Goal: Information Seeking & Learning: Learn about a topic

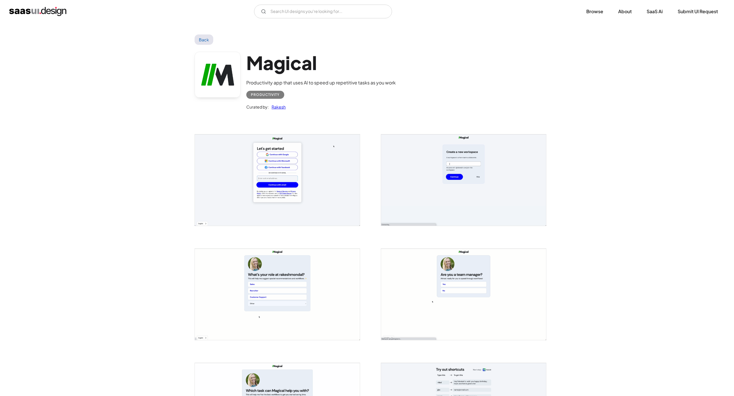
click at [203, 42] on link "Back" at bounding box center [203, 39] width 19 height 10
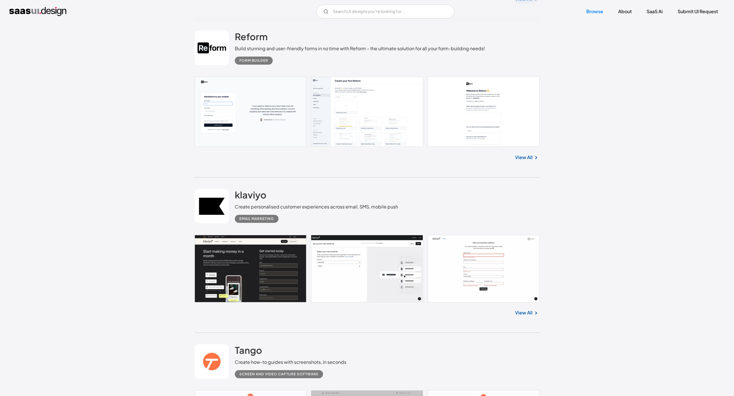
scroll to position [862, 0]
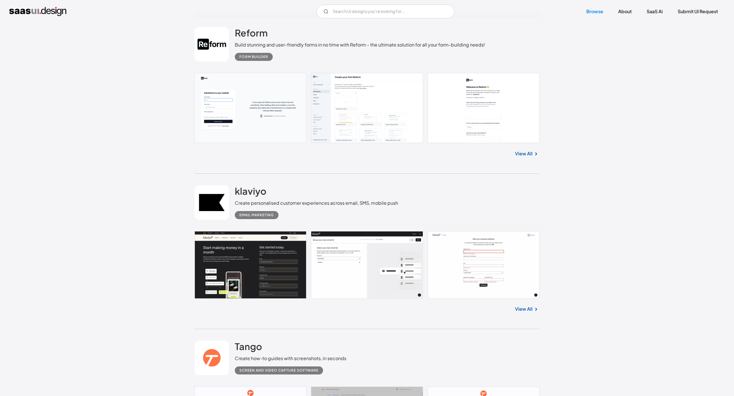
click at [262, 252] on link at bounding box center [366, 264] width 345 height 67
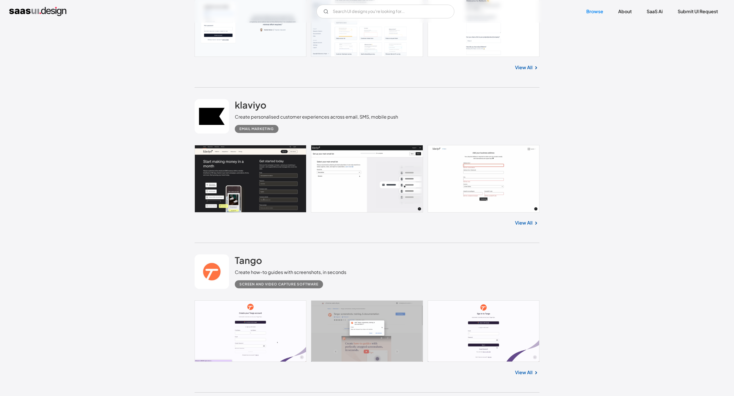
scroll to position [1120, 0]
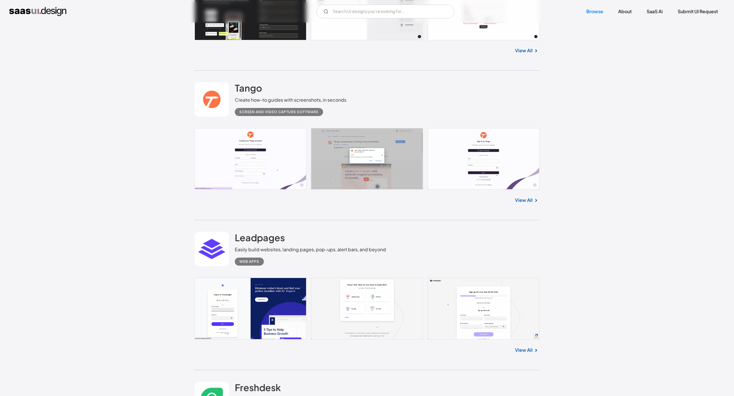
click at [211, 140] on link at bounding box center [366, 158] width 345 height 61
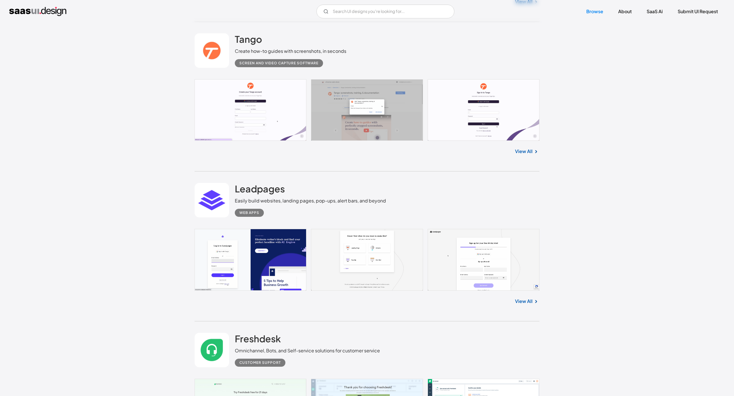
scroll to position [1249, 0]
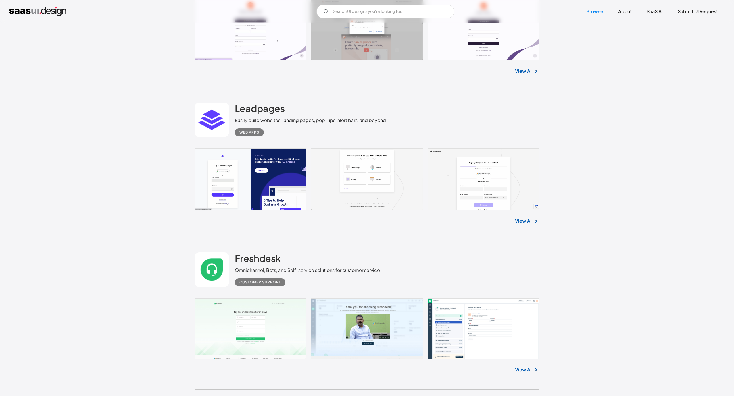
click at [269, 182] on link at bounding box center [366, 179] width 345 height 62
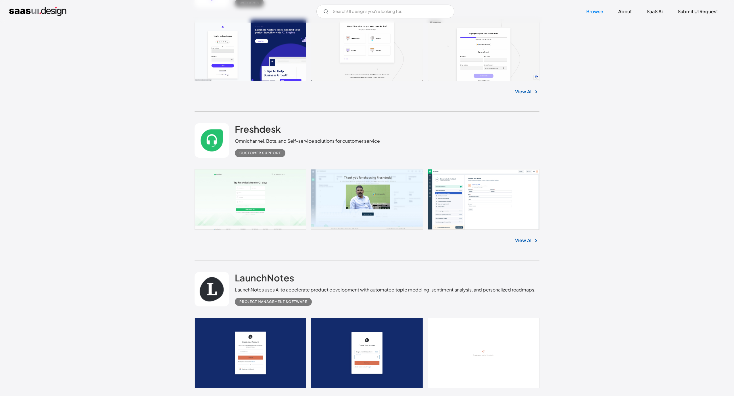
click at [283, 194] on link at bounding box center [366, 199] width 345 height 61
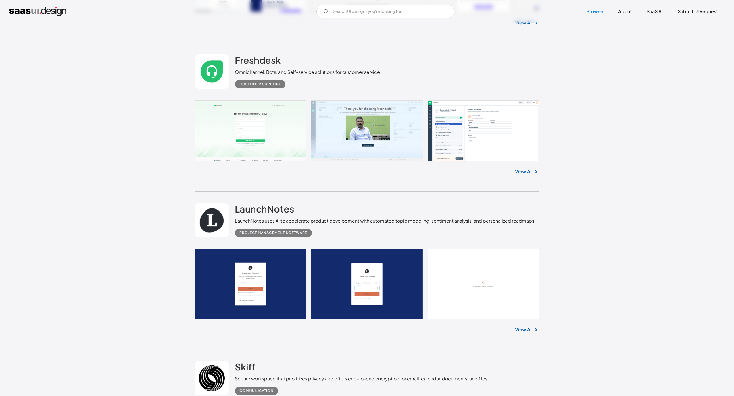
scroll to position [1508, 0]
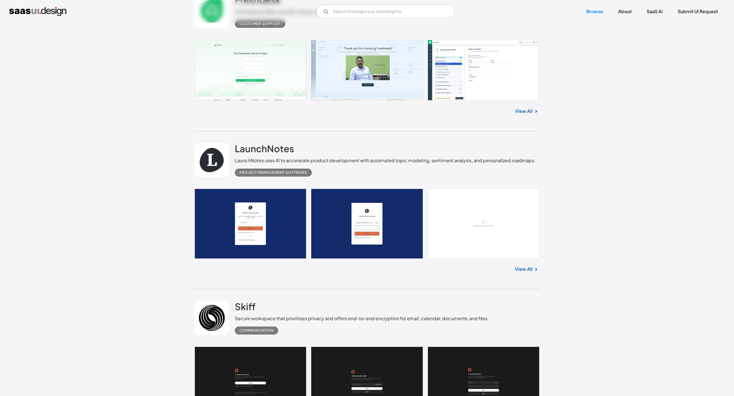
click at [277, 213] on link at bounding box center [366, 224] width 345 height 70
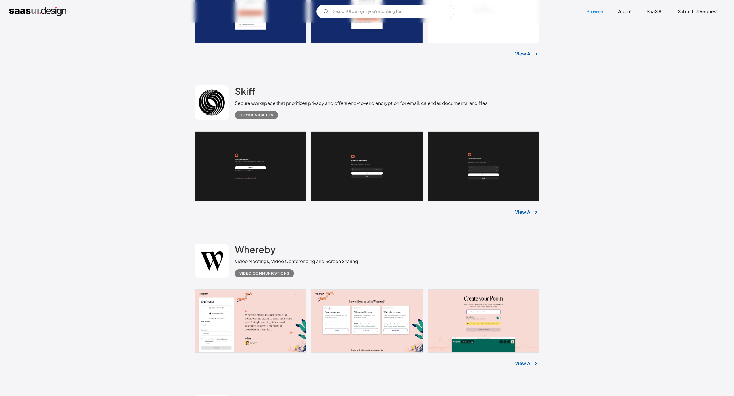
click at [275, 173] on link at bounding box center [366, 166] width 345 height 70
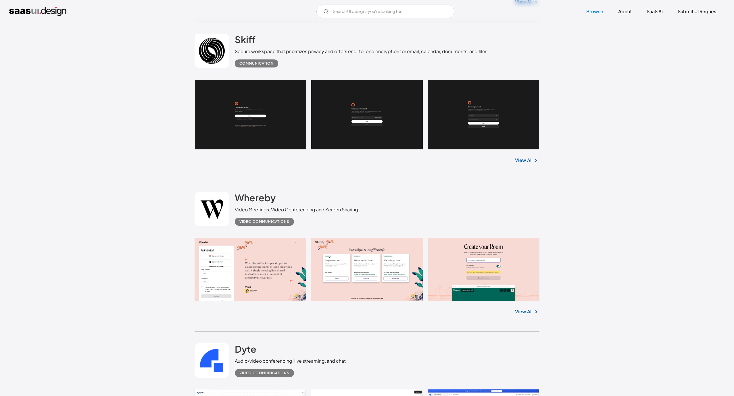
scroll to position [1896, 0]
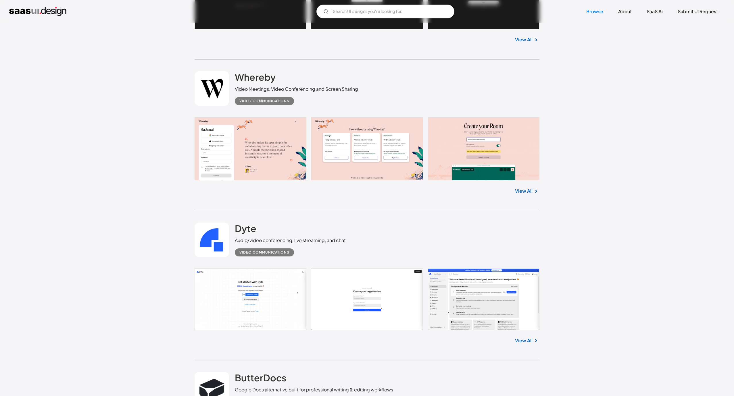
click at [267, 146] on link at bounding box center [366, 148] width 345 height 63
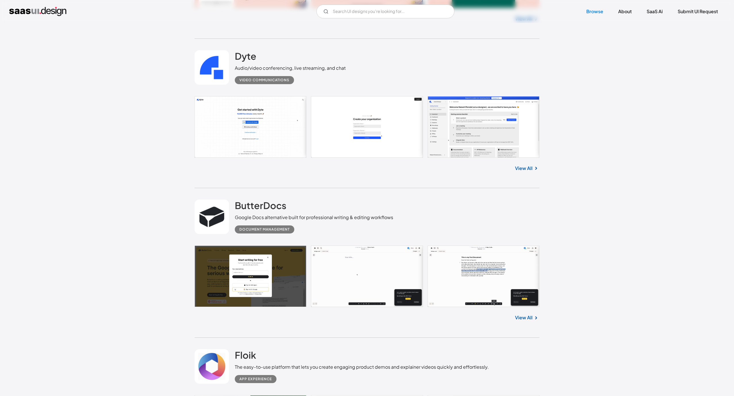
click at [235, 119] on link at bounding box center [366, 126] width 345 height 61
click at [261, 274] on link at bounding box center [366, 276] width 345 height 61
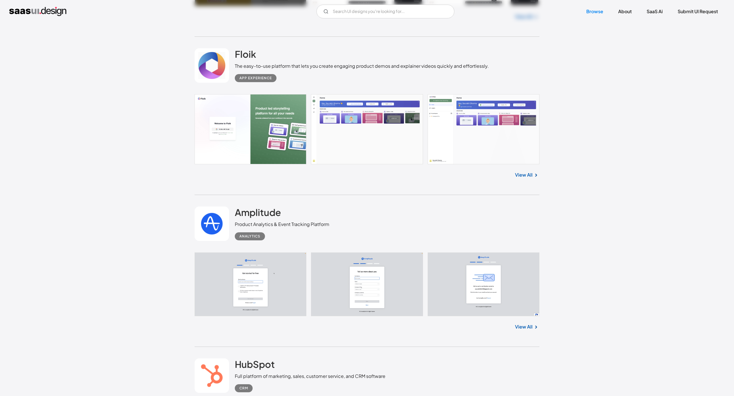
scroll to position [2369, 0]
click at [240, 123] on link at bounding box center [366, 129] width 345 height 70
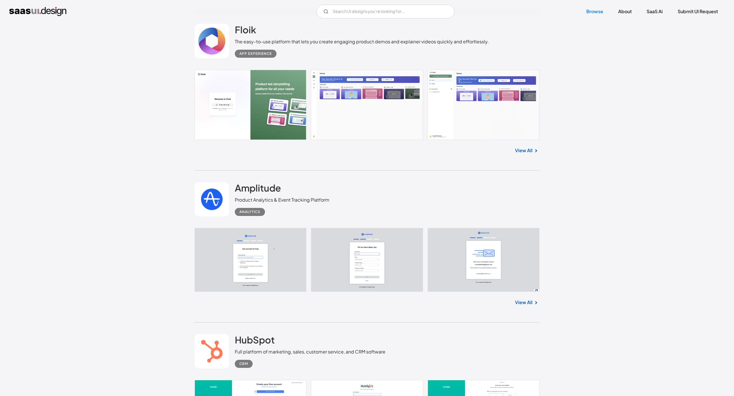
scroll to position [2499, 0]
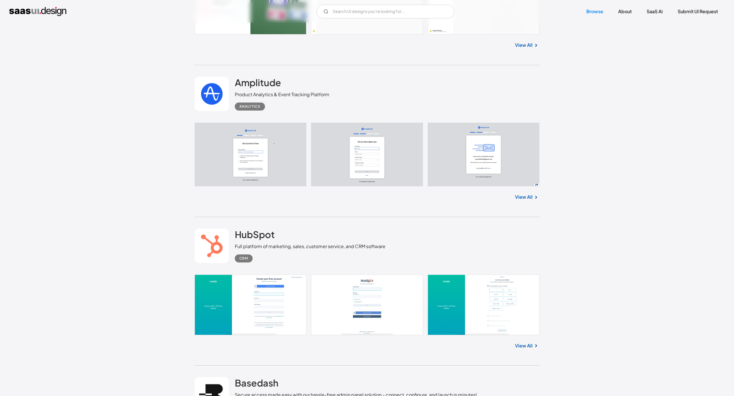
click at [265, 156] on link at bounding box center [366, 155] width 345 height 64
click at [252, 320] on link at bounding box center [366, 305] width 345 height 61
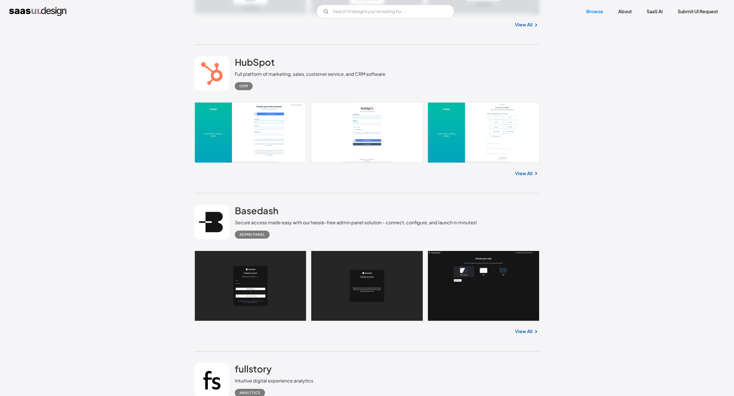
click at [258, 302] on link at bounding box center [366, 286] width 345 height 70
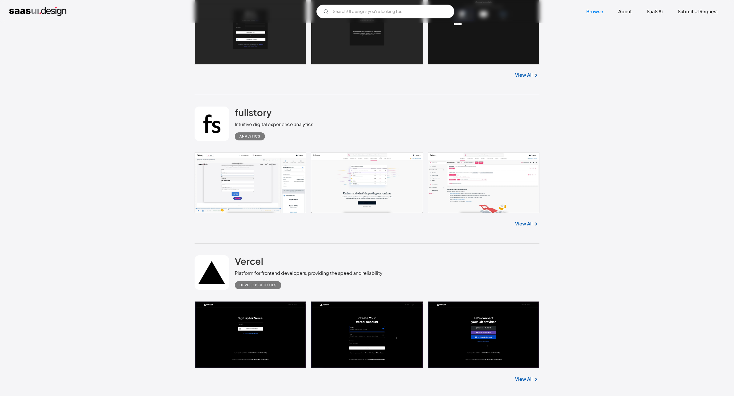
scroll to position [2929, 0]
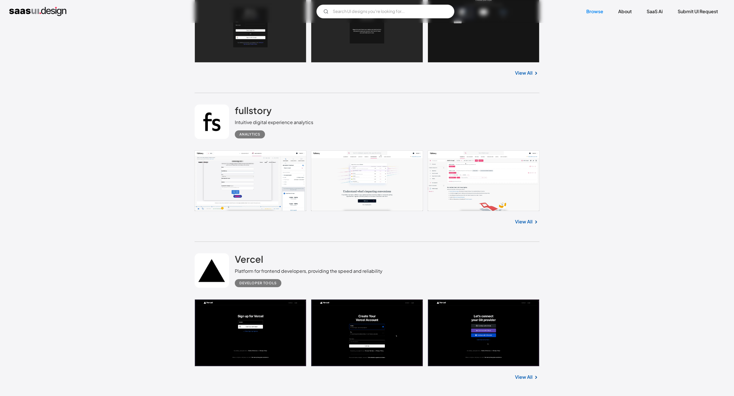
click at [260, 183] on link at bounding box center [366, 180] width 345 height 61
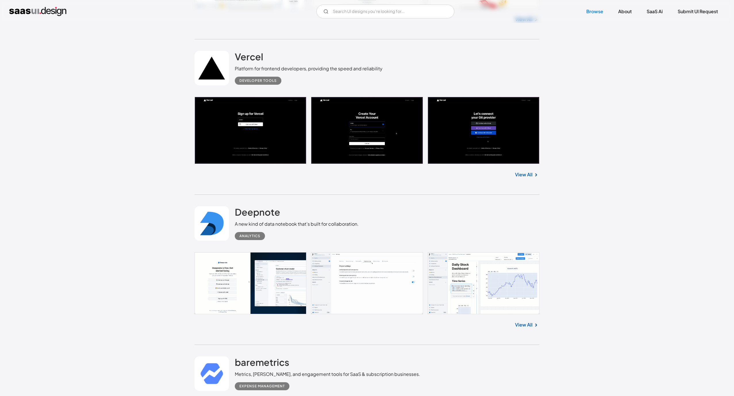
scroll to position [3145, 0]
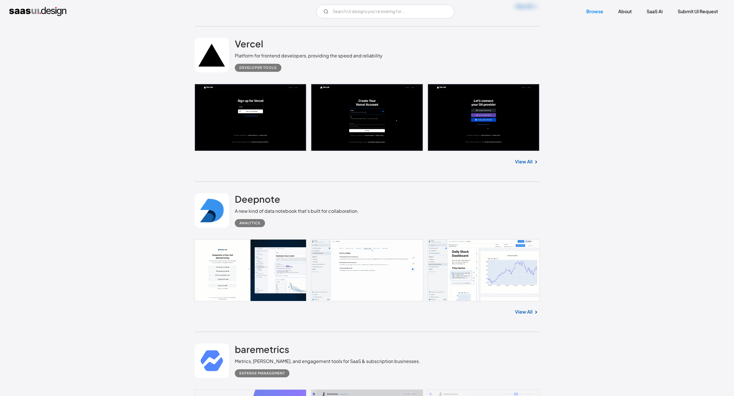
click at [270, 149] on link at bounding box center [366, 117] width 345 height 67
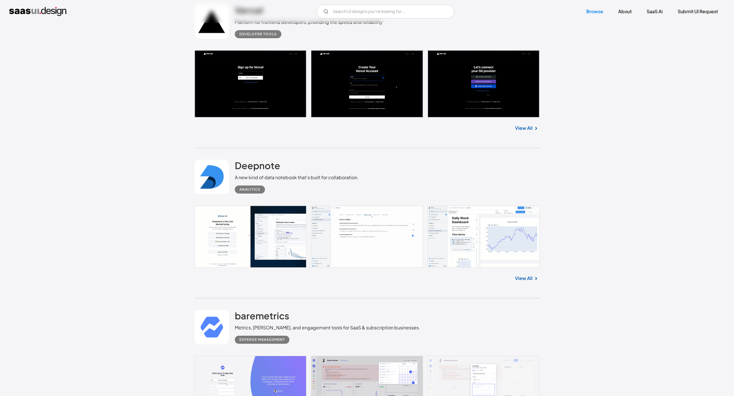
scroll to position [3231, 0]
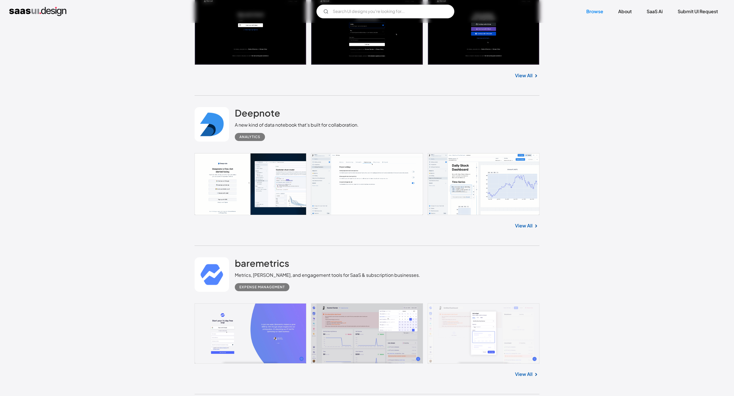
click at [241, 189] on link at bounding box center [366, 184] width 345 height 62
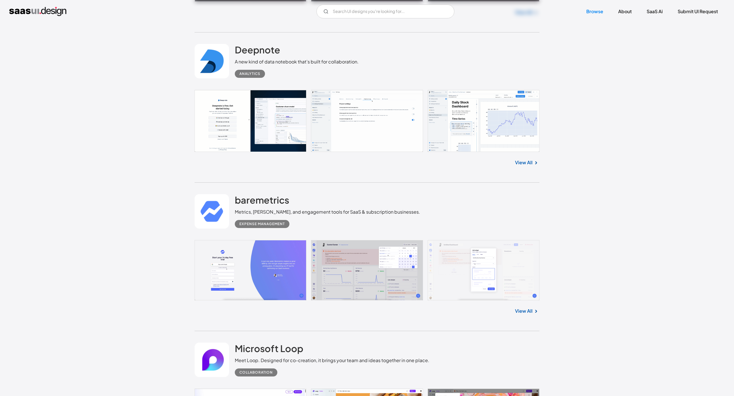
scroll to position [3360, 0]
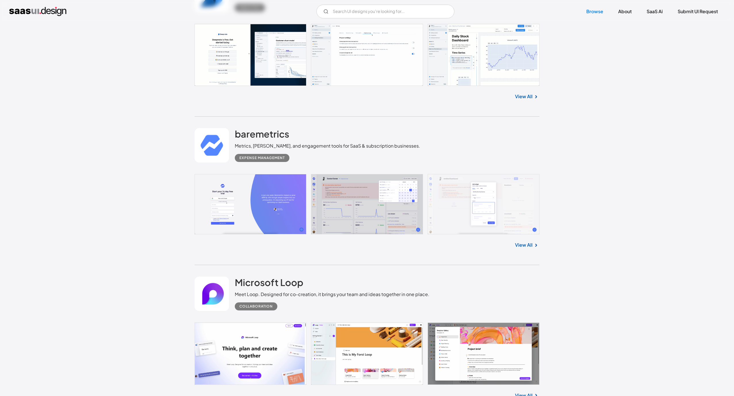
click at [276, 198] on link at bounding box center [366, 204] width 345 height 61
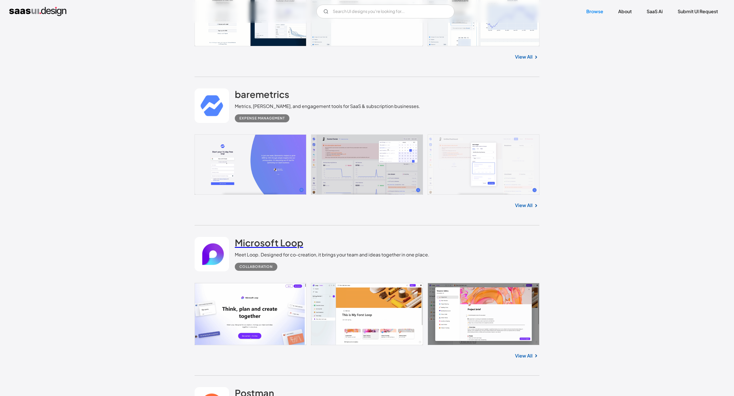
scroll to position [3533, 0]
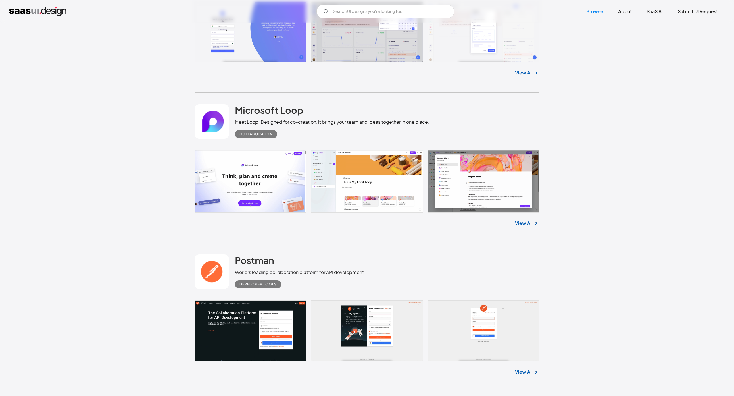
click at [268, 177] on link at bounding box center [366, 181] width 345 height 62
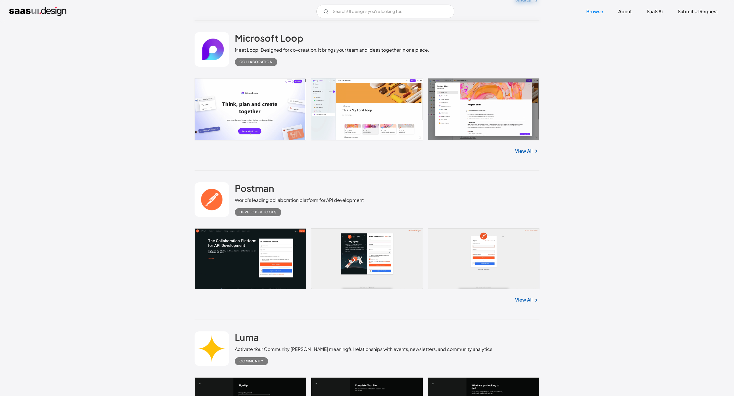
scroll to position [3705, 0]
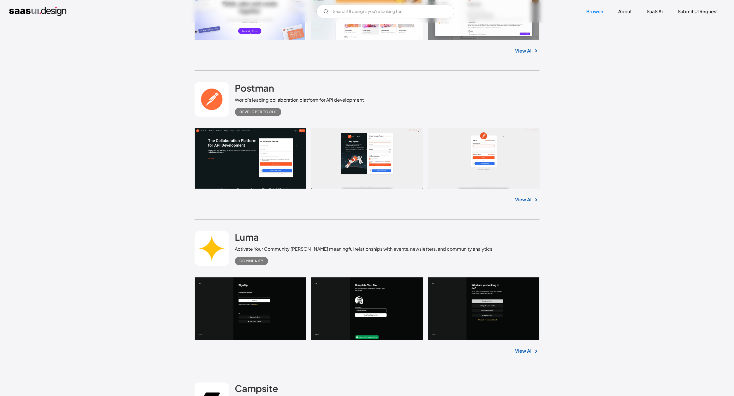
click at [251, 156] on link at bounding box center [366, 158] width 345 height 61
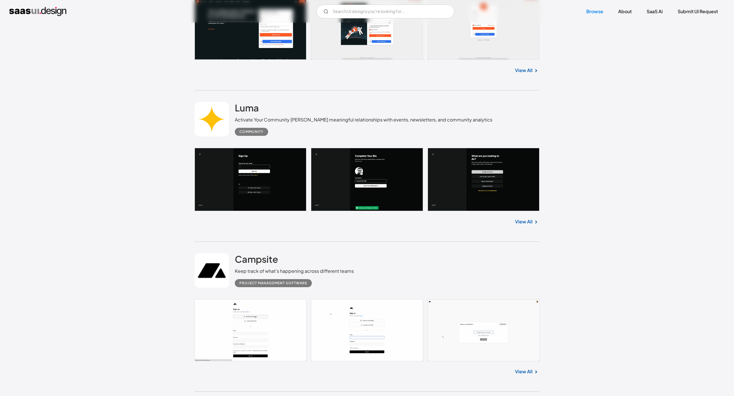
click at [242, 184] on link at bounding box center [366, 179] width 345 height 63
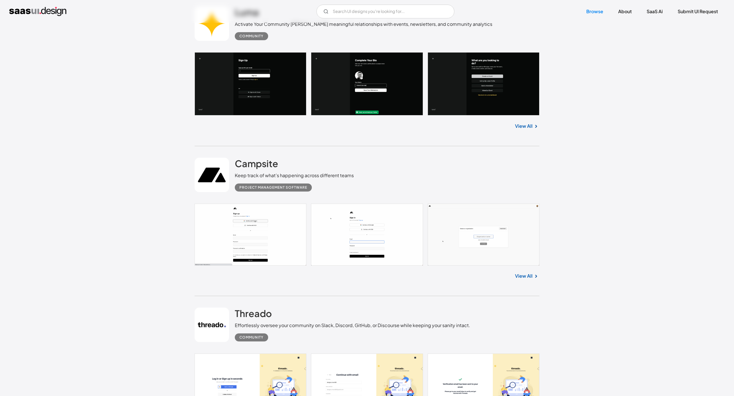
scroll to position [4050, 0]
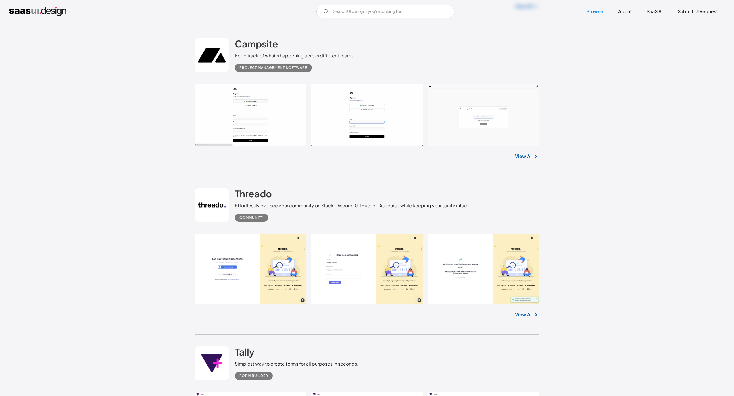
click at [245, 113] on link at bounding box center [366, 115] width 345 height 62
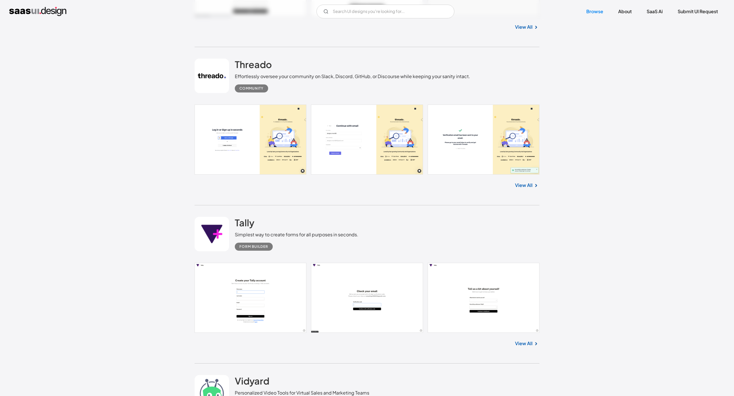
click at [263, 151] on link at bounding box center [366, 140] width 345 height 70
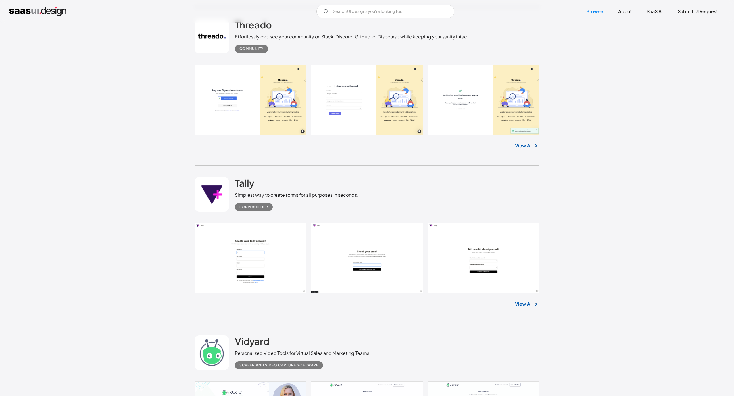
scroll to position [4222, 0]
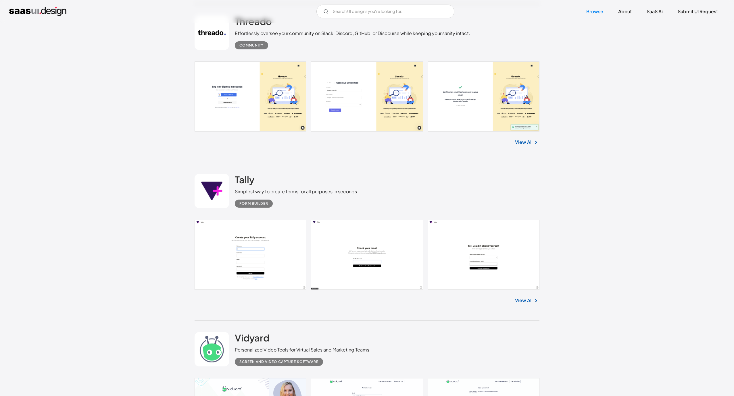
click at [285, 262] on link at bounding box center [366, 255] width 345 height 70
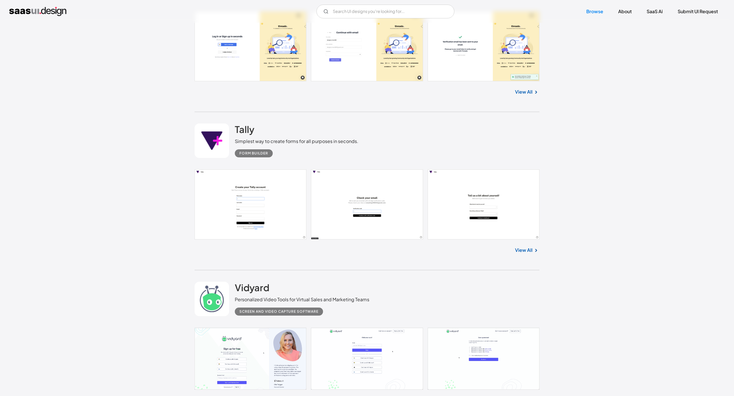
scroll to position [4437, 0]
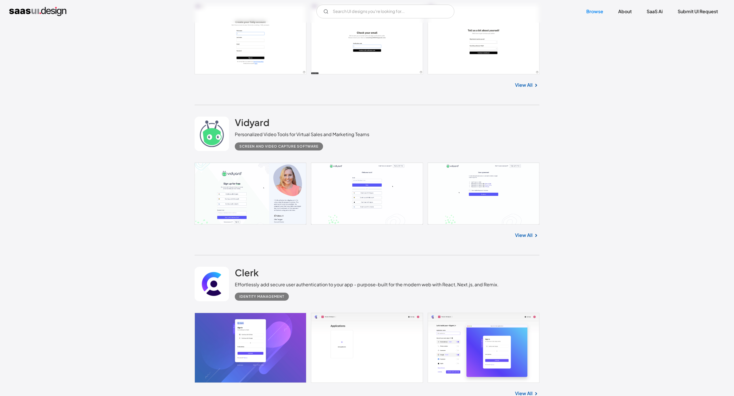
click at [238, 184] on link at bounding box center [366, 194] width 345 height 62
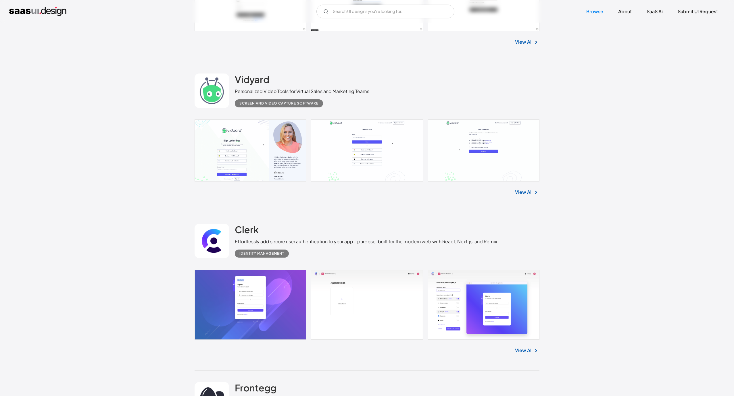
scroll to position [4696, 0]
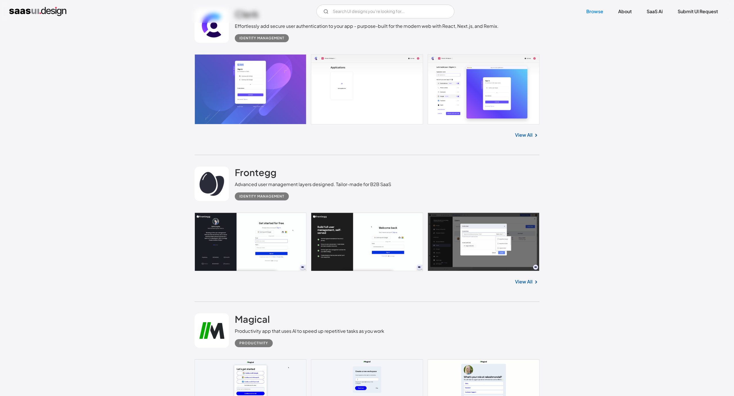
click at [227, 80] on link at bounding box center [366, 89] width 345 height 70
click at [262, 236] on link at bounding box center [366, 242] width 345 height 59
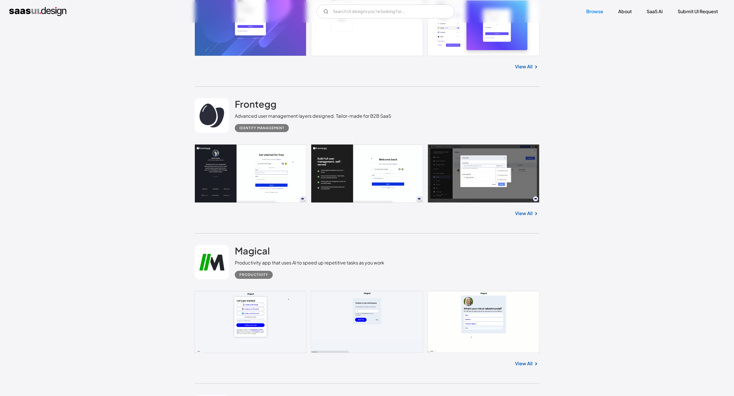
scroll to position [4868, 0]
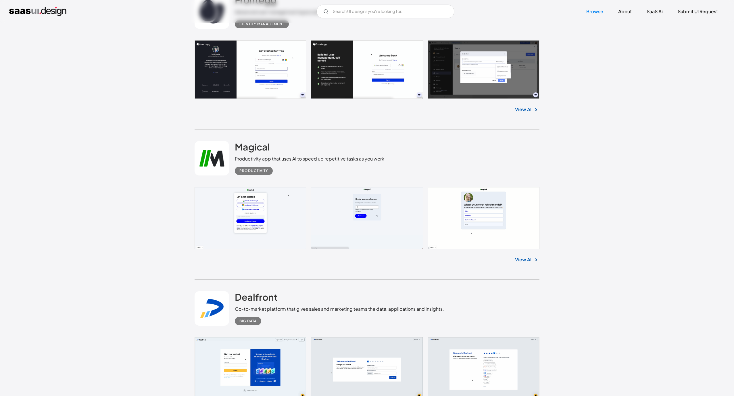
click at [277, 210] on link at bounding box center [366, 218] width 345 height 62
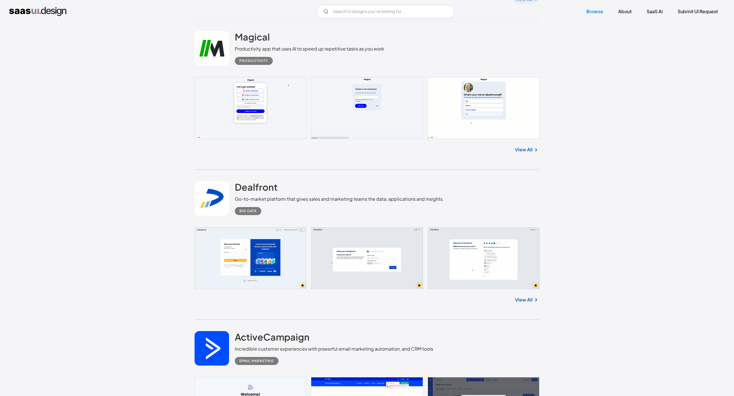
scroll to position [5083, 0]
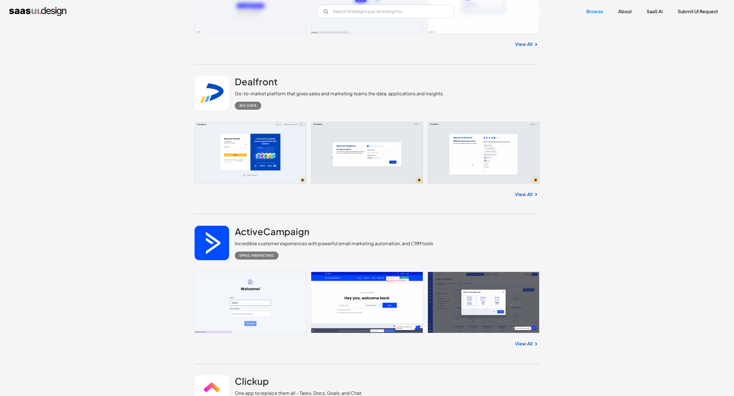
click at [271, 137] on link at bounding box center [366, 153] width 345 height 62
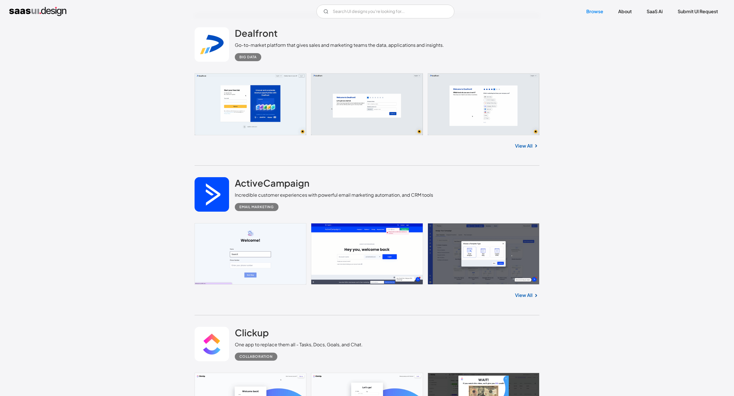
scroll to position [5213, 0]
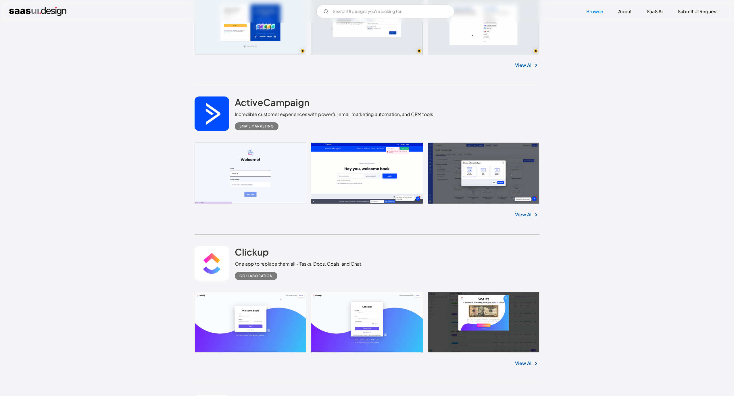
click at [235, 162] on link at bounding box center [366, 172] width 345 height 61
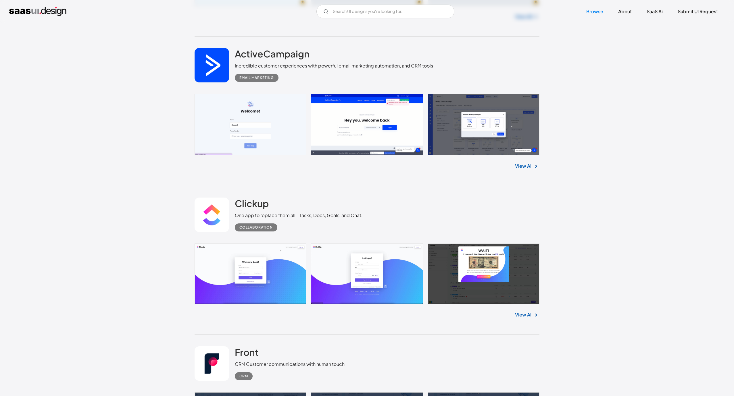
scroll to position [5342, 0]
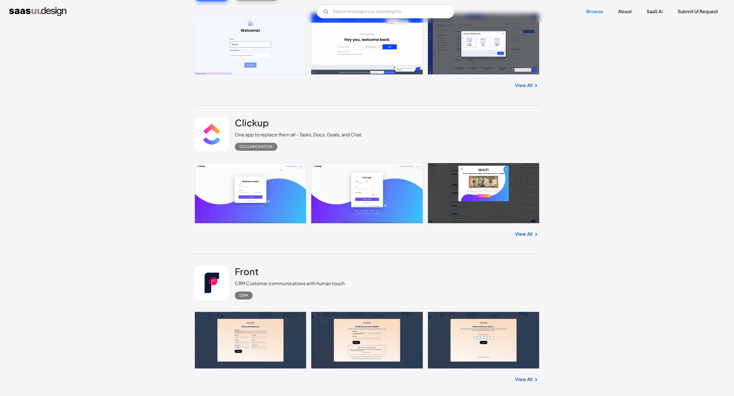
click at [222, 188] on link at bounding box center [366, 193] width 345 height 61
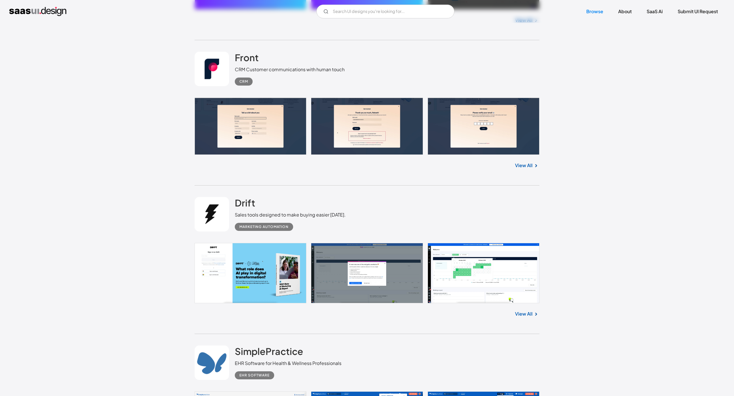
scroll to position [5557, 0]
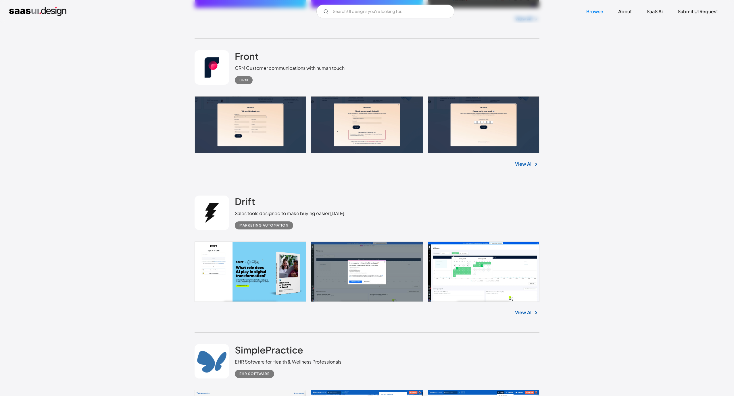
click at [283, 118] on link at bounding box center [366, 124] width 345 height 57
click at [279, 266] on link at bounding box center [366, 272] width 345 height 61
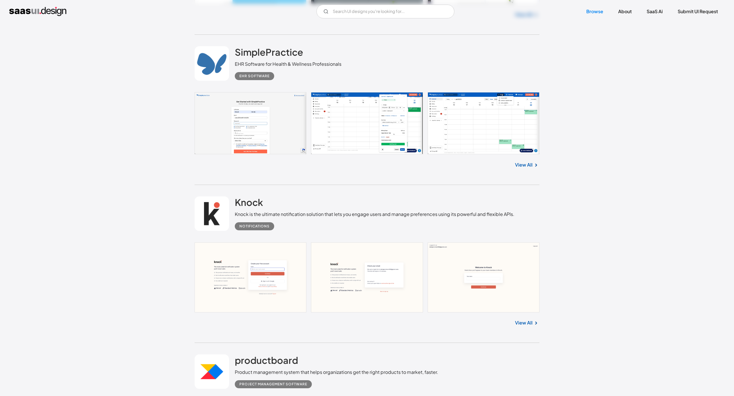
scroll to position [5859, 0]
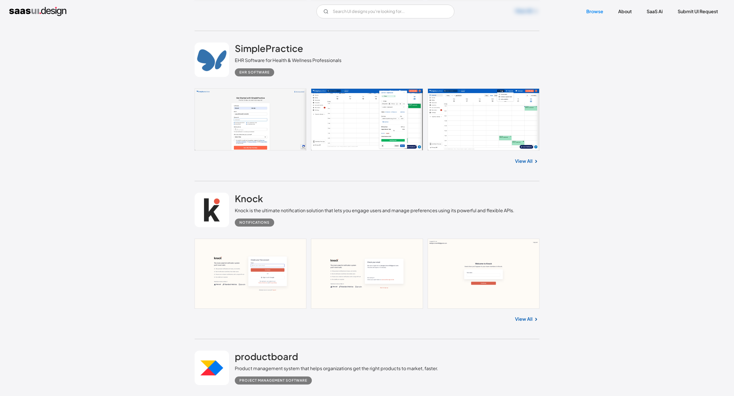
click at [258, 136] on link at bounding box center [366, 119] width 345 height 62
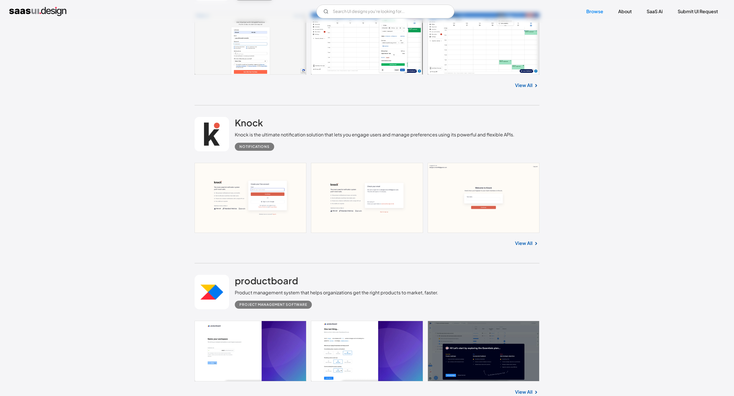
scroll to position [6031, 0]
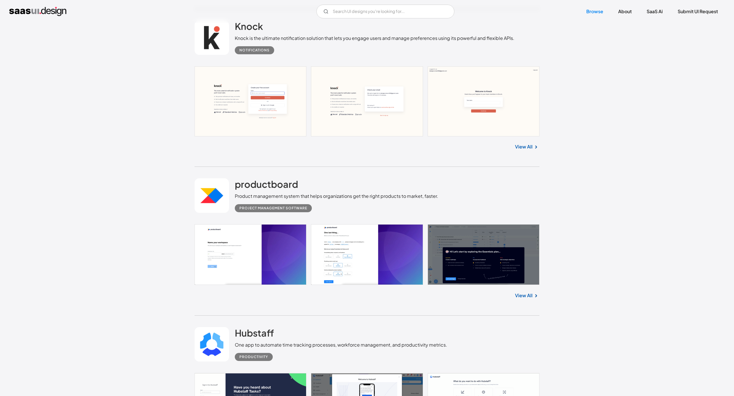
click at [254, 105] on link at bounding box center [366, 101] width 345 height 70
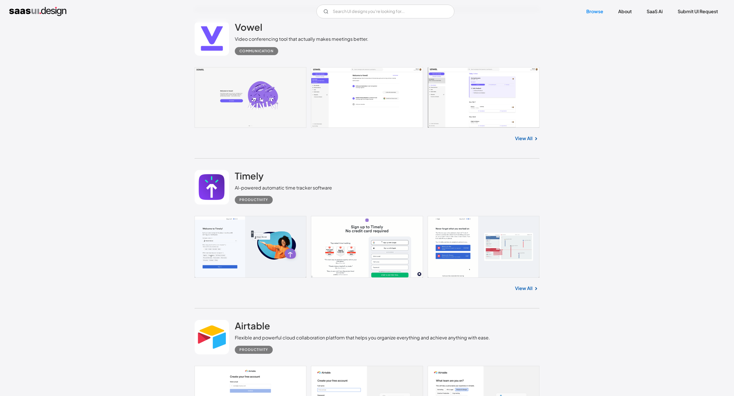
scroll to position [6807, 0]
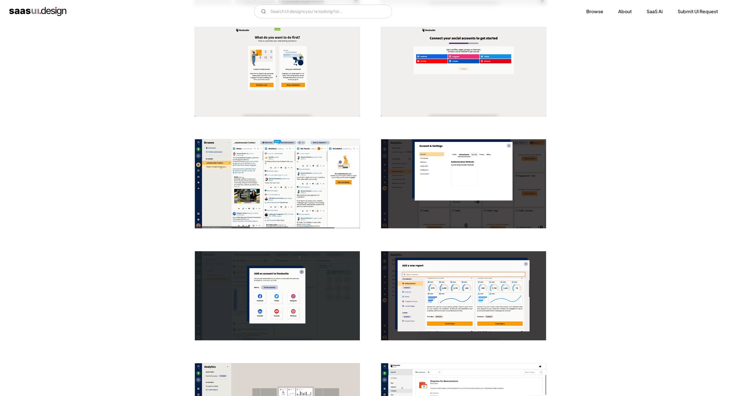
scroll to position [215, 0]
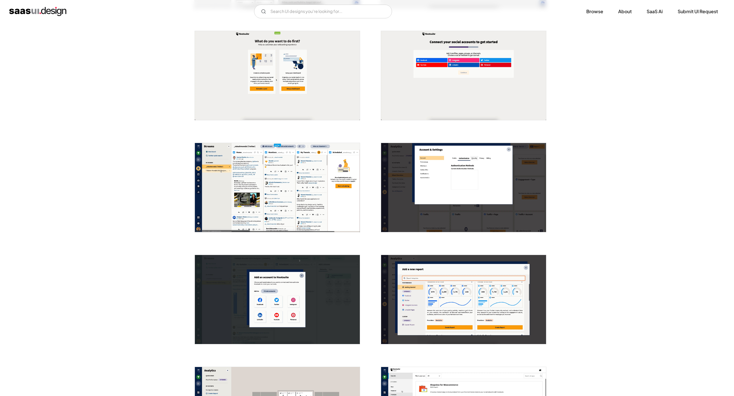
click at [317, 191] on img "open lightbox" at bounding box center [277, 187] width 165 height 89
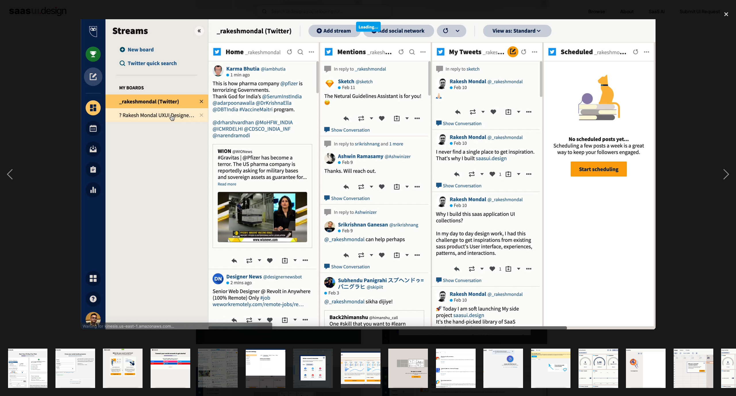
click at [690, 107] on div at bounding box center [368, 174] width 736 height 333
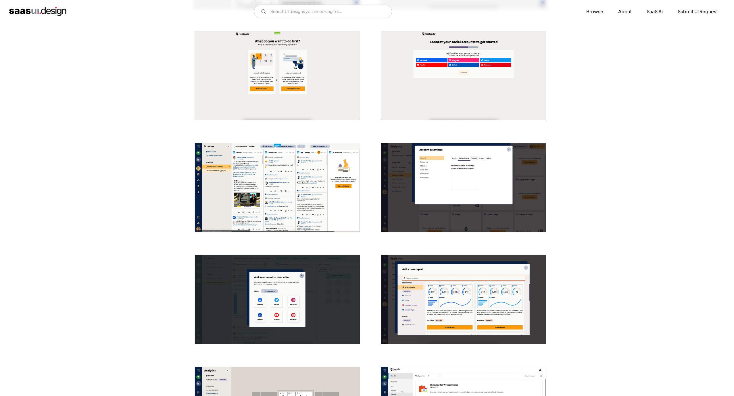
click at [515, 180] on img "open lightbox" at bounding box center [463, 187] width 165 height 89
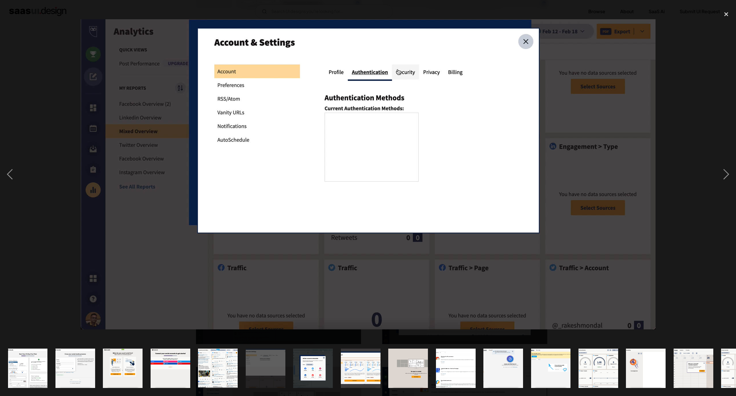
click at [686, 96] on div at bounding box center [368, 174] width 736 height 333
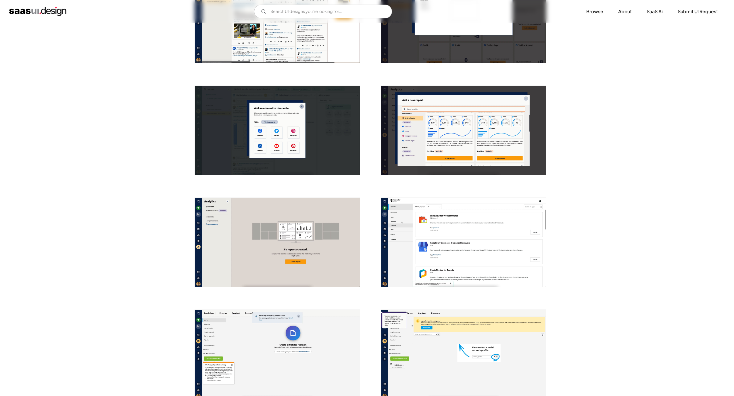
scroll to position [388, 0]
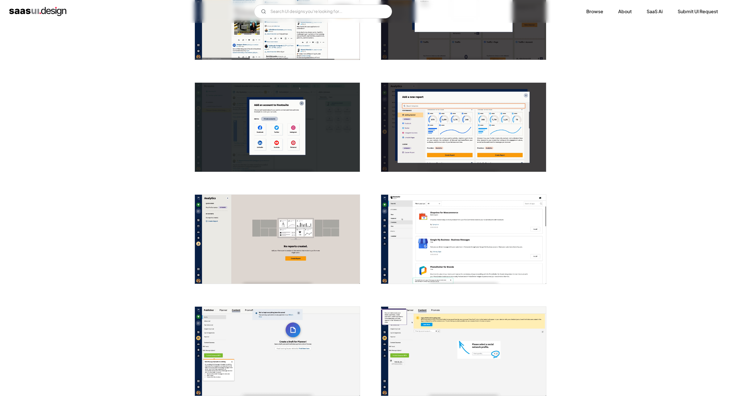
click at [310, 236] on img "open lightbox" at bounding box center [277, 239] width 165 height 89
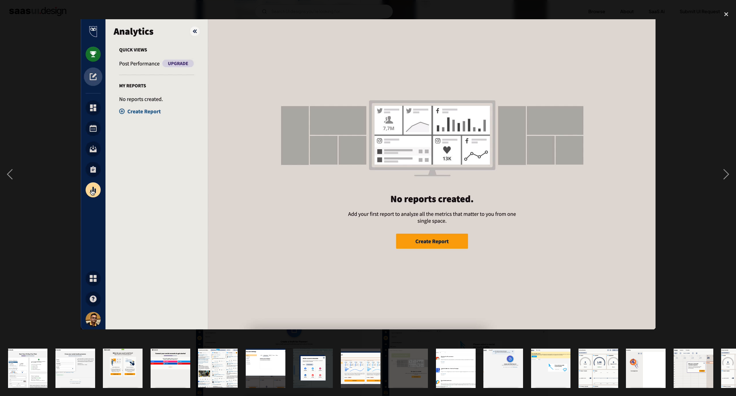
click at [700, 95] on div at bounding box center [368, 174] width 736 height 333
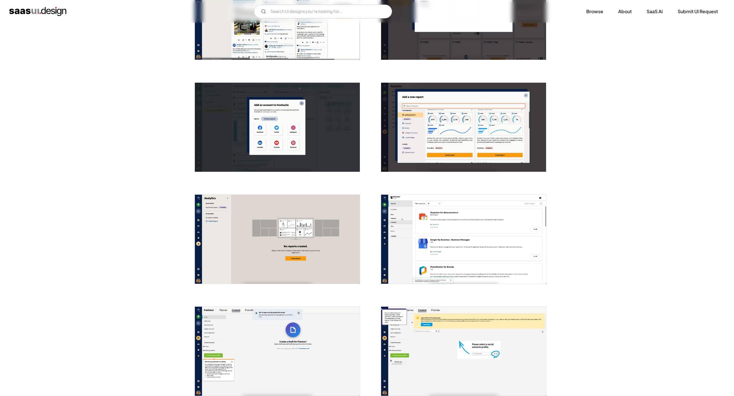
click at [430, 244] on img "open lightbox" at bounding box center [463, 239] width 165 height 89
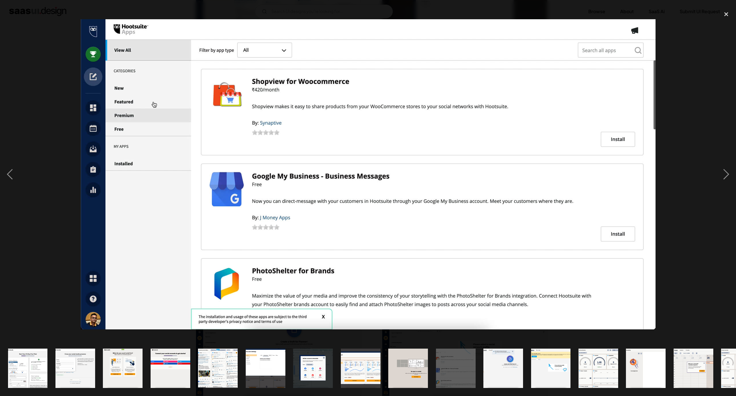
click at [686, 123] on div at bounding box center [368, 174] width 736 height 333
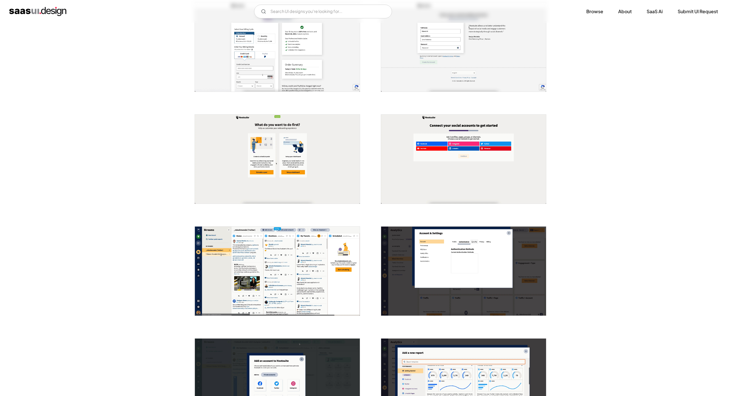
scroll to position [0, 0]
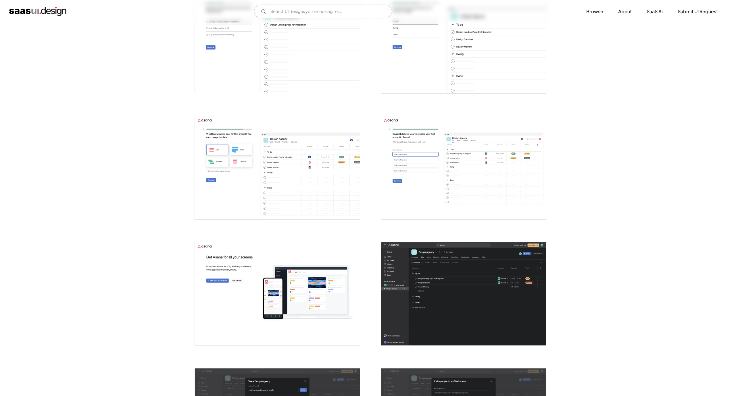
scroll to position [689, 0]
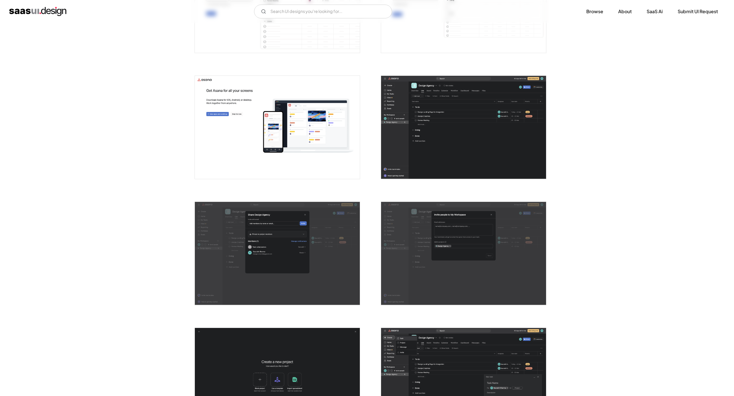
click at [460, 134] on img "open lightbox" at bounding box center [463, 127] width 165 height 103
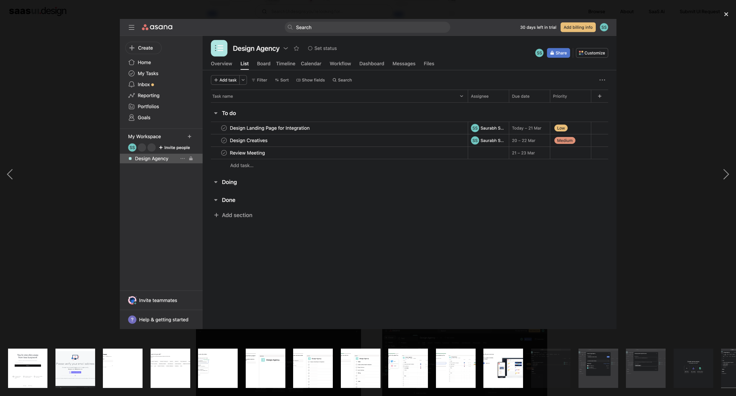
click at [654, 150] on div at bounding box center [368, 174] width 736 height 333
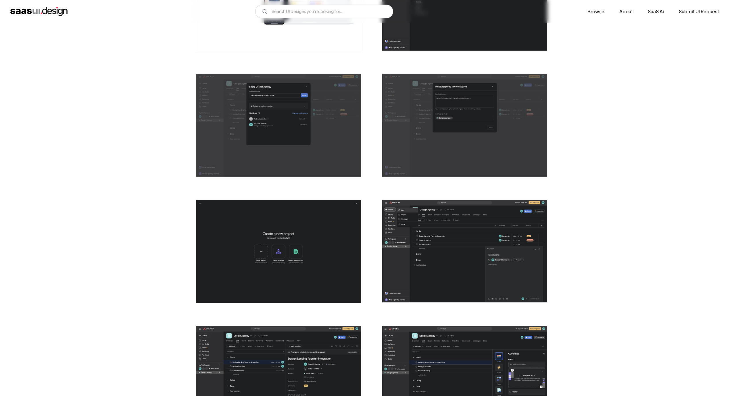
scroll to position [819, 0]
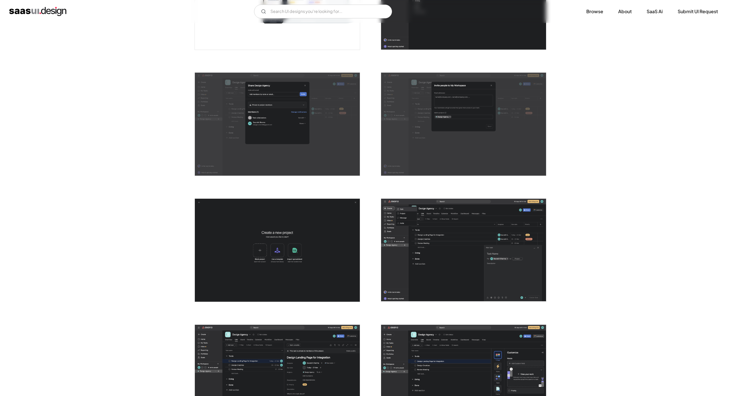
click at [287, 241] on img "open lightbox" at bounding box center [277, 250] width 165 height 103
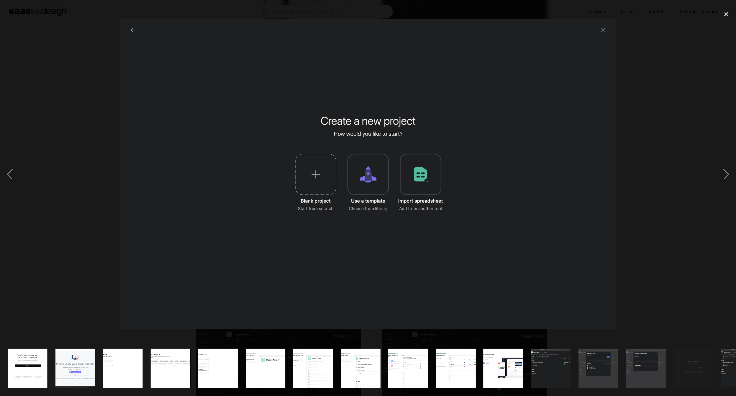
click at [651, 161] on div at bounding box center [368, 174] width 736 height 333
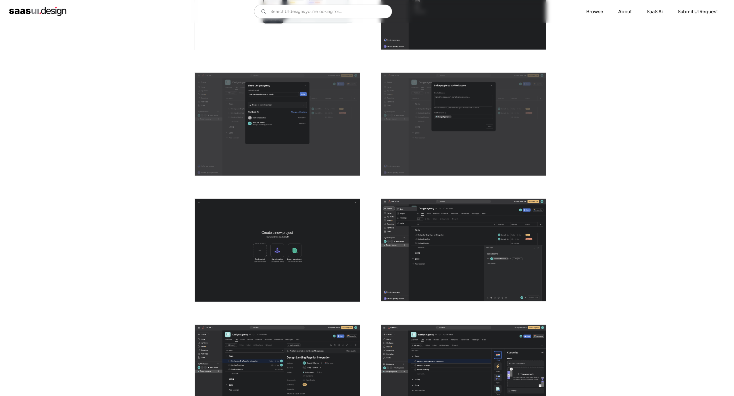
click at [398, 250] on img "open lightbox" at bounding box center [463, 250] width 165 height 103
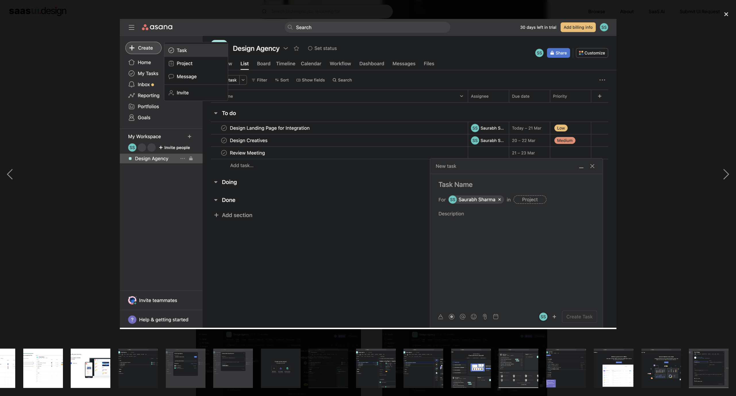
scroll to position [0, 413]
click at [642, 162] on div at bounding box center [368, 174] width 736 height 333
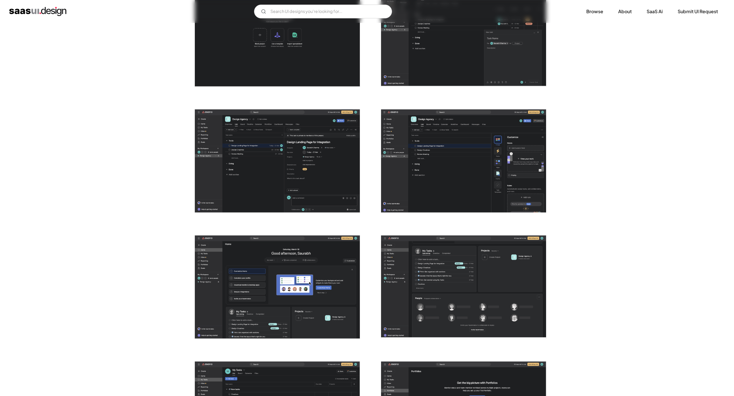
scroll to position [1249, 0]
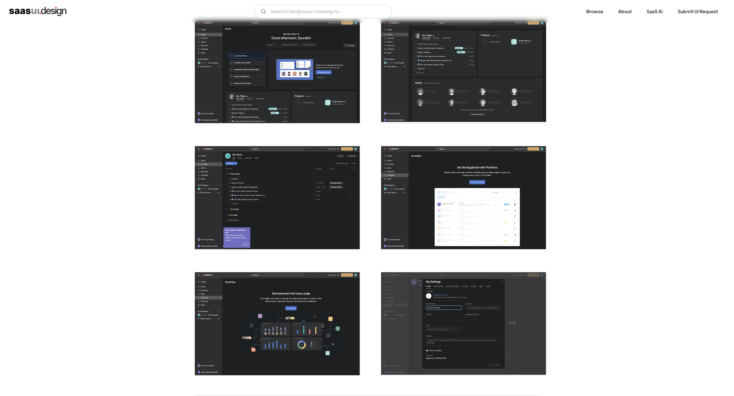
click at [302, 71] on img "open lightbox" at bounding box center [277, 71] width 165 height 103
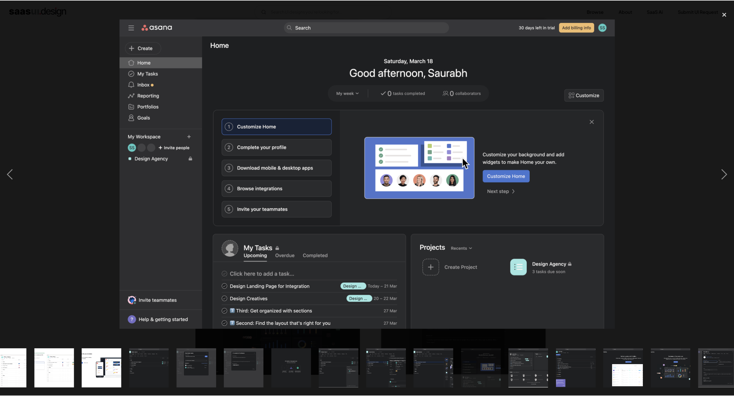
scroll to position [0, 413]
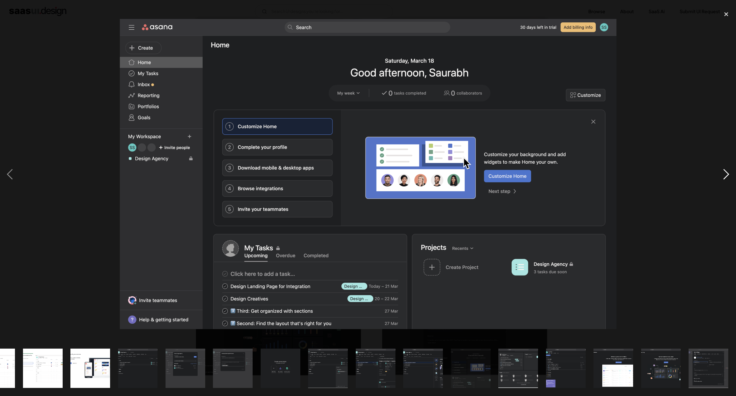
click at [727, 175] on div "next image" at bounding box center [726, 174] width 20 height 333
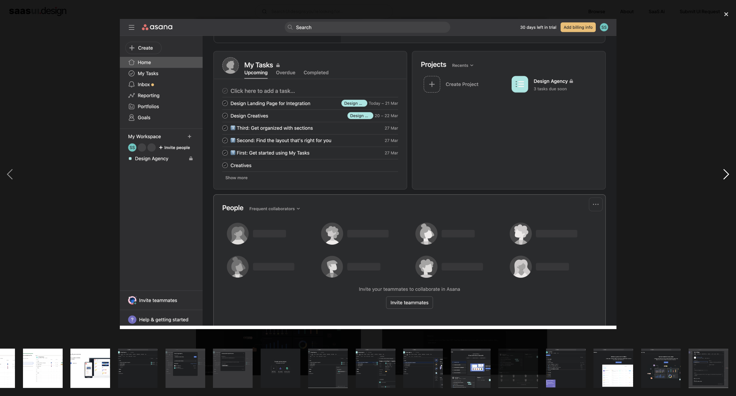
click at [724, 180] on div "next image" at bounding box center [726, 174] width 20 height 333
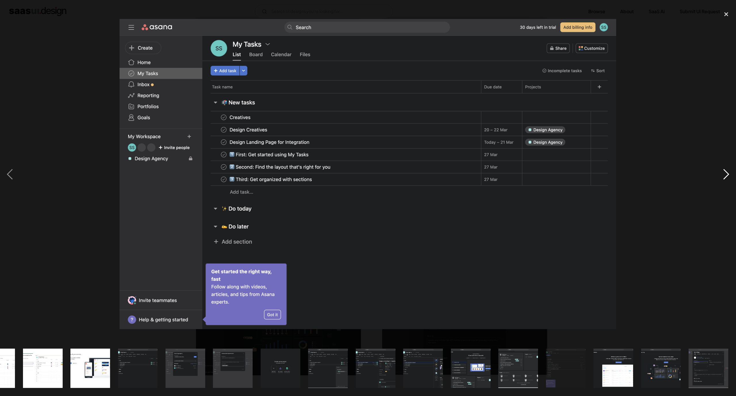
click at [721, 177] on div "next image" at bounding box center [726, 174] width 20 height 333
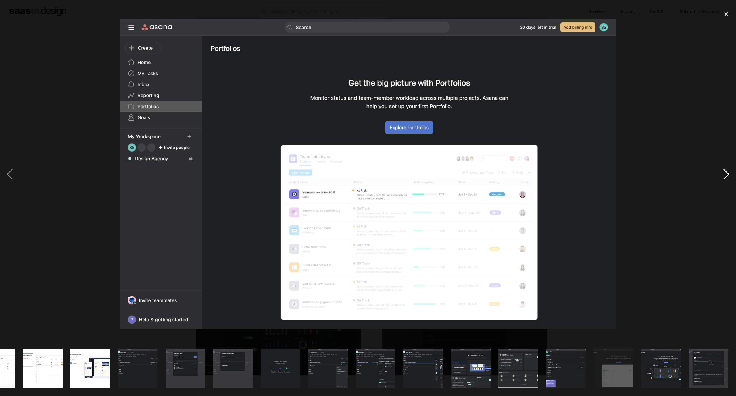
click at [721, 177] on div "next image" at bounding box center [726, 174] width 20 height 333
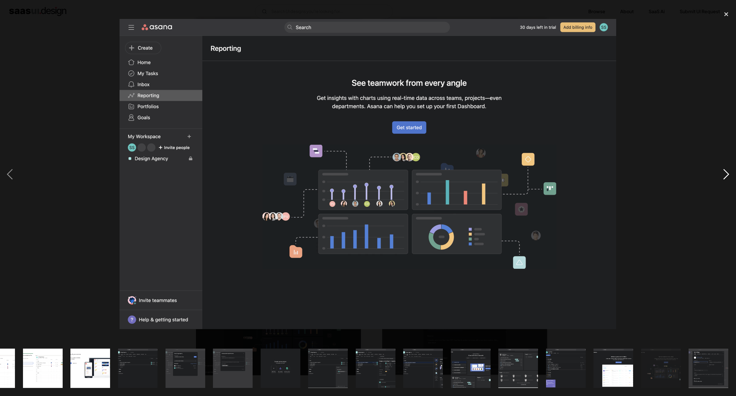
click at [721, 177] on div "next image" at bounding box center [726, 174] width 20 height 333
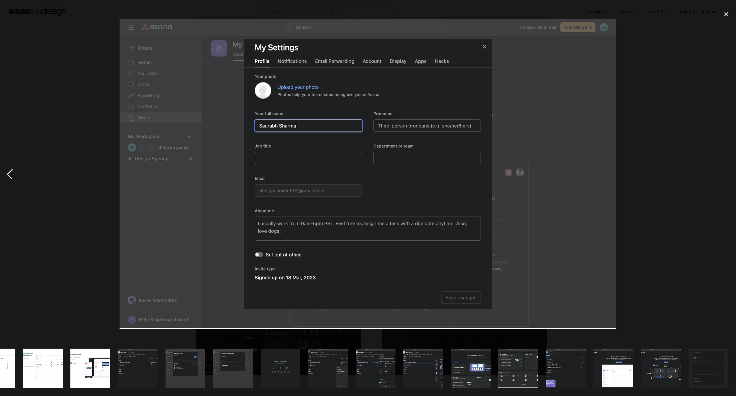
click at [18, 169] on div "previous image" at bounding box center [10, 174] width 20 height 333
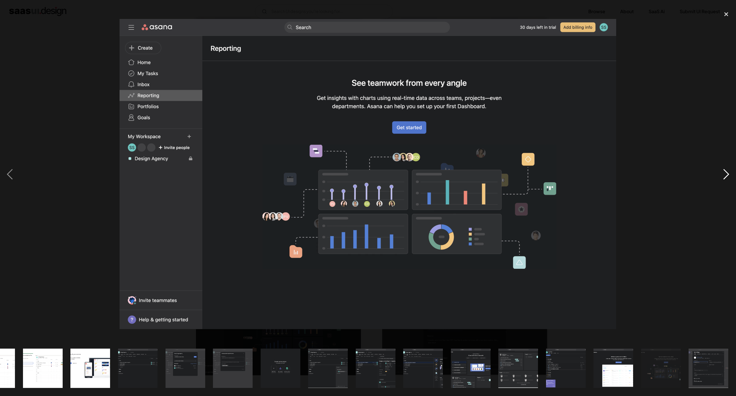
click at [727, 177] on div "next image" at bounding box center [726, 174] width 20 height 333
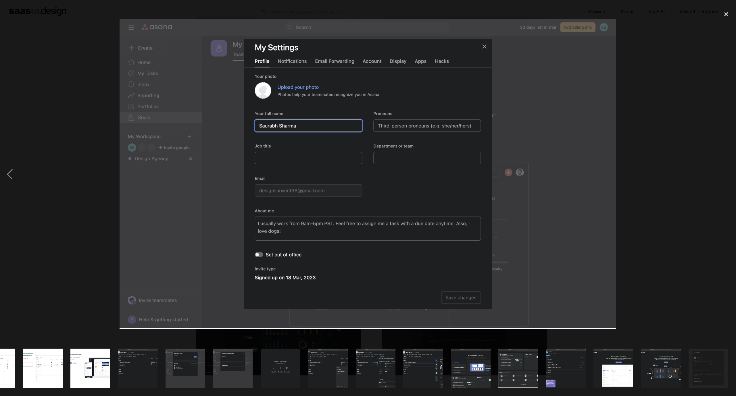
click at [727, 177] on div "next image" at bounding box center [726, 174] width 20 height 333
click at [724, 172] on div "next image" at bounding box center [726, 174] width 20 height 333
click at [637, 160] on div at bounding box center [368, 174] width 736 height 333
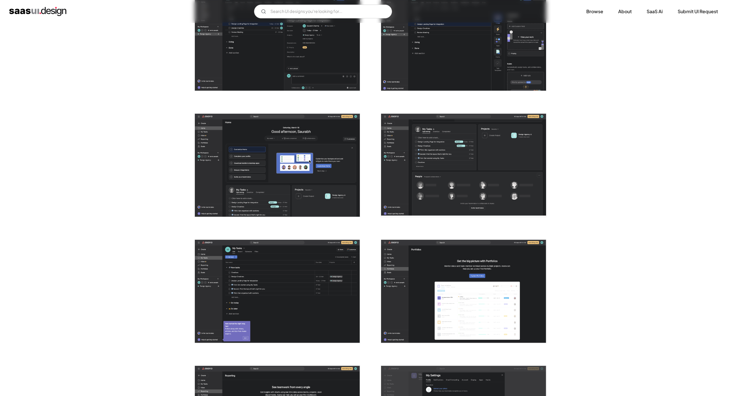
scroll to position [1049, 0]
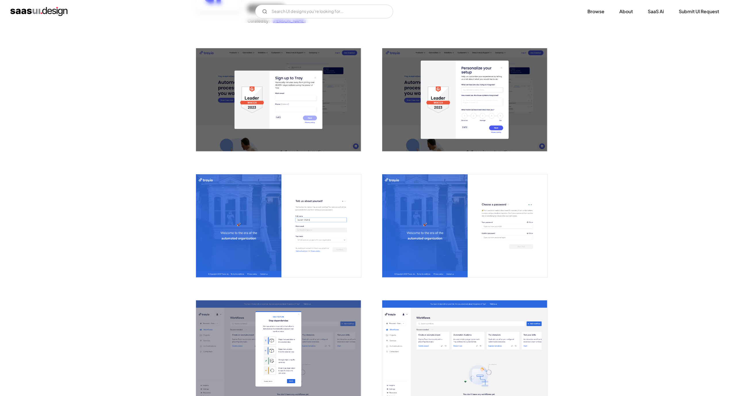
scroll to position [258, 0]
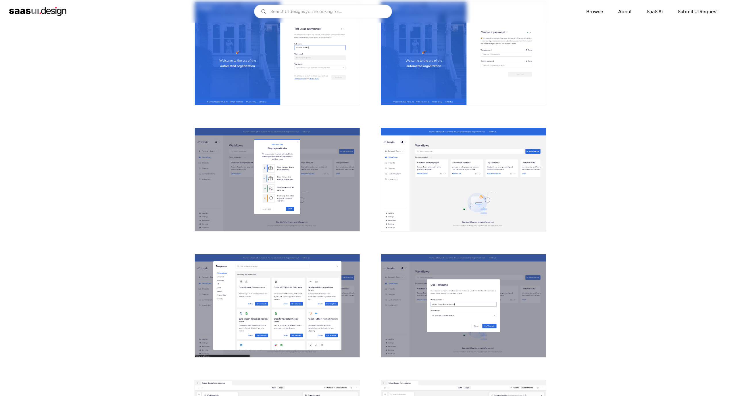
click at [450, 156] on img "open lightbox" at bounding box center [463, 179] width 165 height 103
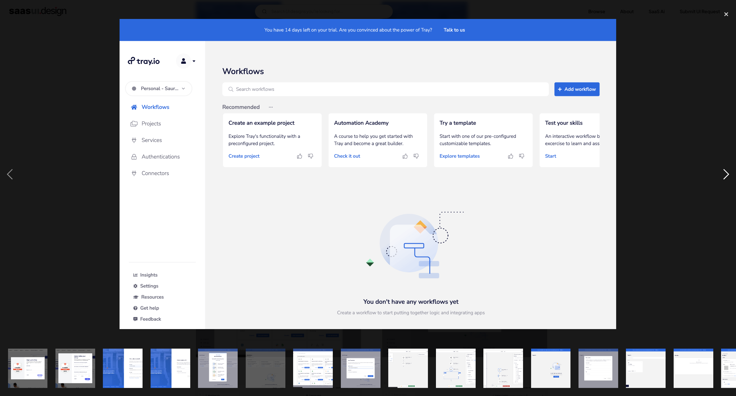
click at [728, 177] on div "next image" at bounding box center [726, 174] width 20 height 333
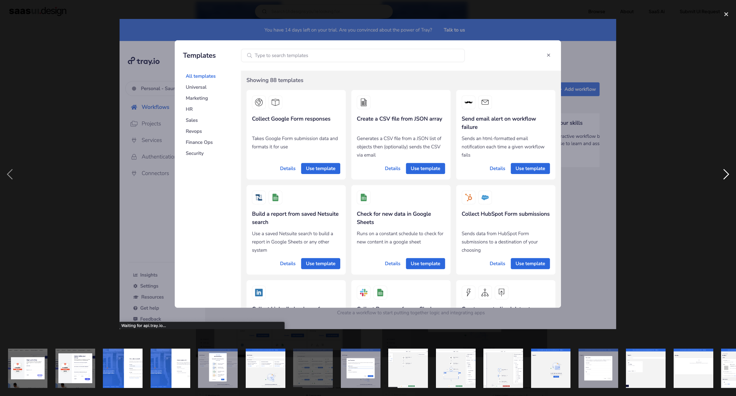
click at [728, 172] on div "next image" at bounding box center [726, 174] width 20 height 333
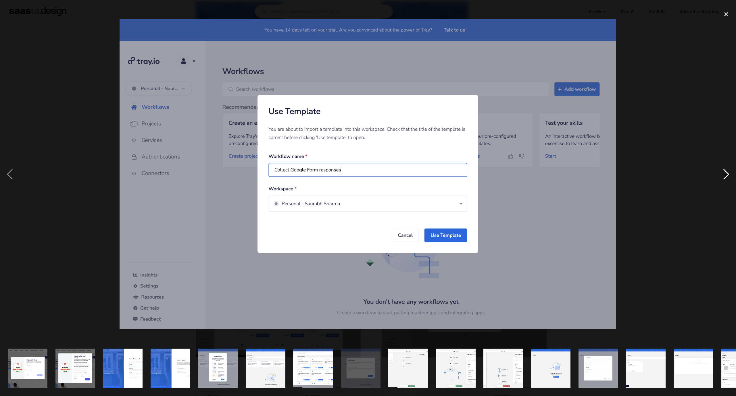
click at [729, 172] on div "next image" at bounding box center [726, 174] width 20 height 333
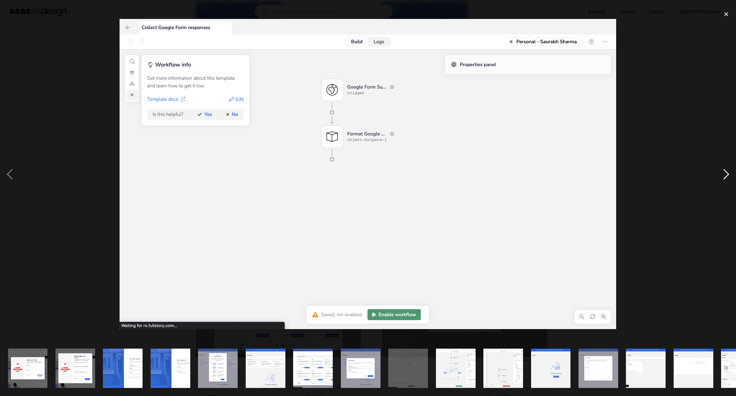
click at [729, 172] on div "next image" at bounding box center [726, 174] width 20 height 333
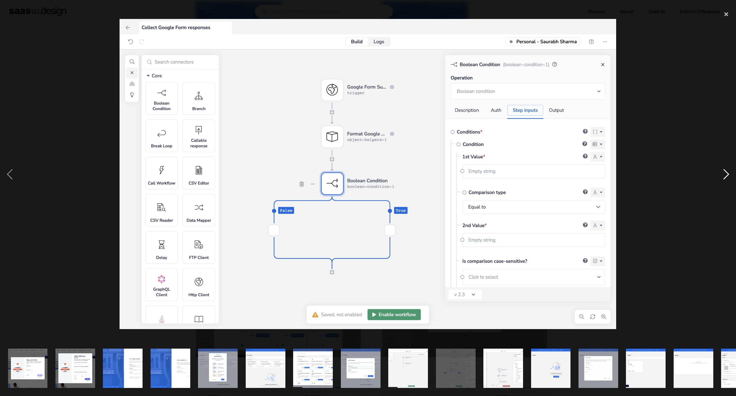
click at [729, 172] on div "next image" at bounding box center [726, 174] width 20 height 333
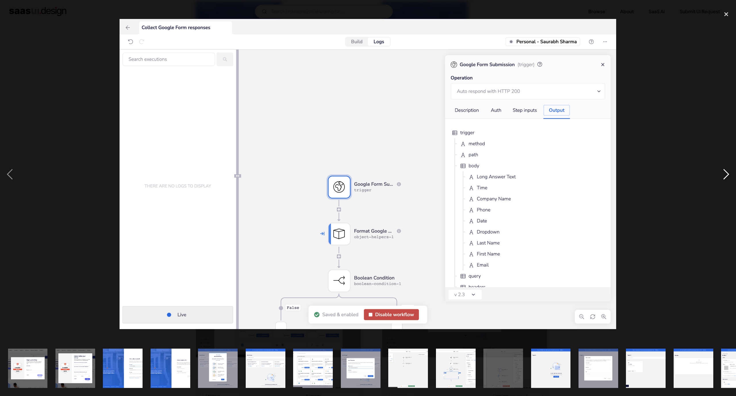
click at [729, 172] on div "next image" at bounding box center [726, 174] width 20 height 333
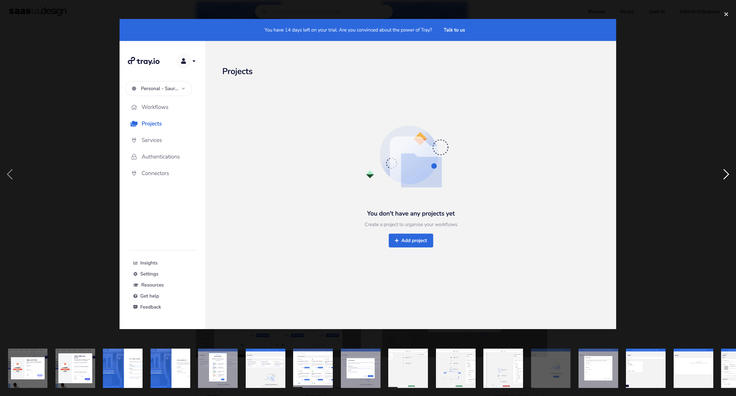
click at [729, 172] on div "next image" at bounding box center [726, 174] width 20 height 333
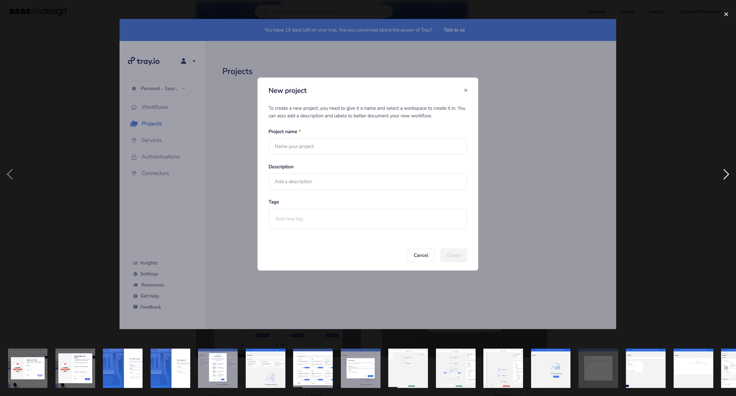
click at [729, 172] on div "next image" at bounding box center [726, 174] width 20 height 333
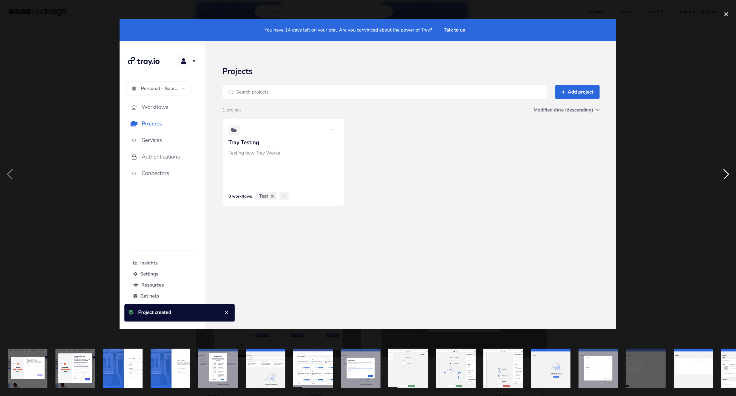
click at [729, 172] on div "next image" at bounding box center [726, 174] width 20 height 333
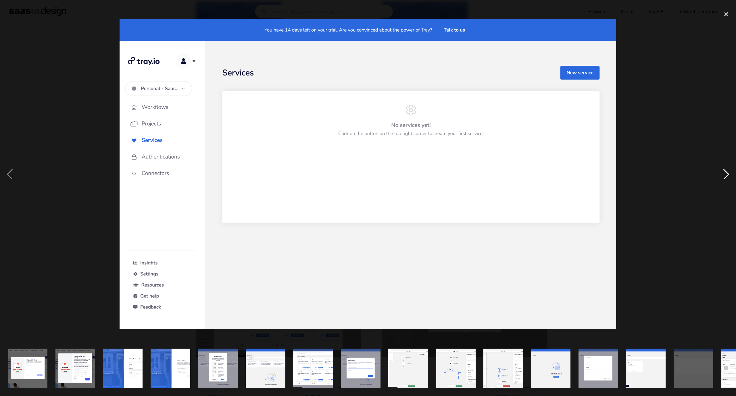
click at [729, 172] on div "next image" at bounding box center [726, 174] width 20 height 333
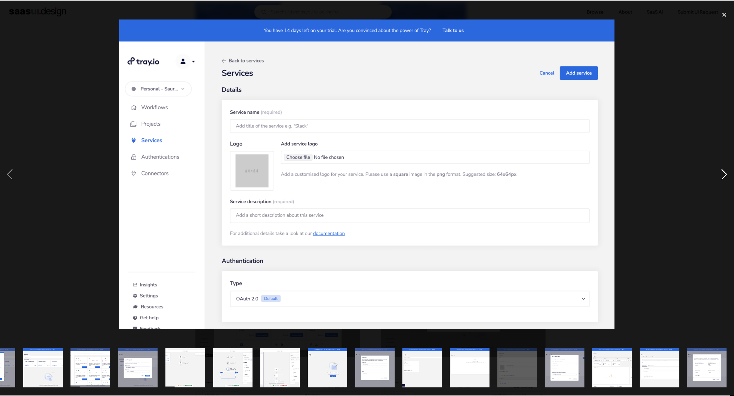
scroll to position [0, 223]
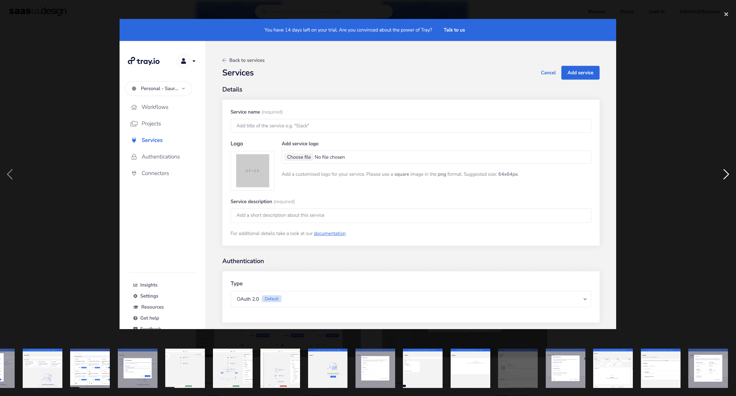
click at [729, 172] on div "next image" at bounding box center [726, 174] width 20 height 333
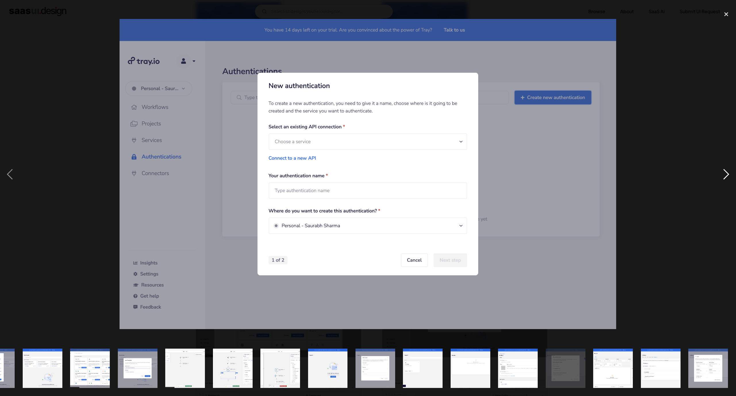
click at [729, 172] on div "next image" at bounding box center [726, 174] width 20 height 333
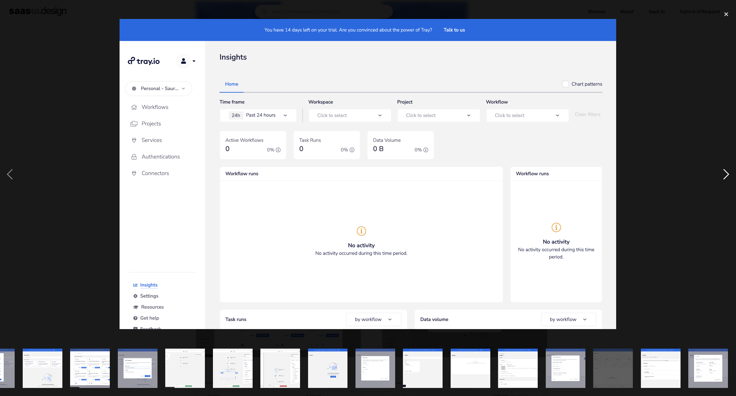
click at [729, 172] on div "next image" at bounding box center [726, 174] width 20 height 333
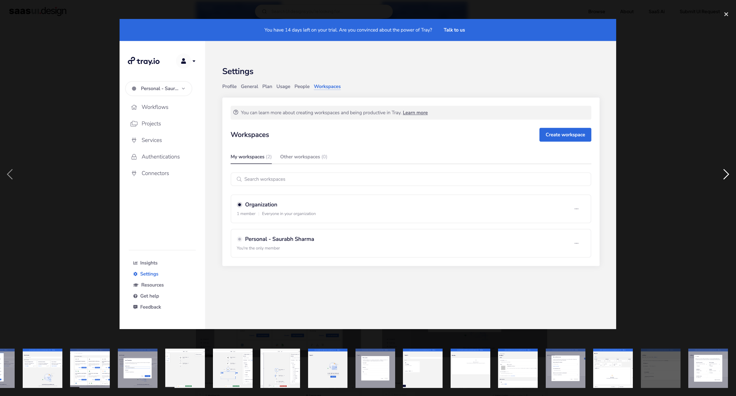
click at [729, 172] on div "next image" at bounding box center [726, 174] width 20 height 333
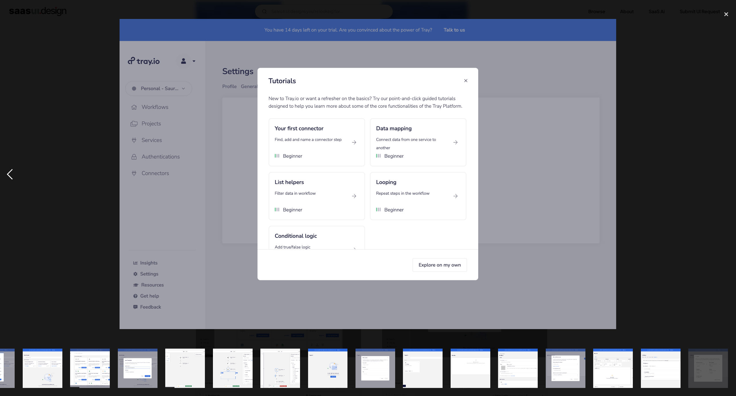
click at [6, 178] on div "previous image" at bounding box center [10, 174] width 20 height 333
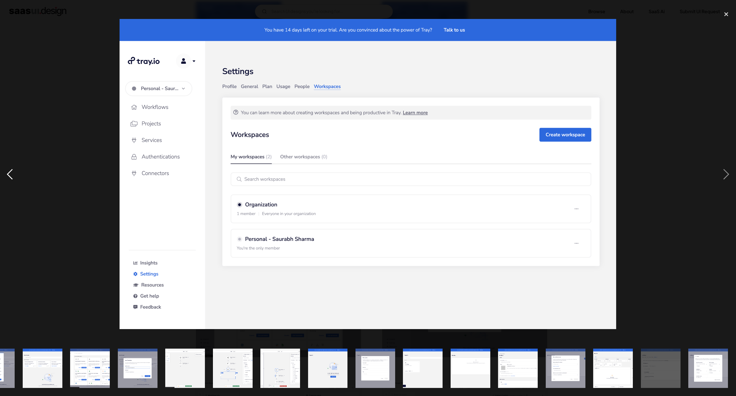
click at [6, 178] on div "previous image" at bounding box center [10, 174] width 20 height 333
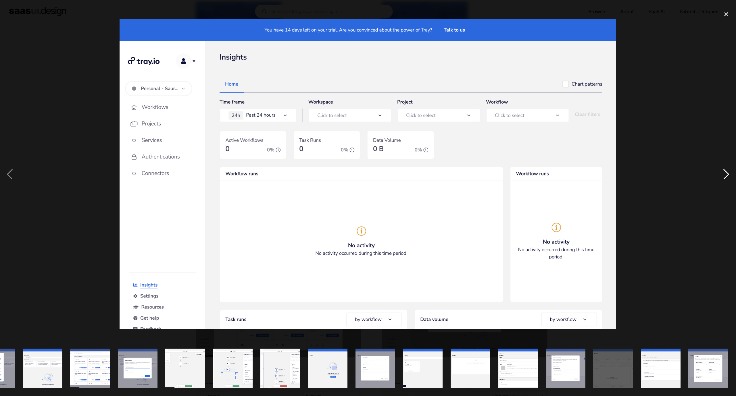
click at [721, 175] on div "next image" at bounding box center [726, 174] width 20 height 333
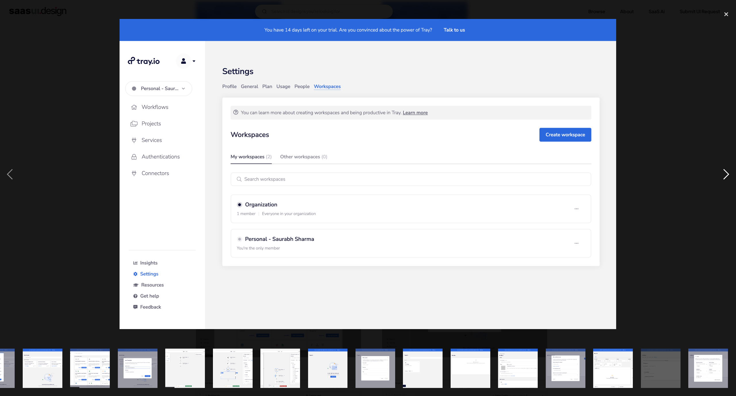
click at [719, 176] on div "next image" at bounding box center [726, 174] width 20 height 333
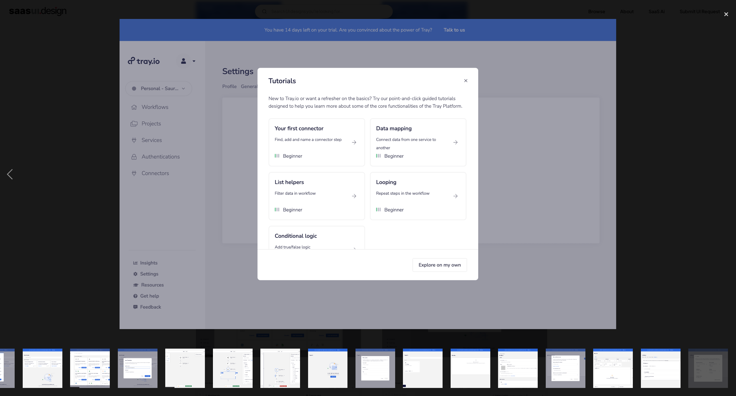
click at [720, 176] on div "next image" at bounding box center [726, 174] width 20 height 333
click at [720, 174] on div "next image" at bounding box center [726, 174] width 20 height 333
click at [725, 11] on div "close lightbox" at bounding box center [726, 14] width 20 height 13
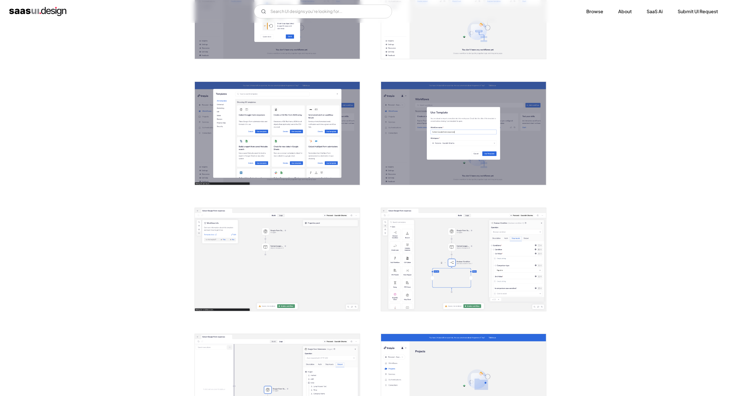
scroll to position [646, 0]
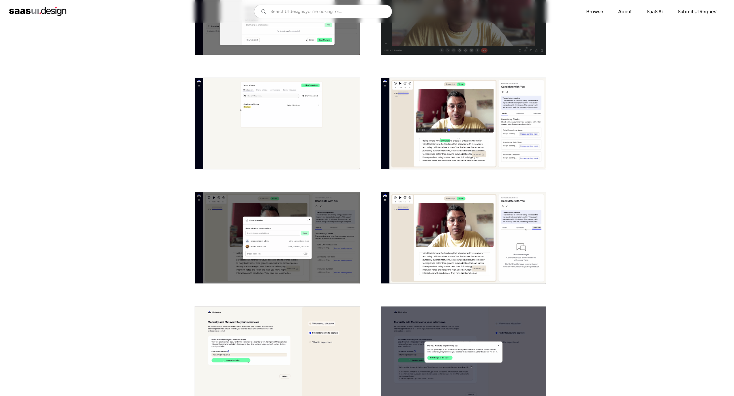
scroll to position [1206, 0]
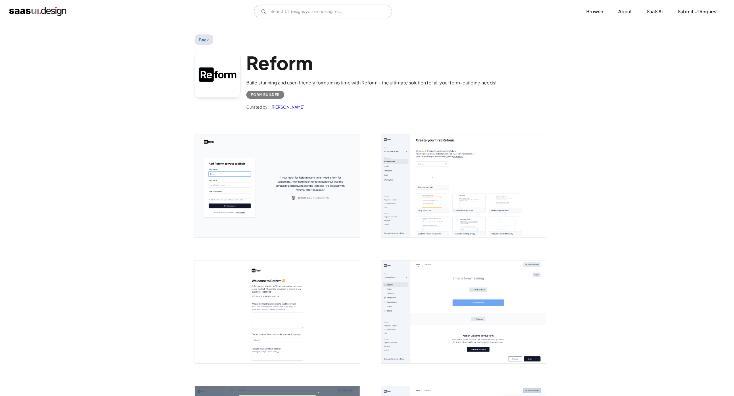
click at [448, 196] on img "open lightbox" at bounding box center [463, 185] width 165 height 103
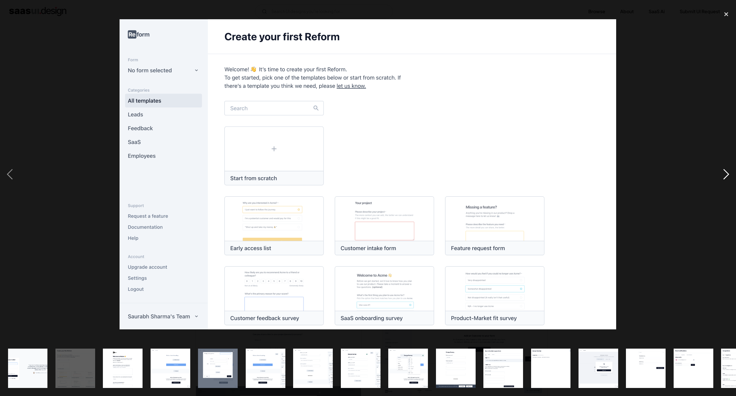
click at [724, 172] on div "next image" at bounding box center [726, 174] width 20 height 333
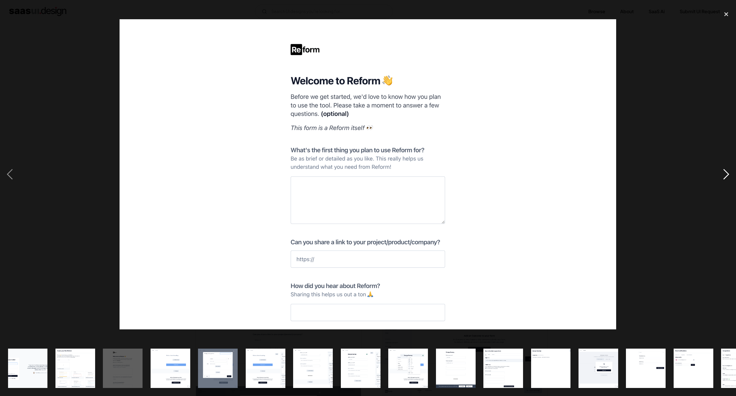
click at [724, 171] on div "next image" at bounding box center [726, 174] width 20 height 333
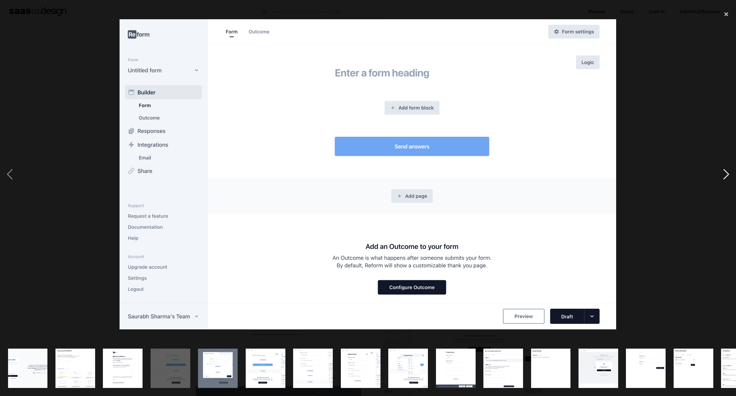
click at [723, 171] on div "next image" at bounding box center [726, 174] width 20 height 333
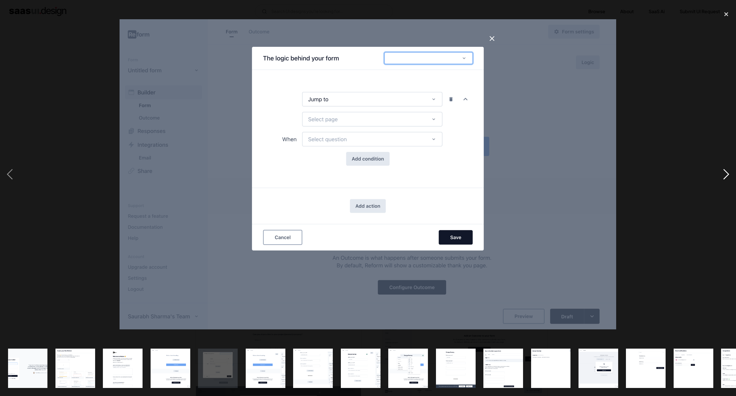
click at [723, 171] on div "next image" at bounding box center [726, 174] width 20 height 333
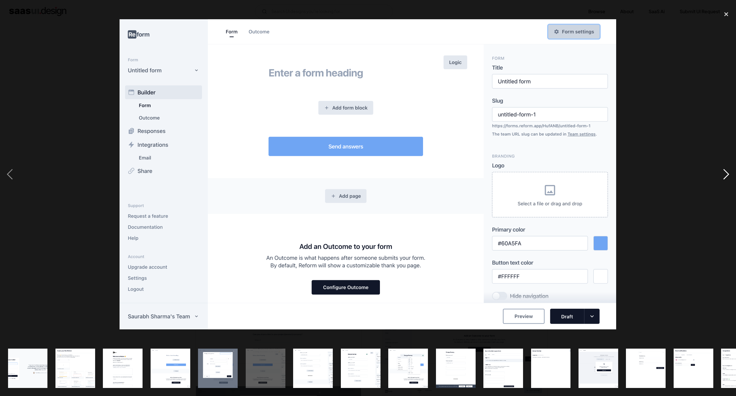
click at [723, 171] on div "next image" at bounding box center [726, 174] width 20 height 333
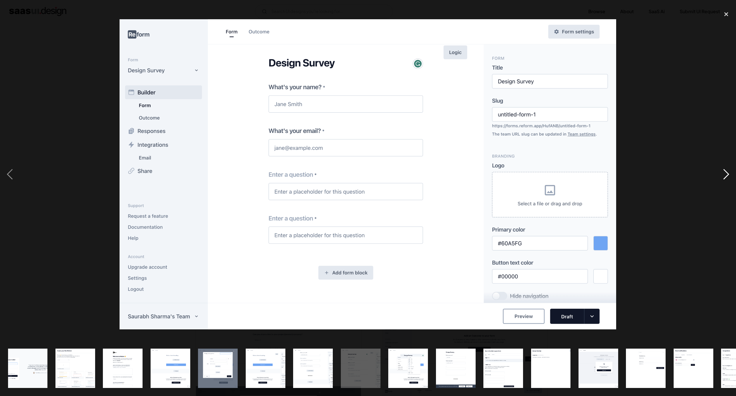
click at [723, 171] on div "next image" at bounding box center [726, 174] width 20 height 333
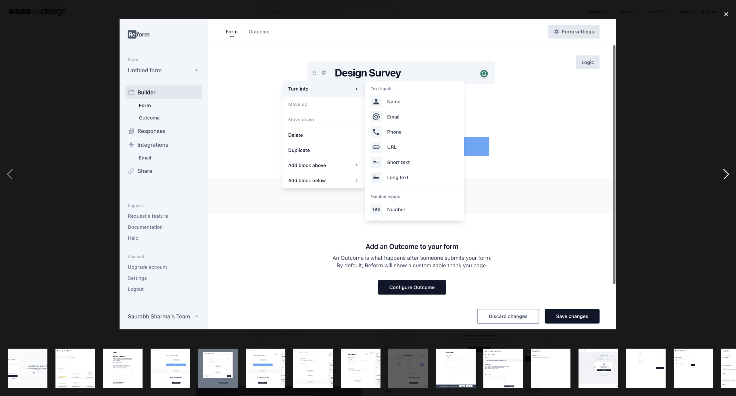
click at [723, 171] on div "next image" at bounding box center [726, 174] width 20 height 333
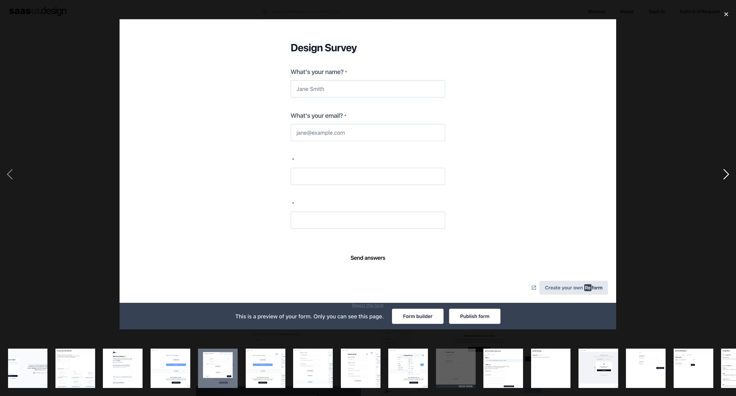
click at [723, 171] on div "next image" at bounding box center [726, 174] width 20 height 333
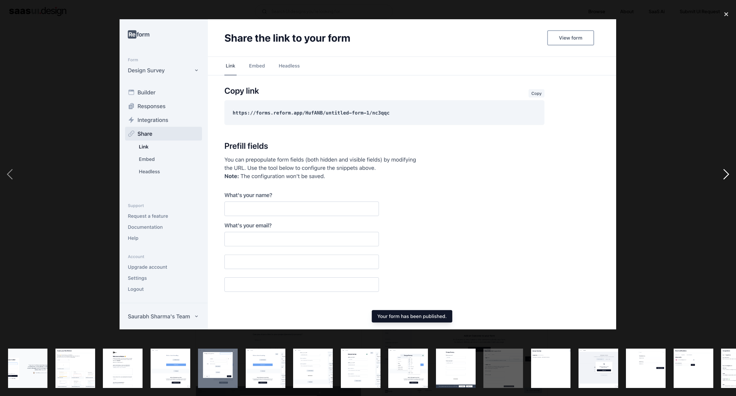
click at [723, 171] on div "next image" at bounding box center [726, 174] width 20 height 333
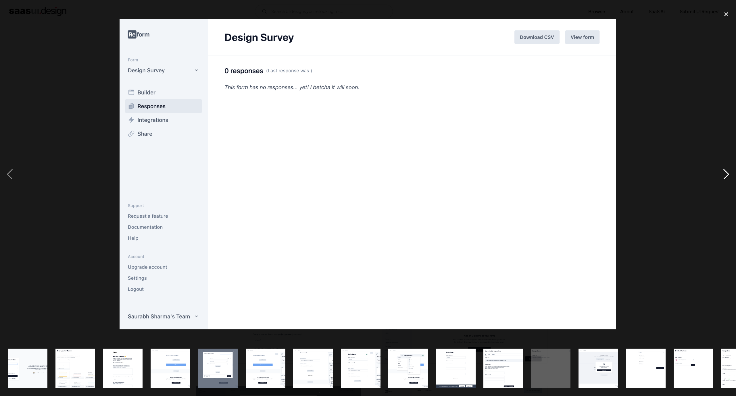
click at [723, 171] on div "next image" at bounding box center [726, 174] width 20 height 333
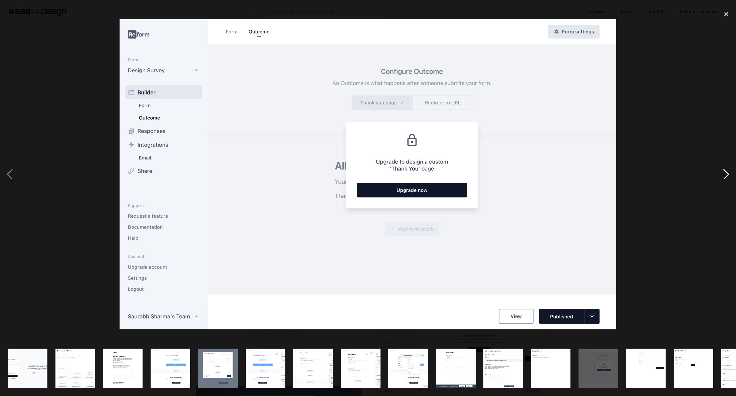
click at [723, 171] on div "next image" at bounding box center [726, 174] width 20 height 333
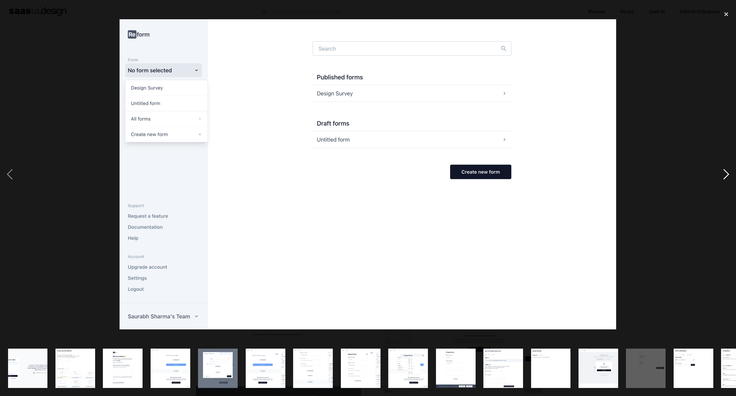
click at [723, 171] on div "next image" at bounding box center [726, 174] width 20 height 333
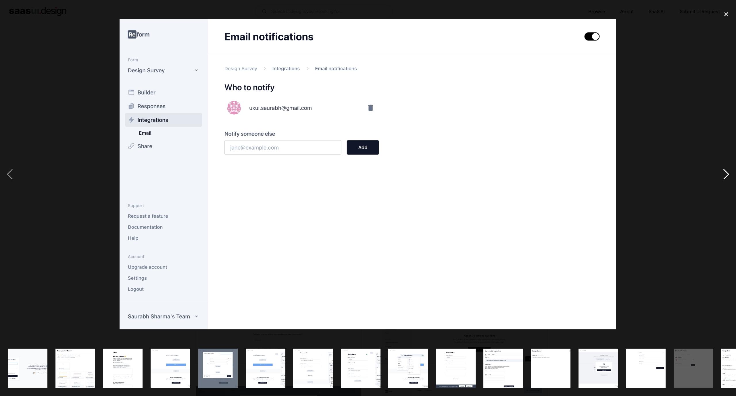
click at [723, 172] on div "next image" at bounding box center [726, 174] width 20 height 333
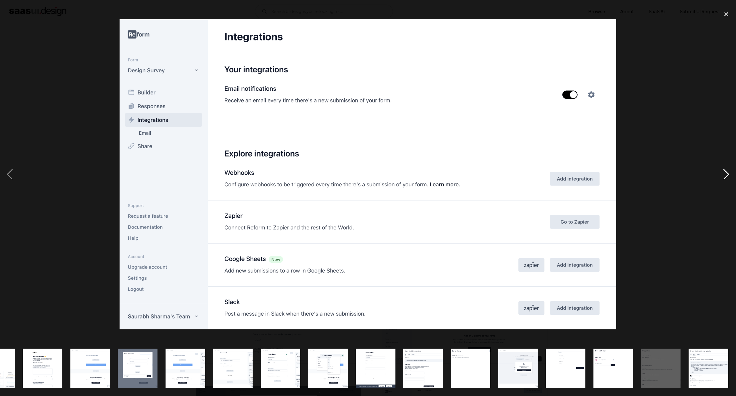
click at [723, 172] on div "next image" at bounding box center [726, 174] width 20 height 333
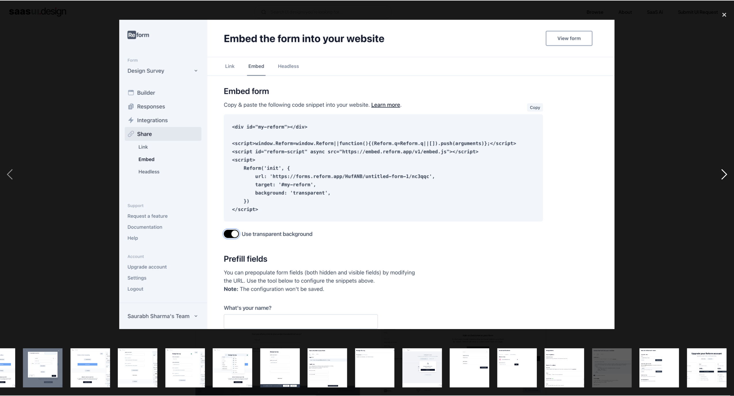
scroll to position [0, 175]
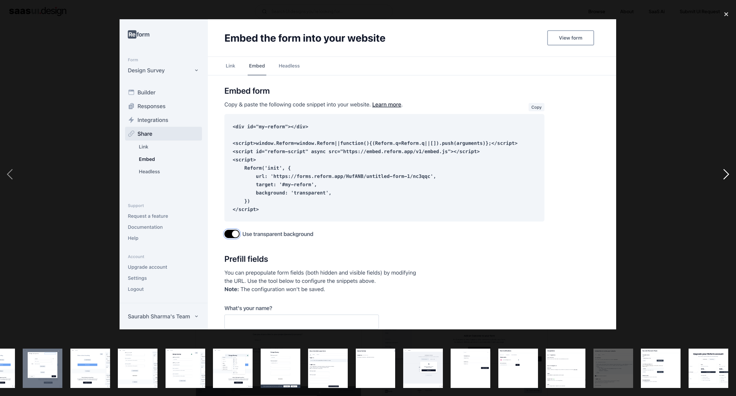
click at [723, 172] on div "next image" at bounding box center [726, 174] width 20 height 333
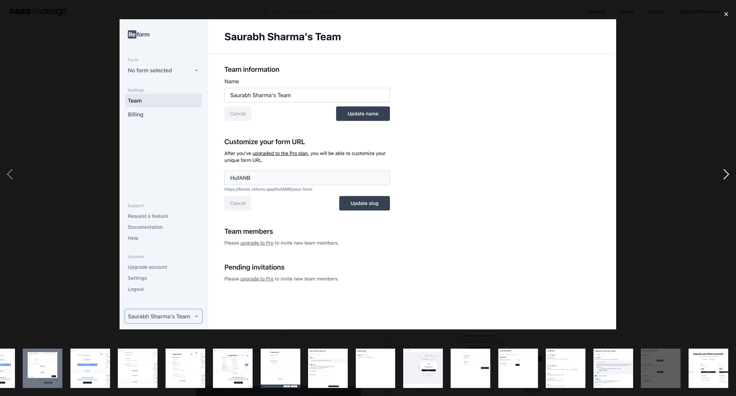
click at [723, 172] on div "next image" at bounding box center [726, 174] width 20 height 333
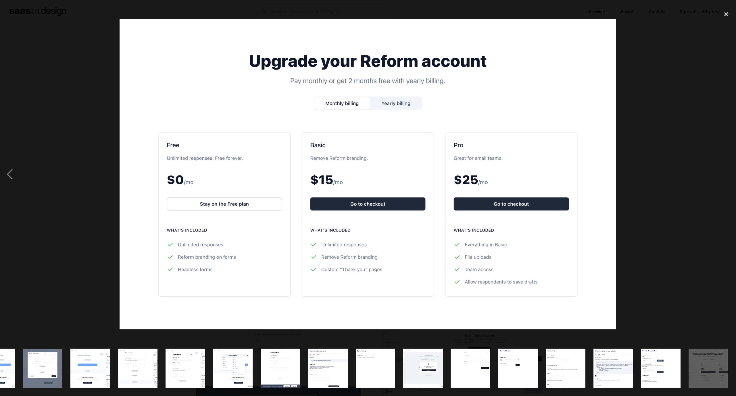
click at [723, 172] on div "next image" at bounding box center [726, 174] width 20 height 333
click at [723, 12] on div "close lightbox" at bounding box center [726, 14] width 20 height 13
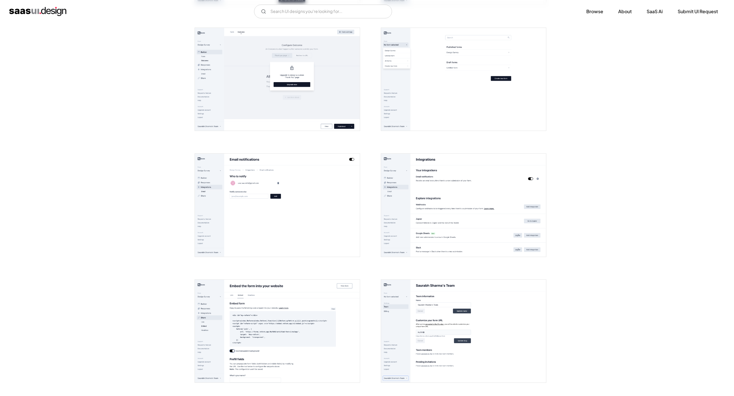
scroll to position [862, 0]
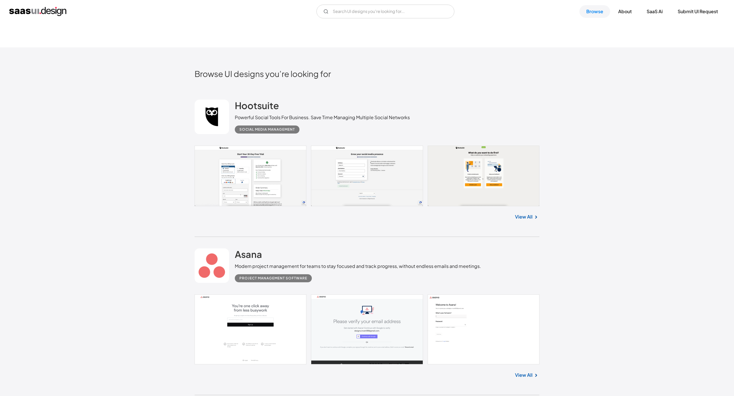
scroll to position [172, 0]
click at [386, 335] on link at bounding box center [366, 331] width 345 height 70
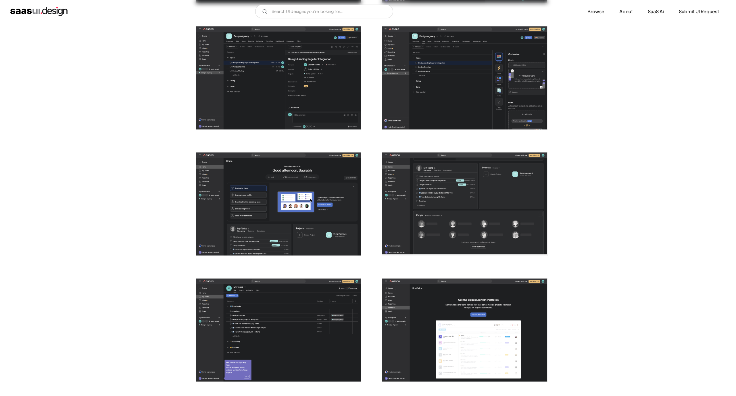
scroll to position [1120, 0]
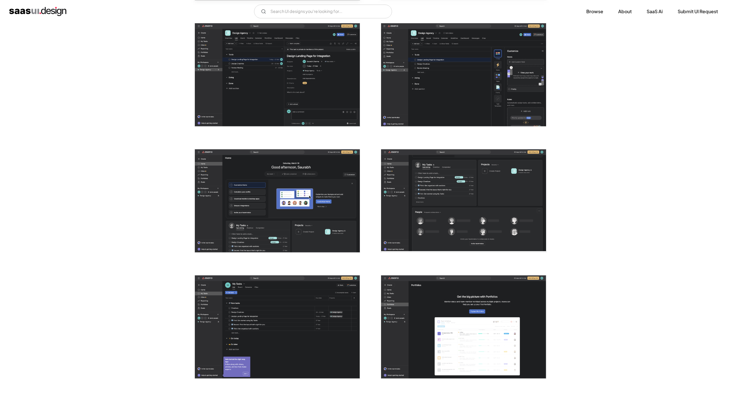
click at [228, 318] on img "open lightbox" at bounding box center [277, 326] width 165 height 103
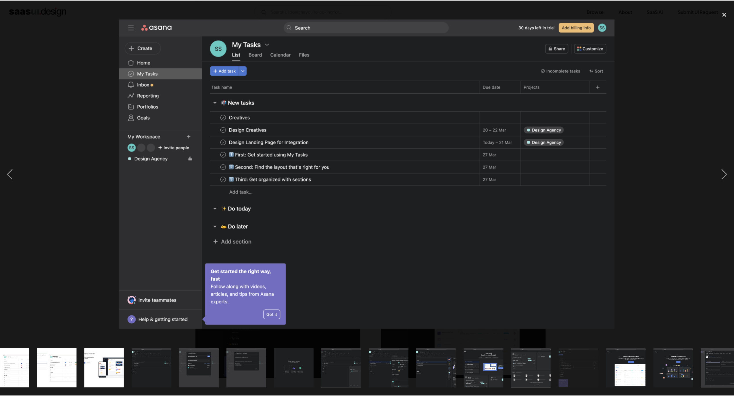
scroll to position [0, 413]
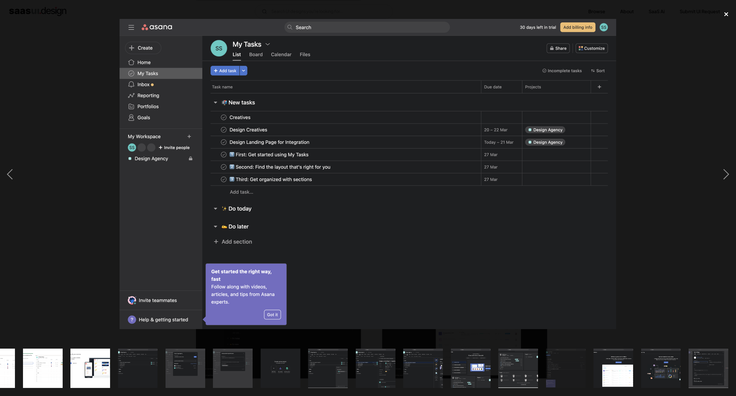
click at [720, 16] on div "close lightbox" at bounding box center [726, 14] width 20 height 13
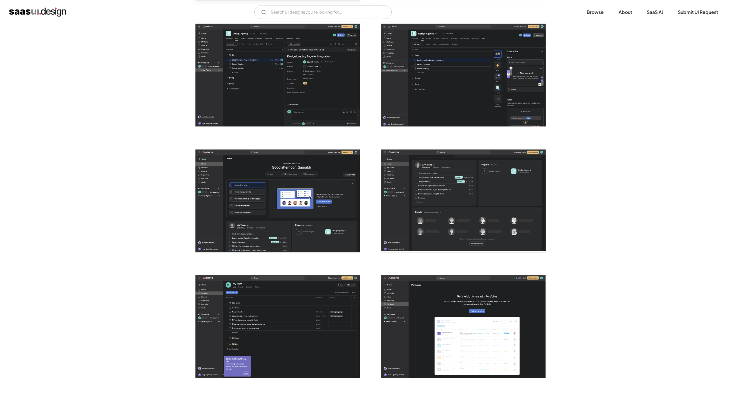
scroll to position [0, 0]
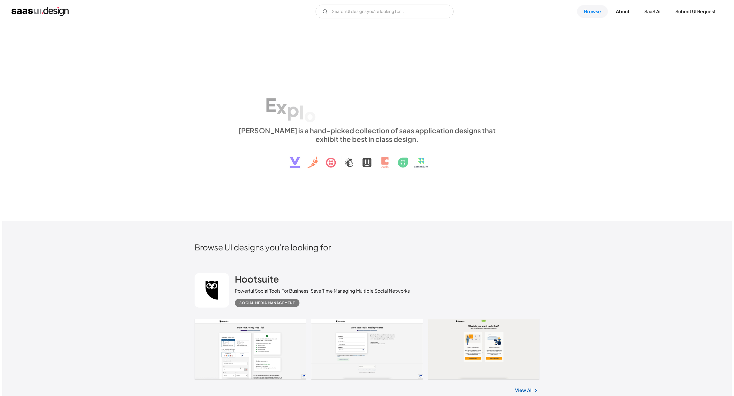
scroll to position [345, 0]
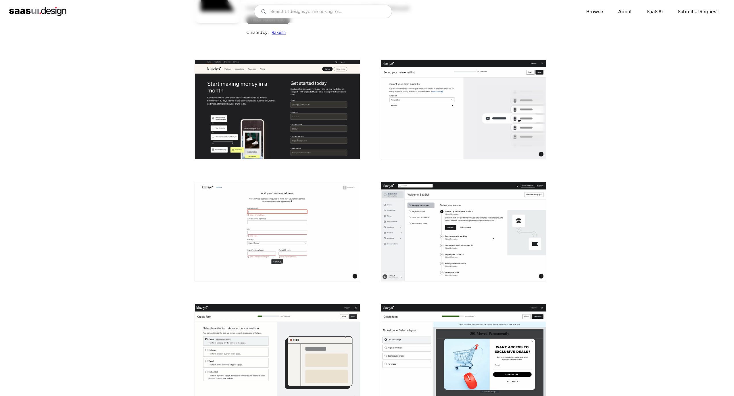
scroll to position [86, 0]
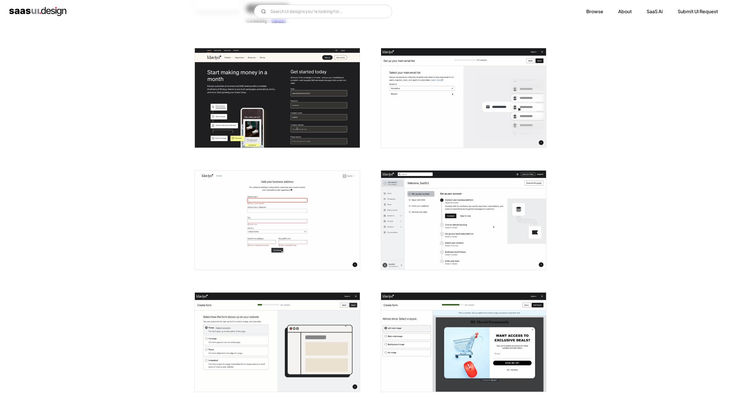
click at [441, 216] on img "open lightbox" at bounding box center [463, 220] width 165 height 99
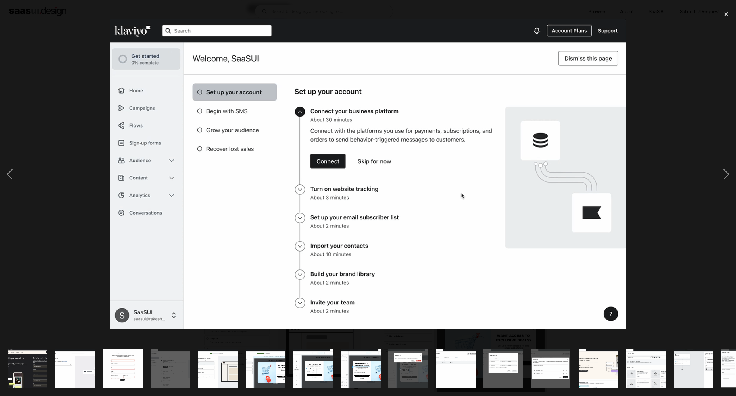
click at [663, 97] on div at bounding box center [368, 174] width 736 height 333
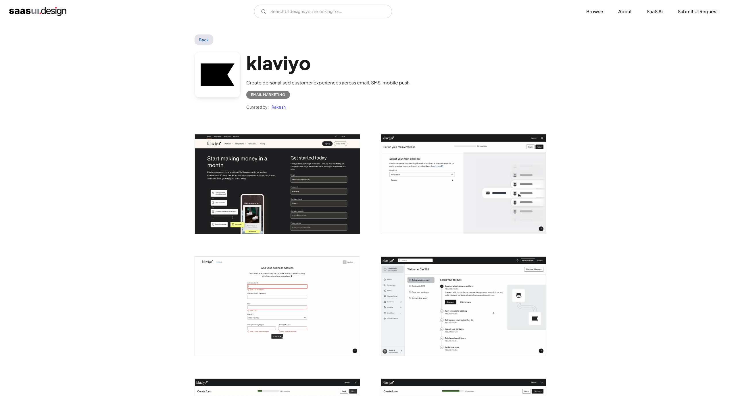
scroll to position [215, 0]
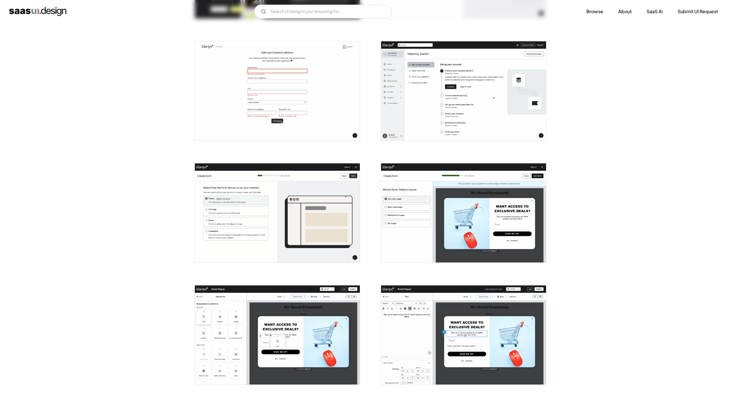
click at [301, 227] on img "open lightbox" at bounding box center [277, 212] width 165 height 99
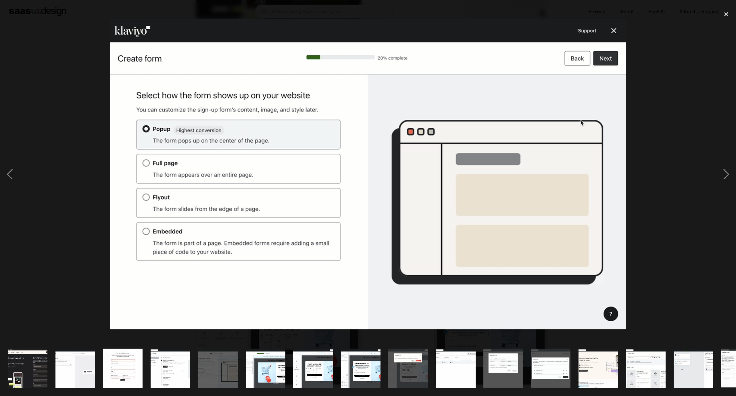
click at [673, 148] on div at bounding box center [368, 174] width 736 height 333
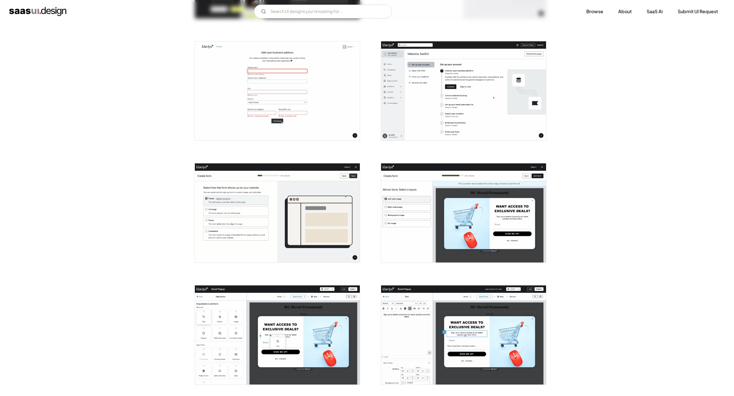
click at [510, 207] on img "open lightbox" at bounding box center [463, 212] width 165 height 99
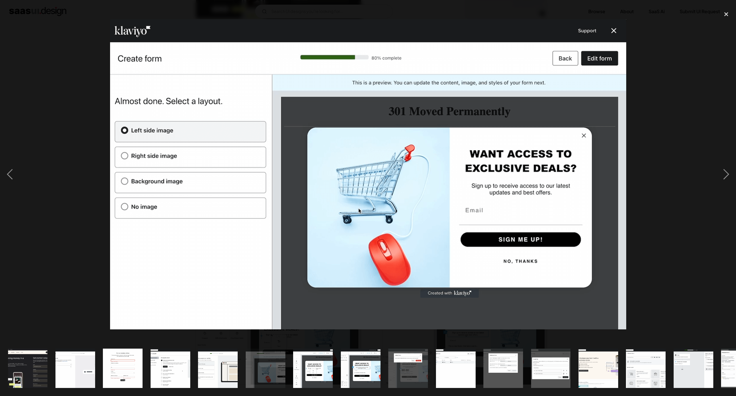
click at [677, 142] on div at bounding box center [368, 174] width 736 height 333
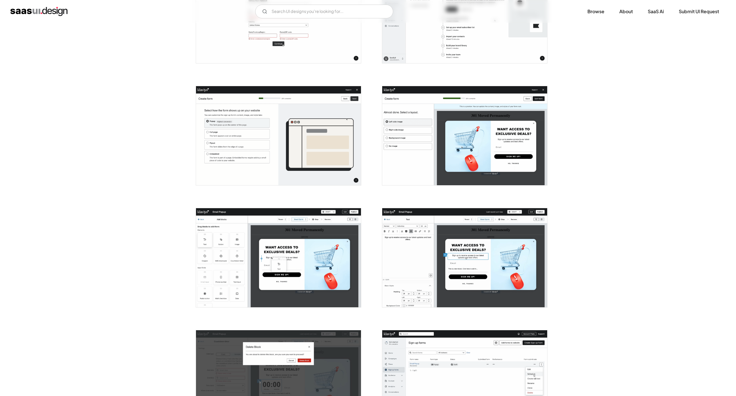
scroll to position [302, 0]
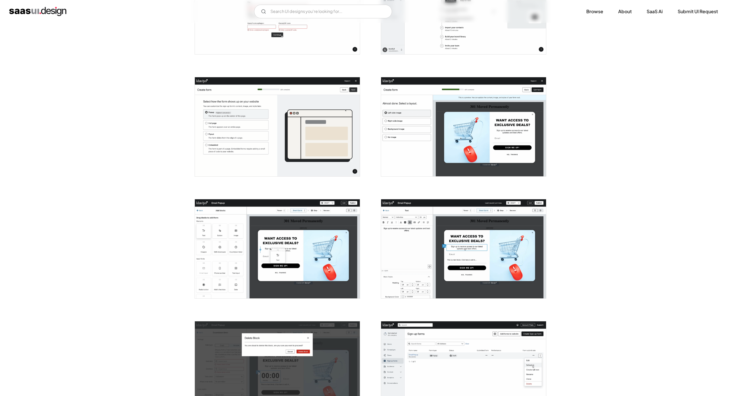
click at [308, 253] on img "open lightbox" at bounding box center [277, 248] width 165 height 99
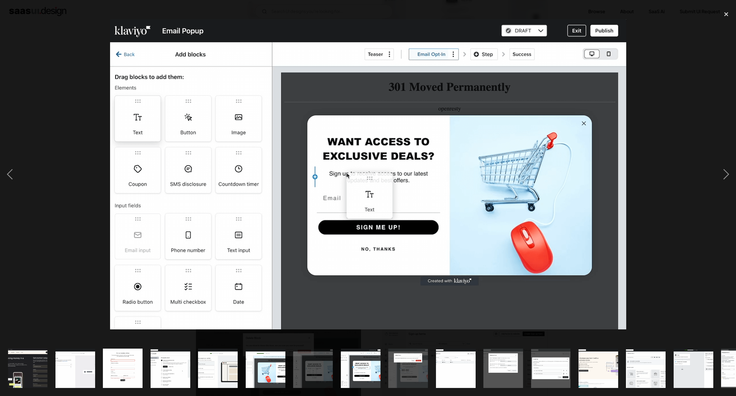
click at [632, 165] on div at bounding box center [368, 174] width 736 height 333
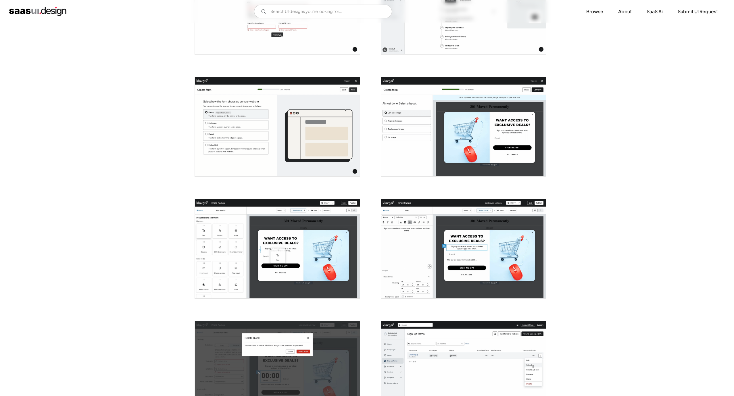
click at [429, 265] on img "open lightbox" at bounding box center [463, 248] width 165 height 99
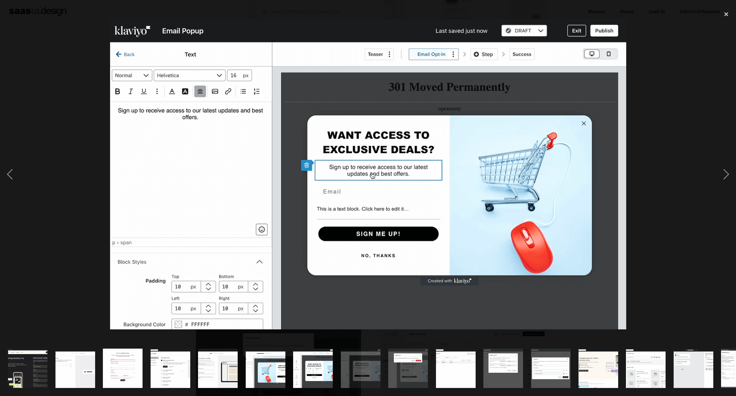
click at [644, 155] on div at bounding box center [368, 174] width 736 height 333
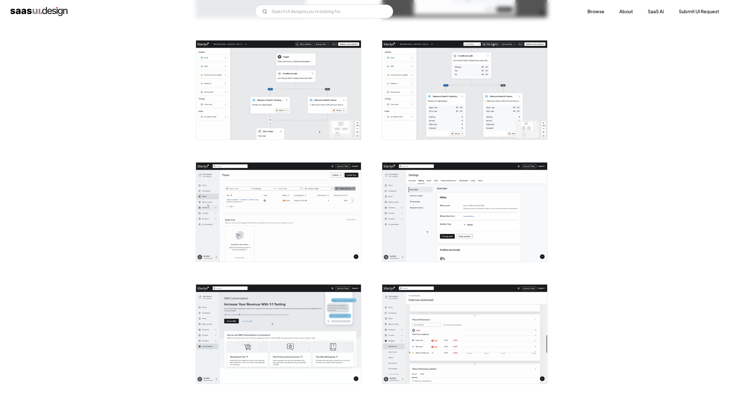
scroll to position [1077, 0]
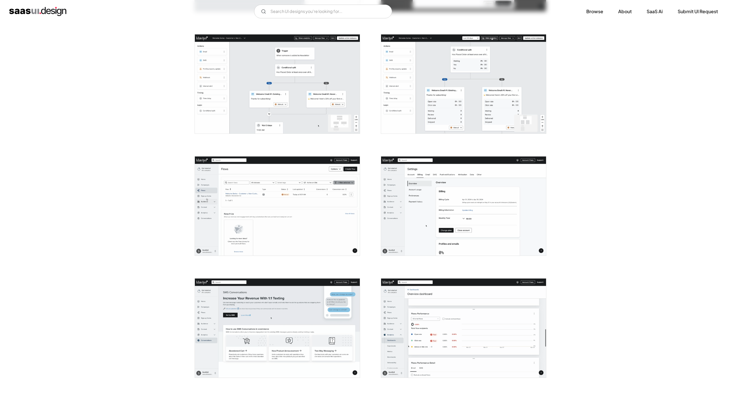
click at [316, 212] on img "open lightbox" at bounding box center [277, 206] width 165 height 99
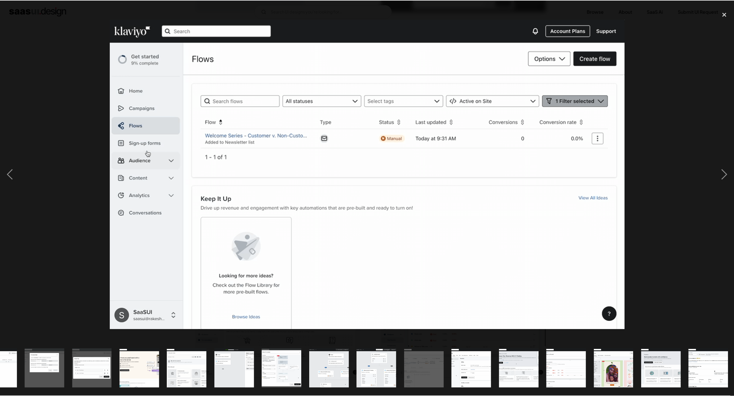
scroll to position [0, 460]
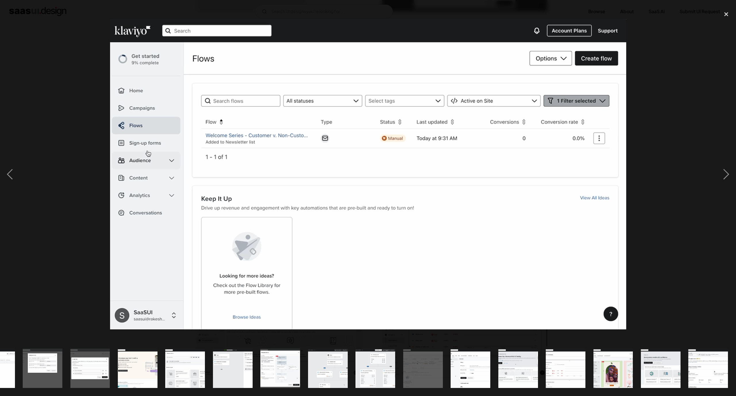
click at [653, 195] on div at bounding box center [368, 174] width 736 height 333
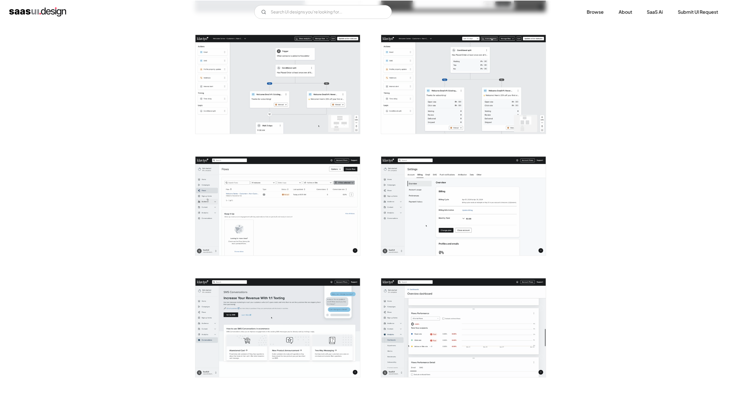
scroll to position [0, 0]
click at [501, 208] on img "open lightbox" at bounding box center [463, 206] width 165 height 99
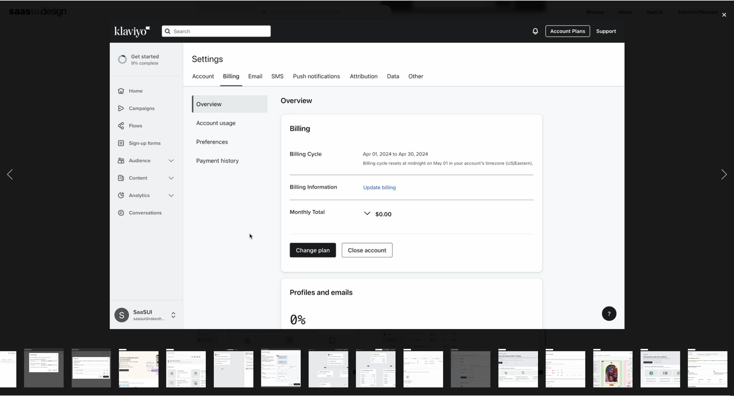
scroll to position [0, 460]
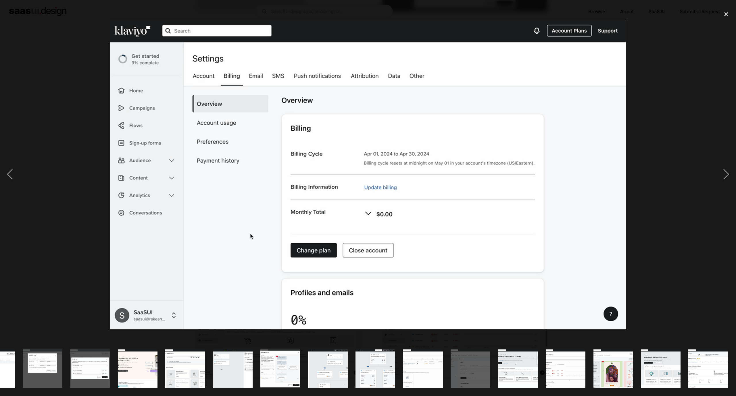
click at [657, 186] on div at bounding box center [368, 174] width 736 height 333
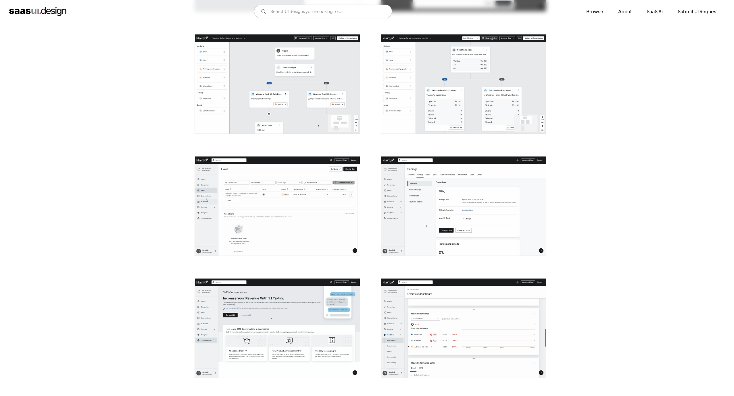
scroll to position [0, 0]
click at [464, 324] on img "open lightbox" at bounding box center [463, 328] width 165 height 99
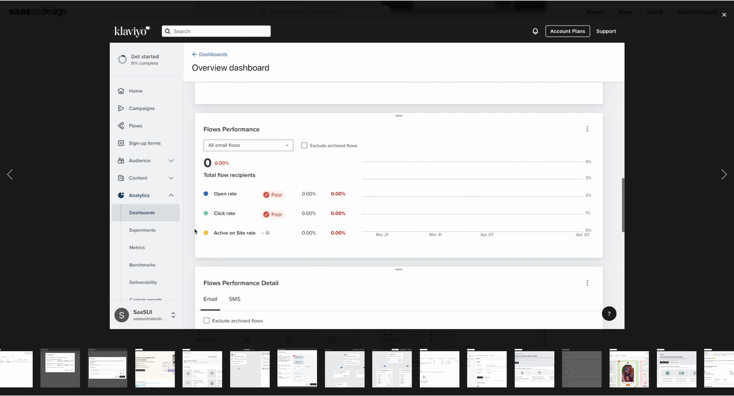
scroll to position [0, 460]
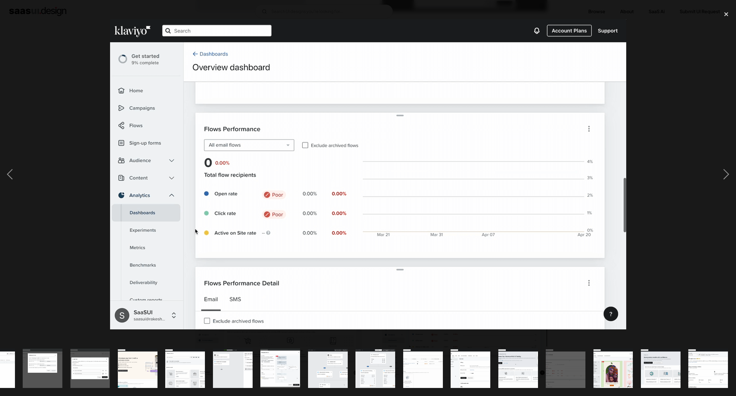
click at [650, 150] on div at bounding box center [368, 174] width 736 height 333
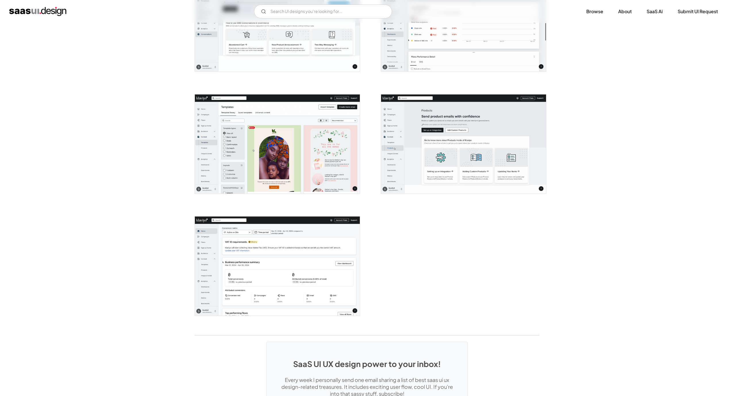
scroll to position [1508, 0]
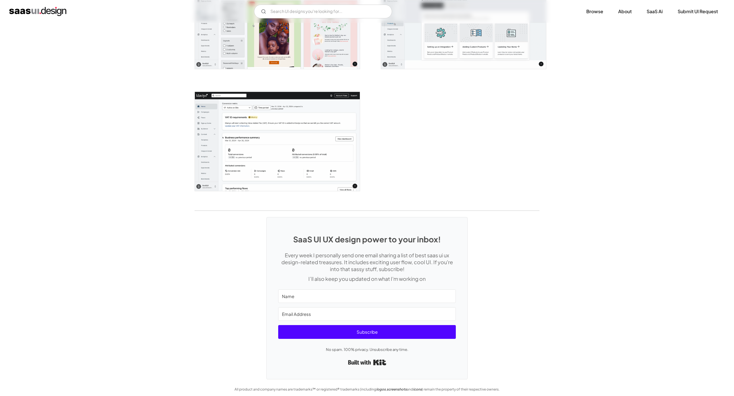
click at [240, 131] on img "open lightbox" at bounding box center [277, 141] width 165 height 99
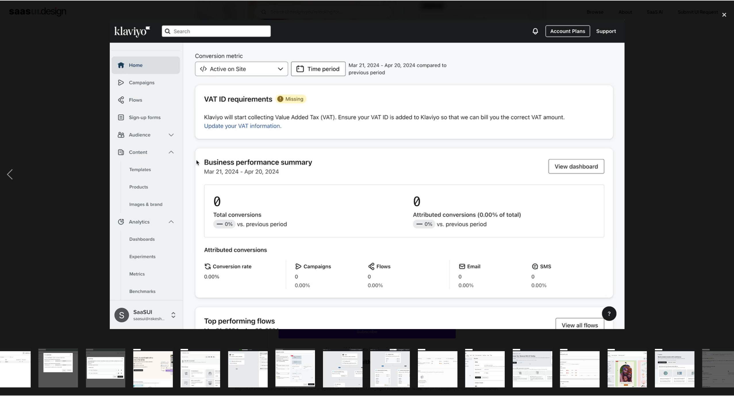
scroll to position [0, 460]
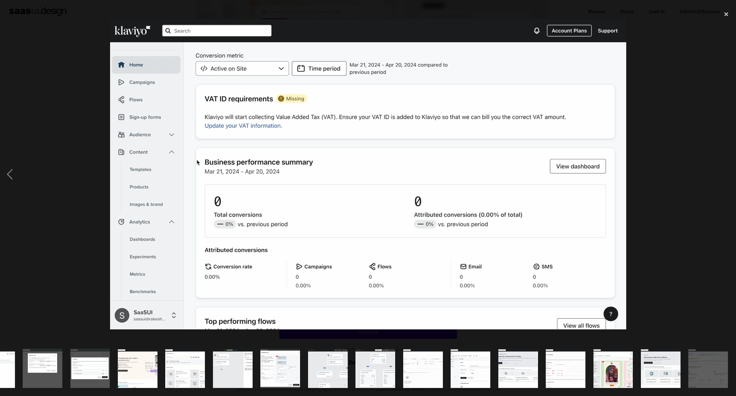
click at [672, 229] on div at bounding box center [368, 174] width 736 height 333
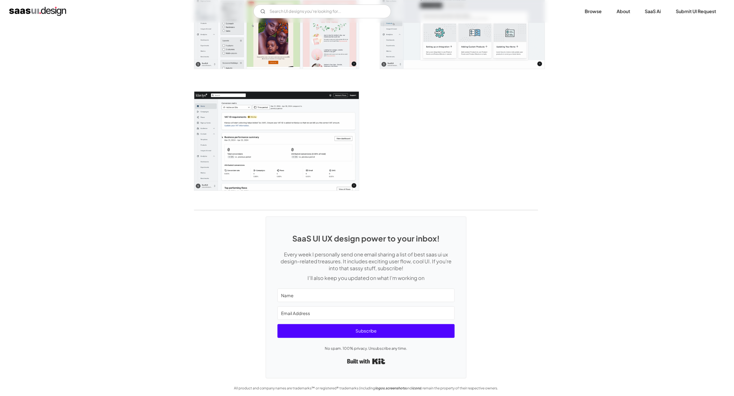
scroll to position [0, 0]
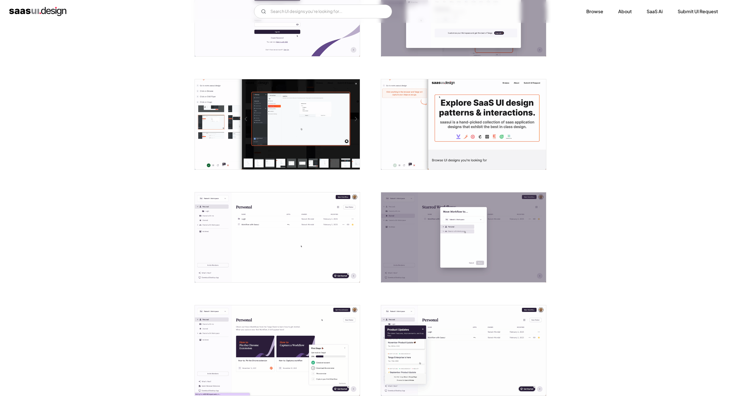
scroll to position [302, 0]
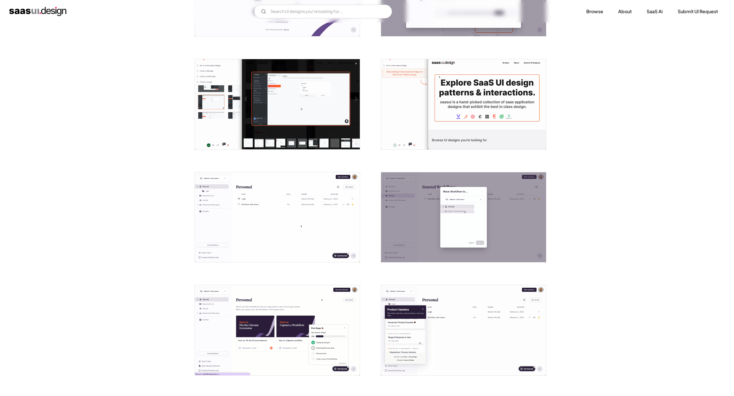
click at [240, 206] on img "open lightbox" at bounding box center [277, 217] width 165 height 90
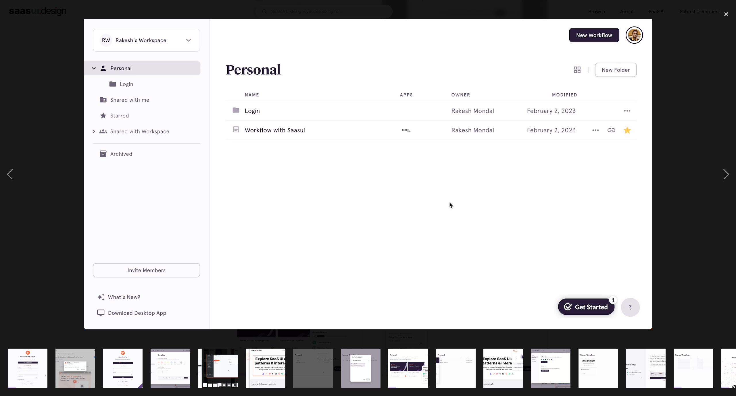
click at [663, 142] on div at bounding box center [368, 174] width 736 height 333
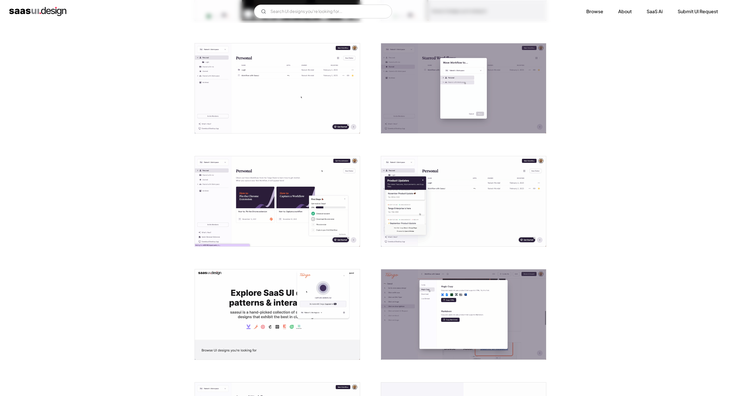
scroll to position [431, 0]
click at [294, 222] on img "open lightbox" at bounding box center [277, 201] width 165 height 90
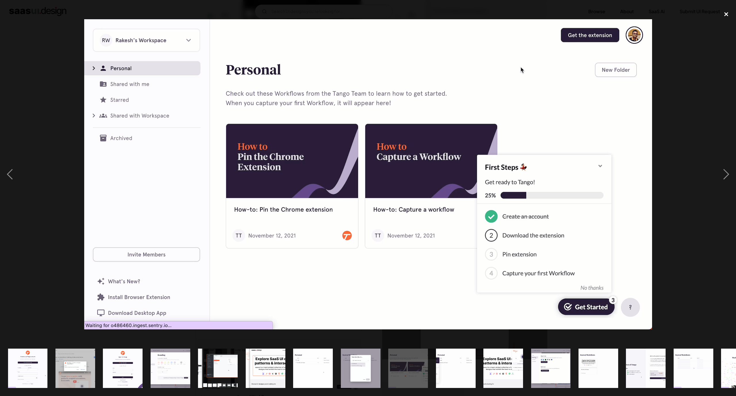
click at [728, 16] on div "close lightbox" at bounding box center [726, 14] width 20 height 13
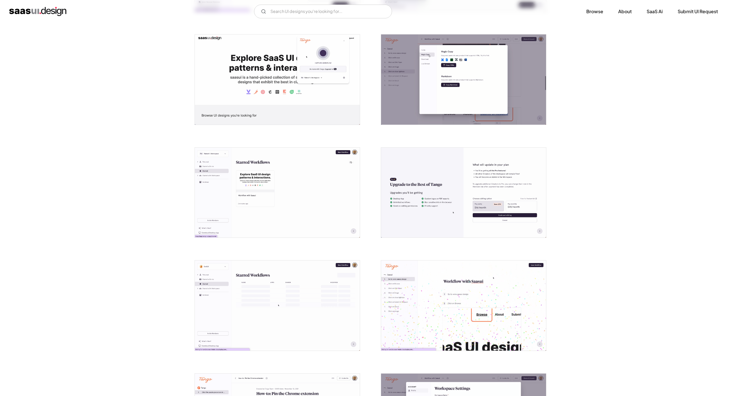
scroll to position [732, 0]
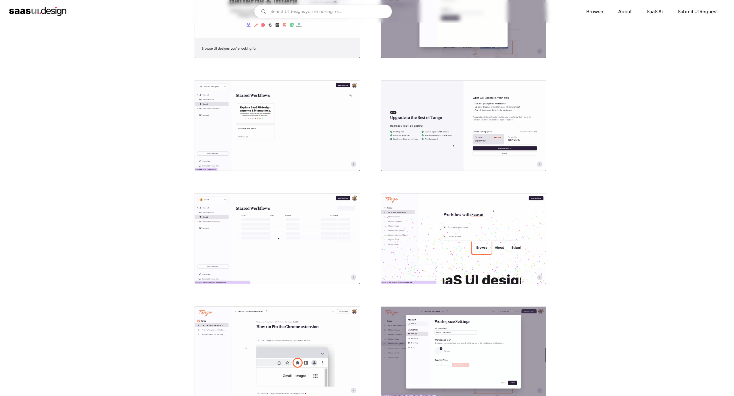
click at [479, 131] on img "open lightbox" at bounding box center [463, 126] width 165 height 90
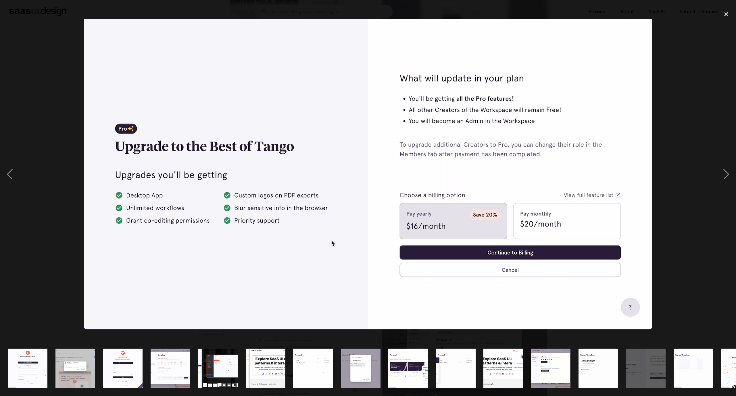
click at [686, 119] on div at bounding box center [368, 174] width 736 height 333
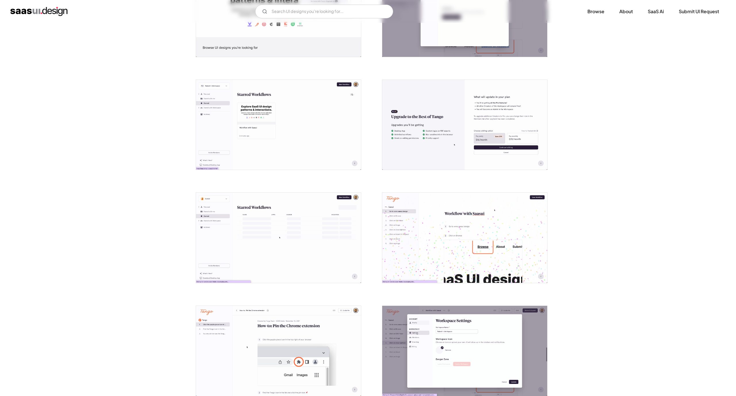
scroll to position [862, 0]
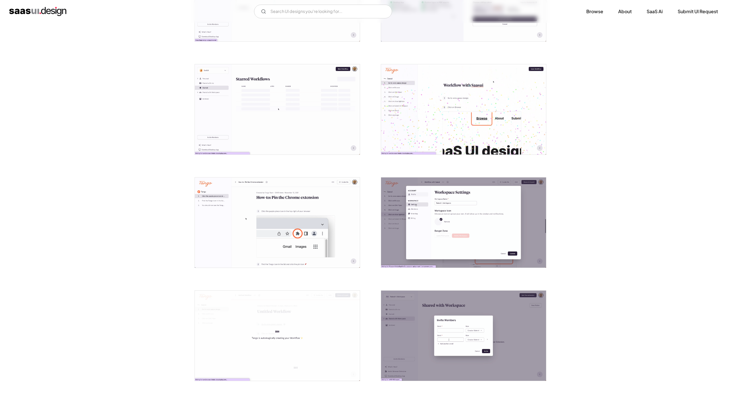
click at [273, 114] on img "open lightbox" at bounding box center [277, 109] width 165 height 90
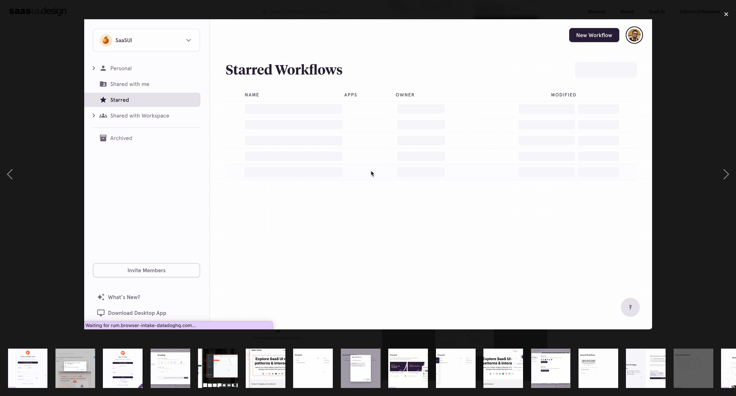
click at [647, 95] on img at bounding box center [368, 174] width 568 height 310
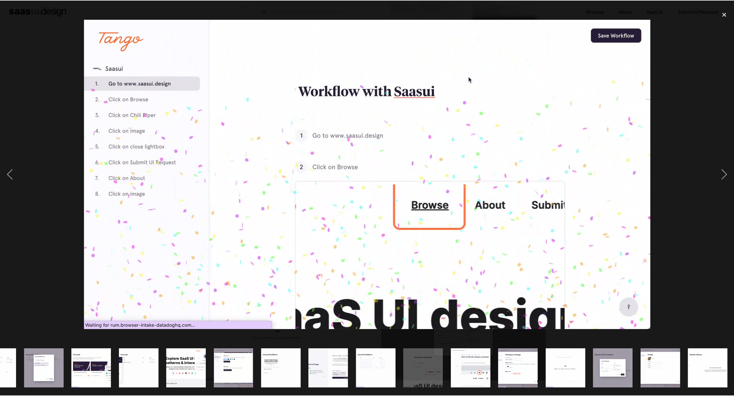
scroll to position [0, 318]
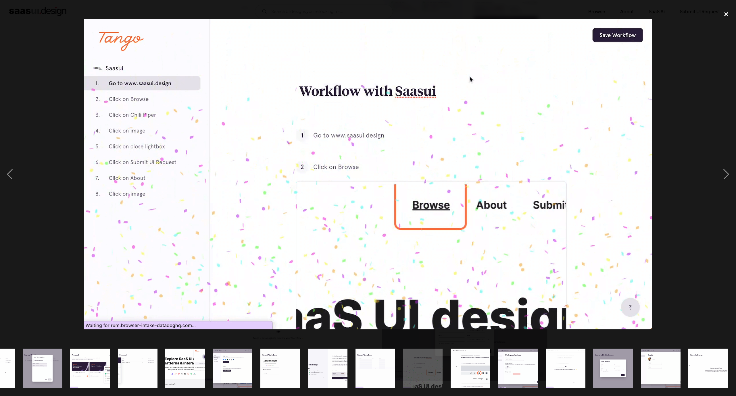
click at [721, 18] on div "close lightbox" at bounding box center [726, 14] width 20 height 13
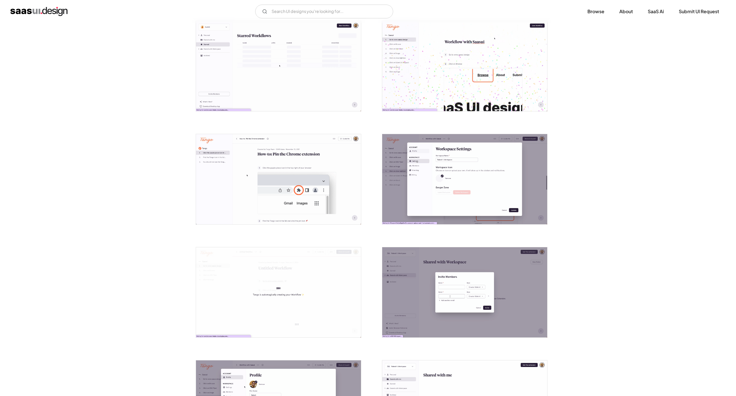
scroll to position [991, 0]
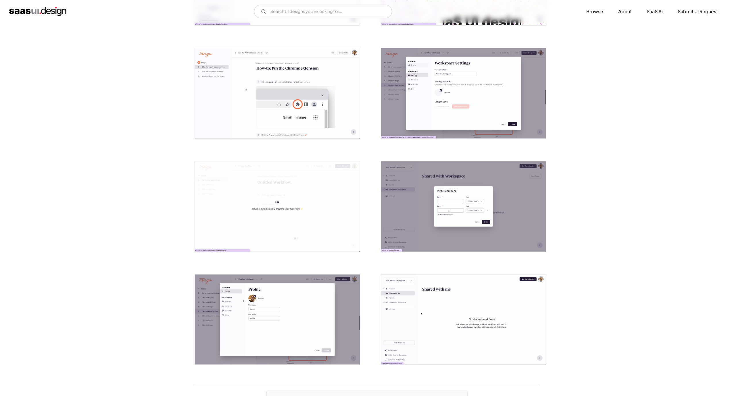
click at [497, 84] on img "open lightbox" at bounding box center [463, 93] width 165 height 90
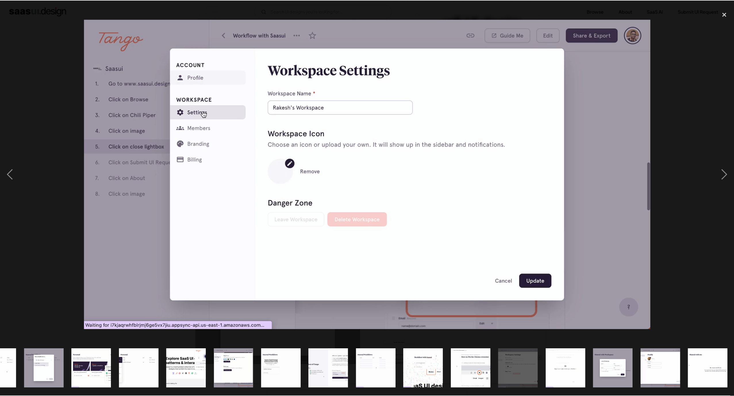
scroll to position [0, 318]
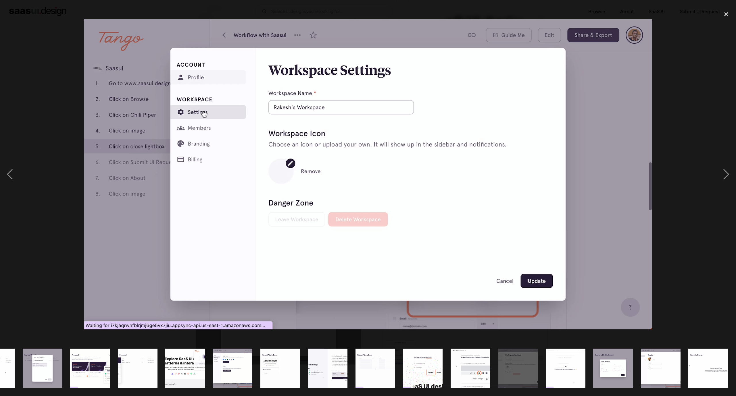
click at [696, 96] on div at bounding box center [368, 174] width 736 height 333
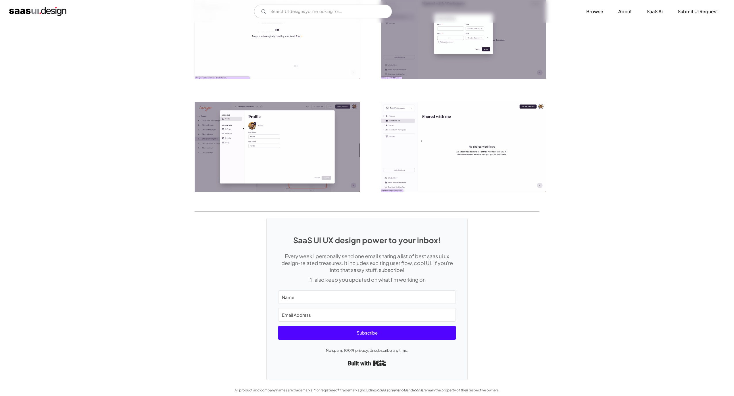
scroll to position [1168, 0]
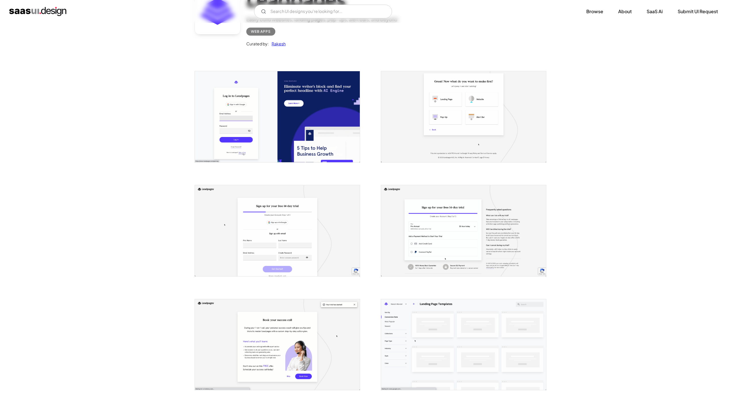
scroll to position [215, 0]
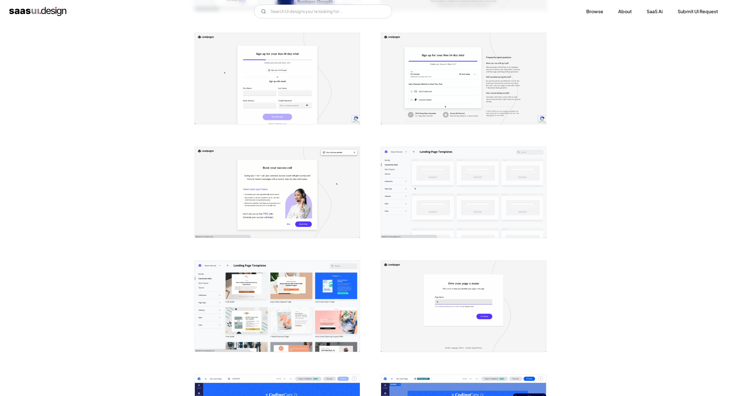
click at [427, 187] on img "open lightbox" at bounding box center [463, 192] width 165 height 91
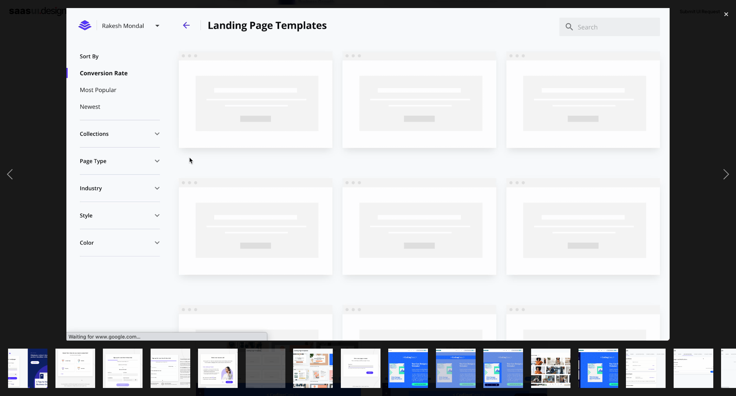
click at [677, 125] on div at bounding box center [368, 174] width 736 height 333
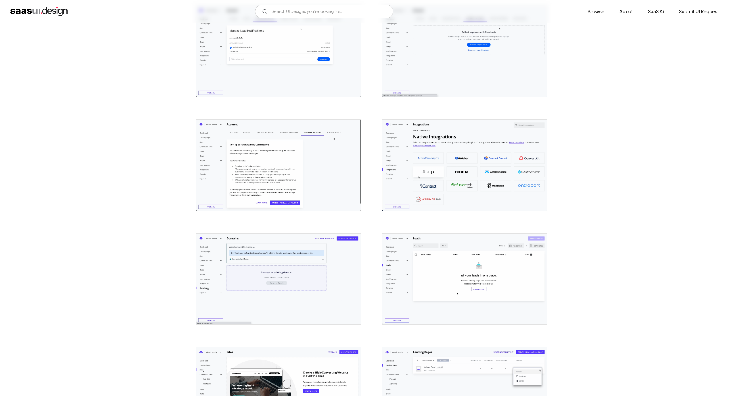
scroll to position [948, 0]
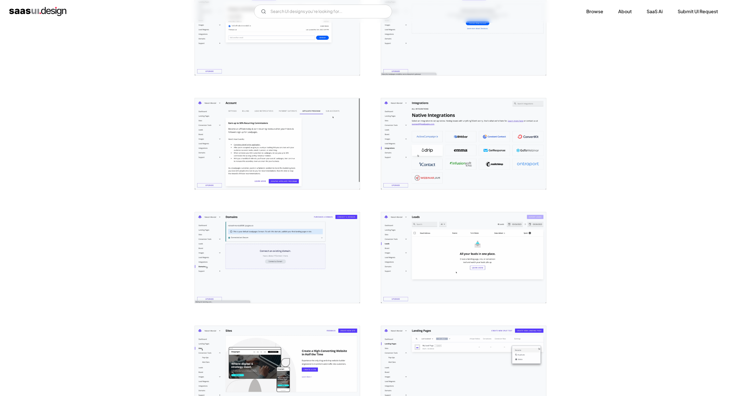
click at [293, 254] on img "open lightbox" at bounding box center [277, 257] width 165 height 91
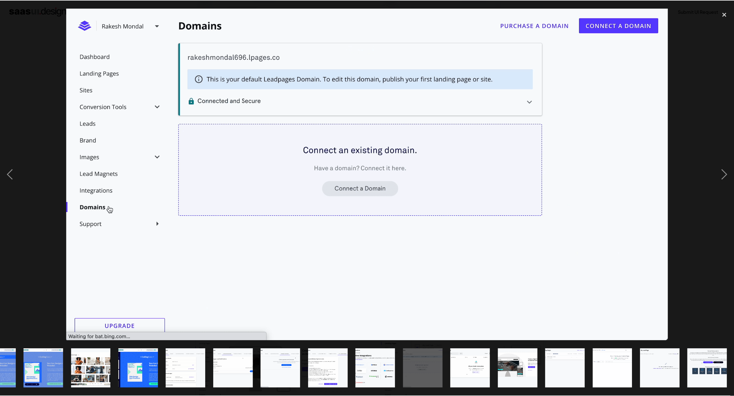
scroll to position [0, 460]
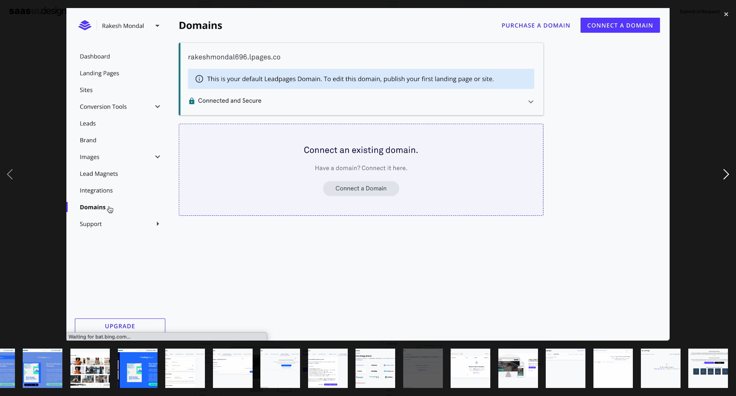
click at [727, 177] on div "next image" at bounding box center [726, 174] width 20 height 333
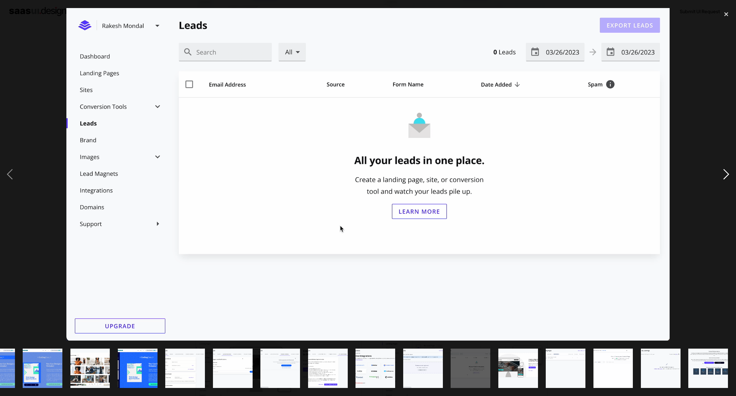
click at [725, 176] on div "next image" at bounding box center [726, 174] width 20 height 333
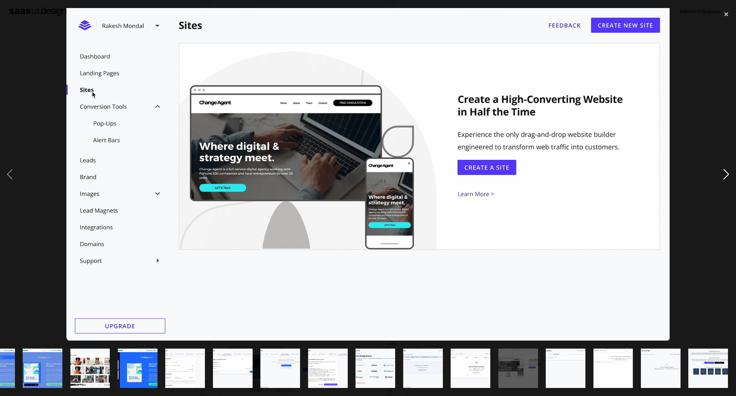
click at [725, 176] on div "next image" at bounding box center [726, 174] width 20 height 333
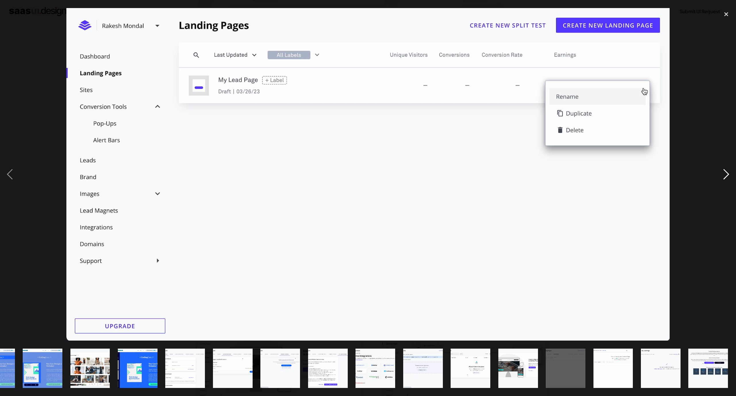
click at [725, 176] on div "next image" at bounding box center [726, 174] width 20 height 333
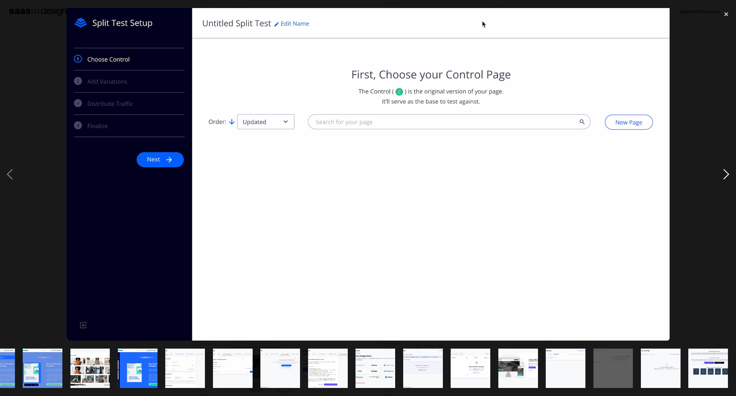
click at [725, 176] on div "next image" at bounding box center [726, 174] width 20 height 333
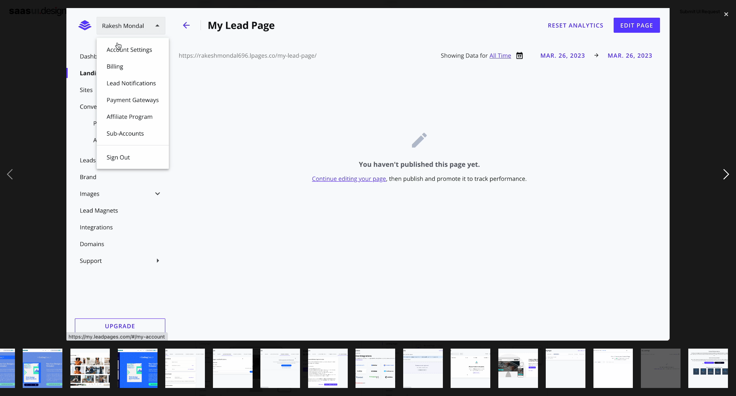
click at [725, 176] on div "next image" at bounding box center [726, 174] width 20 height 333
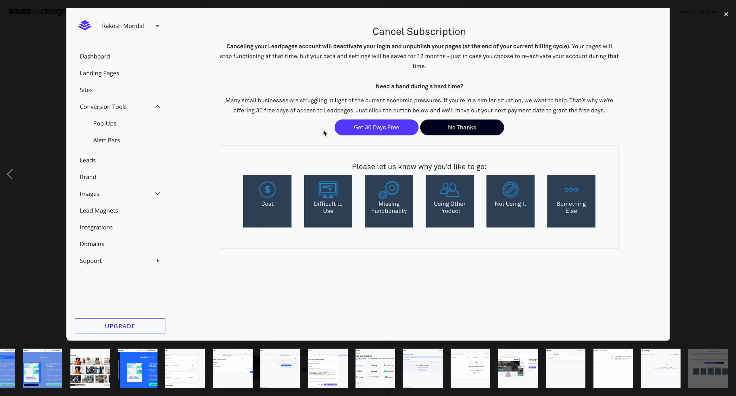
click at [725, 176] on div "next image" at bounding box center [726, 174] width 20 height 333
click at [725, 12] on div "close lightbox" at bounding box center [726, 14] width 20 height 13
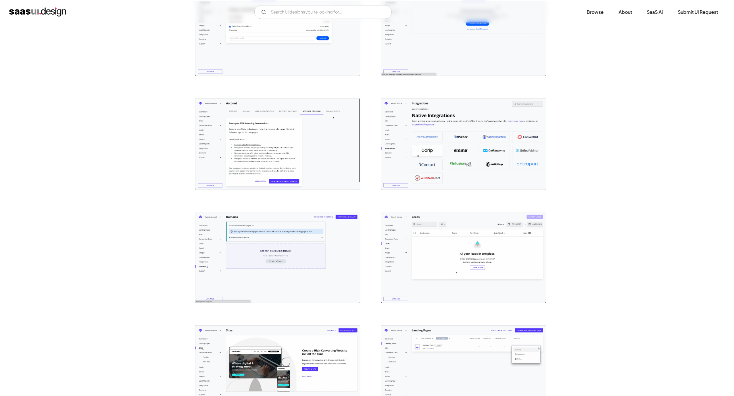
scroll to position [0, 0]
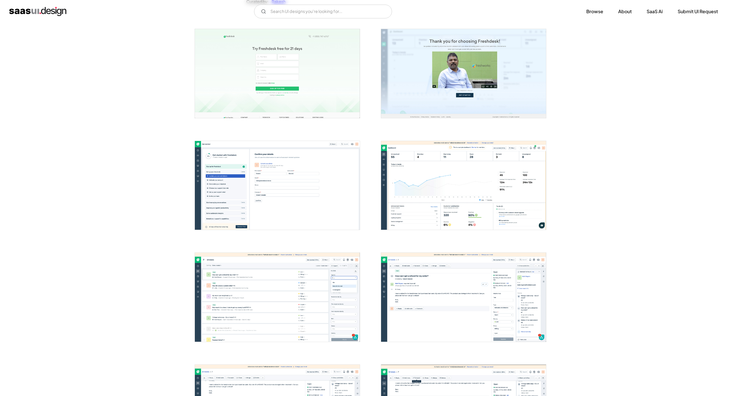
scroll to position [172, 0]
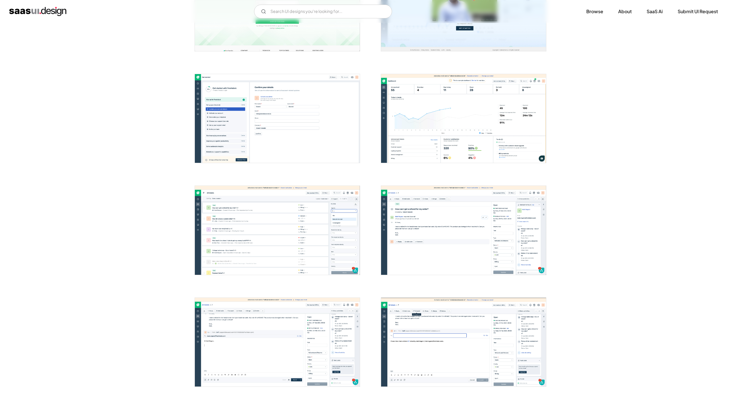
click at [268, 123] on img "open lightbox" at bounding box center [277, 118] width 165 height 89
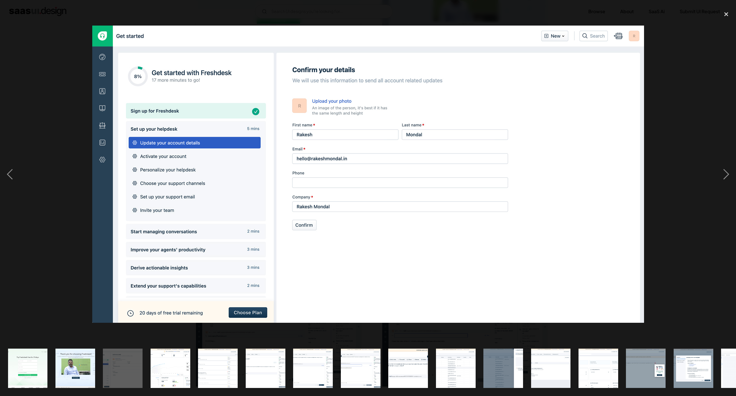
click at [679, 88] on div at bounding box center [368, 174] width 736 height 333
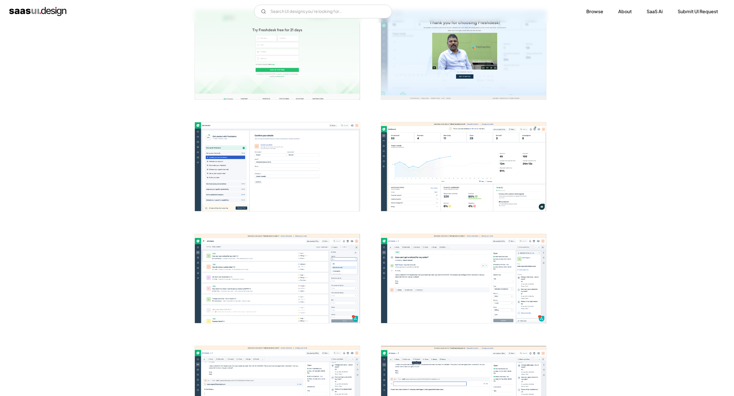
scroll to position [0, 0]
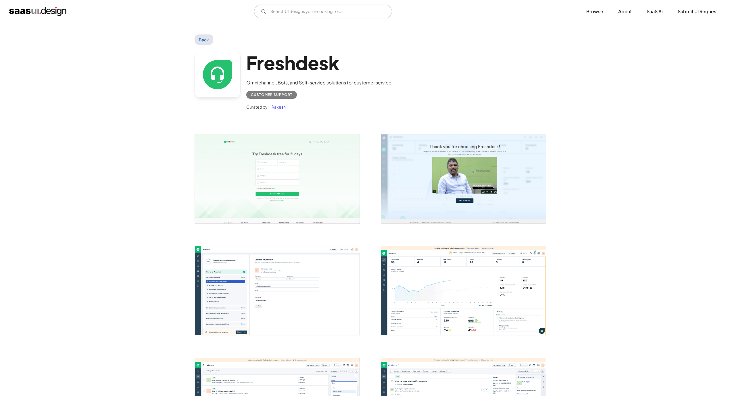
click at [500, 284] on img "open lightbox" at bounding box center [463, 290] width 165 height 89
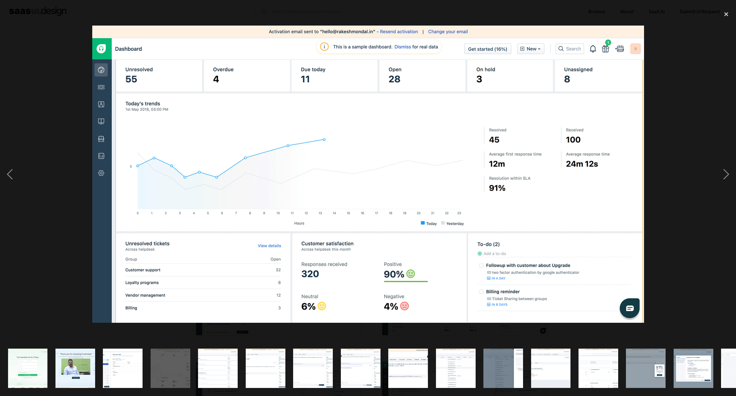
click at [640, 135] on img at bounding box center [367, 174] width 551 height 297
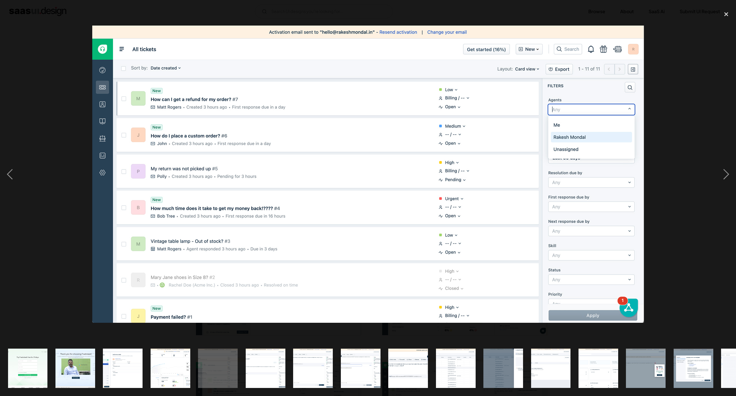
click at [668, 118] on div at bounding box center [368, 174] width 736 height 333
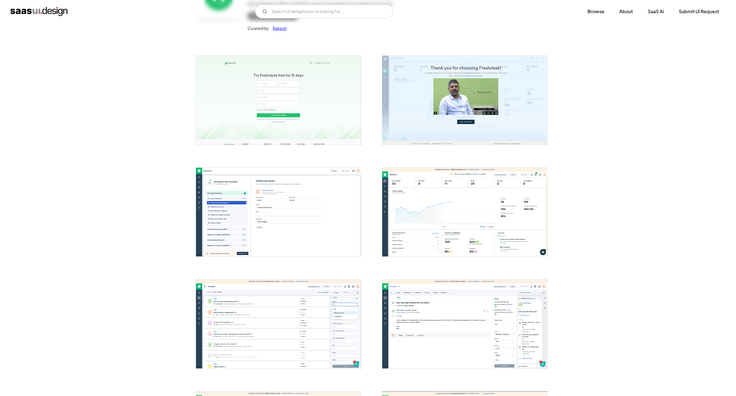
scroll to position [86, 0]
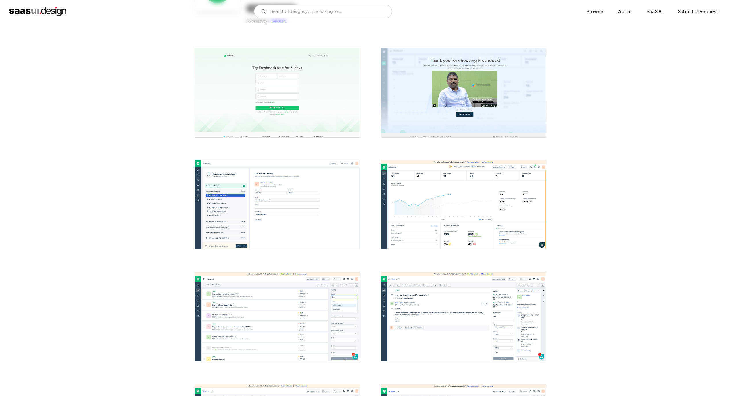
click at [455, 303] on img "open lightbox" at bounding box center [463, 316] width 165 height 89
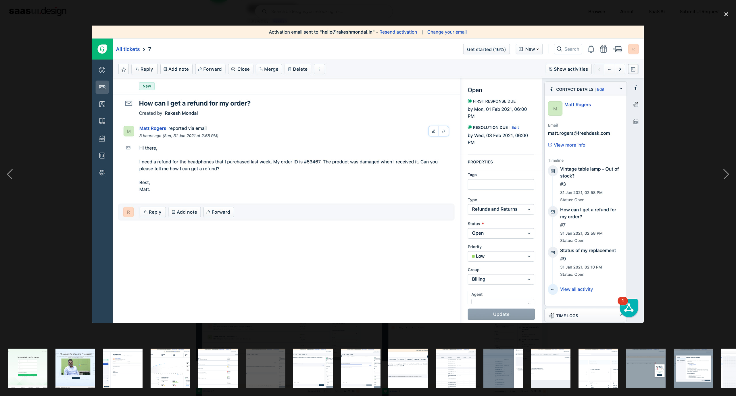
click at [663, 163] on div at bounding box center [368, 174] width 736 height 333
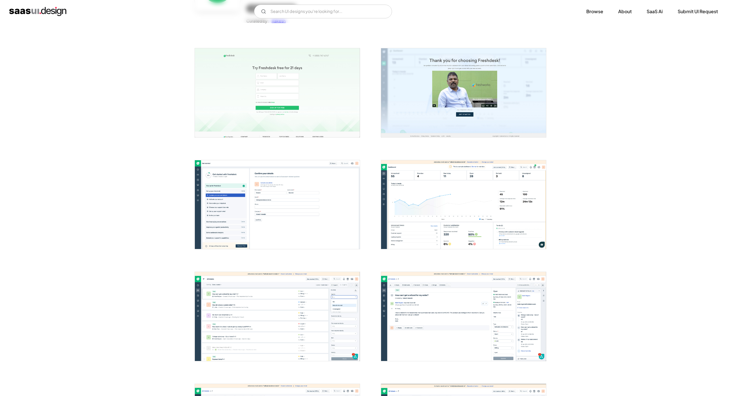
click at [284, 326] on img "open lightbox" at bounding box center [277, 316] width 165 height 89
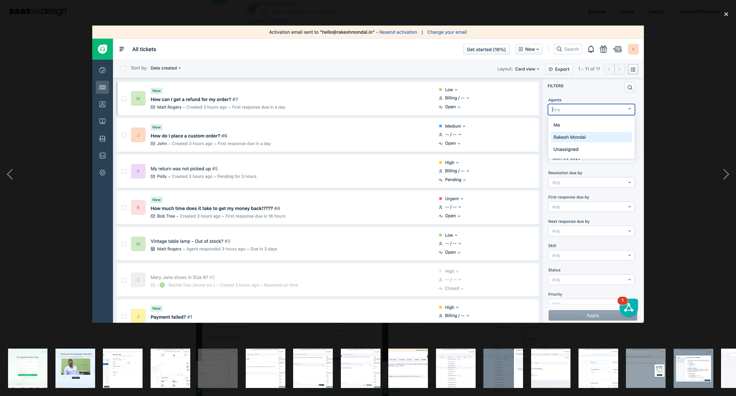
click at [662, 156] on div at bounding box center [368, 174] width 736 height 333
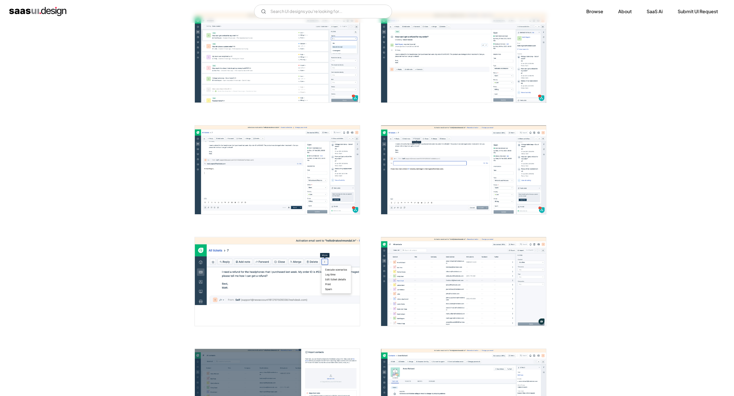
scroll to position [474, 0]
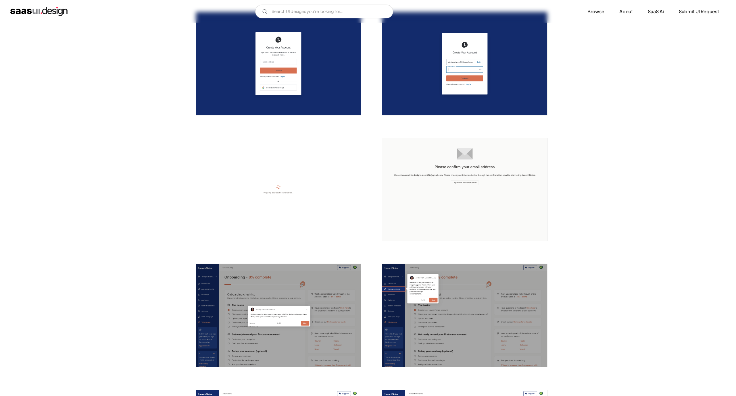
scroll to position [302, 0]
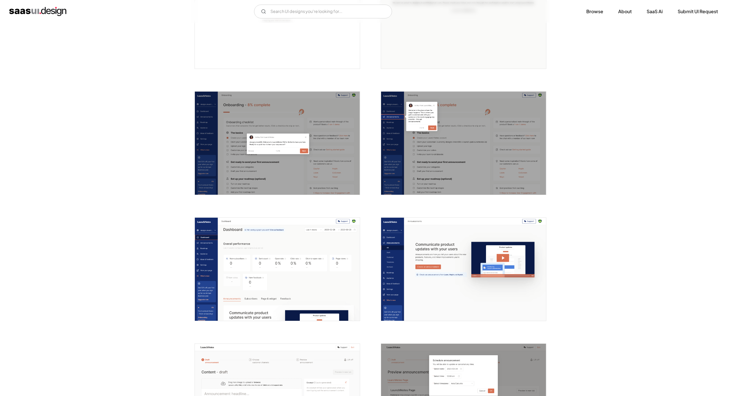
click at [251, 275] on img "open lightbox" at bounding box center [277, 269] width 165 height 103
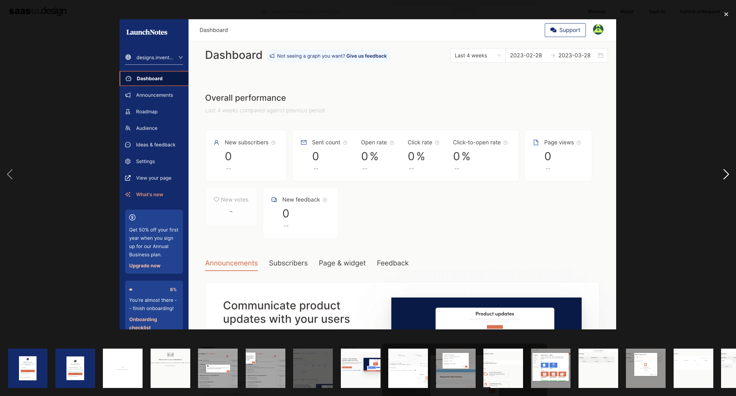
click at [726, 177] on div "next image" at bounding box center [726, 174] width 20 height 333
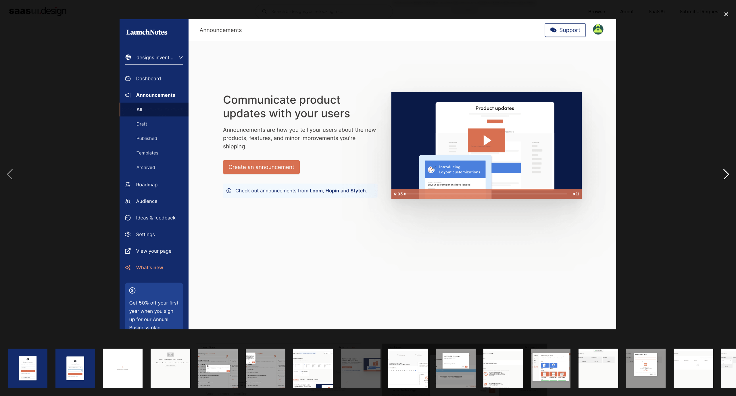
click at [724, 178] on div "next image" at bounding box center [726, 174] width 20 height 333
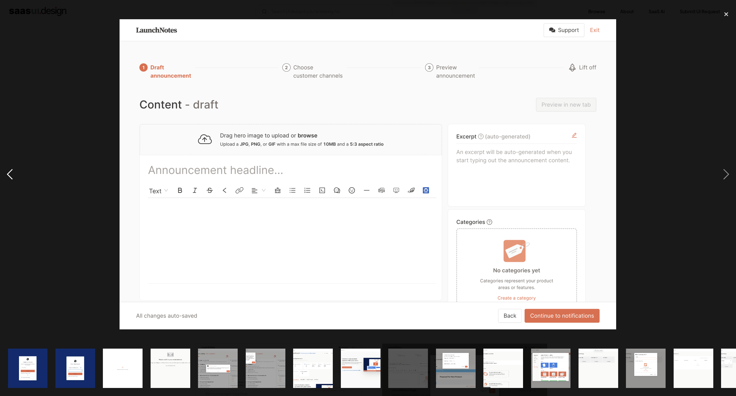
click at [5, 175] on div "previous image" at bounding box center [10, 174] width 20 height 333
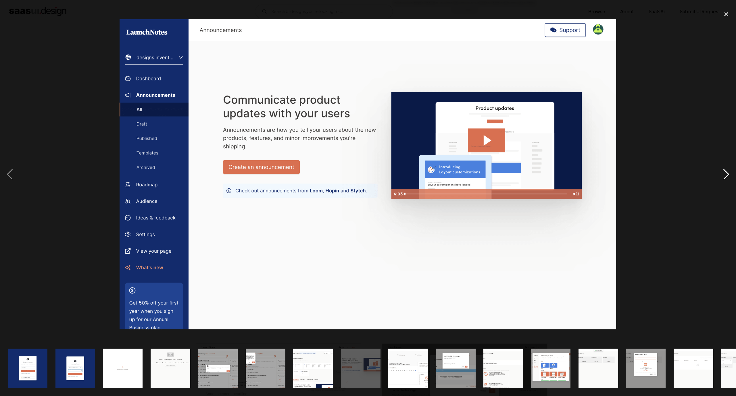
click at [722, 172] on div "next image" at bounding box center [726, 174] width 20 height 333
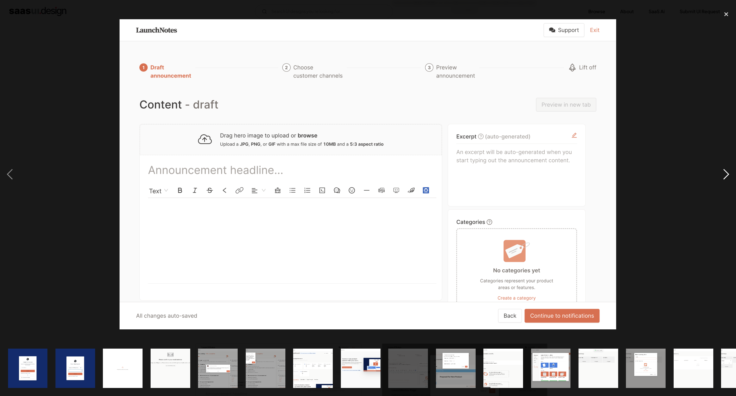
click at [722, 172] on div "next image" at bounding box center [726, 174] width 20 height 333
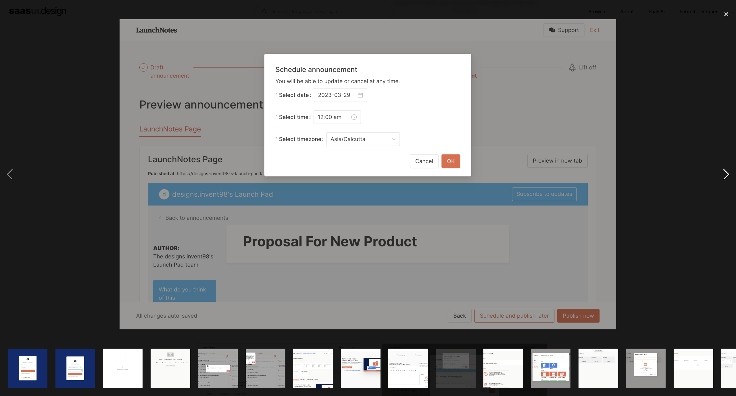
click at [722, 172] on div "next image" at bounding box center [726, 174] width 20 height 333
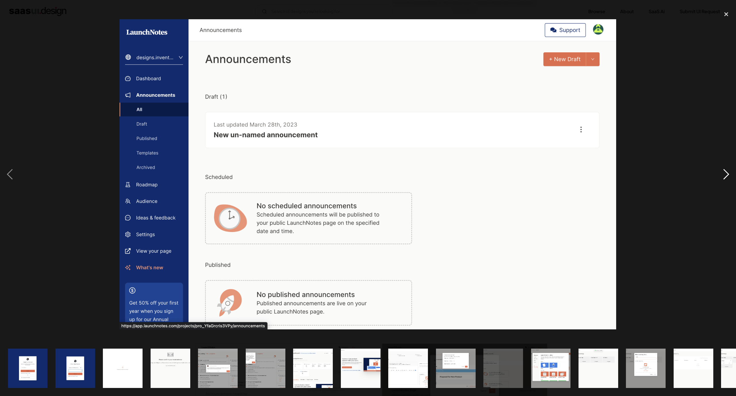
click at [722, 172] on div "next image" at bounding box center [726, 174] width 20 height 333
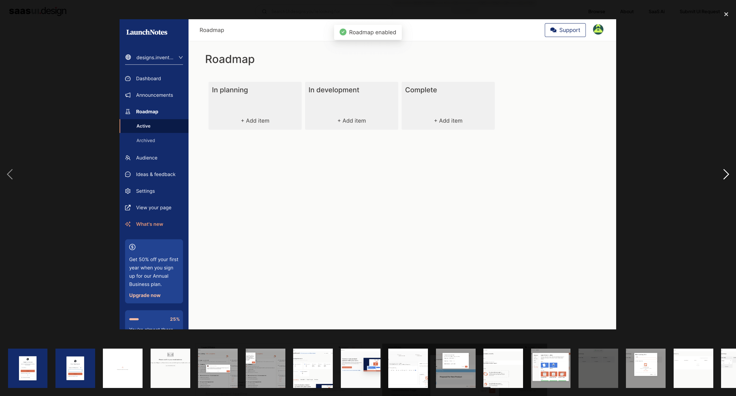
click at [722, 172] on div "next image" at bounding box center [726, 174] width 20 height 333
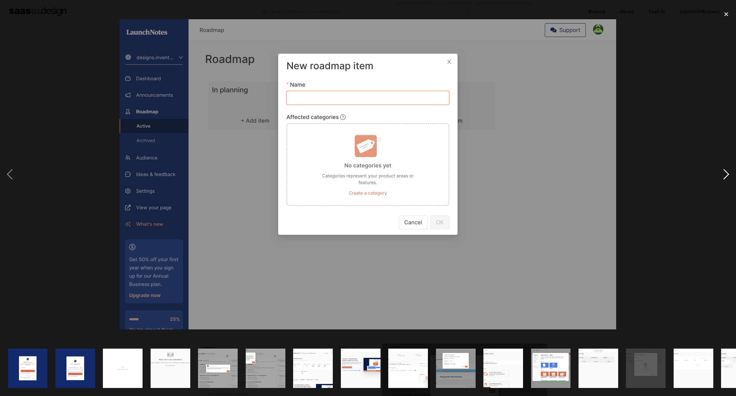
click at [722, 172] on div "next image" at bounding box center [726, 174] width 20 height 333
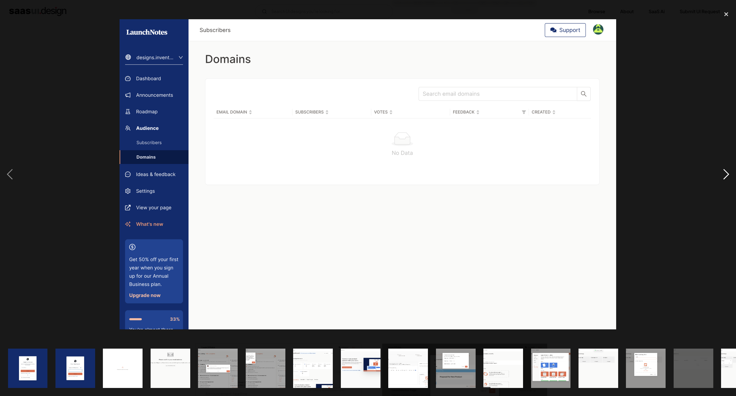
click at [722, 172] on div "next image" at bounding box center [726, 174] width 20 height 333
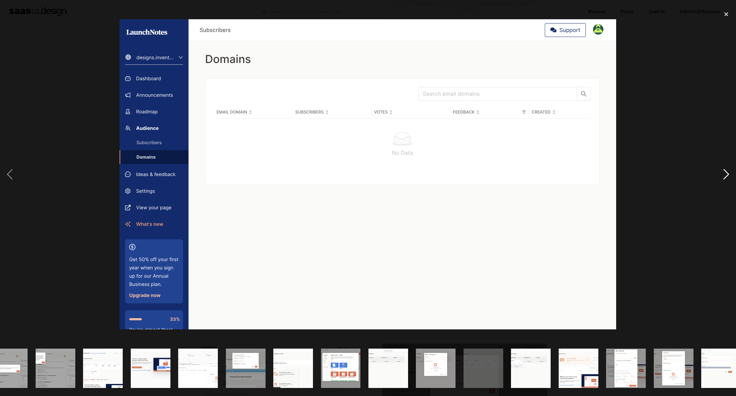
click at [722, 172] on div "next image" at bounding box center [726, 174] width 20 height 333
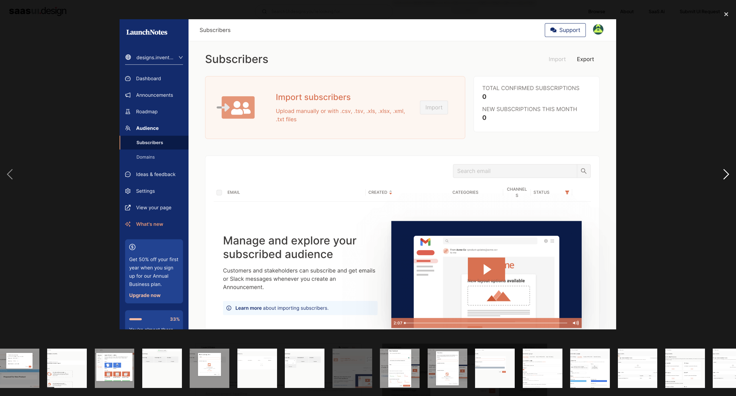
click at [722, 172] on div "next image" at bounding box center [726, 174] width 20 height 333
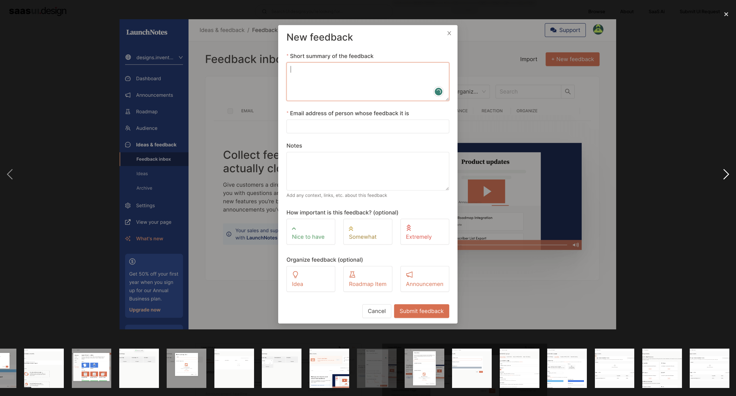
scroll to position [0, 460]
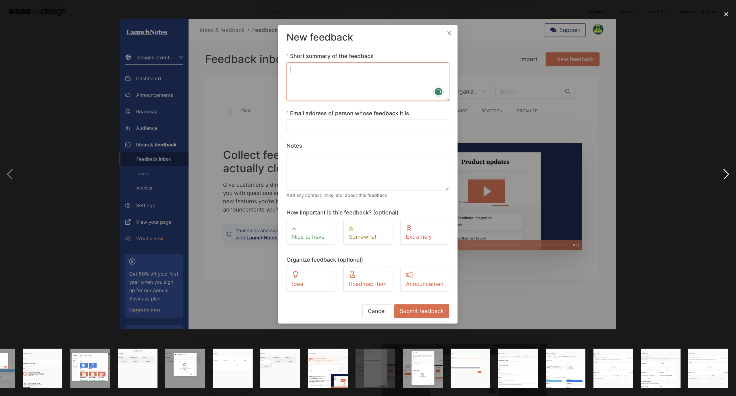
click at [722, 172] on div "next image" at bounding box center [726, 174] width 20 height 333
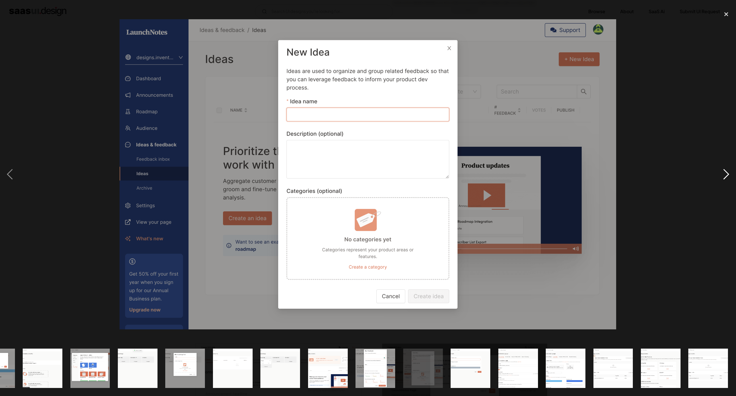
click at [722, 172] on div "next image" at bounding box center [726, 174] width 20 height 333
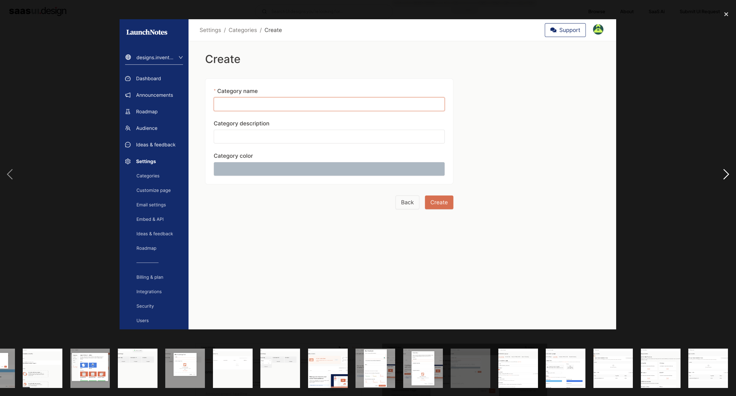
click at [722, 172] on div "next image" at bounding box center [726, 174] width 20 height 333
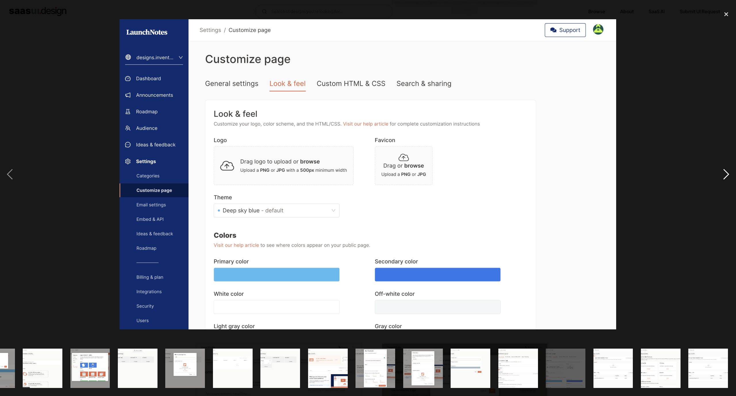
click at [722, 172] on div "next image" at bounding box center [726, 174] width 20 height 333
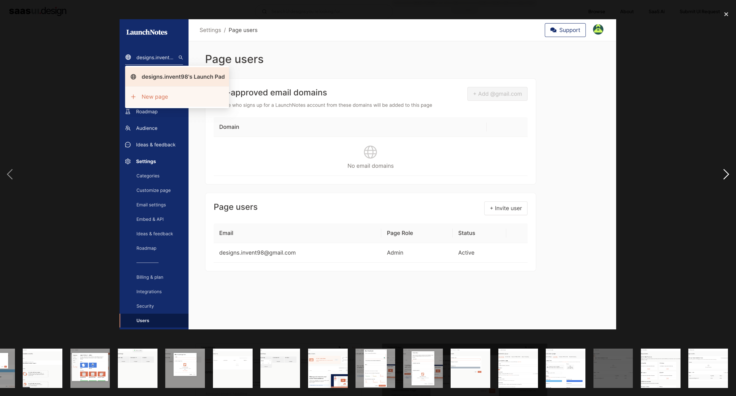
click at [722, 172] on div "next image" at bounding box center [726, 174] width 20 height 333
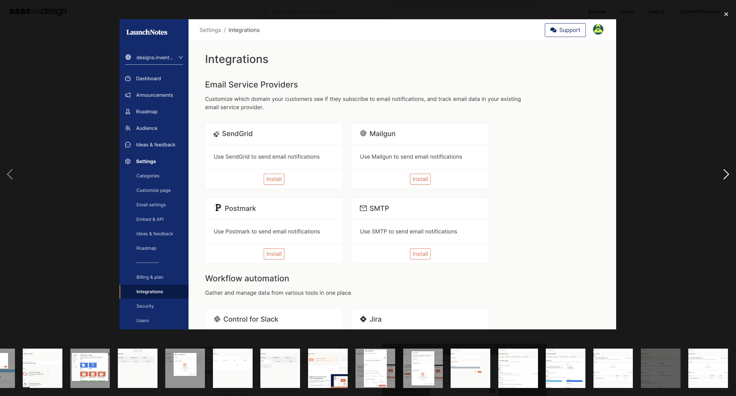
click at [722, 172] on div "next image" at bounding box center [726, 174] width 20 height 333
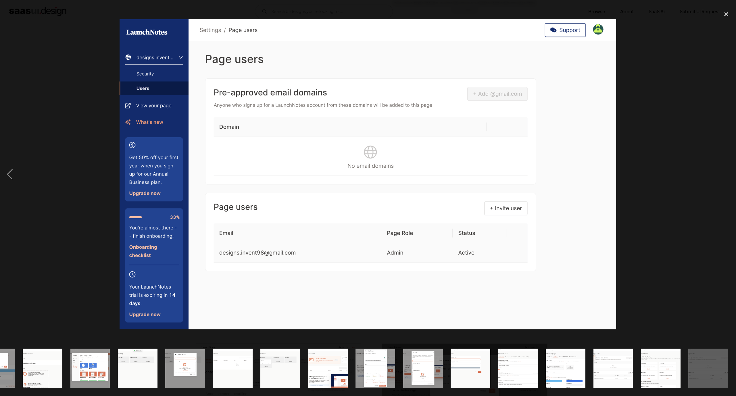
click at [722, 172] on div "next image" at bounding box center [726, 174] width 20 height 333
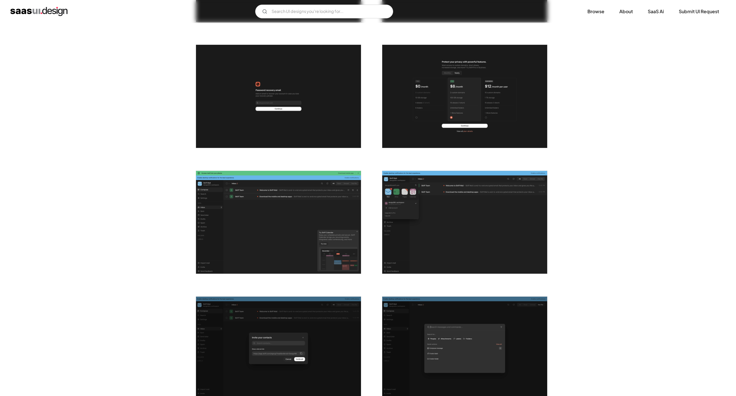
scroll to position [345, 0]
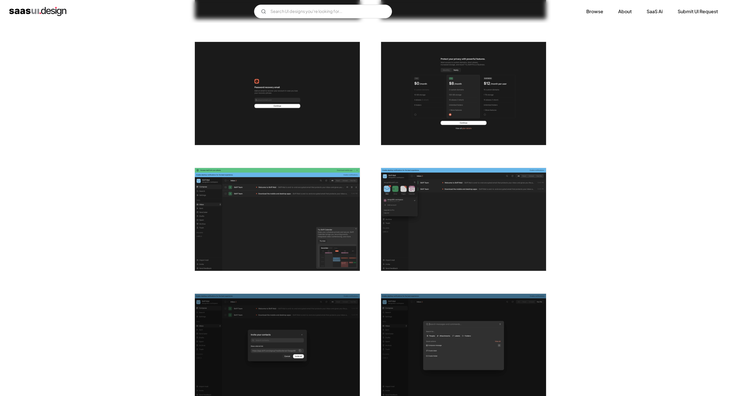
click at [306, 228] on img "open lightbox" at bounding box center [277, 219] width 165 height 103
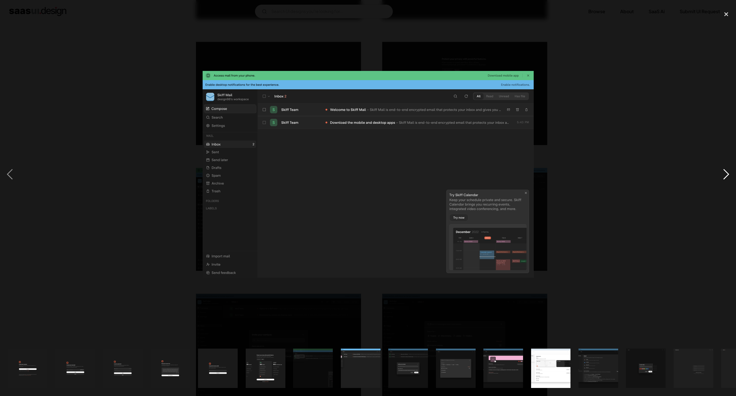
click at [723, 174] on div "next image" at bounding box center [726, 174] width 20 height 333
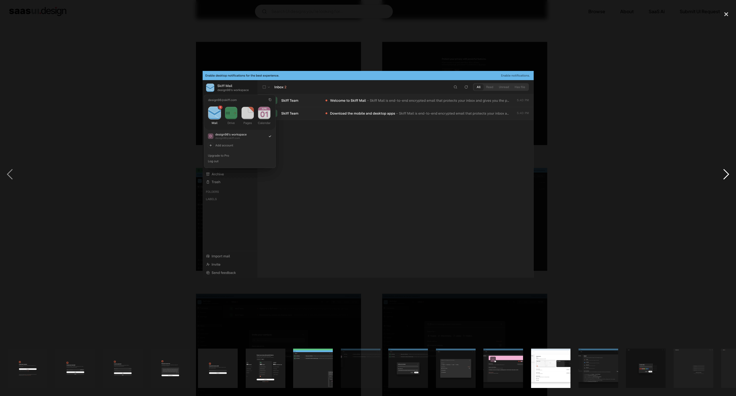
click at [721, 173] on div "next image" at bounding box center [726, 174] width 20 height 333
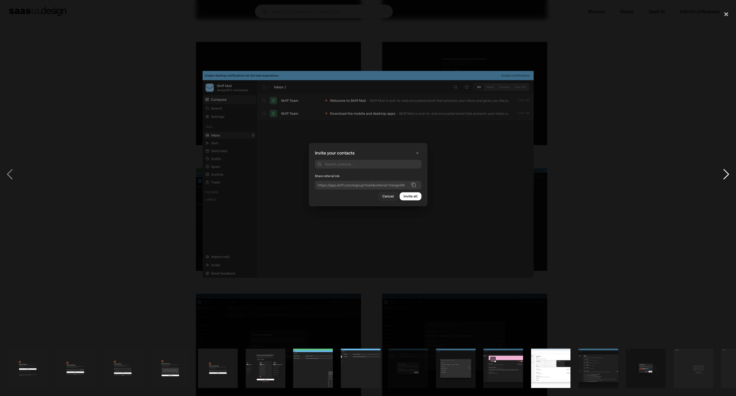
click at [721, 174] on div "next image" at bounding box center [726, 174] width 20 height 333
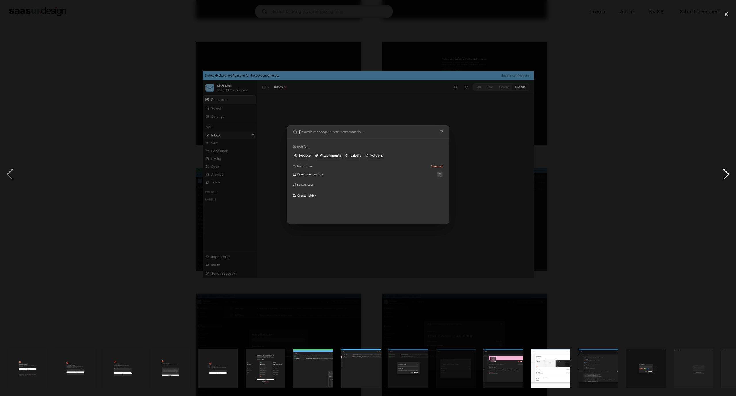
click at [721, 174] on div "next image" at bounding box center [726, 174] width 20 height 333
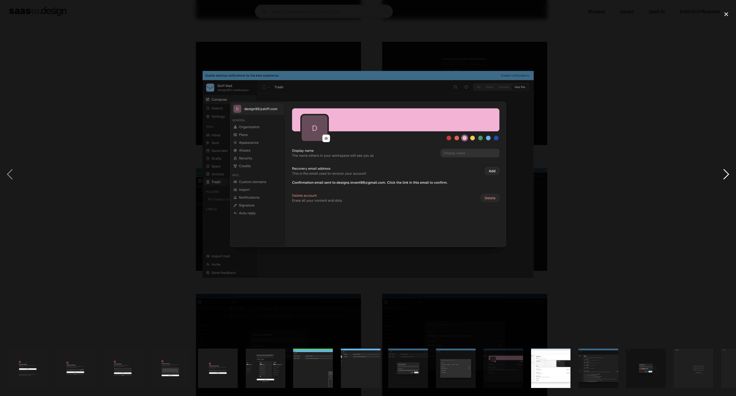
click at [721, 174] on div "next image" at bounding box center [726, 174] width 20 height 333
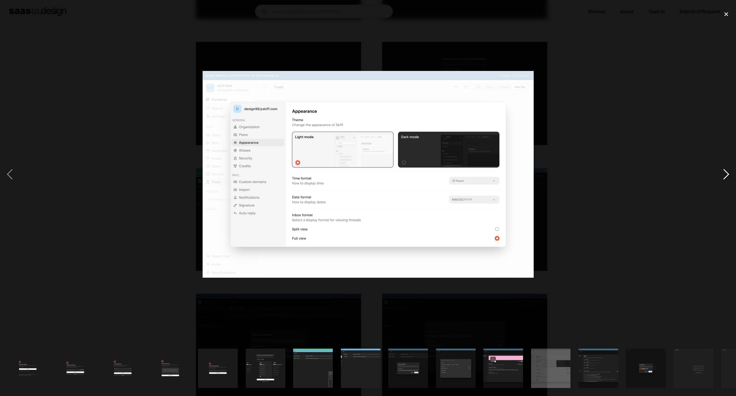
click at [720, 175] on div "next image" at bounding box center [726, 174] width 20 height 333
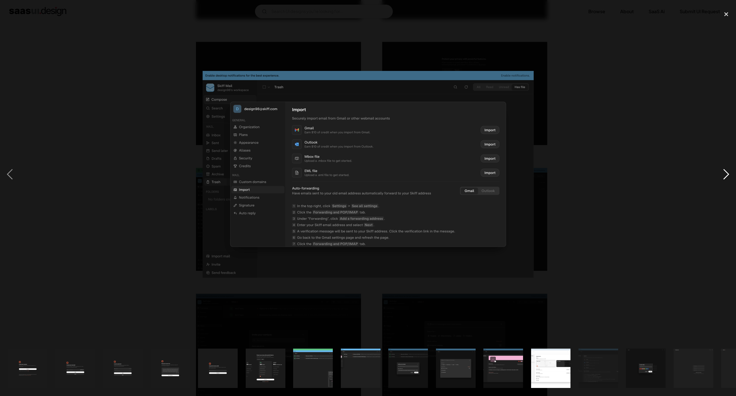
click at [719, 175] on div "next image" at bounding box center [726, 174] width 20 height 333
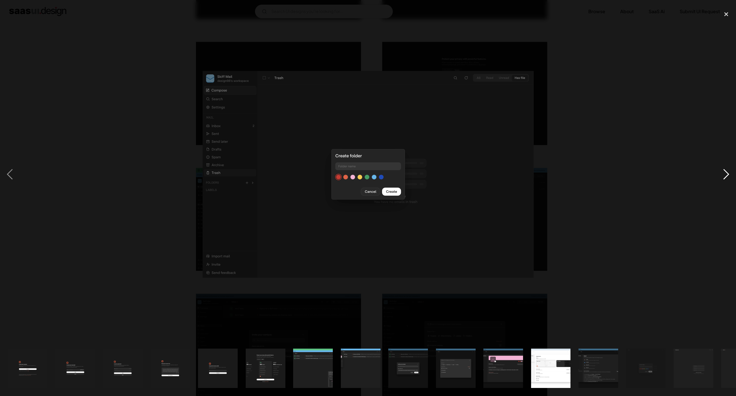
click at [719, 175] on div "next image" at bounding box center [726, 174] width 20 height 333
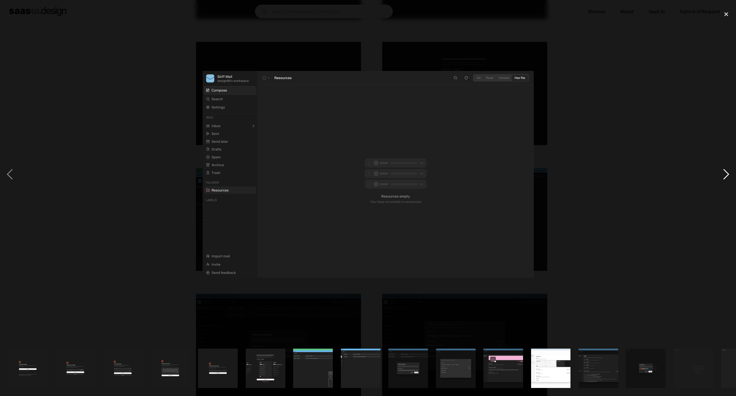
click at [719, 175] on div "next image" at bounding box center [726, 174] width 20 height 333
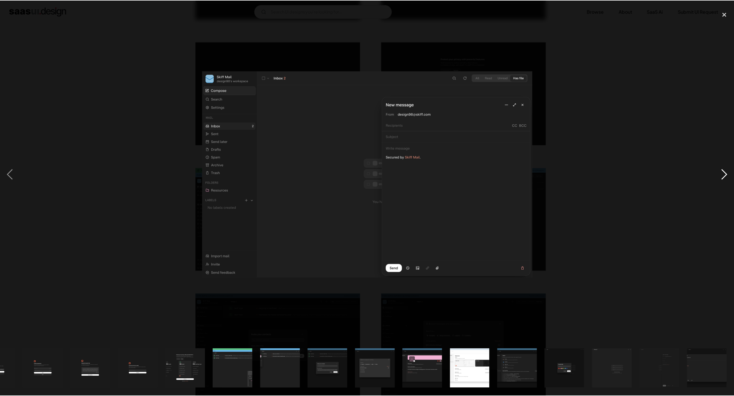
scroll to position [0, 80]
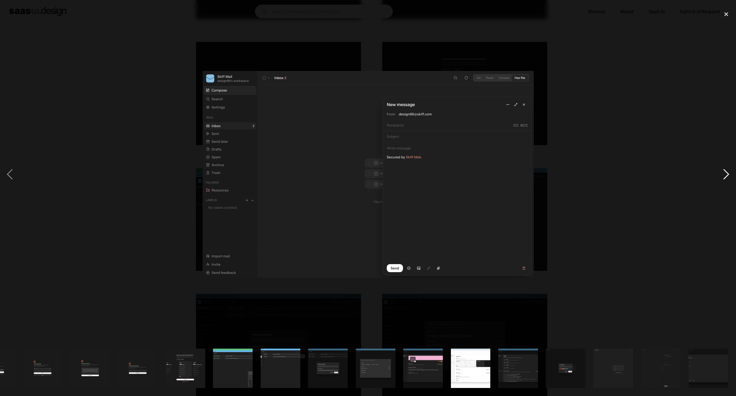
click at [719, 174] on div "next image" at bounding box center [726, 174] width 20 height 333
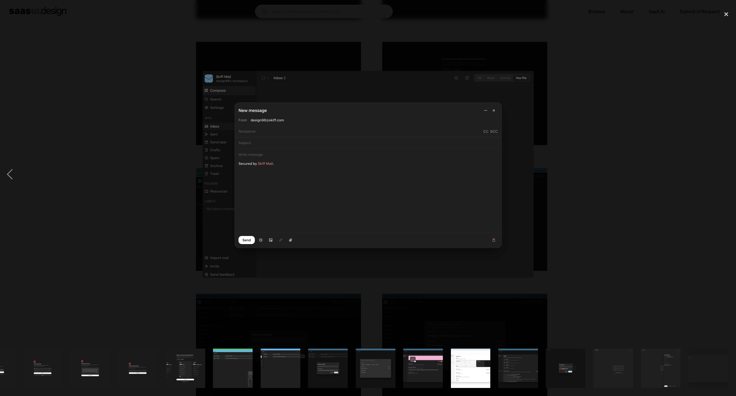
click at [719, 174] on div "next image" at bounding box center [726, 174] width 20 height 333
click at [9, 178] on div "previous image" at bounding box center [10, 174] width 20 height 333
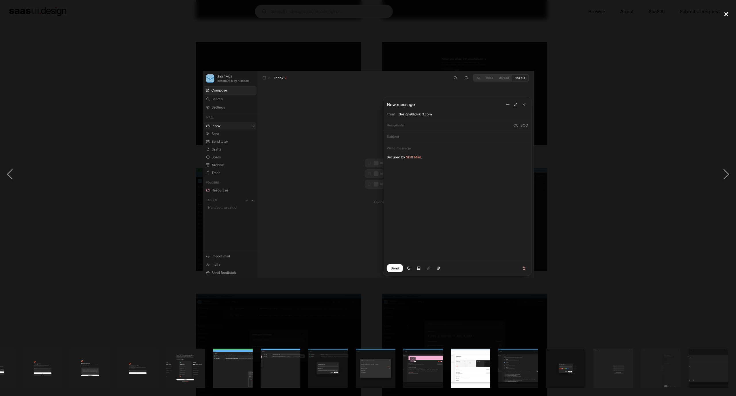
click at [726, 13] on div "close lightbox" at bounding box center [726, 14] width 20 height 13
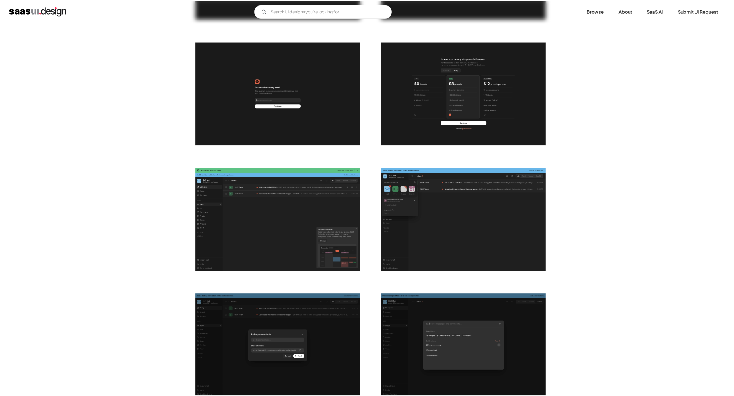
scroll to position [0, 0]
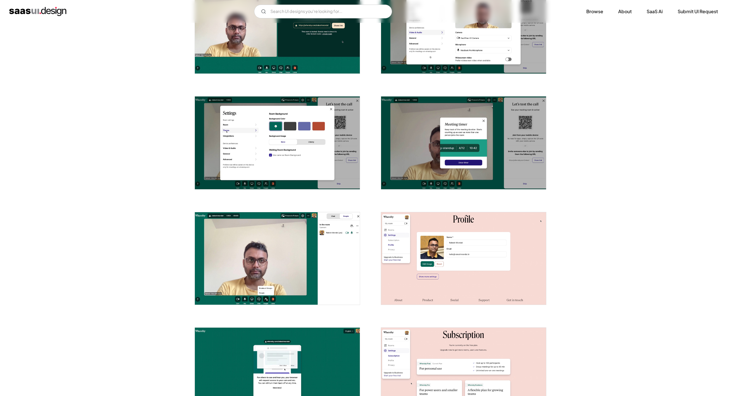
scroll to position [965, 0]
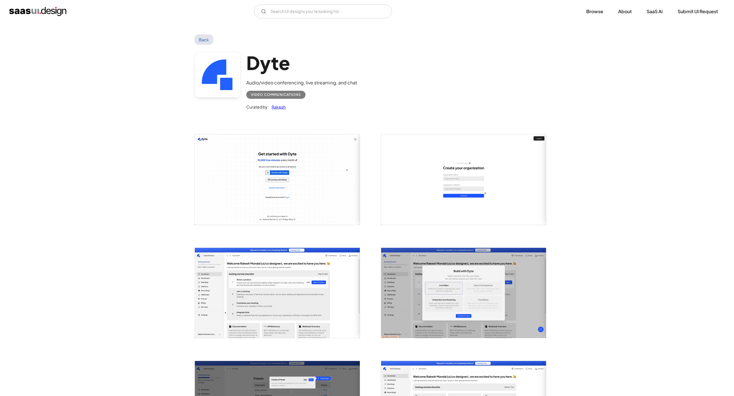
click at [266, 295] on img "open lightbox" at bounding box center [277, 293] width 165 height 90
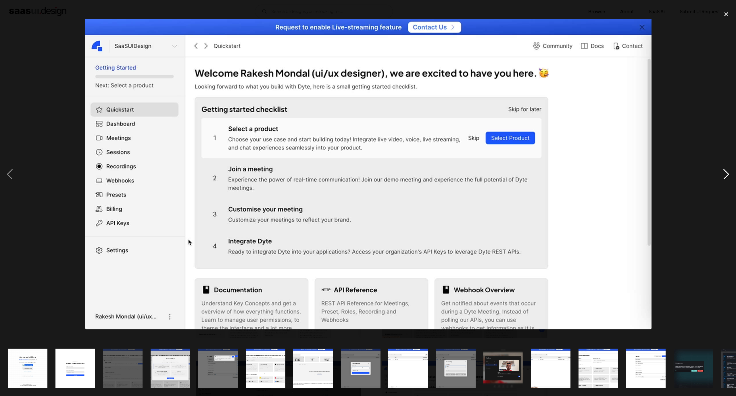
click at [724, 173] on div "next image" at bounding box center [726, 174] width 20 height 333
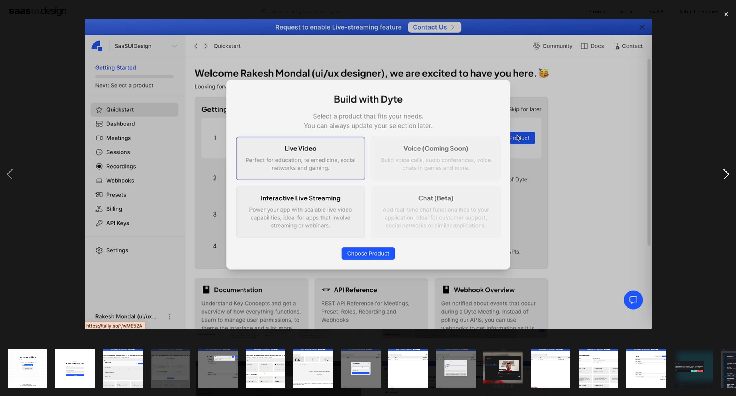
click at [722, 174] on div "next image" at bounding box center [726, 174] width 20 height 333
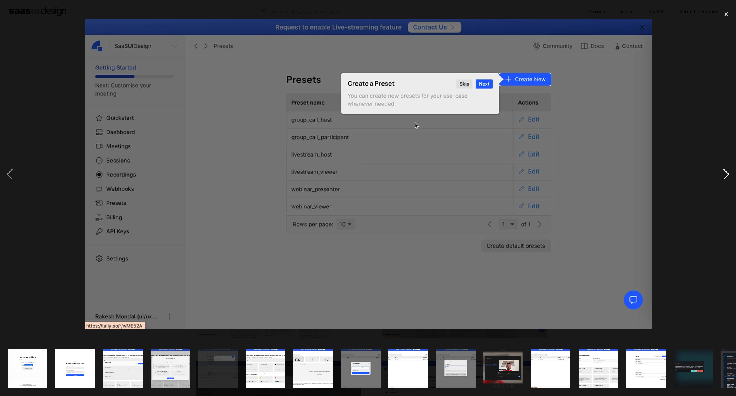
click at [722, 174] on div "next image" at bounding box center [726, 174] width 20 height 333
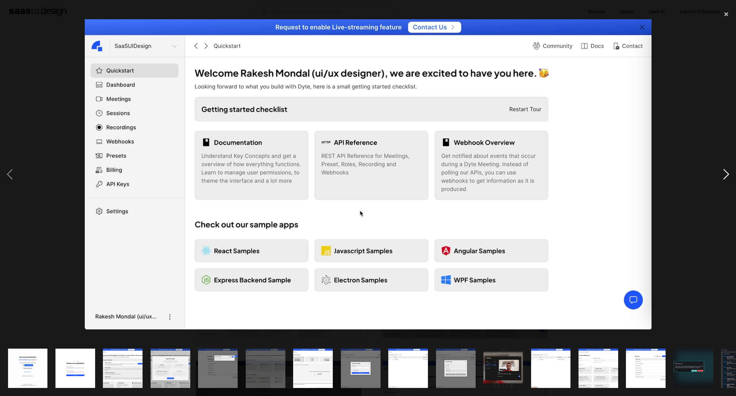
click at [728, 175] on div "next image" at bounding box center [726, 174] width 20 height 333
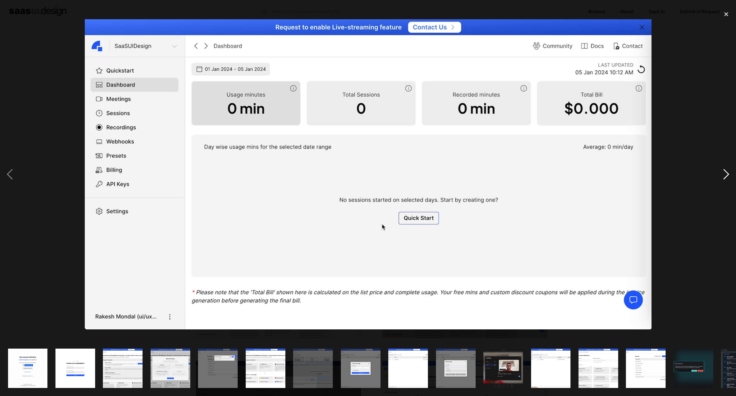
click at [727, 176] on div "next image" at bounding box center [726, 174] width 20 height 333
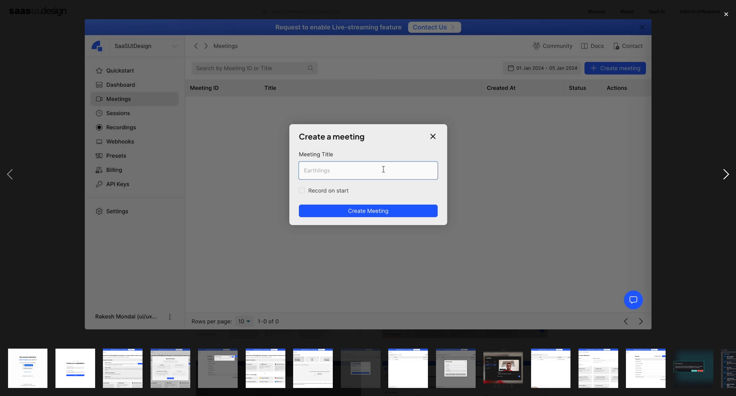
click at [727, 175] on div "next image" at bounding box center [726, 174] width 20 height 333
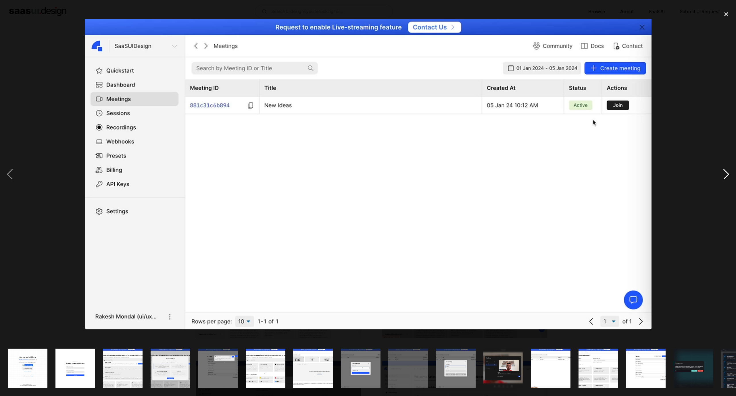
click at [727, 175] on div "next image" at bounding box center [726, 174] width 20 height 333
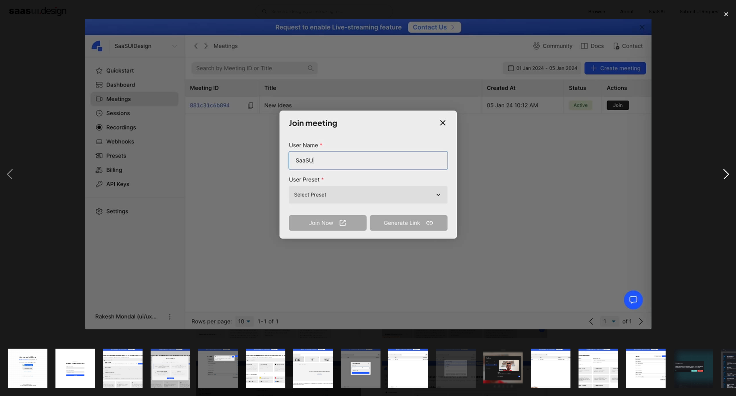
click at [727, 175] on div "next image" at bounding box center [726, 174] width 20 height 333
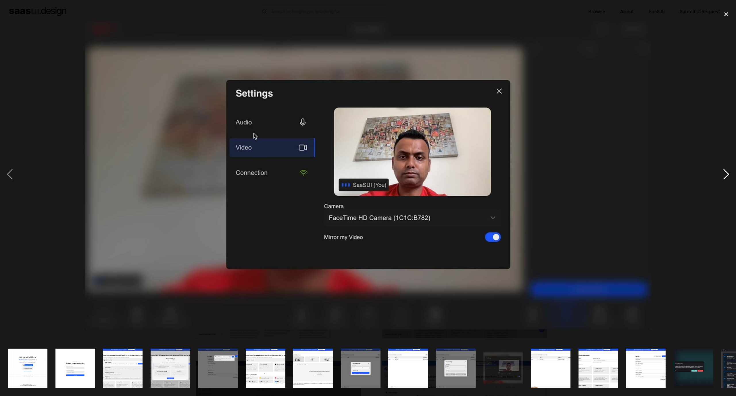
click at [727, 175] on div "next image" at bounding box center [726, 174] width 20 height 333
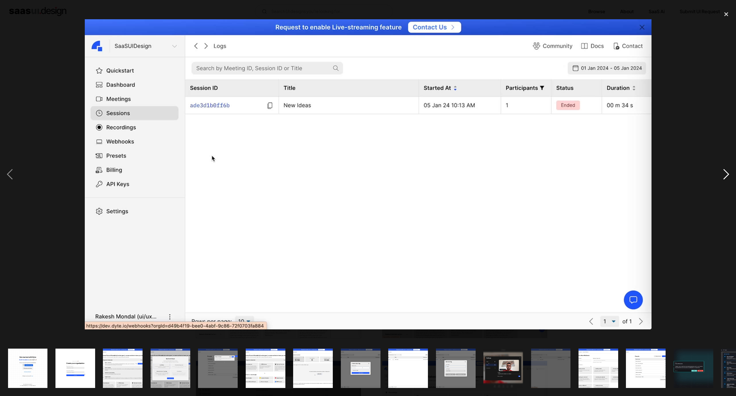
click at [727, 175] on div "next image" at bounding box center [726, 174] width 20 height 333
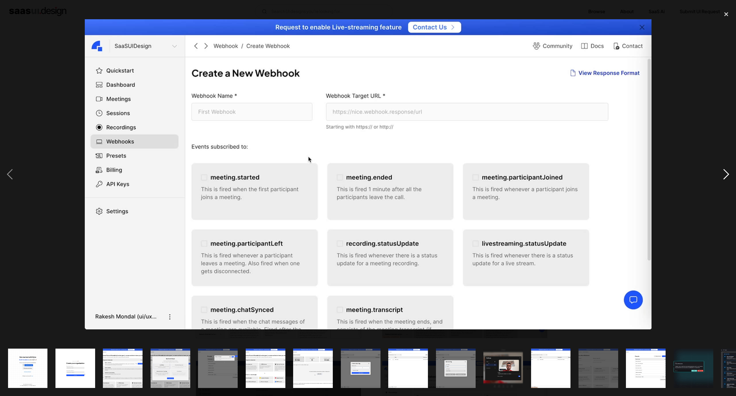
click at [727, 175] on div "next image" at bounding box center [726, 174] width 20 height 333
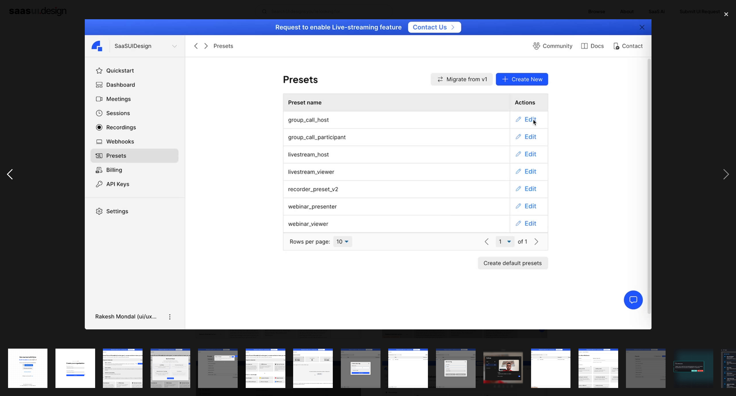
click at [11, 168] on div "previous image" at bounding box center [10, 174] width 20 height 333
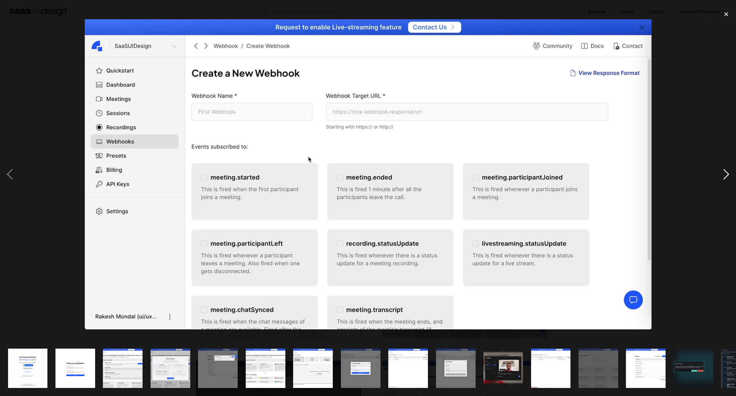
click at [725, 175] on div "next image" at bounding box center [726, 174] width 20 height 333
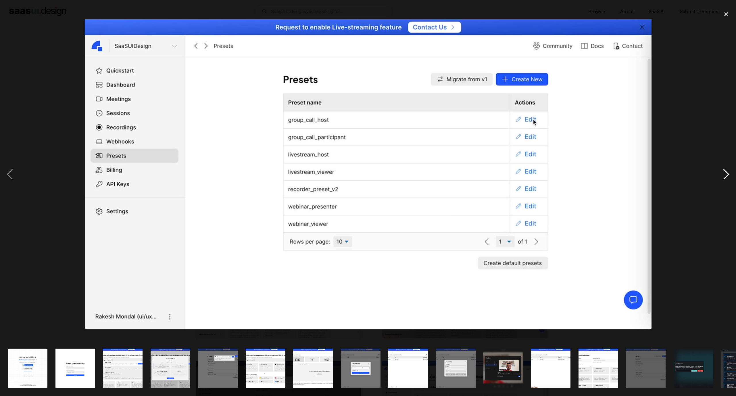
click at [725, 175] on div "next image" at bounding box center [726, 174] width 20 height 333
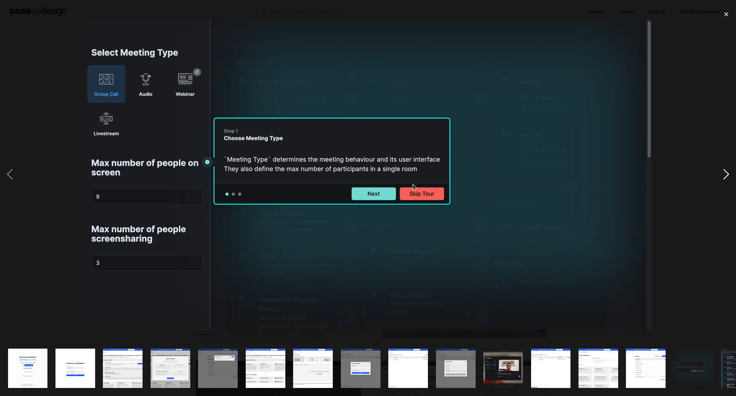
click at [725, 175] on div "next image" at bounding box center [726, 174] width 20 height 333
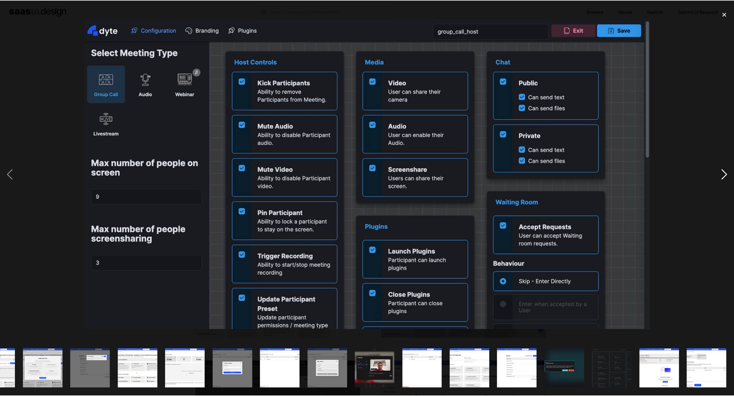
scroll to position [0, 128]
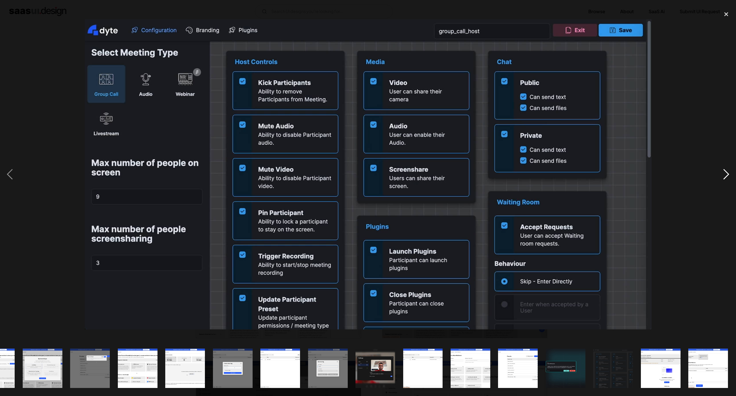
click at [725, 175] on div "next image" at bounding box center [726, 174] width 20 height 333
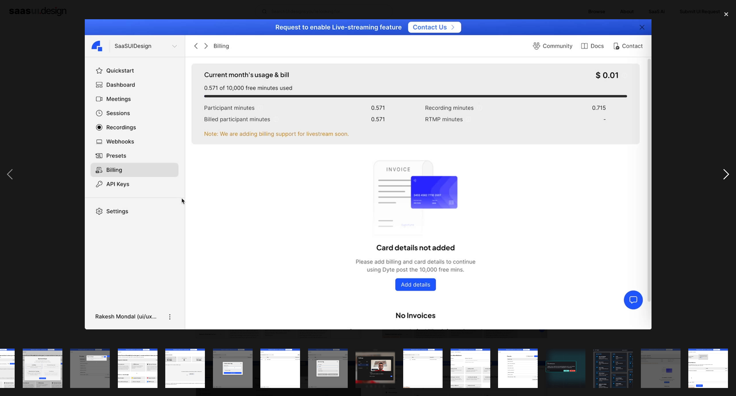
click at [725, 175] on div "next image" at bounding box center [726, 174] width 20 height 333
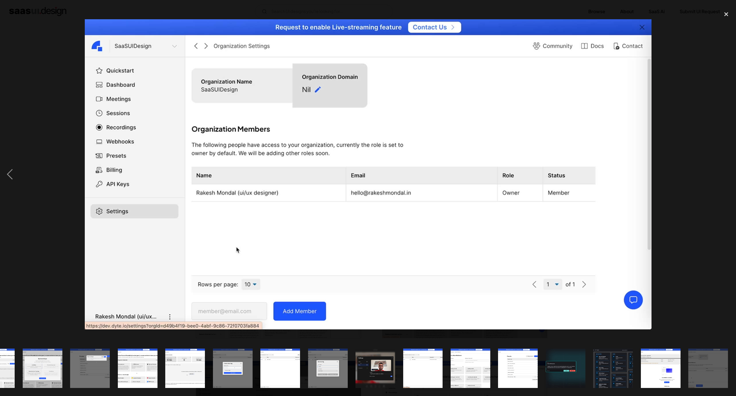
click at [727, 175] on div "next image" at bounding box center [726, 174] width 20 height 333
click at [725, 13] on div "close lightbox" at bounding box center [726, 14] width 20 height 13
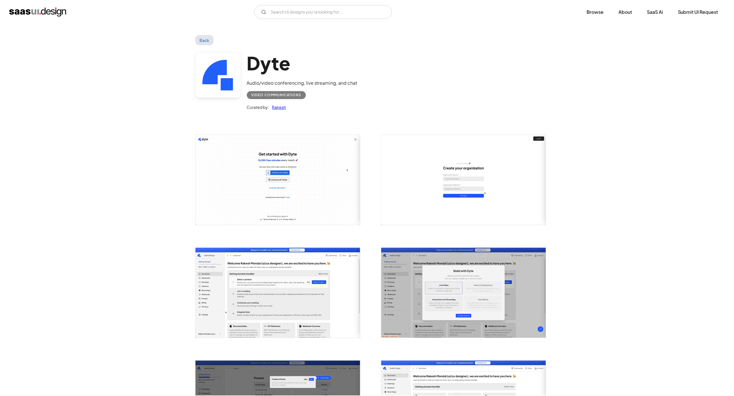
scroll to position [0, 0]
click at [206, 39] on link "Back" at bounding box center [203, 39] width 19 height 10
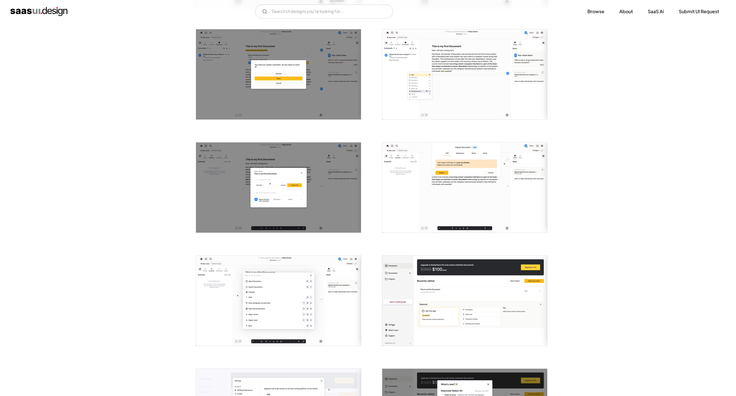
scroll to position [819, 0]
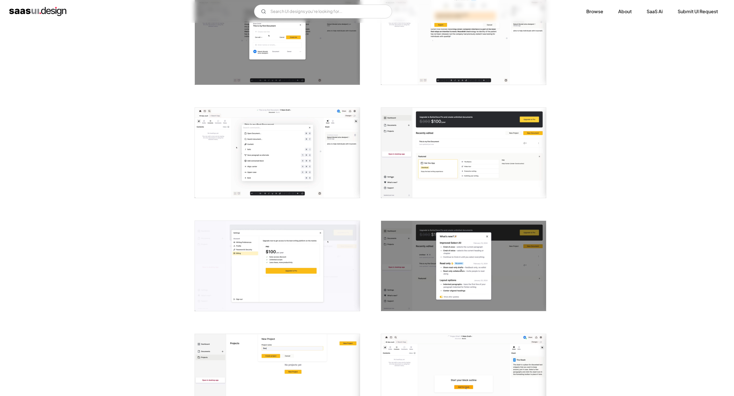
click at [483, 153] on img "open lightbox" at bounding box center [463, 153] width 165 height 90
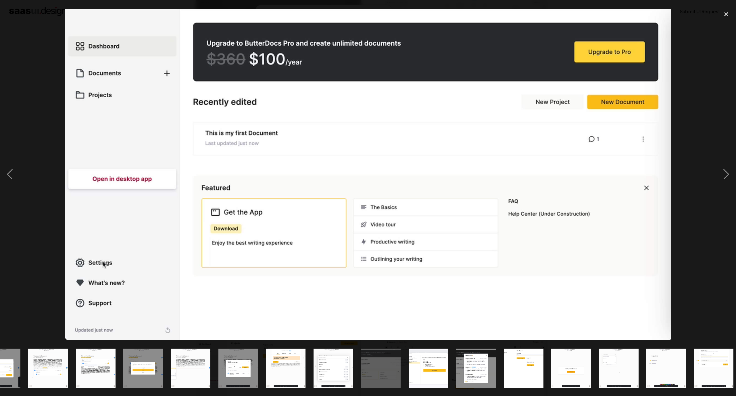
scroll to position [0, 365]
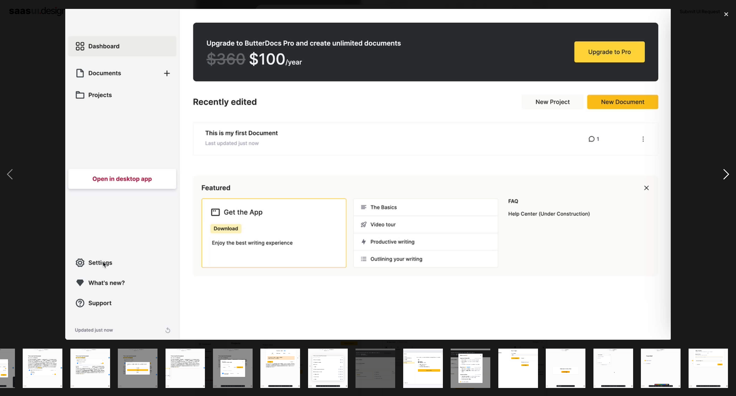
click at [732, 181] on div "next image" at bounding box center [726, 174] width 20 height 333
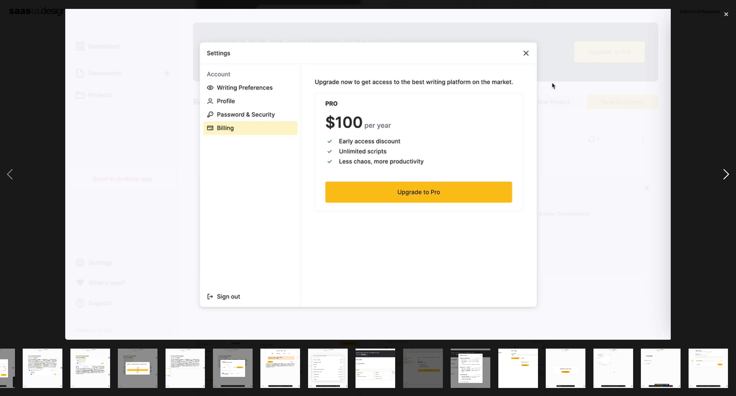
click at [732, 181] on div "next image" at bounding box center [726, 174] width 20 height 333
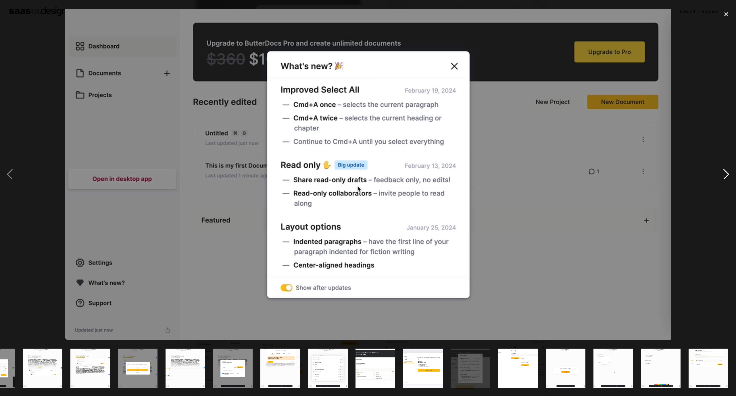
click at [731, 180] on div "next image" at bounding box center [726, 174] width 20 height 333
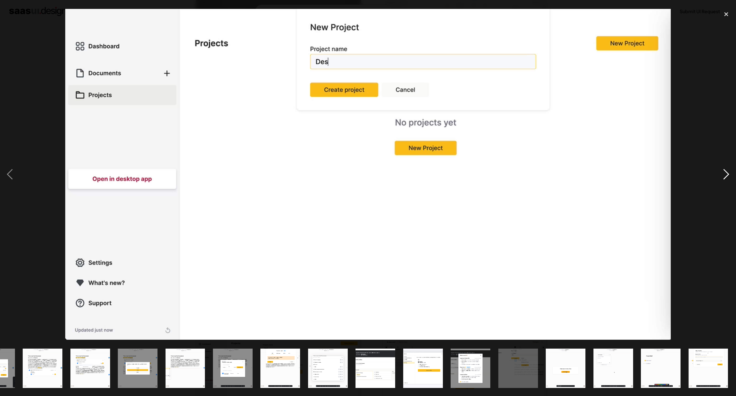
click at [731, 180] on div "next image" at bounding box center [726, 174] width 20 height 333
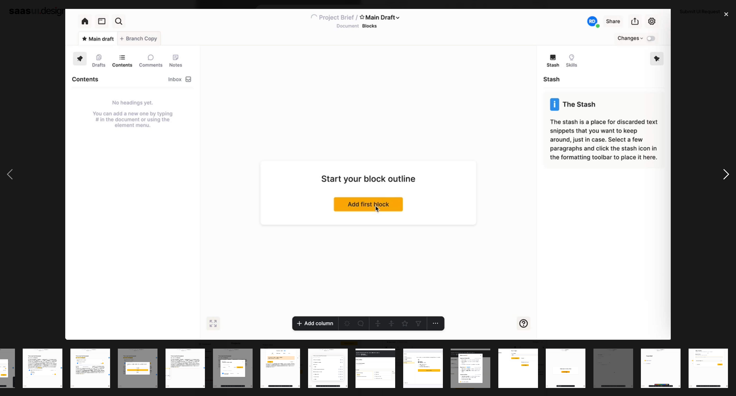
click at [731, 180] on div "next image" at bounding box center [726, 174] width 20 height 333
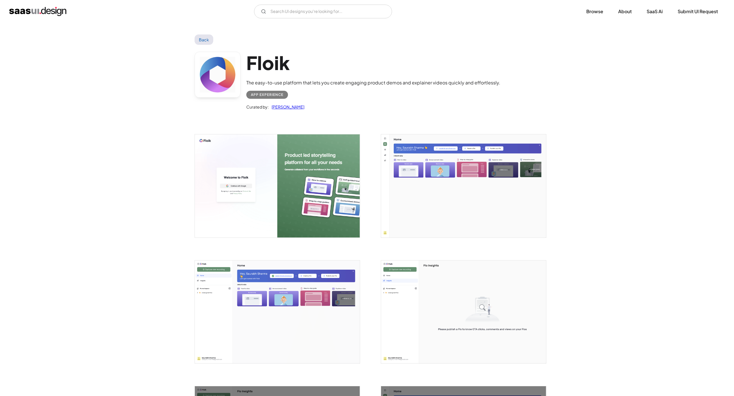
click at [406, 167] on img "open lightbox" at bounding box center [463, 185] width 165 height 103
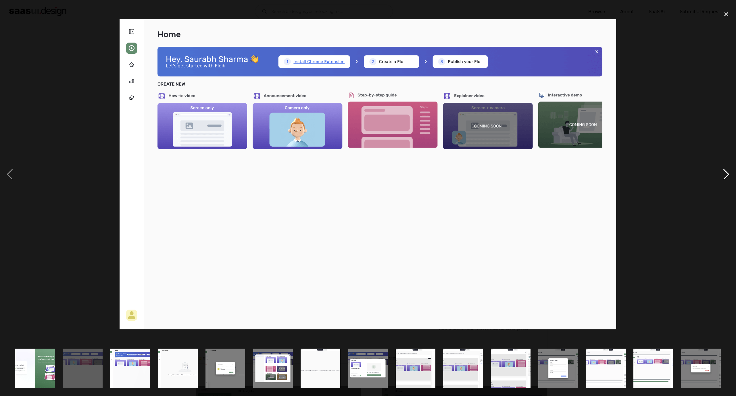
click at [726, 171] on div "next image" at bounding box center [726, 174] width 20 height 333
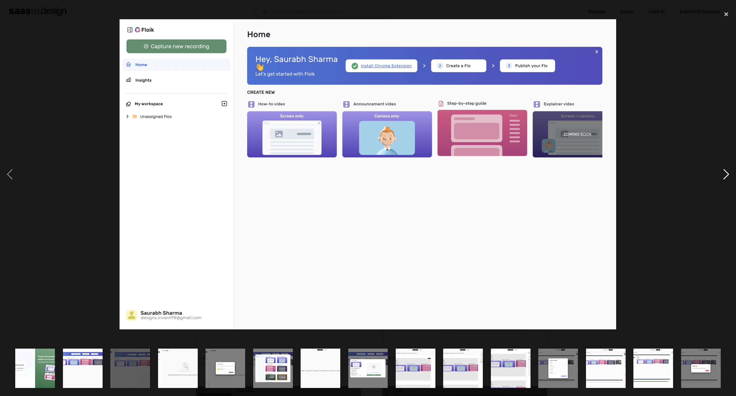
click at [725, 171] on div "next image" at bounding box center [726, 174] width 20 height 333
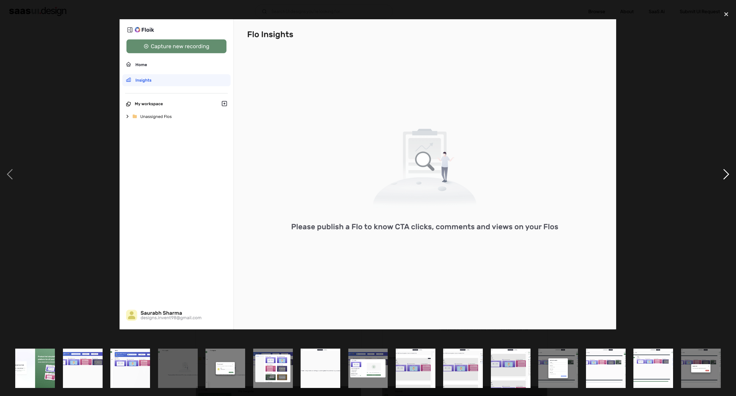
click at [725, 171] on div "next image" at bounding box center [726, 174] width 20 height 333
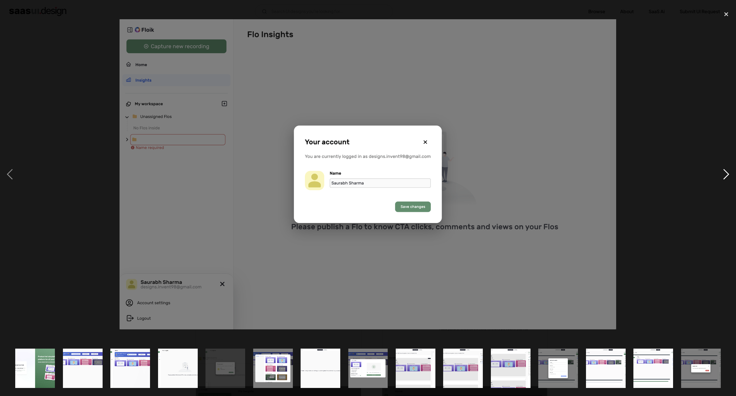
click at [725, 171] on div "next image" at bounding box center [726, 174] width 20 height 333
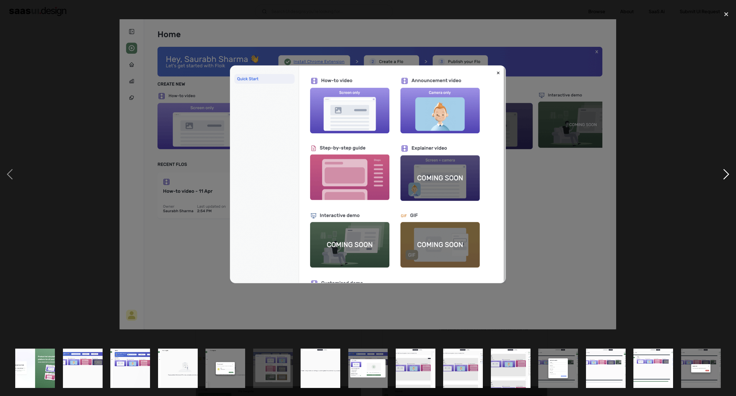
click at [725, 171] on div "next image" at bounding box center [726, 174] width 20 height 333
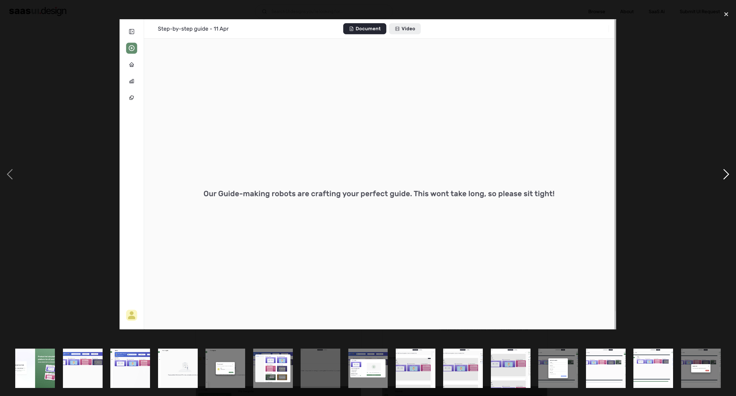
click at [725, 171] on div "next image" at bounding box center [726, 174] width 20 height 333
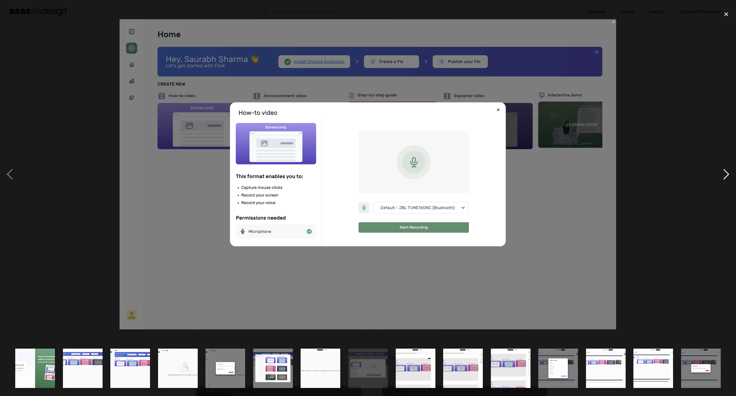
click at [725, 171] on div "next image" at bounding box center [726, 174] width 20 height 333
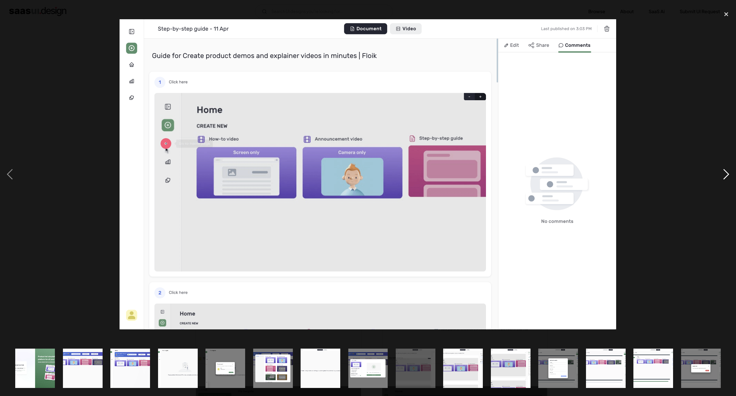
click at [725, 171] on div "next image" at bounding box center [726, 174] width 20 height 333
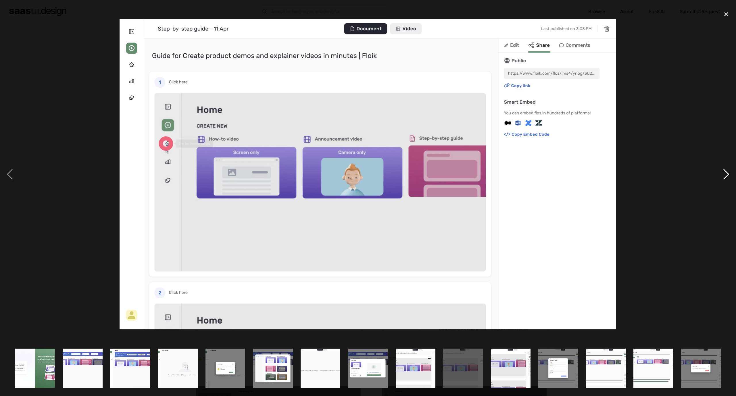
click at [725, 171] on div "next image" at bounding box center [726, 174] width 20 height 333
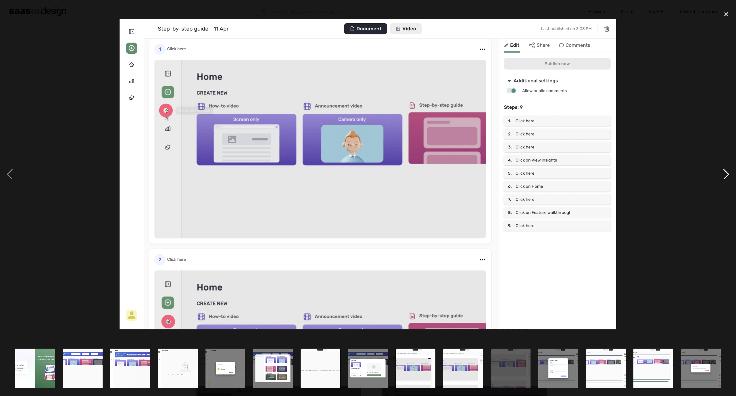
click at [725, 171] on div "next image" at bounding box center [726, 174] width 20 height 333
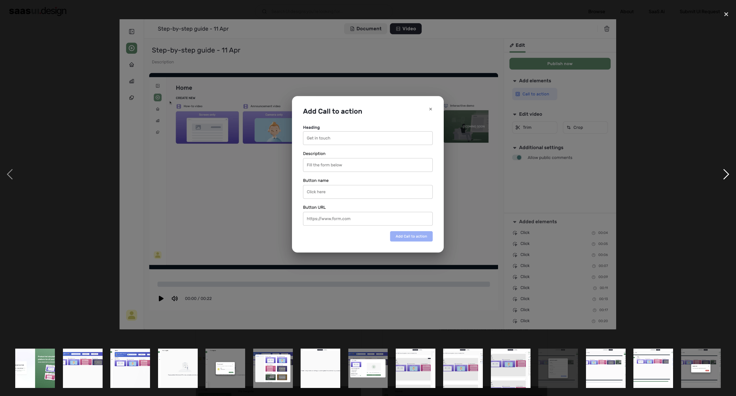
click at [725, 171] on div "next image" at bounding box center [726, 174] width 20 height 333
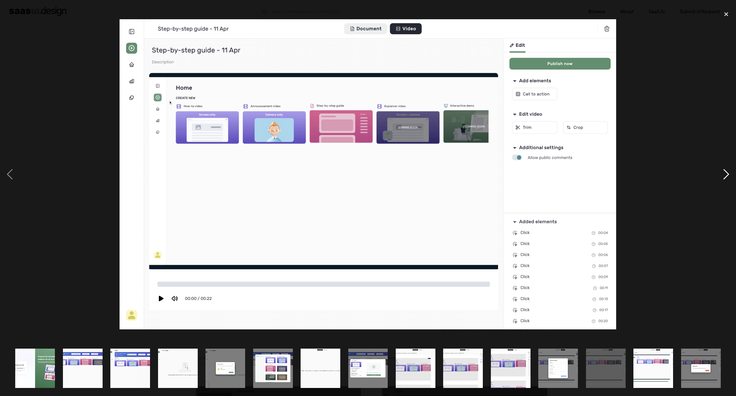
click at [725, 171] on div "next image" at bounding box center [726, 174] width 20 height 333
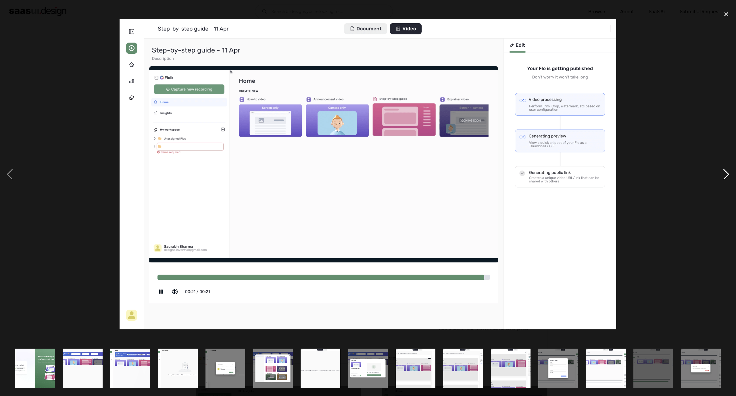
click at [725, 171] on div "next image" at bounding box center [726, 174] width 20 height 333
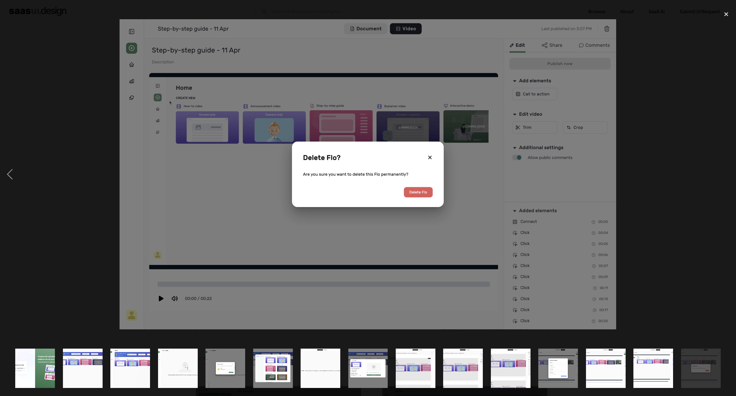
click at [725, 171] on div "next image" at bounding box center [726, 174] width 20 height 333
click at [729, 18] on div "close lightbox" at bounding box center [726, 14] width 20 height 13
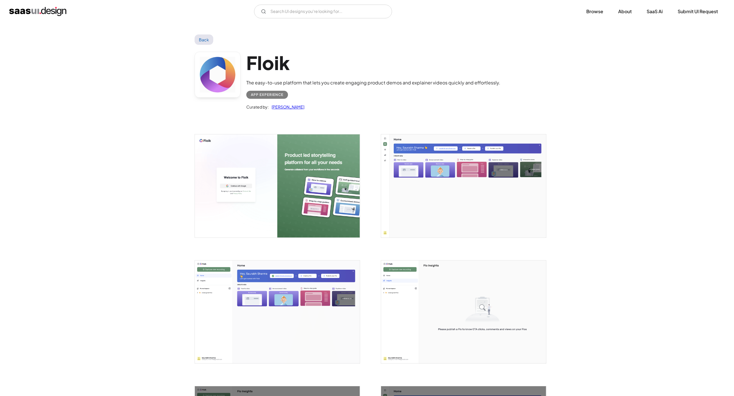
click at [208, 40] on link "Back" at bounding box center [203, 39] width 19 height 10
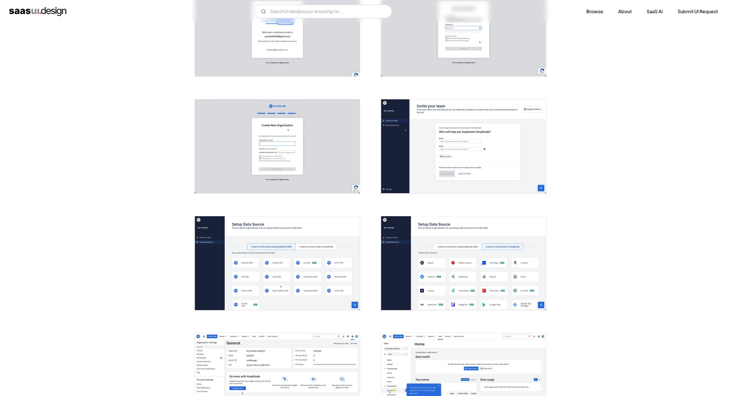
scroll to position [302, 0]
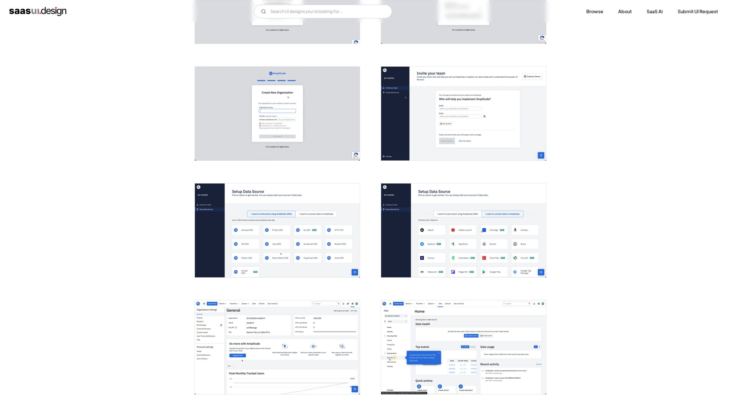
click at [276, 248] on img "open lightbox" at bounding box center [277, 231] width 165 height 94
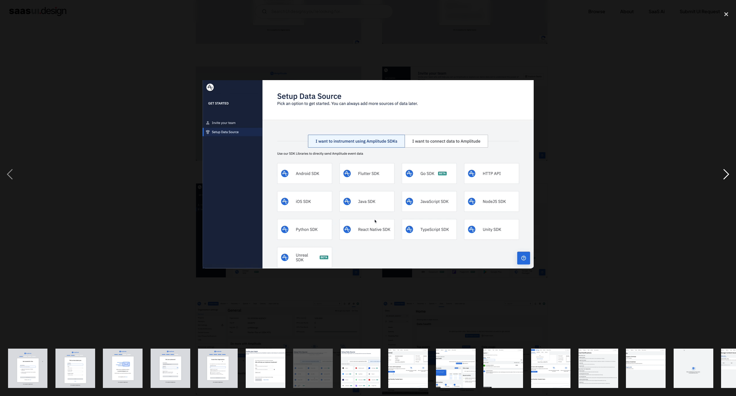
click at [724, 172] on div "next image" at bounding box center [726, 174] width 20 height 333
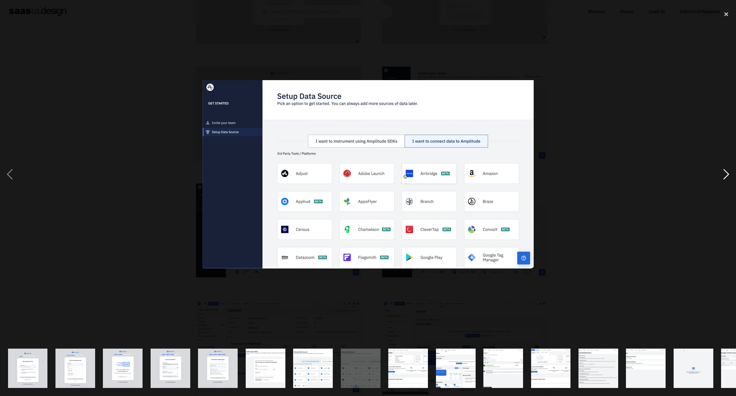
click at [724, 169] on div "next image" at bounding box center [726, 174] width 20 height 333
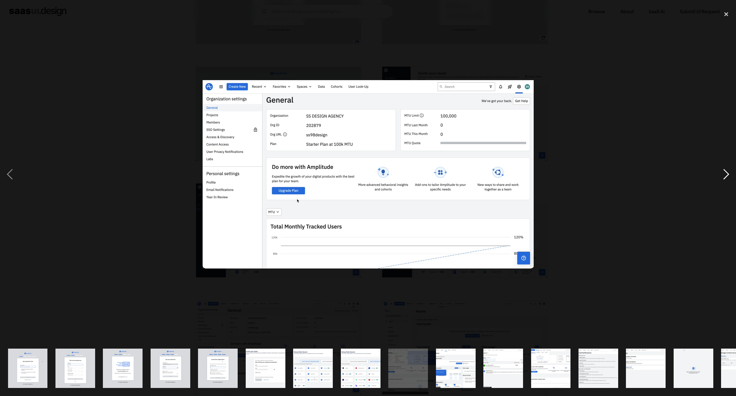
click at [724, 170] on div "next image" at bounding box center [726, 174] width 20 height 333
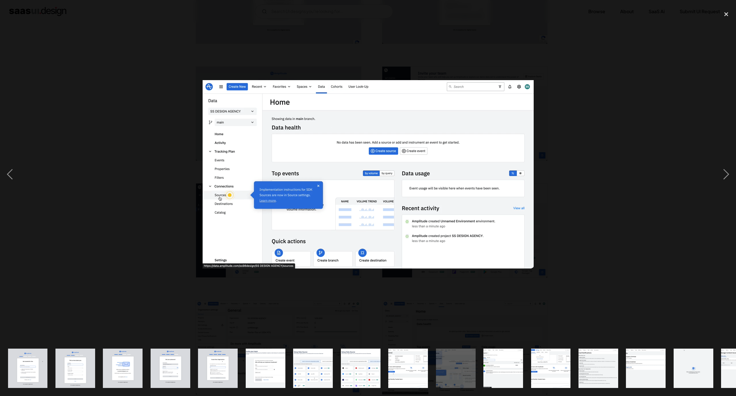
click at [567, 166] on div at bounding box center [368, 174] width 736 height 333
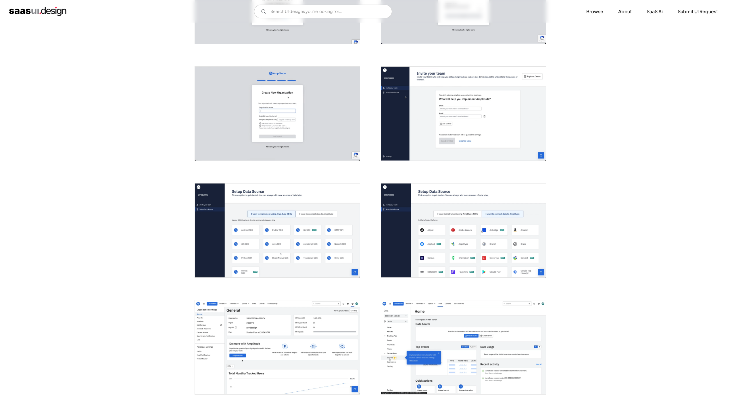
scroll to position [474, 0]
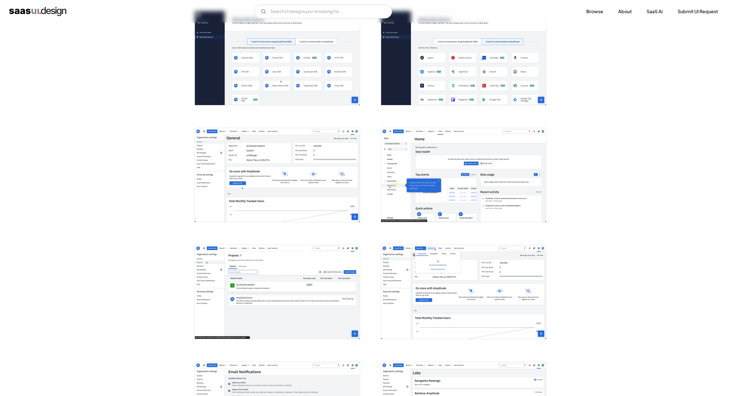
click at [474, 163] on img "open lightbox" at bounding box center [463, 175] width 165 height 94
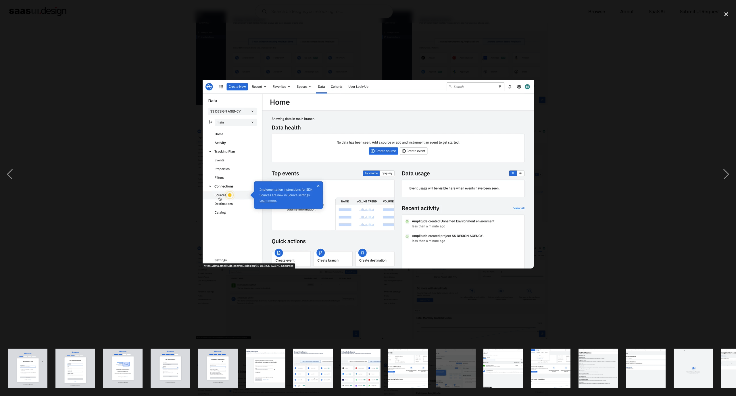
click at [588, 126] on div at bounding box center [368, 174] width 736 height 333
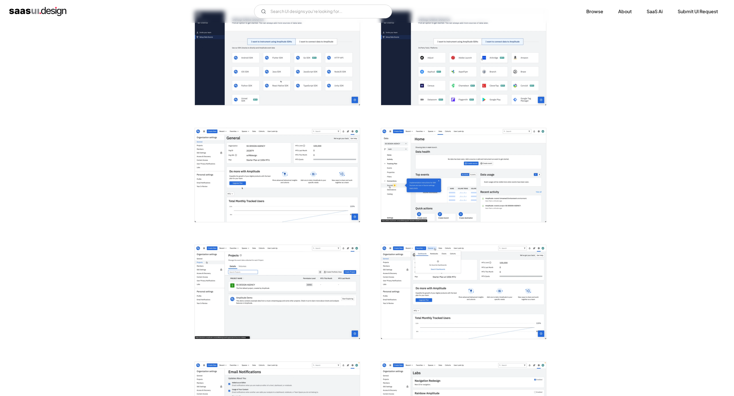
click at [332, 172] on img "open lightbox" at bounding box center [277, 175] width 165 height 94
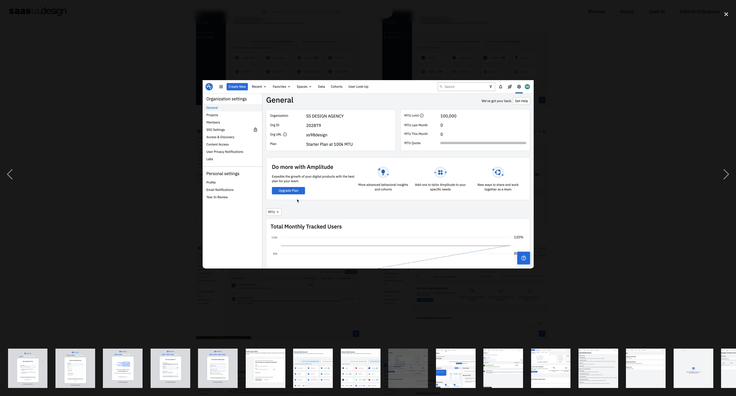
click at [540, 146] on div at bounding box center [368, 174] width 736 height 333
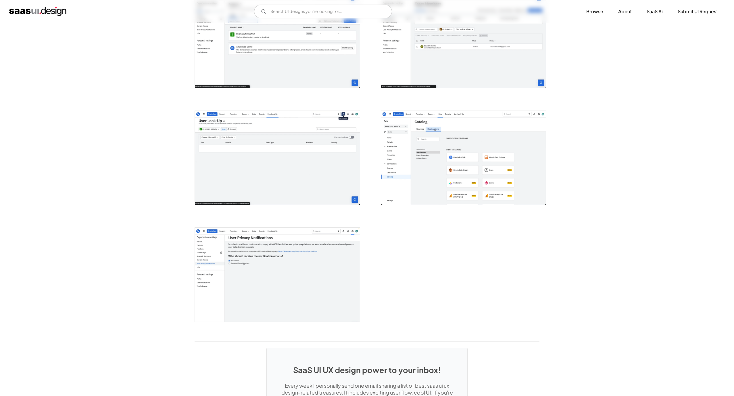
scroll to position [1206, 0]
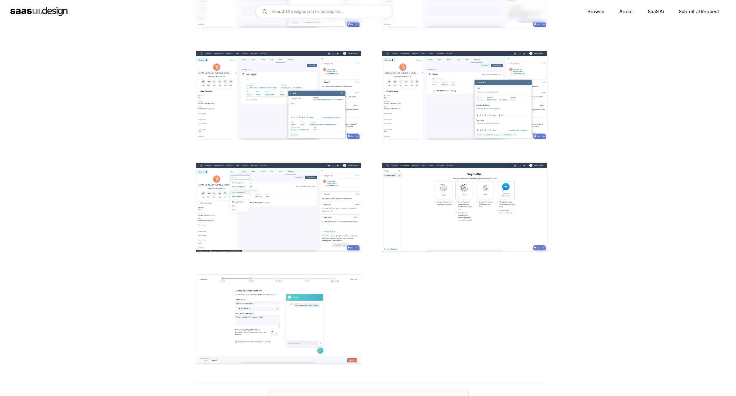
scroll to position [646, 0]
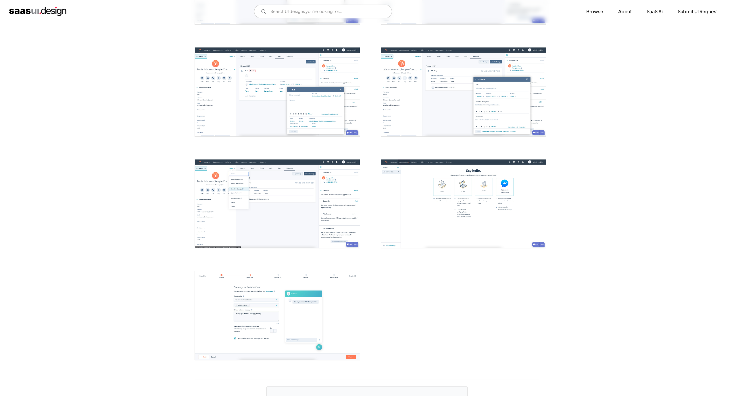
click at [435, 87] on img "open lightbox" at bounding box center [463, 91] width 165 height 89
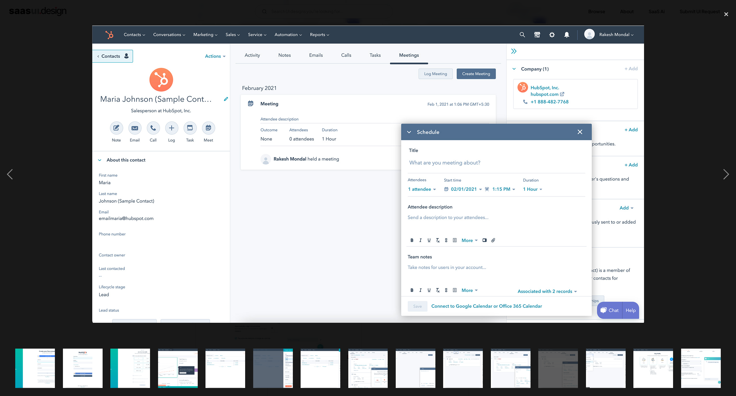
click at [687, 102] on div at bounding box center [368, 174] width 736 height 333
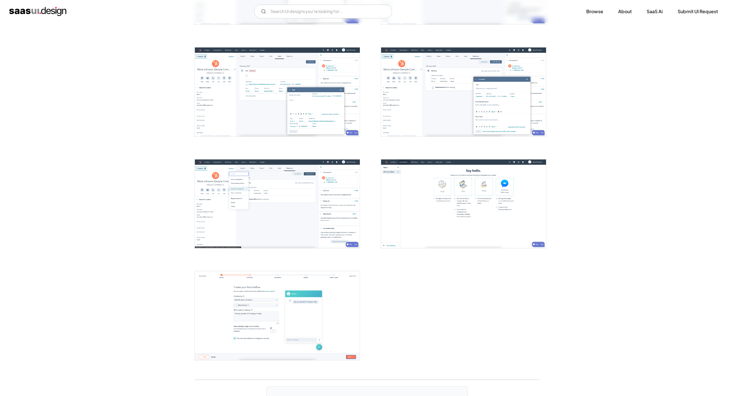
click at [429, 207] on img "open lightbox" at bounding box center [463, 203] width 165 height 89
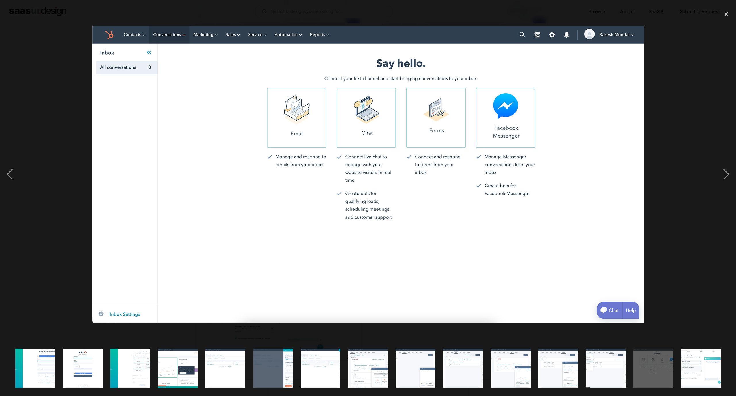
click at [668, 108] on div at bounding box center [368, 174] width 736 height 333
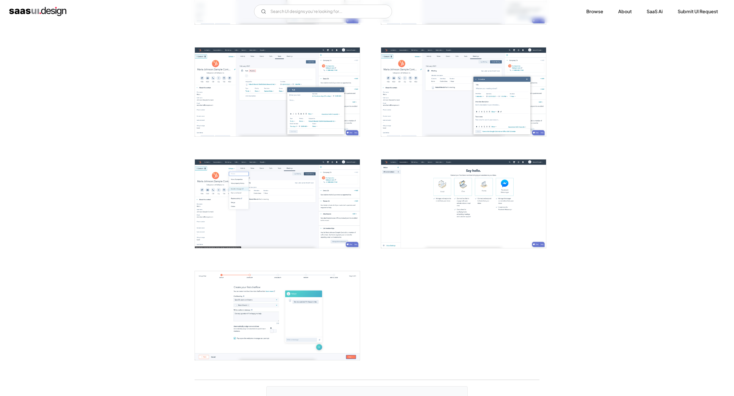
click at [245, 198] on img "open lightbox" at bounding box center [277, 203] width 165 height 89
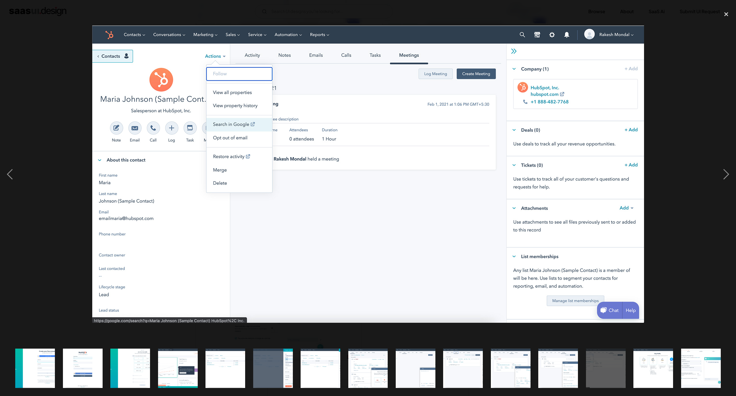
click at [642, 109] on img at bounding box center [367, 174] width 551 height 297
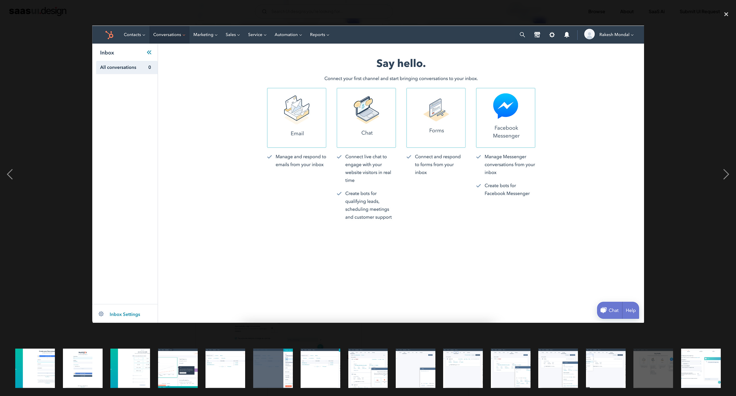
click at [650, 90] on div at bounding box center [368, 174] width 736 height 333
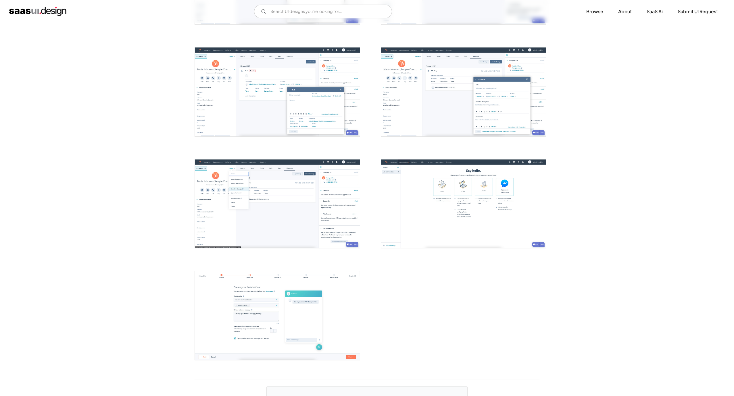
click at [248, 311] on img "open lightbox" at bounding box center [277, 315] width 165 height 89
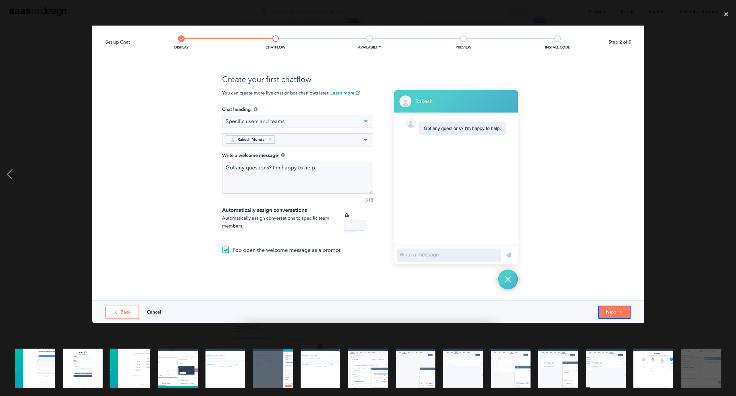
click at [713, 102] on div at bounding box center [368, 174] width 736 height 333
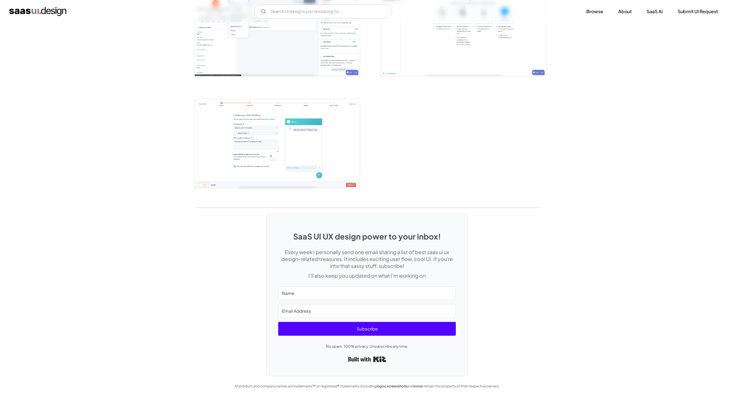
scroll to position [819, 0]
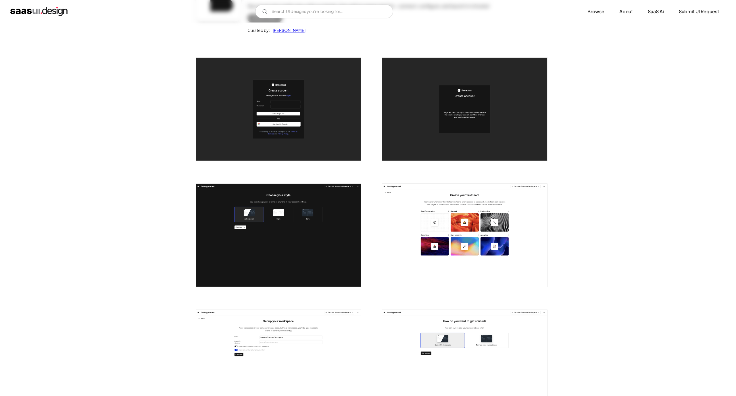
scroll to position [172, 0]
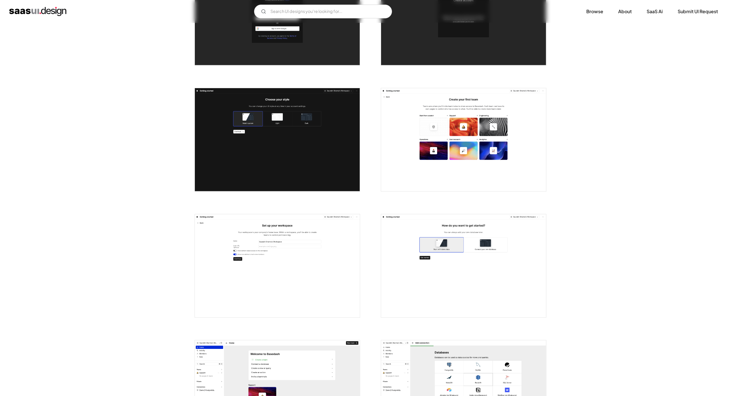
click at [480, 133] on img "open lightbox" at bounding box center [463, 139] width 165 height 103
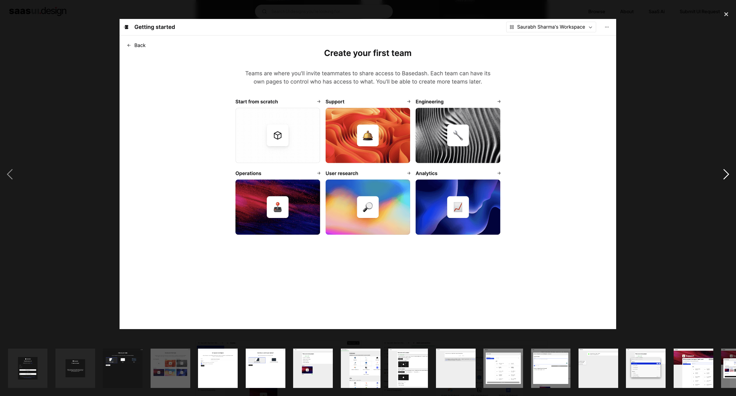
click at [720, 177] on div "next image" at bounding box center [726, 174] width 20 height 333
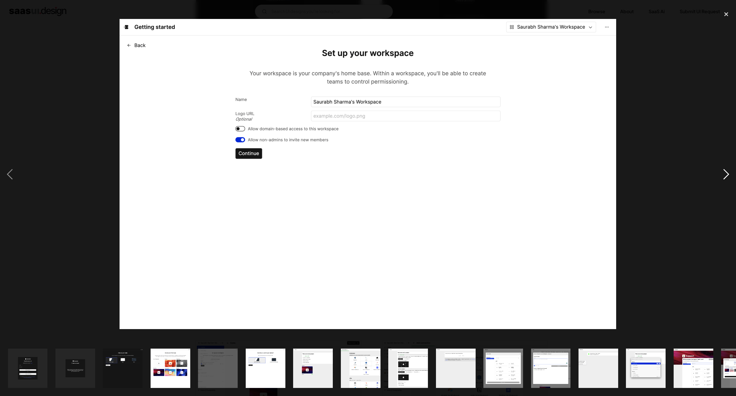
click at [720, 177] on div "next image" at bounding box center [726, 174] width 20 height 333
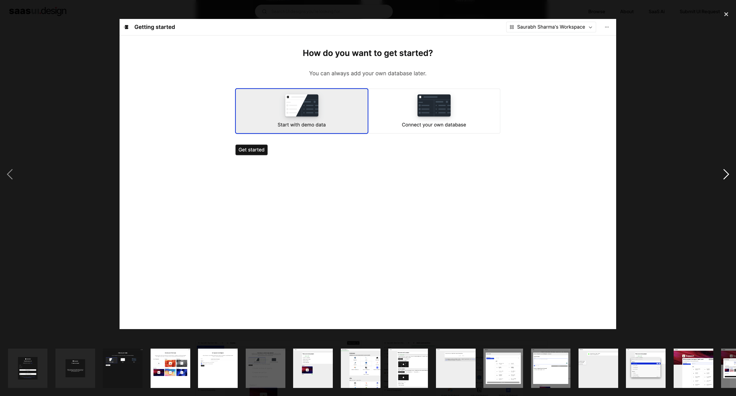
click at [720, 177] on div "next image" at bounding box center [726, 174] width 20 height 333
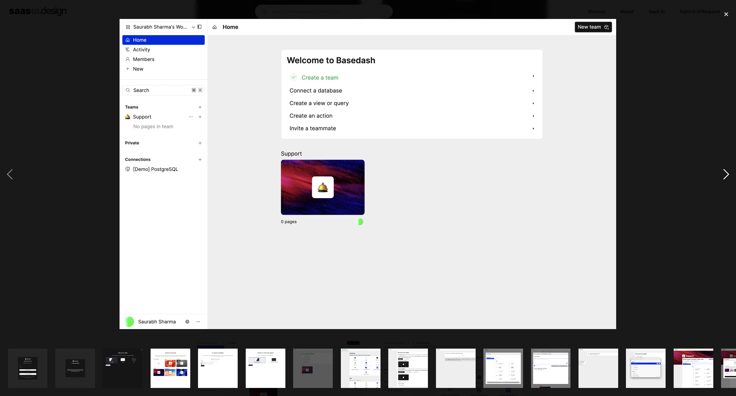
click at [723, 177] on div "next image" at bounding box center [726, 174] width 20 height 333
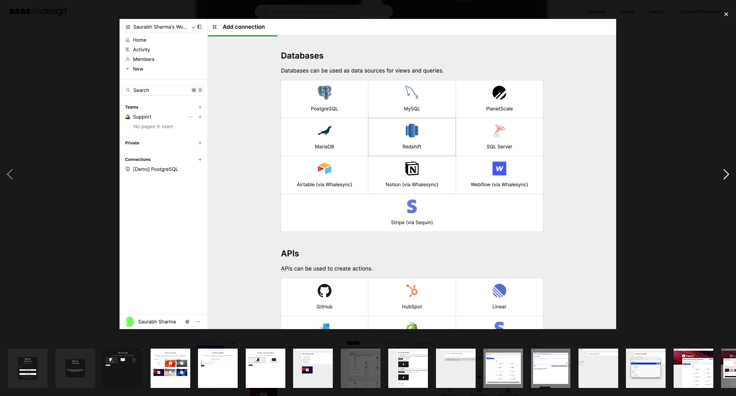
click at [721, 175] on div "next image" at bounding box center [726, 174] width 20 height 333
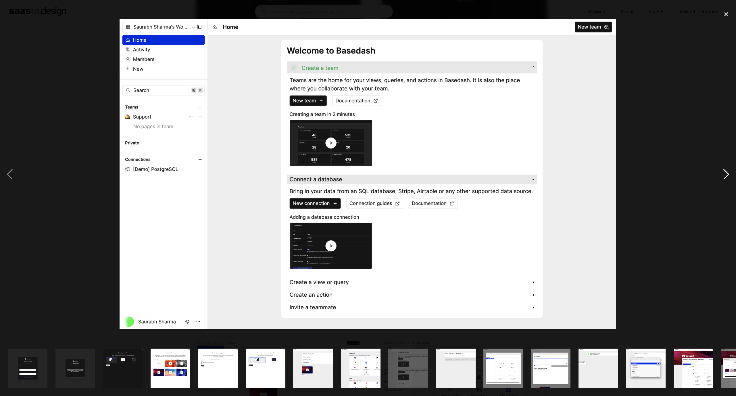
click at [721, 175] on div "next image" at bounding box center [726, 174] width 20 height 333
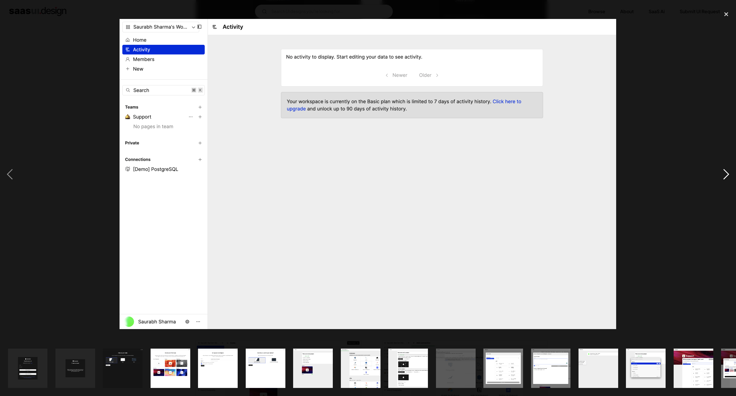
click at [721, 175] on div "next image" at bounding box center [726, 174] width 20 height 333
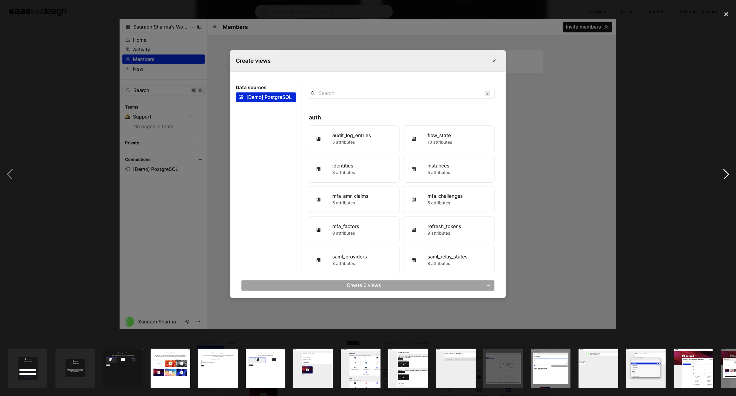
click at [721, 171] on div "next image" at bounding box center [726, 174] width 20 height 333
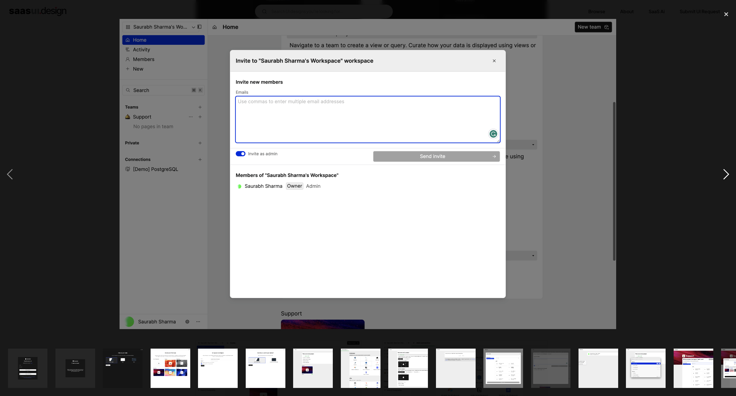
click at [721, 171] on div "next image" at bounding box center [726, 174] width 20 height 333
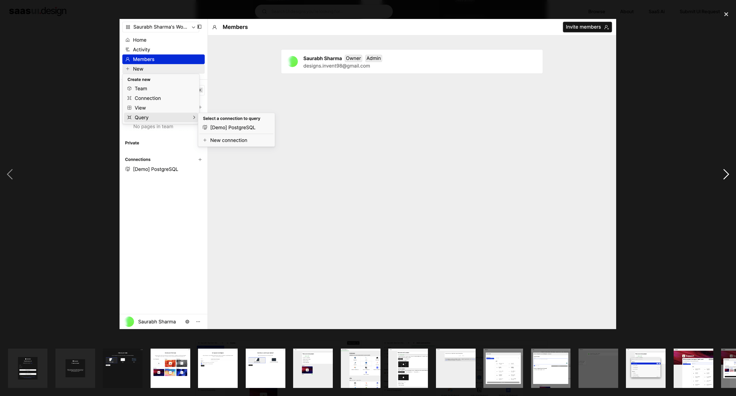
click at [721, 171] on div "next image" at bounding box center [726, 174] width 20 height 333
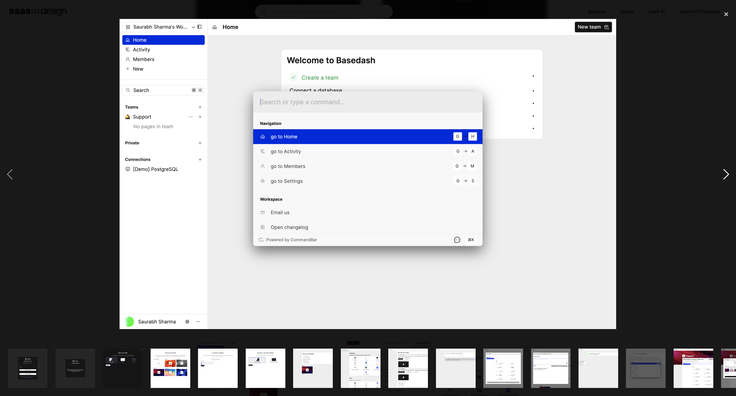
click at [721, 171] on div "next image" at bounding box center [726, 174] width 20 height 333
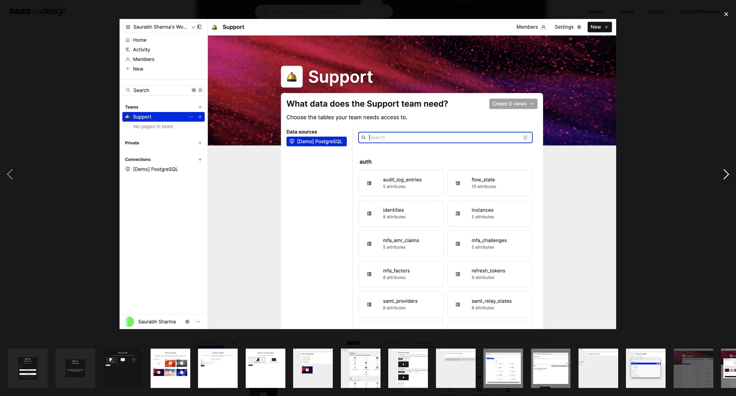
click at [721, 171] on div "next image" at bounding box center [726, 174] width 20 height 333
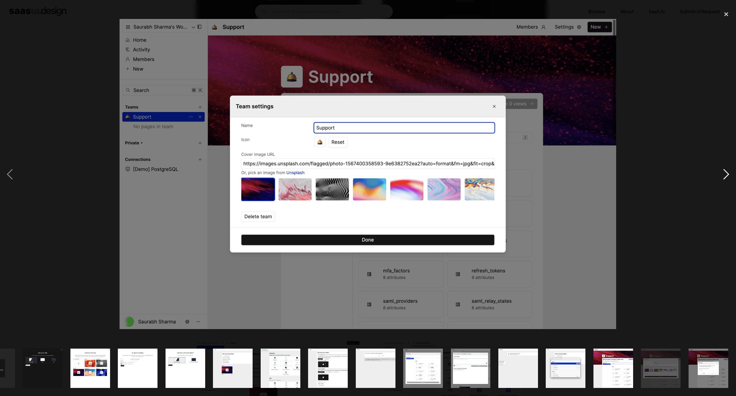
click at [721, 171] on div "next image" at bounding box center [726, 174] width 20 height 333
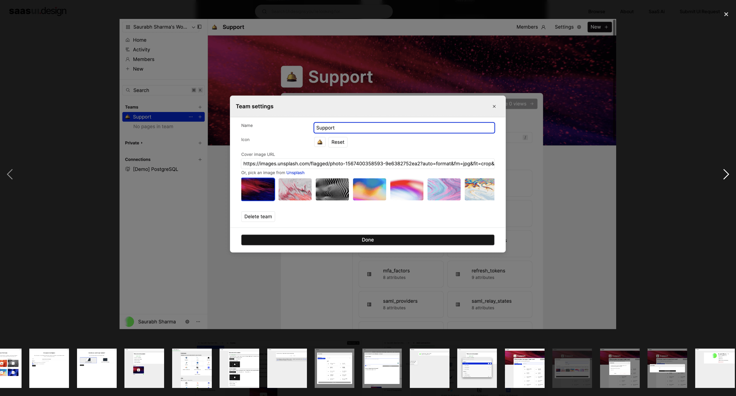
click at [721, 171] on div "next image" at bounding box center [726, 174] width 20 height 333
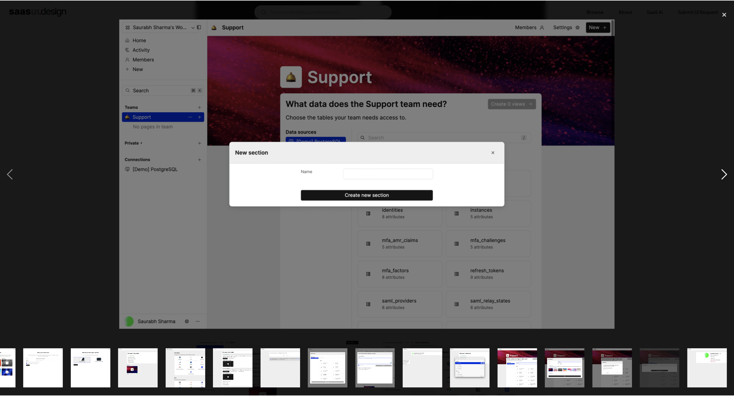
scroll to position [0, 175]
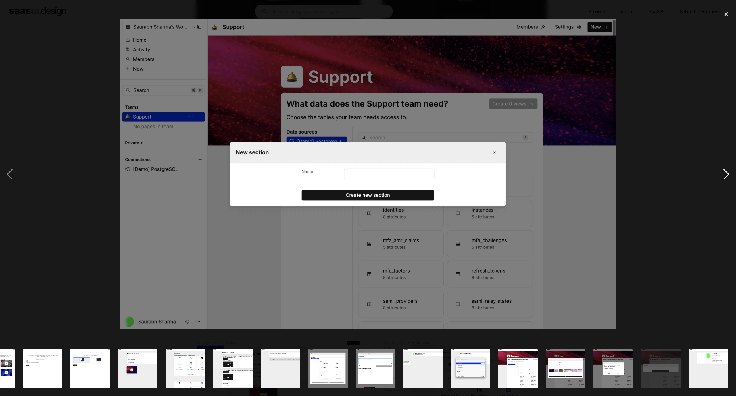
click at [720, 134] on div "next image" at bounding box center [726, 174] width 20 height 333
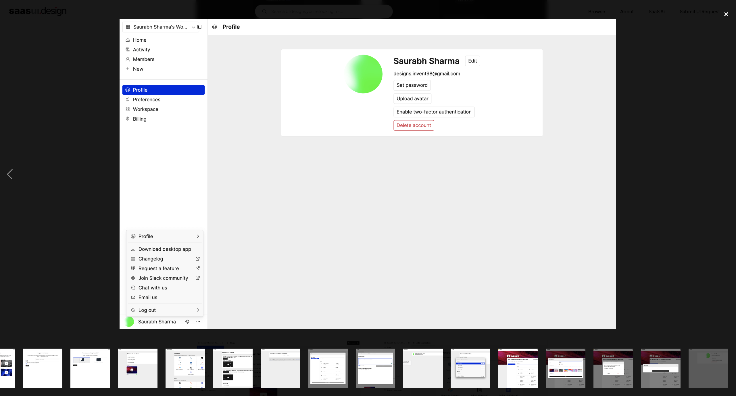
click at [725, 13] on div "close lightbox" at bounding box center [726, 14] width 20 height 13
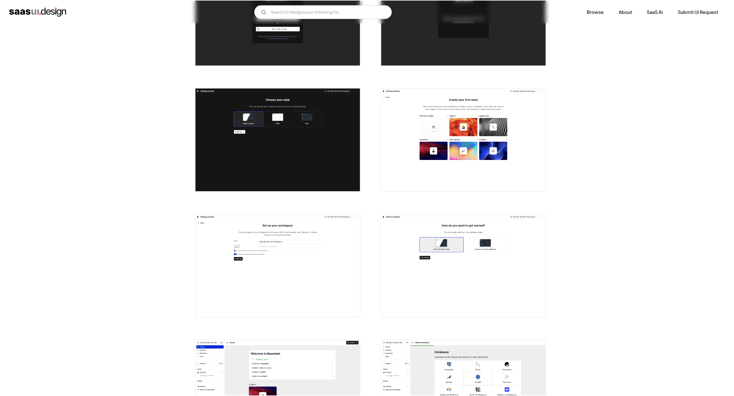
scroll to position [0, 0]
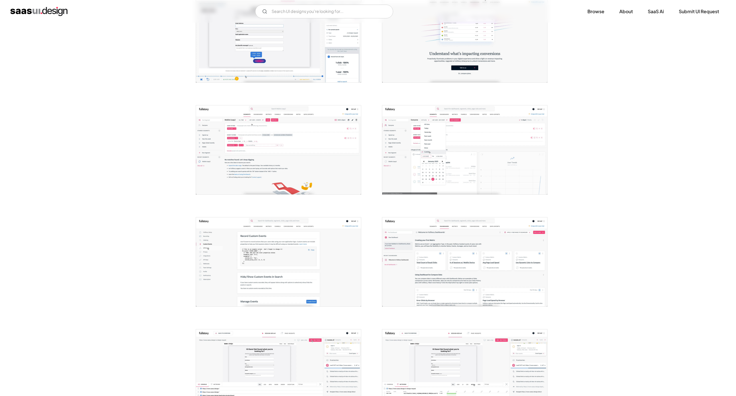
scroll to position [43, 0]
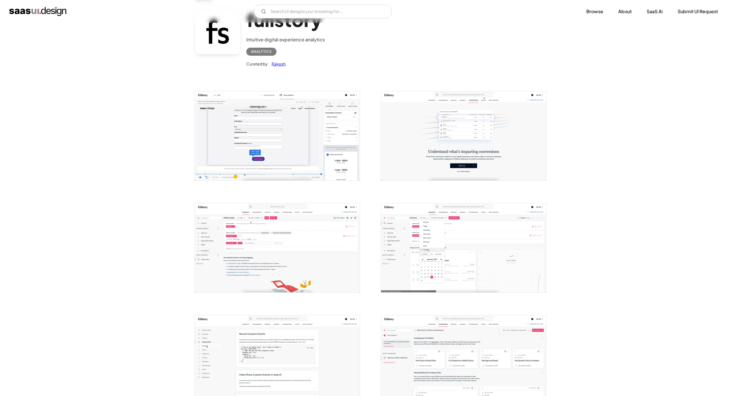
click at [476, 138] on img "open lightbox" at bounding box center [463, 135] width 165 height 89
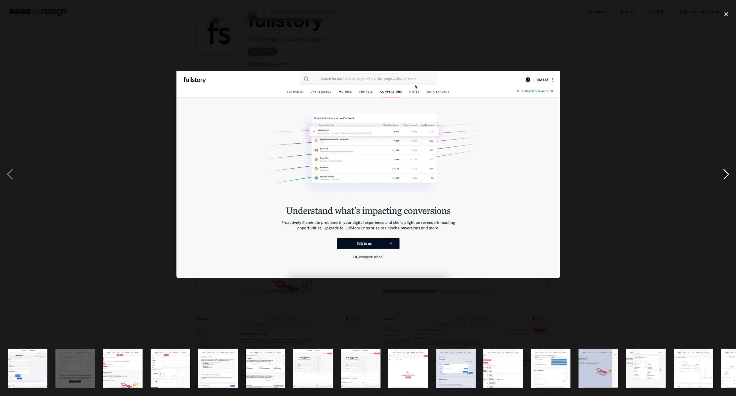
click at [722, 167] on div "next image" at bounding box center [726, 174] width 20 height 333
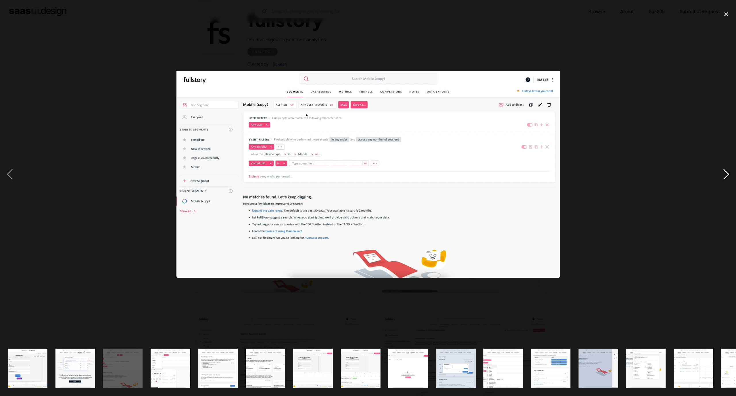
click at [723, 177] on div "next image" at bounding box center [726, 174] width 20 height 333
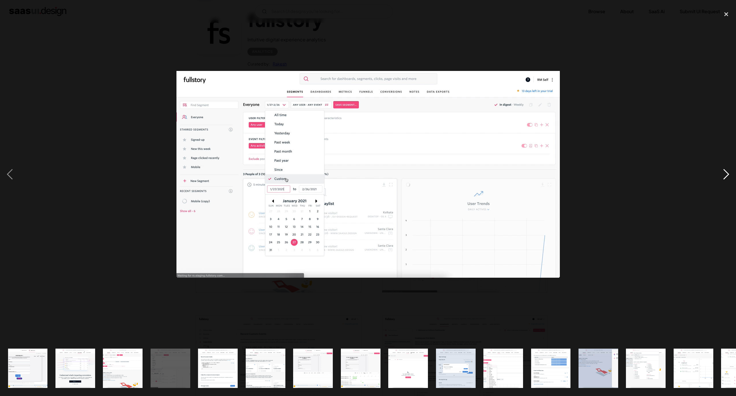
click at [722, 177] on div "next image" at bounding box center [726, 174] width 20 height 333
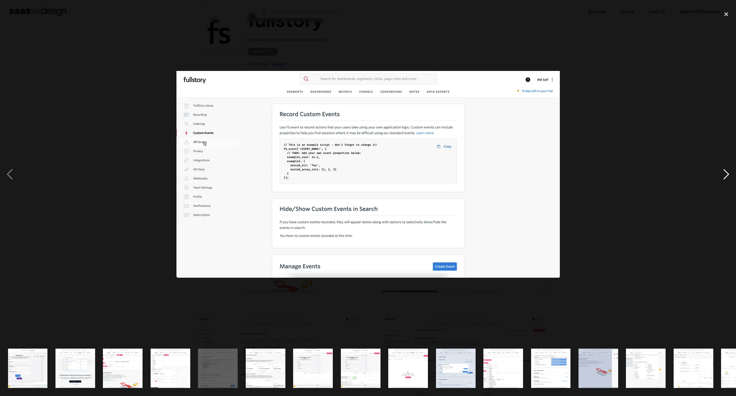
click at [722, 177] on div "next image" at bounding box center [726, 174] width 20 height 333
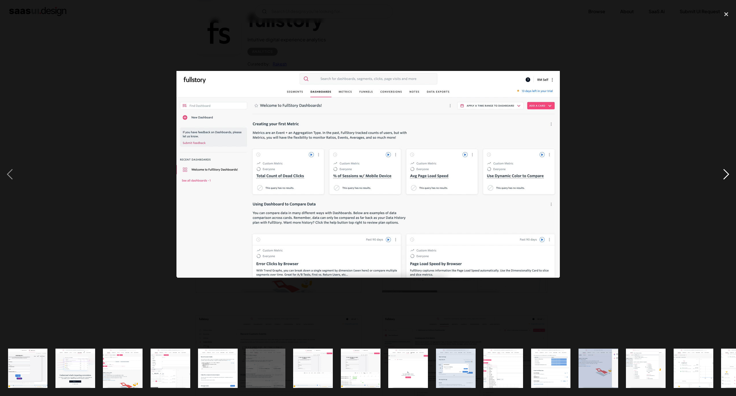
click at [721, 174] on div "next image" at bounding box center [726, 174] width 20 height 333
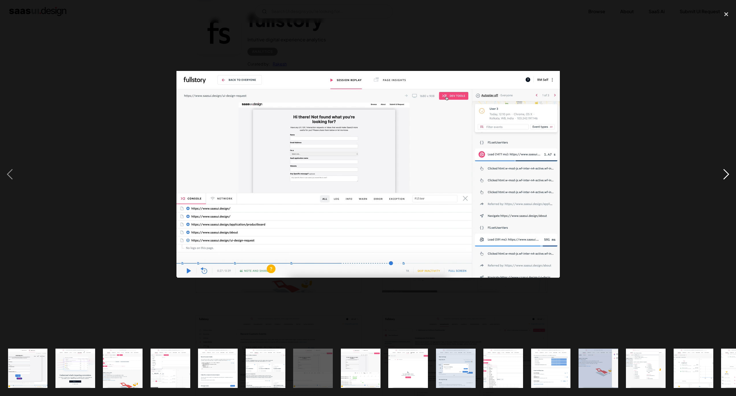
click at [721, 174] on div "next image" at bounding box center [726, 174] width 20 height 333
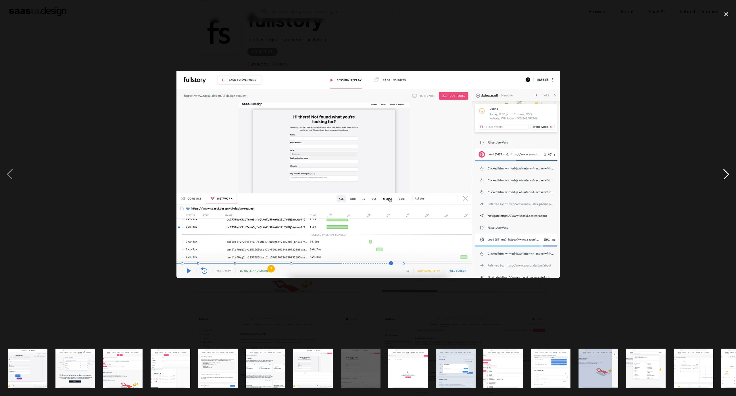
click at [721, 174] on div "next image" at bounding box center [726, 174] width 20 height 333
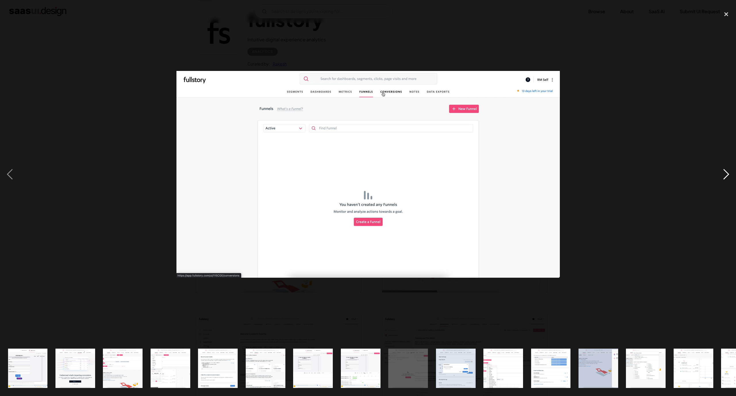
click at [721, 174] on div "next image" at bounding box center [726, 174] width 20 height 333
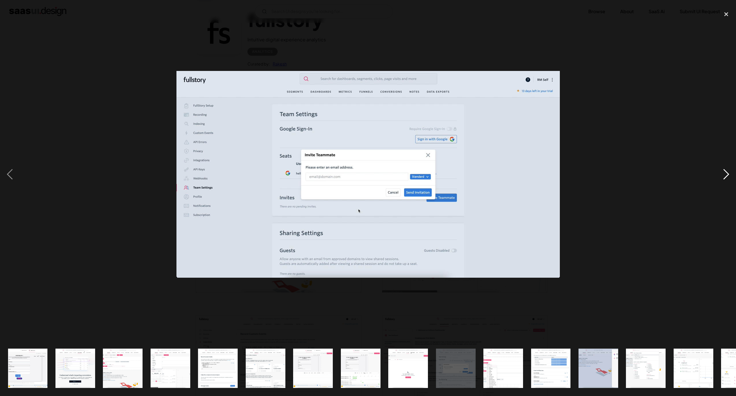
click at [721, 174] on div "next image" at bounding box center [726, 174] width 20 height 333
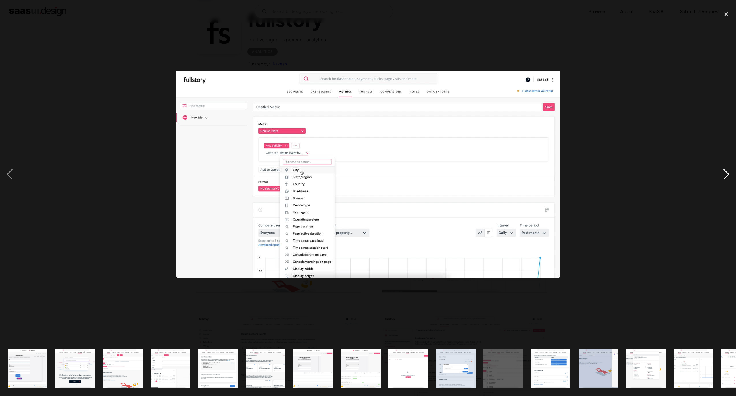
click at [721, 174] on div "next image" at bounding box center [726, 174] width 20 height 333
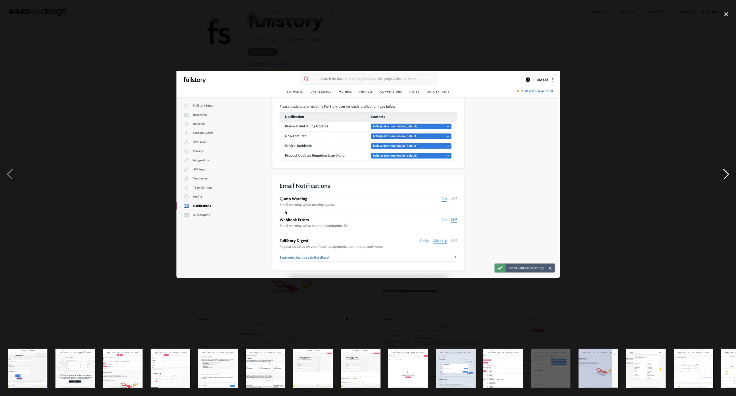
click at [721, 174] on div "next image" at bounding box center [726, 174] width 20 height 333
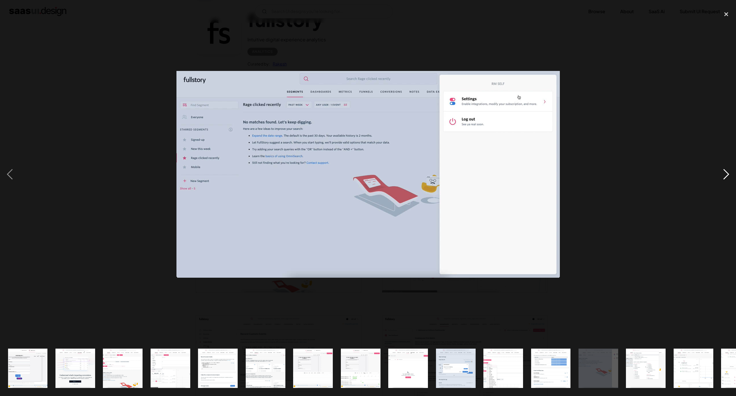
click at [721, 174] on div "next image" at bounding box center [726, 174] width 20 height 333
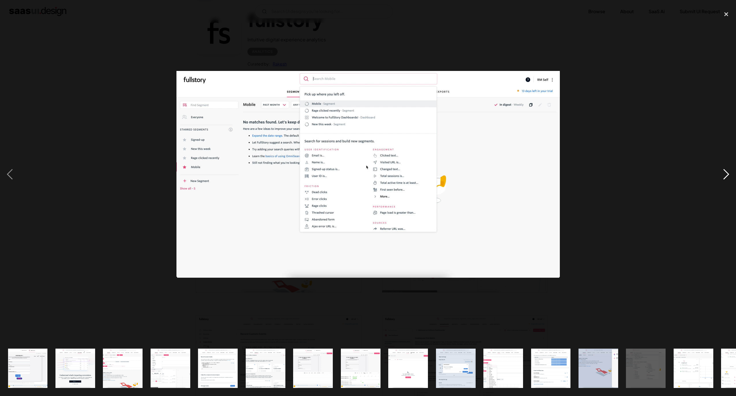
click at [721, 174] on div "next image" at bounding box center [726, 174] width 20 height 333
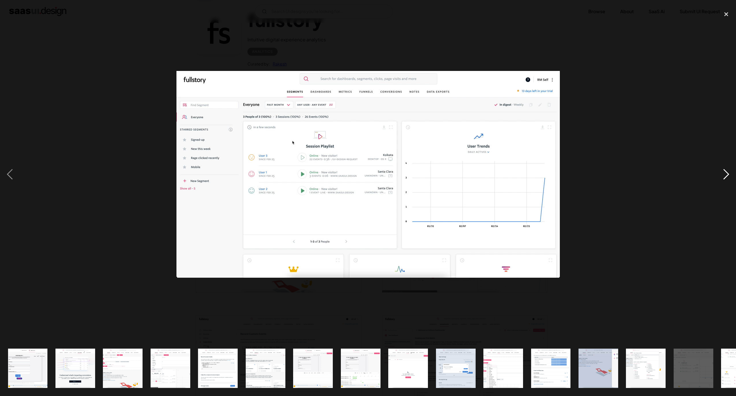
click at [721, 174] on div "next image" at bounding box center [726, 174] width 20 height 333
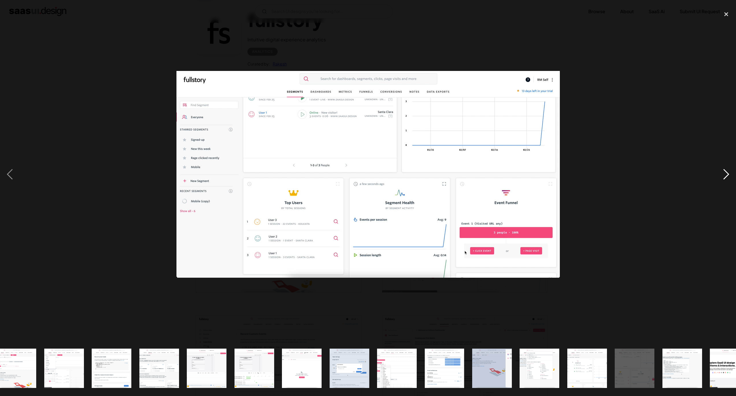
click at [721, 174] on div "next image" at bounding box center [726, 174] width 20 height 333
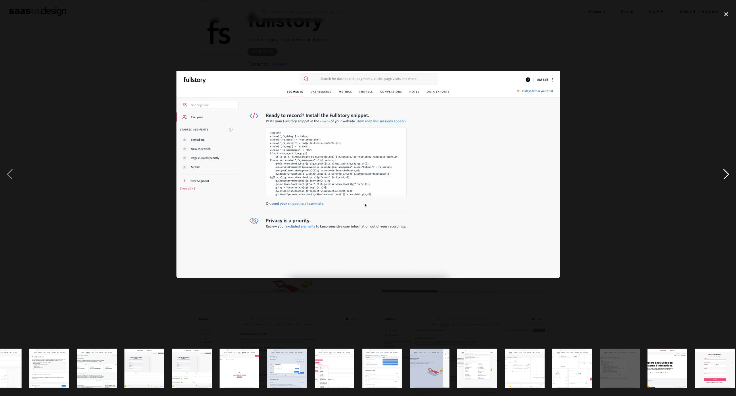
click at [721, 174] on div "next image" at bounding box center [726, 174] width 20 height 333
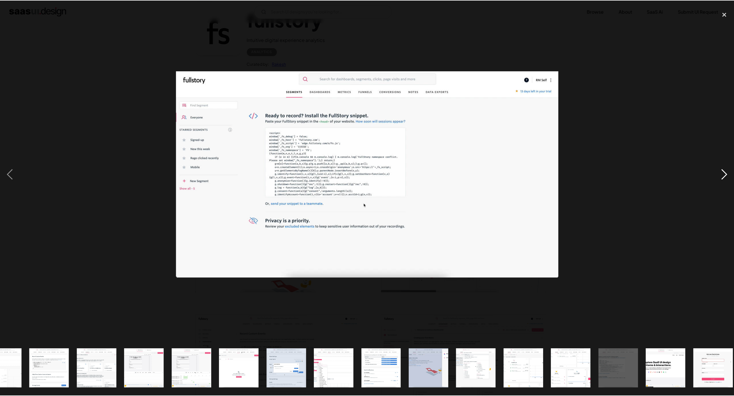
scroll to position [0, 175]
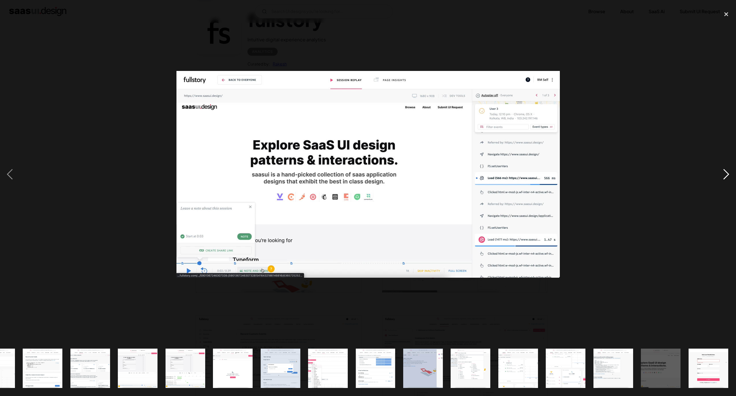
click at [721, 174] on div "next image" at bounding box center [726, 174] width 20 height 333
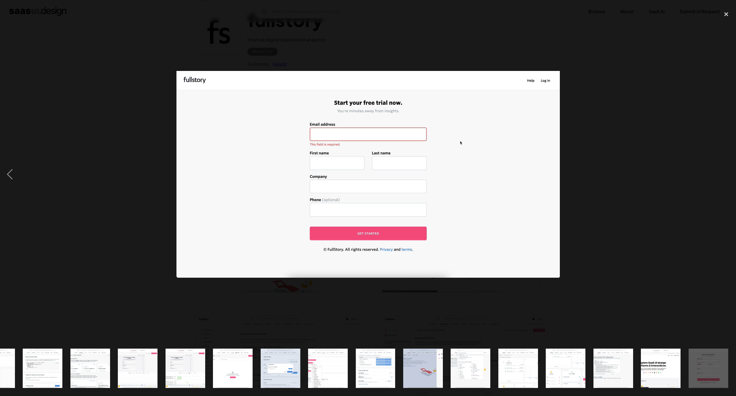
click at [721, 174] on div "next image" at bounding box center [726, 174] width 20 height 333
click at [727, 16] on div "close lightbox" at bounding box center [726, 14] width 20 height 13
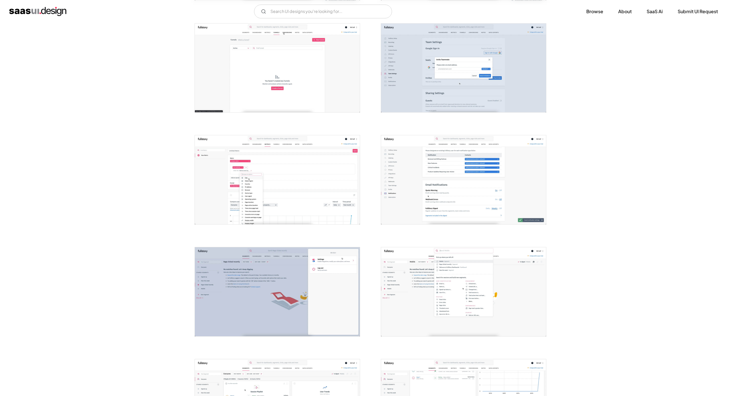
scroll to position [560, 0]
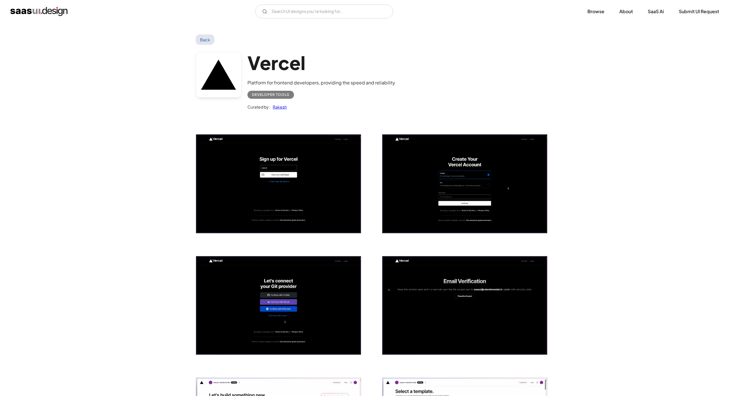
scroll to position [172, 0]
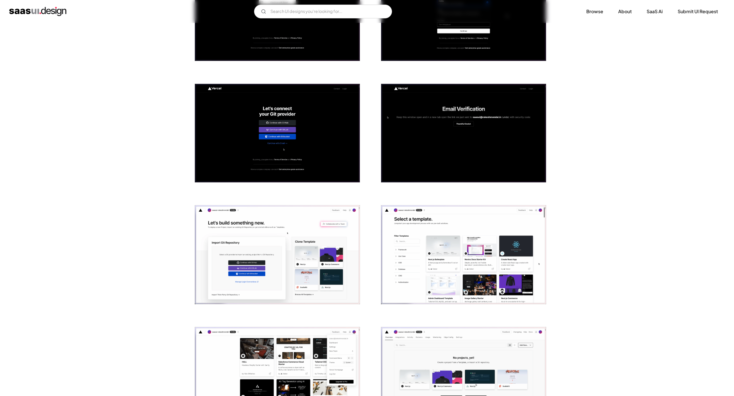
click at [302, 244] on img "open lightbox" at bounding box center [277, 254] width 165 height 99
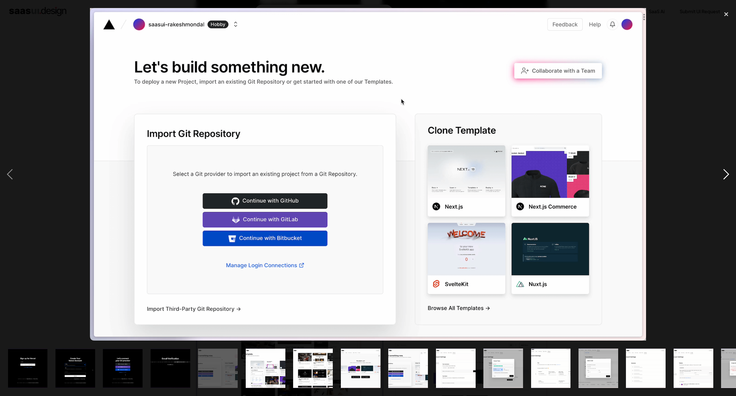
click at [729, 170] on div "next image" at bounding box center [726, 174] width 20 height 333
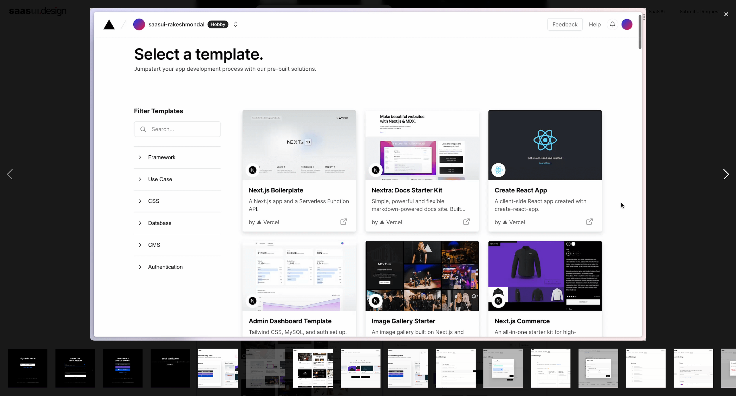
click at [729, 170] on div "next image" at bounding box center [726, 174] width 20 height 333
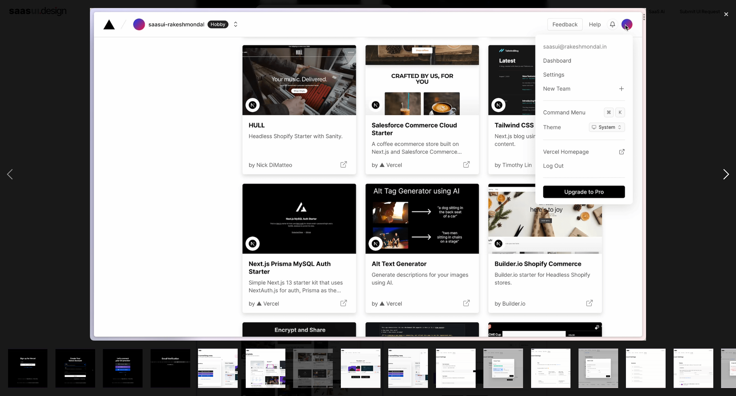
click at [729, 170] on div "next image" at bounding box center [726, 174] width 20 height 333
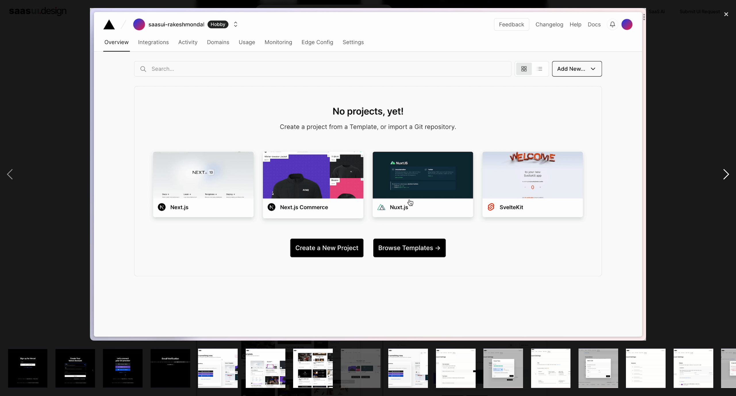
click at [729, 170] on div "next image" at bounding box center [726, 174] width 20 height 333
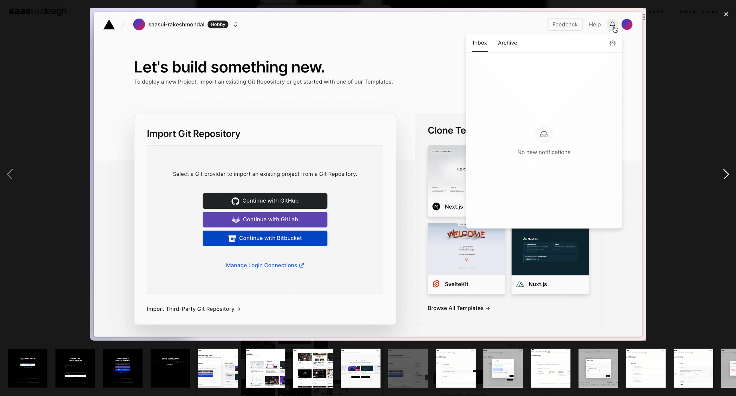
click at [729, 170] on div "next image" at bounding box center [726, 174] width 20 height 333
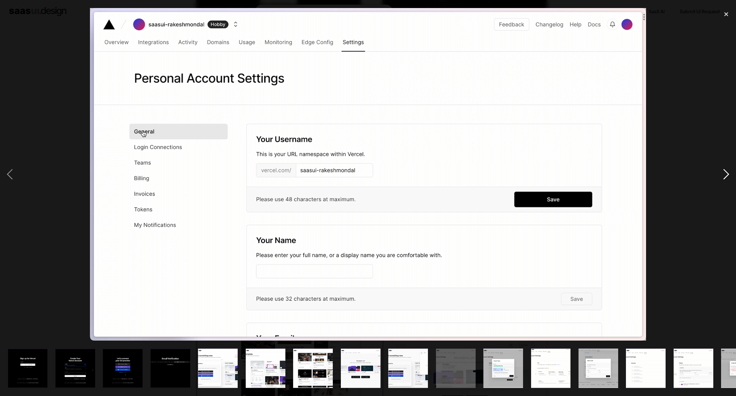
click at [729, 170] on div "next image" at bounding box center [726, 174] width 20 height 333
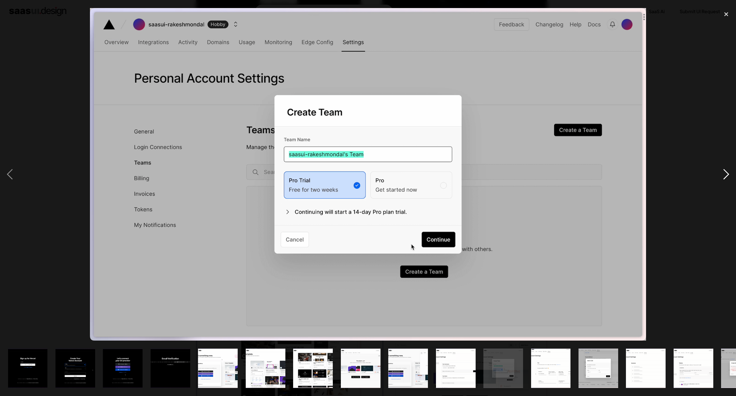
click at [729, 170] on div "next image" at bounding box center [726, 174] width 20 height 333
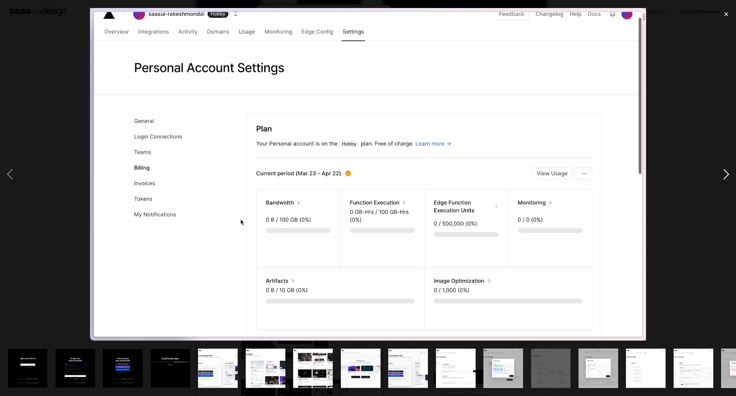
click at [729, 170] on div "next image" at bounding box center [726, 174] width 20 height 333
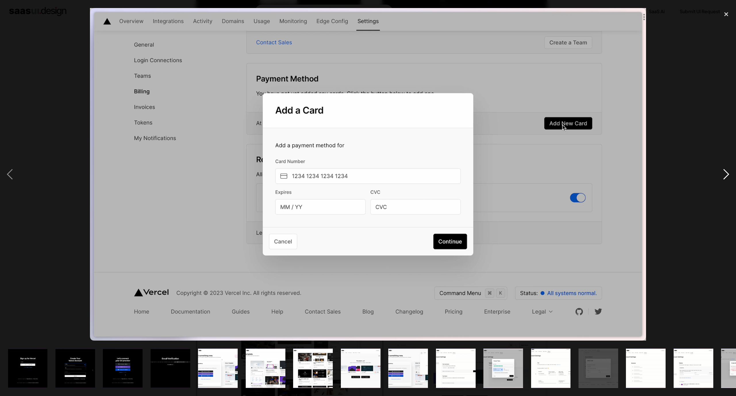
click at [729, 170] on div "next image" at bounding box center [726, 174] width 20 height 333
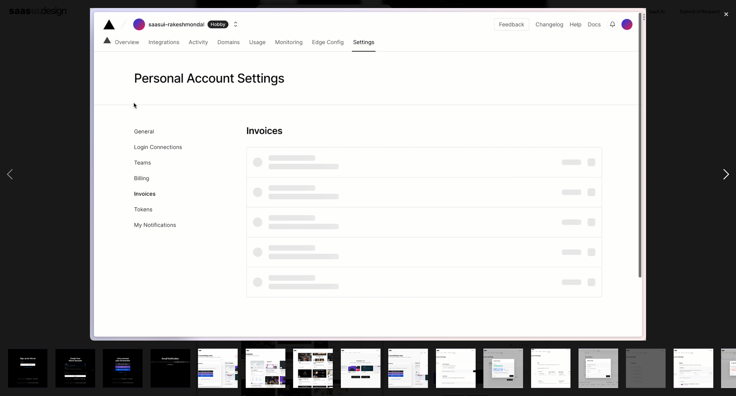
click at [729, 170] on div "next image" at bounding box center [726, 174] width 20 height 333
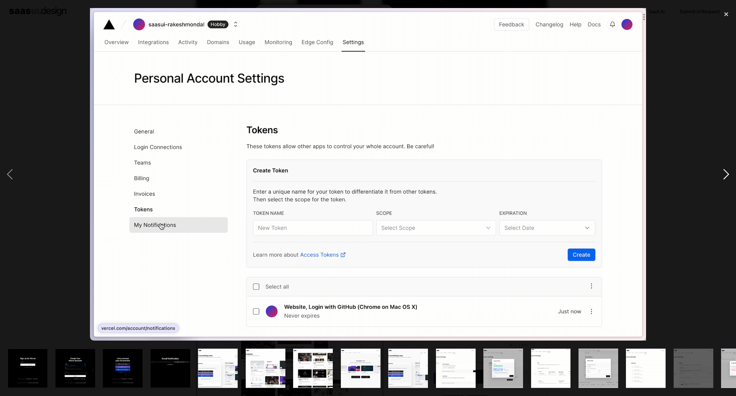
click at [729, 170] on div "next image" at bounding box center [726, 174] width 20 height 333
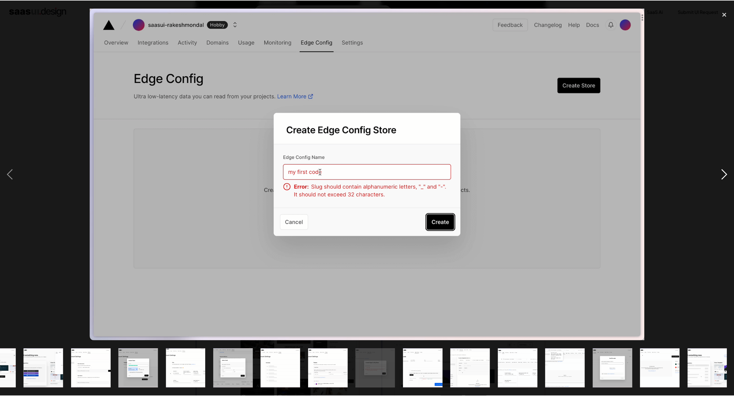
scroll to position [0, 365]
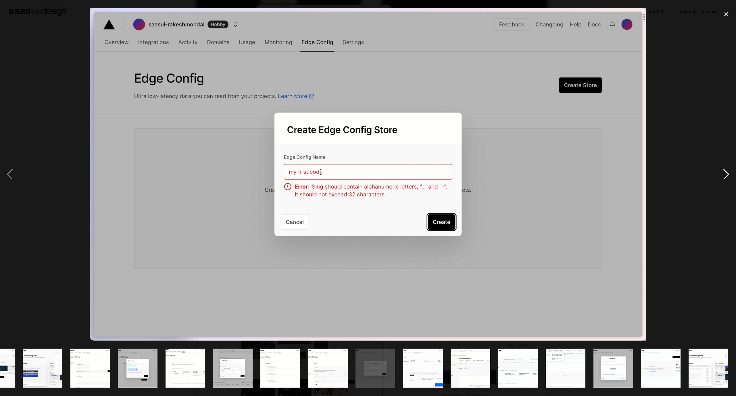
click at [729, 170] on div "next image" at bounding box center [726, 174] width 20 height 333
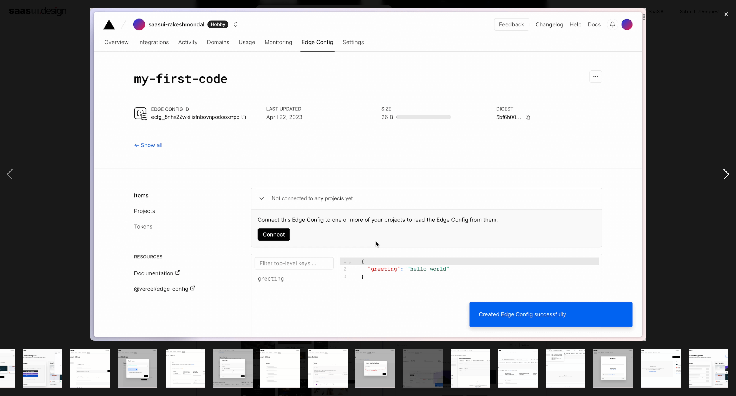
click at [729, 170] on div "next image" at bounding box center [726, 174] width 20 height 333
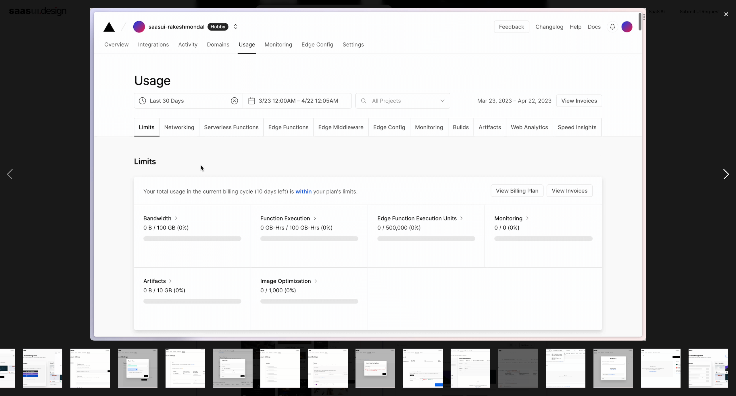
click at [729, 170] on div "next image" at bounding box center [726, 174] width 20 height 333
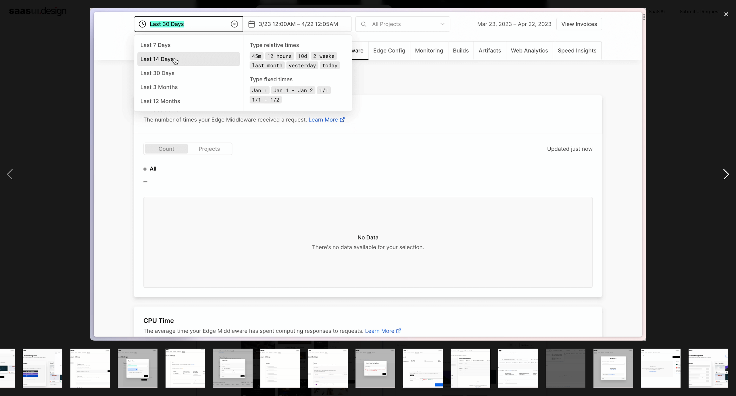
click at [729, 170] on div "next image" at bounding box center [726, 174] width 20 height 333
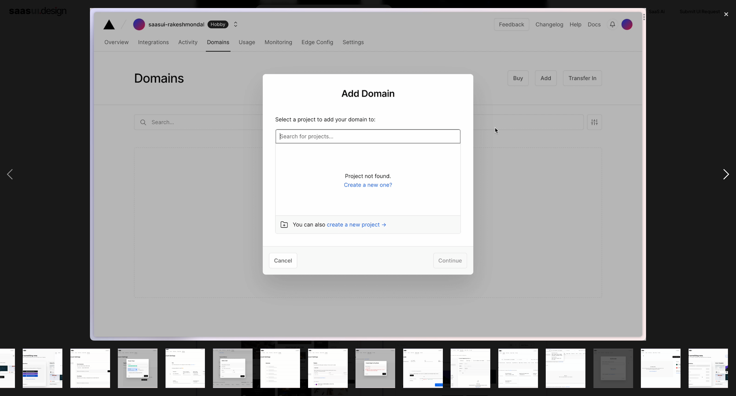
click at [729, 170] on div "next image" at bounding box center [726, 174] width 20 height 333
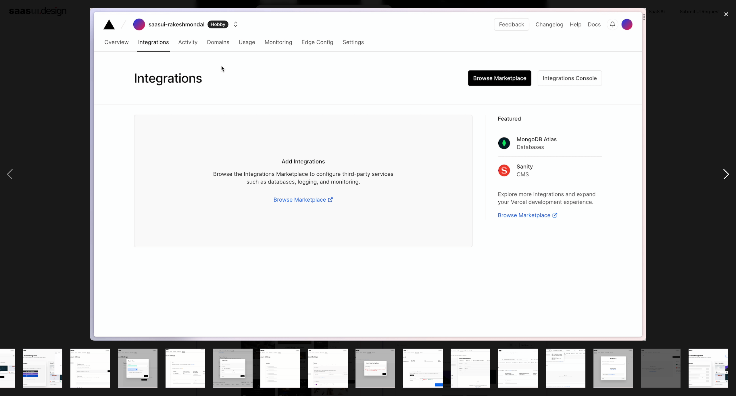
click at [729, 170] on div "next image" at bounding box center [726, 174] width 20 height 333
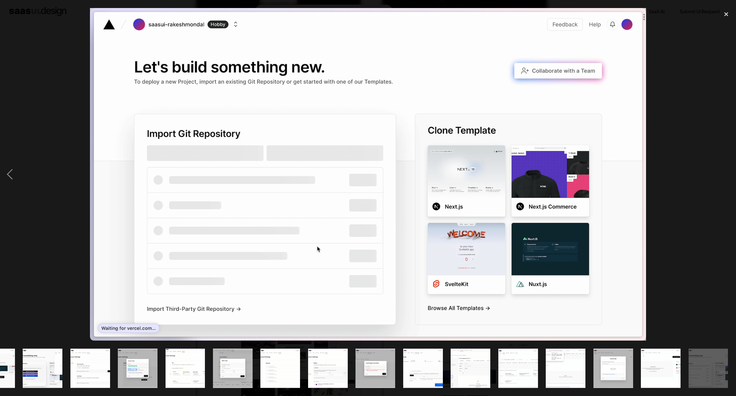
click at [729, 170] on div "next image" at bounding box center [726, 174] width 20 height 333
click at [721, 17] on div "close lightbox" at bounding box center [726, 14] width 20 height 13
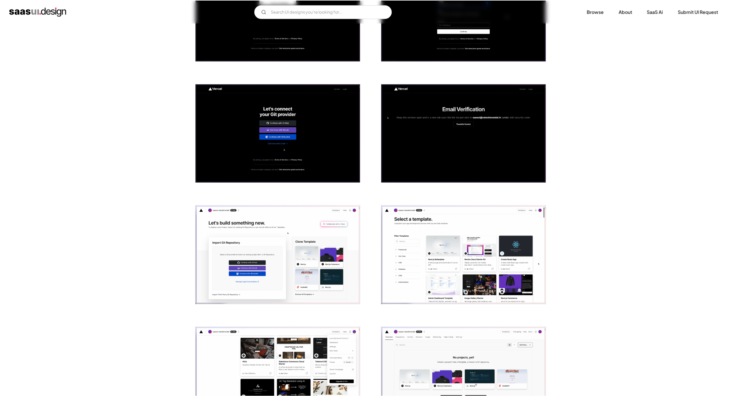
scroll to position [0, 0]
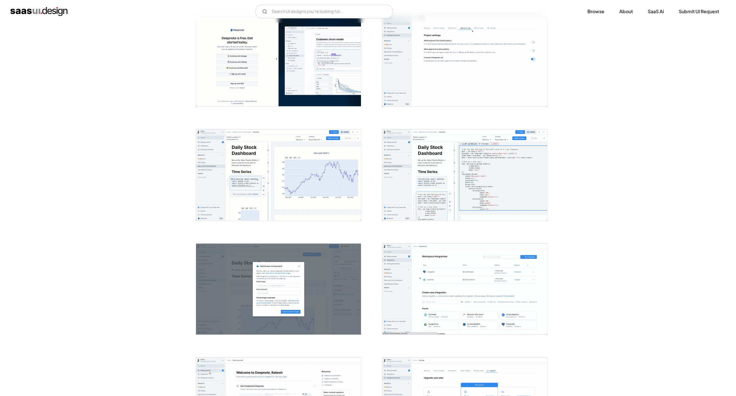
scroll to position [129, 0]
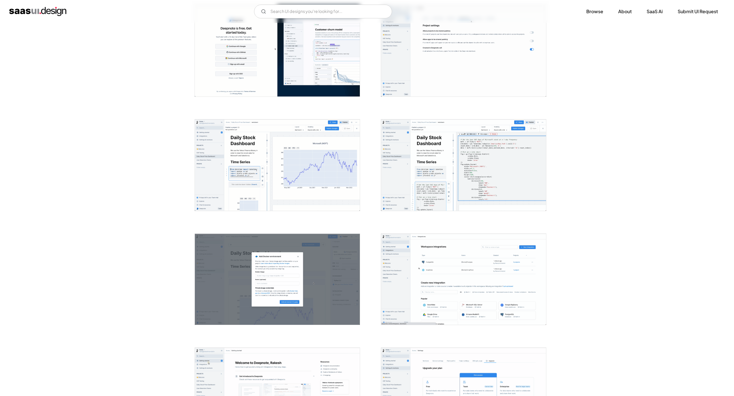
click at [468, 13] on div "V7 Labs Gen AI Application Design Best-in-class data labeling tool. GenAI Close…" at bounding box center [366, 12] width 715 height 14
click at [474, 63] on img "open lightbox" at bounding box center [463, 50] width 165 height 91
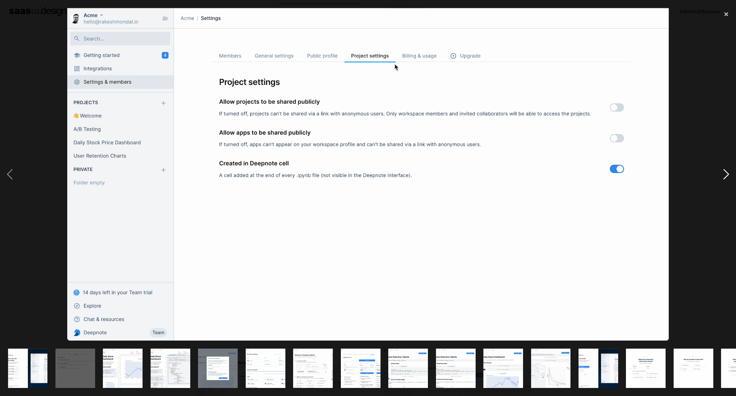
click at [724, 172] on div "next image" at bounding box center [726, 174] width 20 height 333
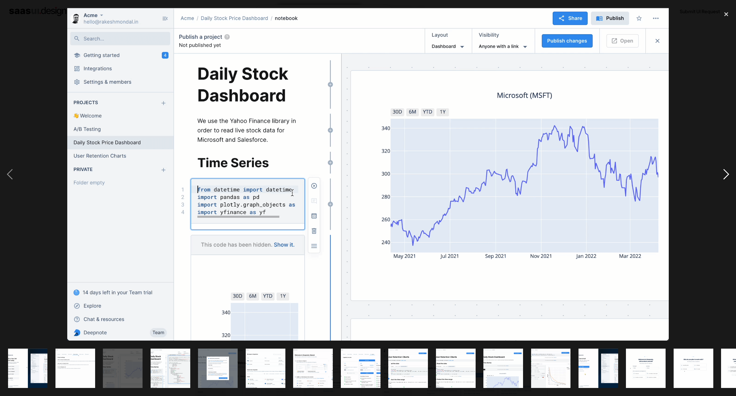
click at [724, 172] on div "next image" at bounding box center [726, 174] width 20 height 333
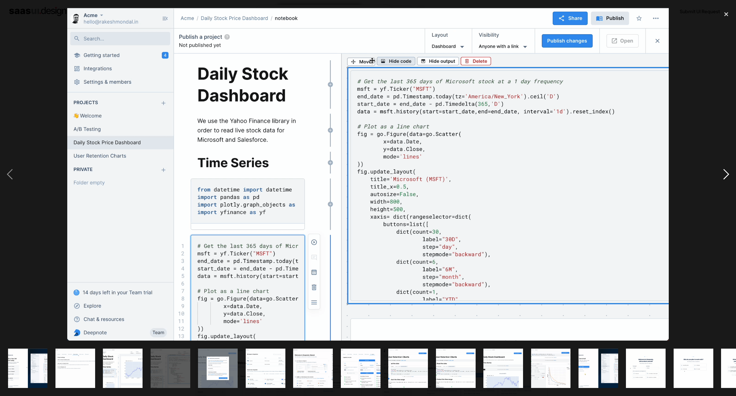
click at [724, 172] on div "next image" at bounding box center [726, 174] width 20 height 333
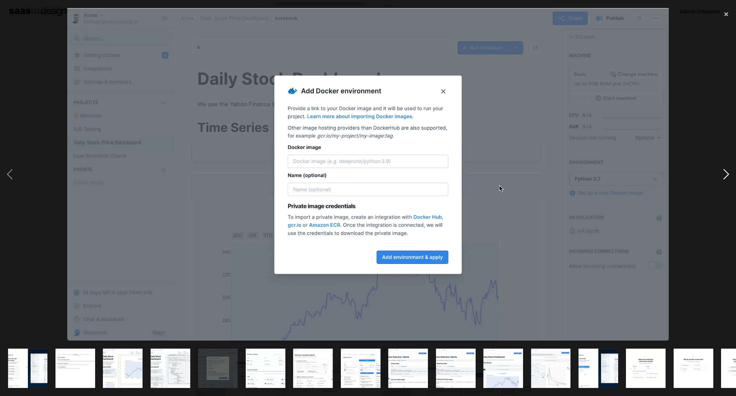
click at [724, 172] on div "next image" at bounding box center [726, 174] width 20 height 333
click at [725, 172] on div "next image" at bounding box center [726, 174] width 20 height 333
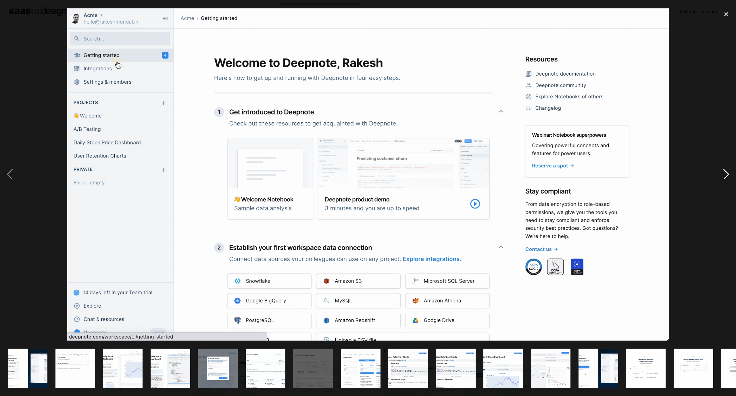
click at [725, 172] on div "next image" at bounding box center [726, 174] width 20 height 333
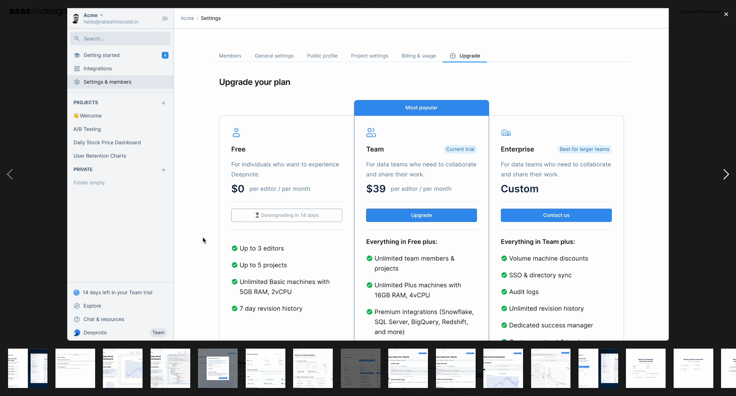
click at [725, 172] on div "next image" at bounding box center [726, 174] width 20 height 333
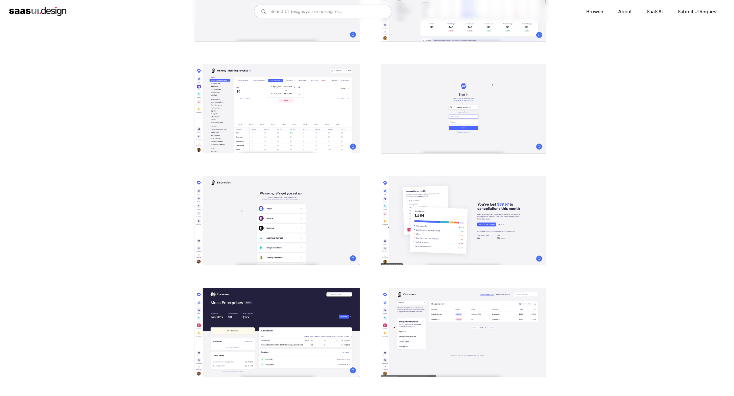
scroll to position [689, 0]
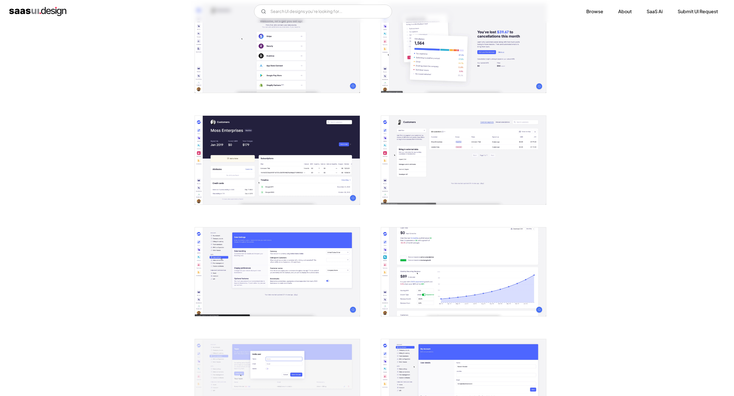
click at [281, 139] on img "open lightbox" at bounding box center [277, 160] width 165 height 89
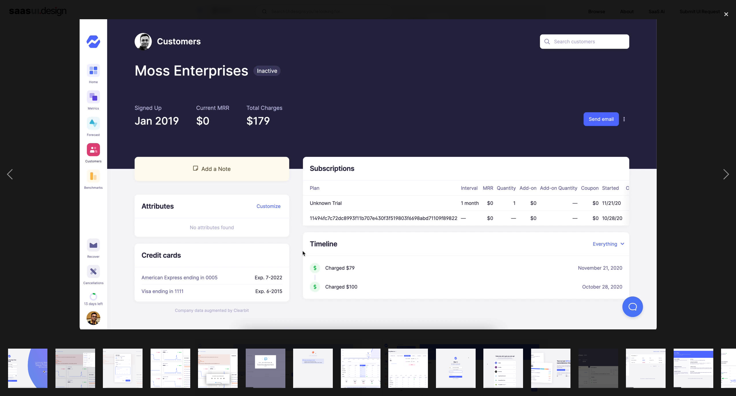
click at [47, 75] on div at bounding box center [368, 174] width 736 height 333
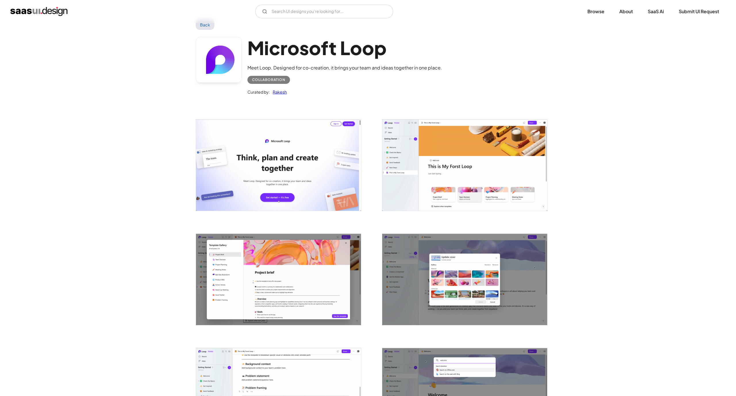
scroll to position [43, 0]
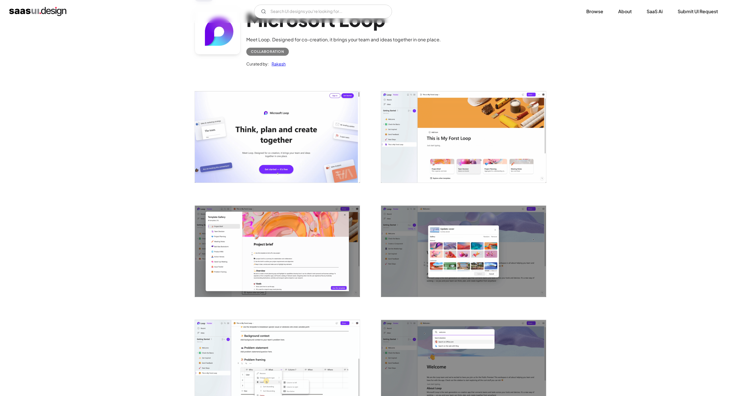
click at [430, 159] on img "open lightbox" at bounding box center [463, 136] width 165 height 91
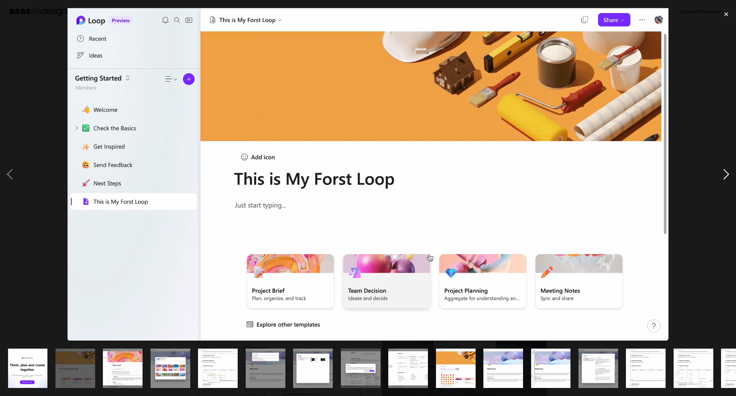
click at [729, 169] on div "next image" at bounding box center [726, 174] width 20 height 333
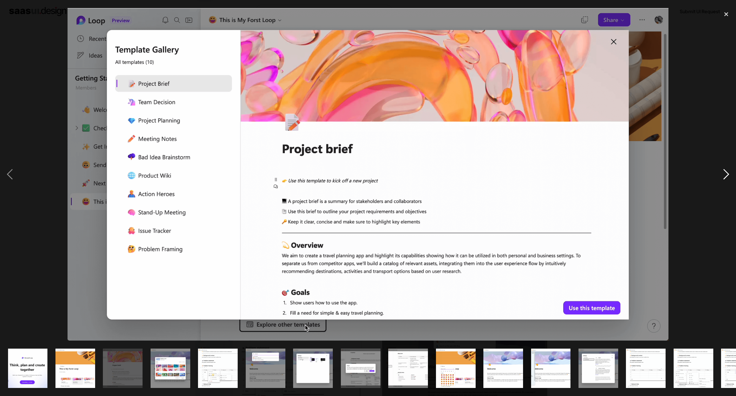
click at [729, 169] on div "next image" at bounding box center [726, 174] width 20 height 333
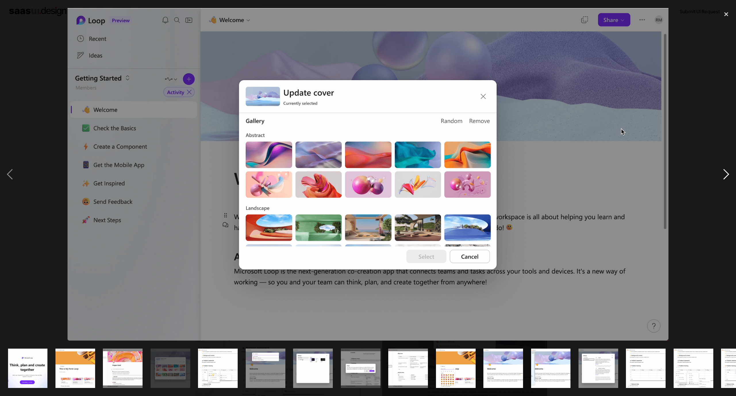
click at [729, 169] on div "next image" at bounding box center [726, 174] width 20 height 333
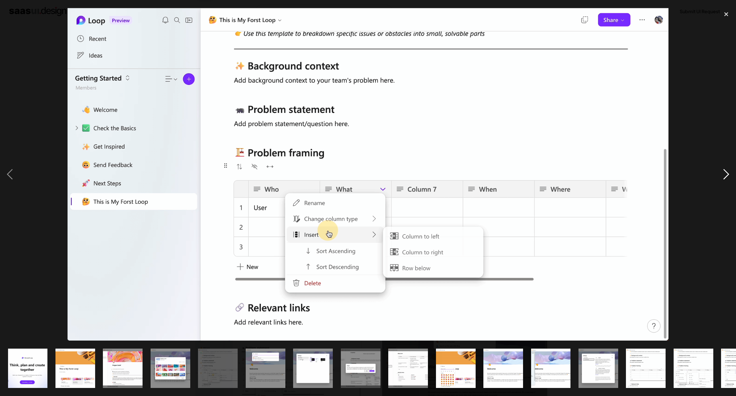
click at [729, 169] on div "next image" at bounding box center [726, 174] width 20 height 333
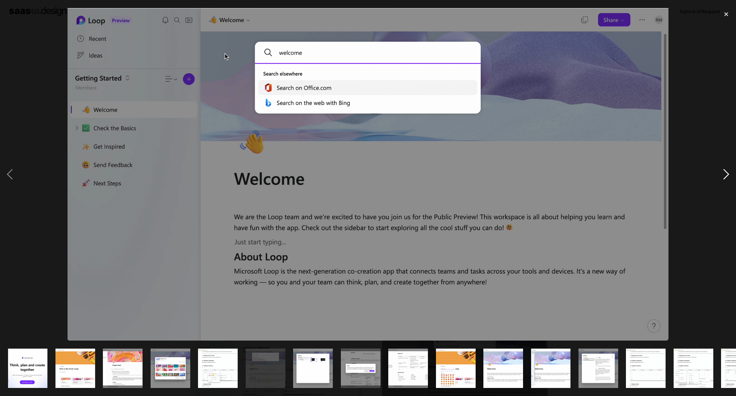
click at [729, 169] on div "next image" at bounding box center [726, 174] width 20 height 333
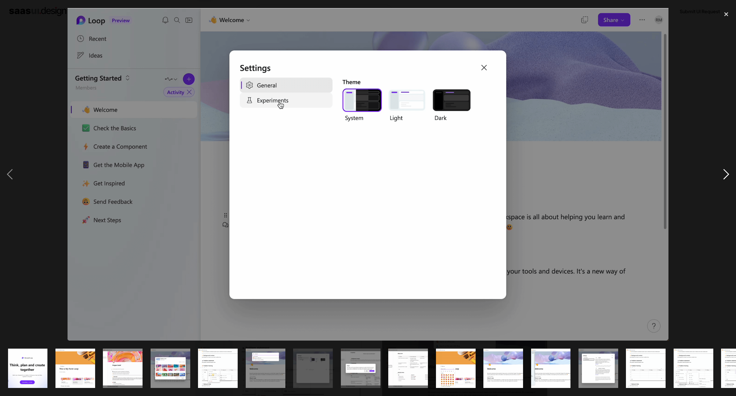
click at [729, 169] on div "next image" at bounding box center [726, 174] width 20 height 333
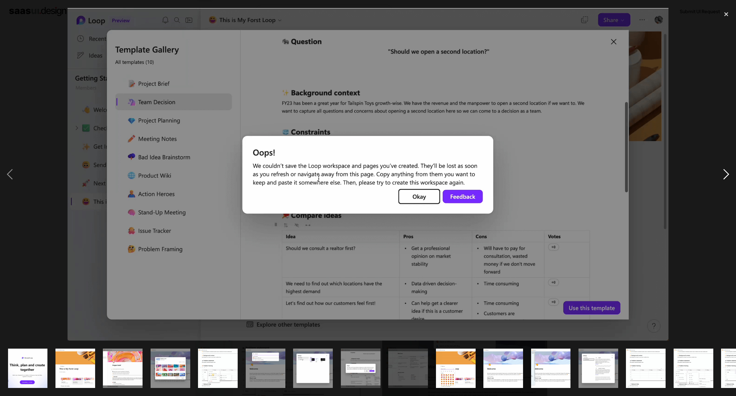
click at [729, 169] on div "next image" at bounding box center [726, 174] width 20 height 333
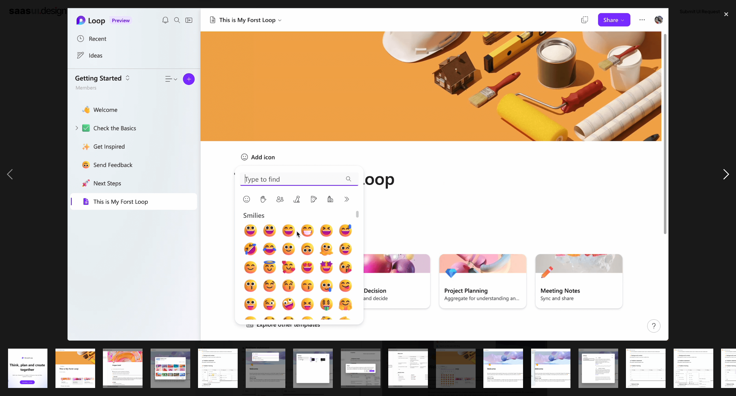
click at [729, 169] on div "next image" at bounding box center [726, 174] width 20 height 333
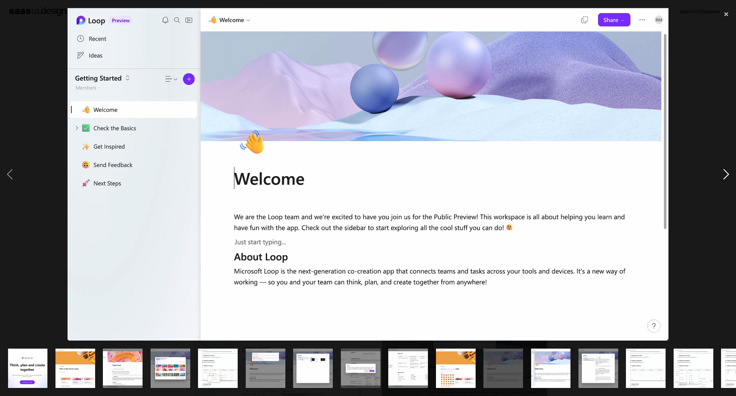
click at [729, 169] on div "next image" at bounding box center [726, 174] width 20 height 333
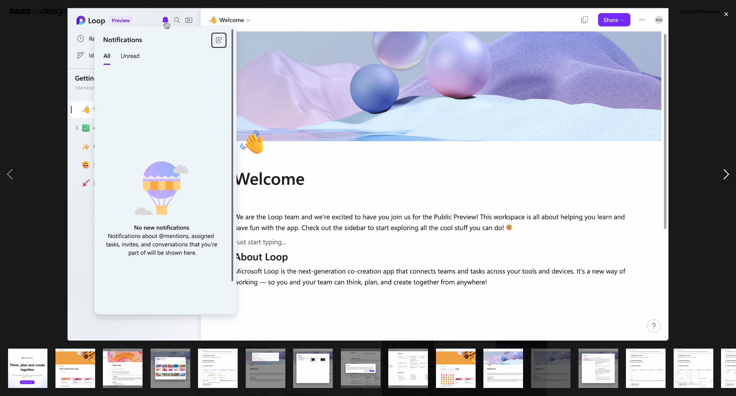
click at [729, 169] on div "next image" at bounding box center [726, 174] width 20 height 333
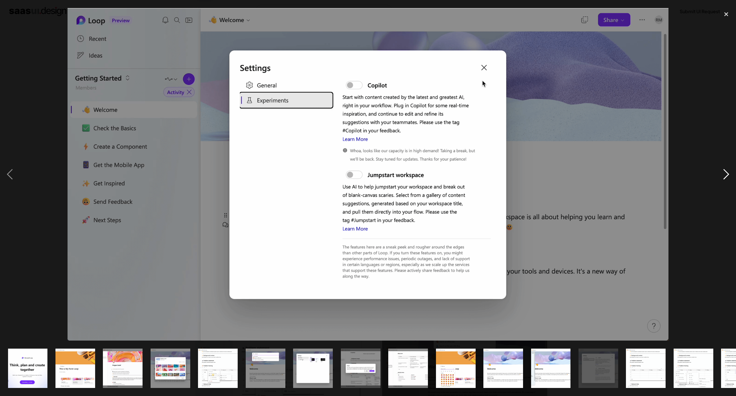
click at [729, 169] on div "next image" at bounding box center [726, 174] width 20 height 333
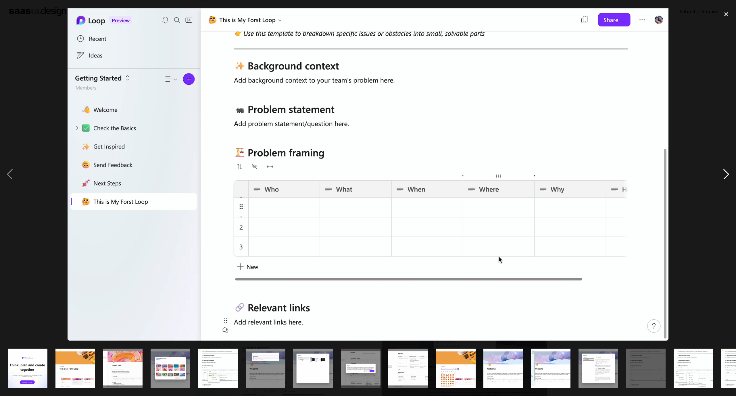
click at [729, 169] on div "next image" at bounding box center [726, 174] width 20 height 333
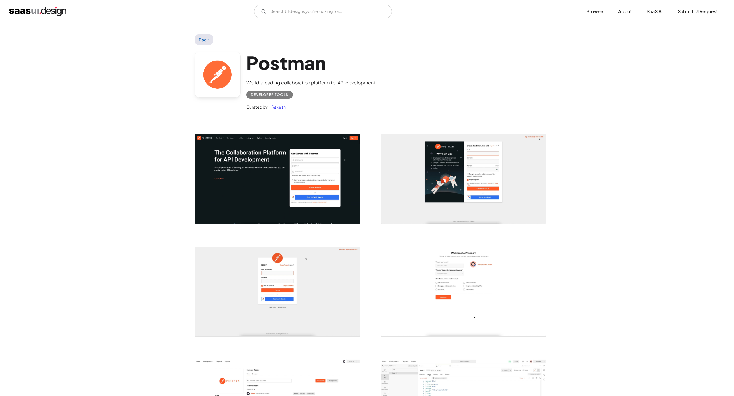
scroll to position [129, 0]
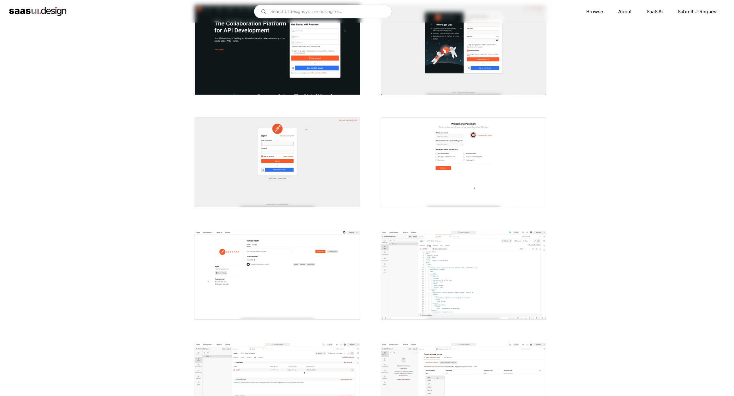
click at [452, 159] on img "open lightbox" at bounding box center [463, 162] width 165 height 89
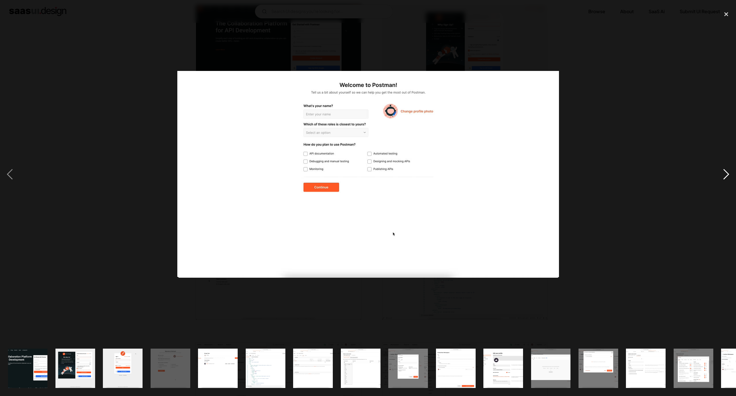
click at [731, 173] on div "next image" at bounding box center [726, 174] width 20 height 333
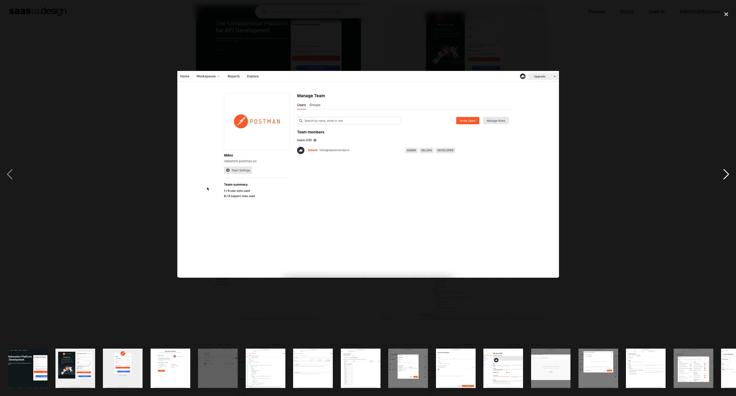
click at [731, 172] on div "next image" at bounding box center [726, 174] width 20 height 333
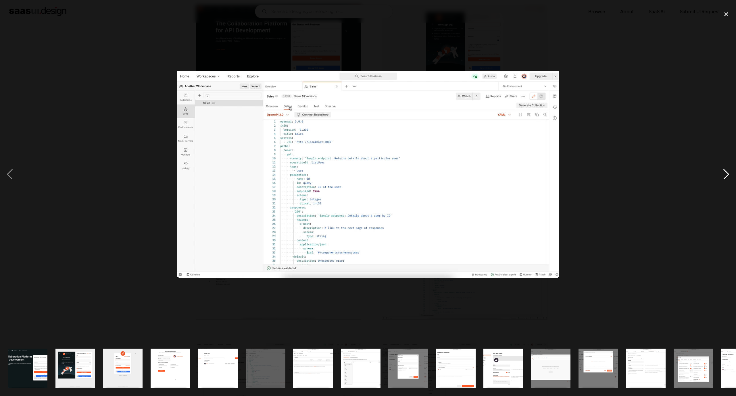
click at [731, 172] on div "next image" at bounding box center [726, 174] width 20 height 333
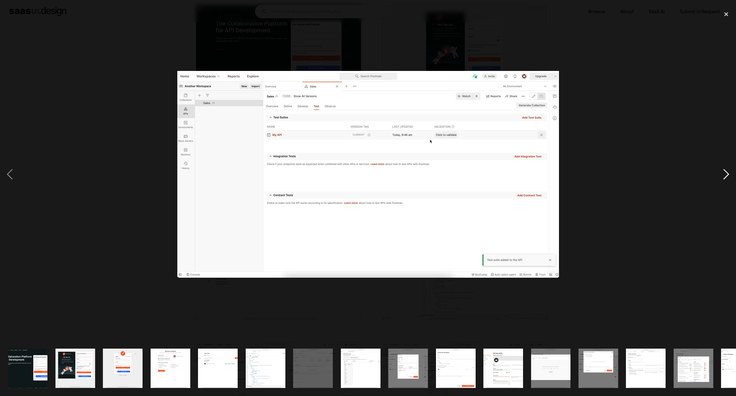
click at [731, 172] on div "next image" at bounding box center [726, 174] width 20 height 333
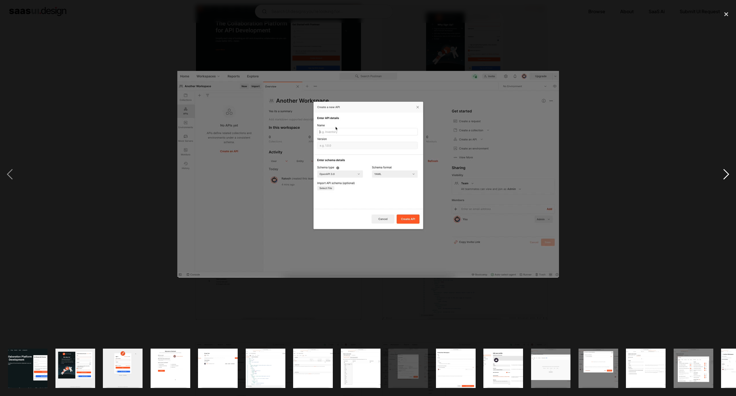
click at [731, 172] on div "next image" at bounding box center [726, 174] width 20 height 333
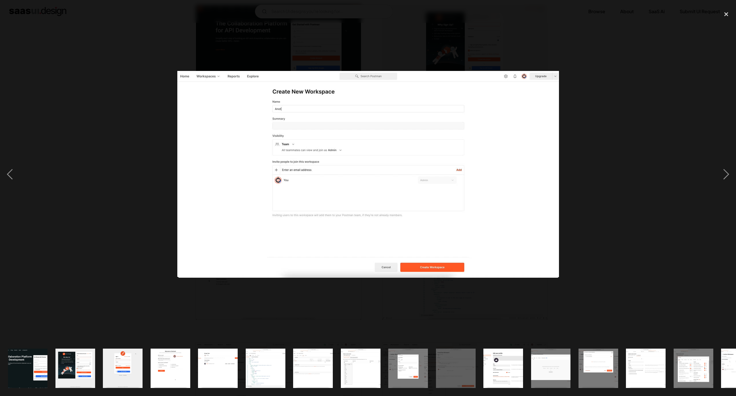
click at [82, 77] on div at bounding box center [368, 174] width 736 height 333
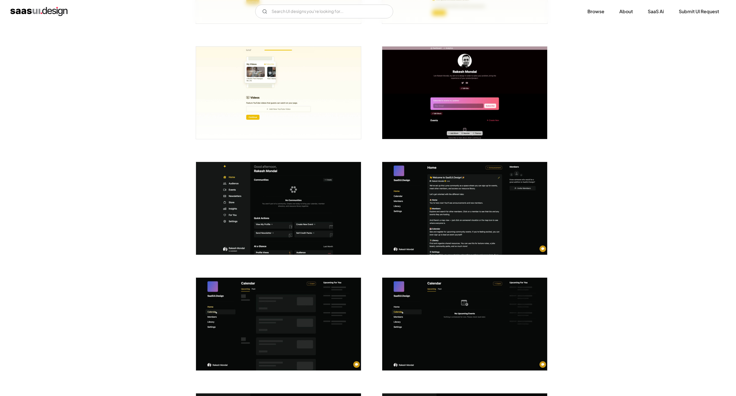
scroll to position [905, 0]
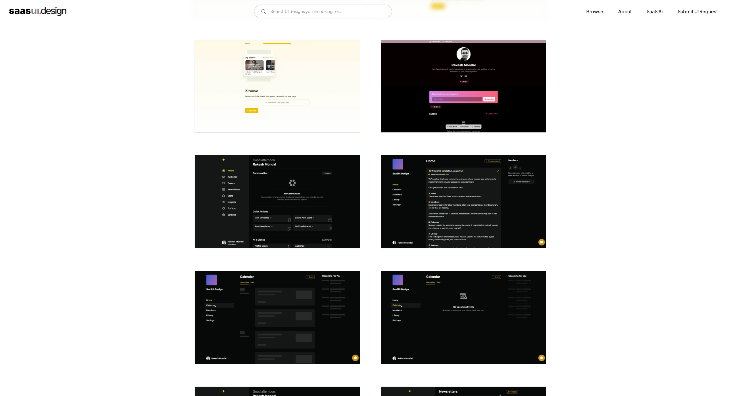
click at [223, 153] on div at bounding box center [274, 198] width 172 height 116
click at [270, 181] on img "open lightbox" at bounding box center [277, 201] width 165 height 93
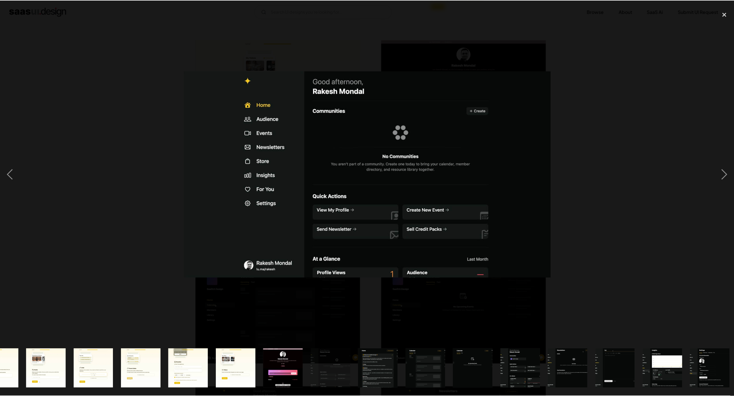
scroll to position [0, 460]
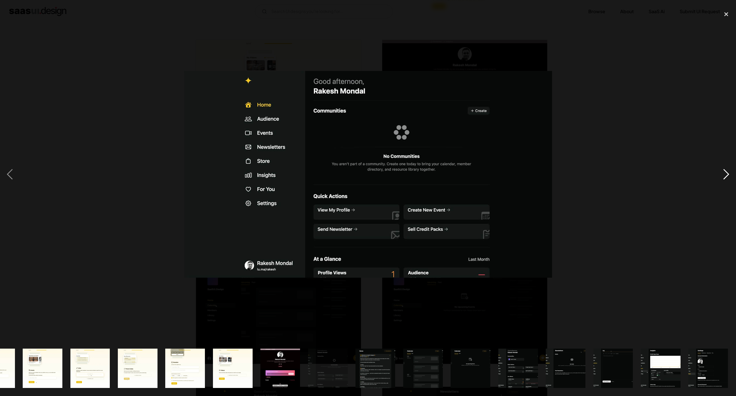
click at [719, 174] on div "next image" at bounding box center [726, 174] width 20 height 333
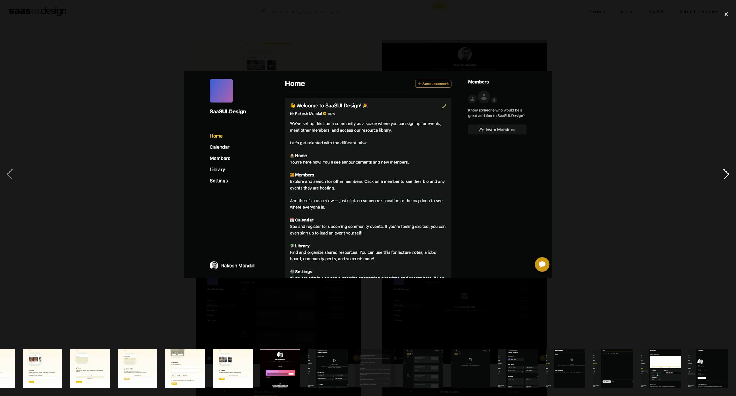
click at [719, 174] on div "next image" at bounding box center [726, 174] width 20 height 333
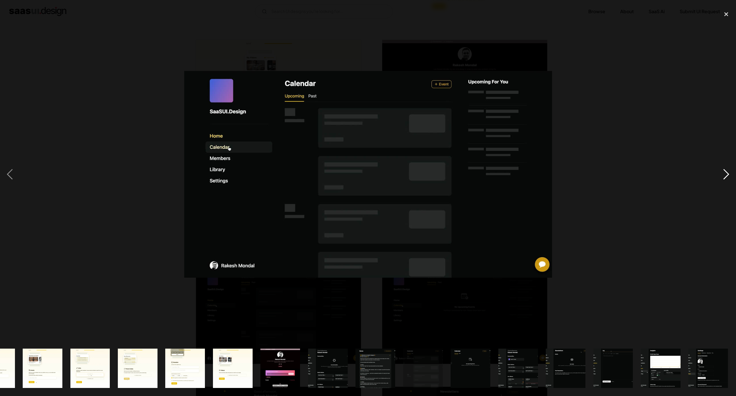
click at [719, 174] on div "next image" at bounding box center [726, 174] width 20 height 333
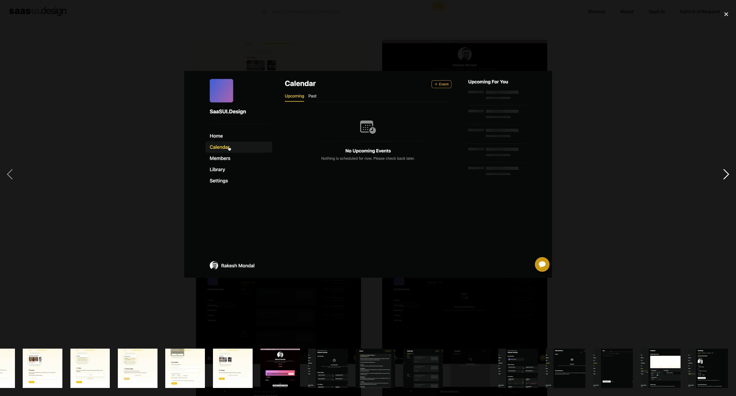
click at [719, 174] on div "next image" at bounding box center [726, 174] width 20 height 333
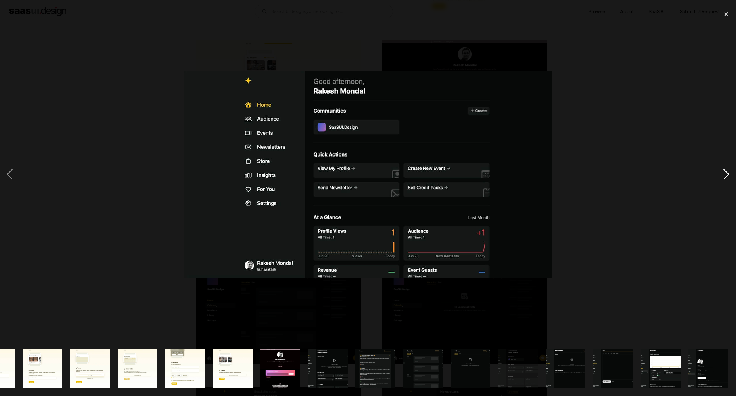
click at [719, 174] on div "next image" at bounding box center [726, 174] width 20 height 333
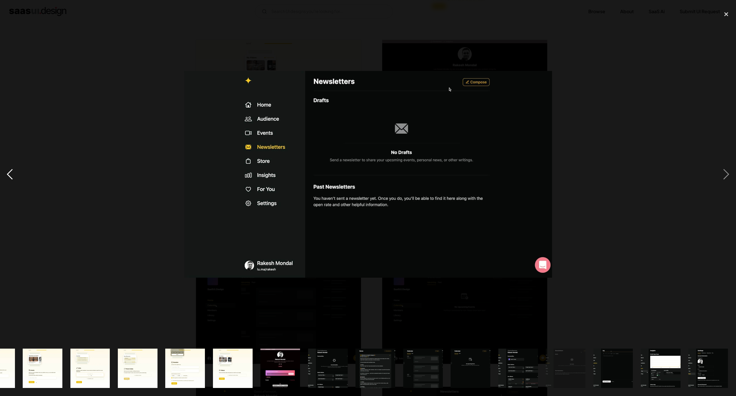
click at [9, 174] on div "previous image" at bounding box center [10, 174] width 20 height 333
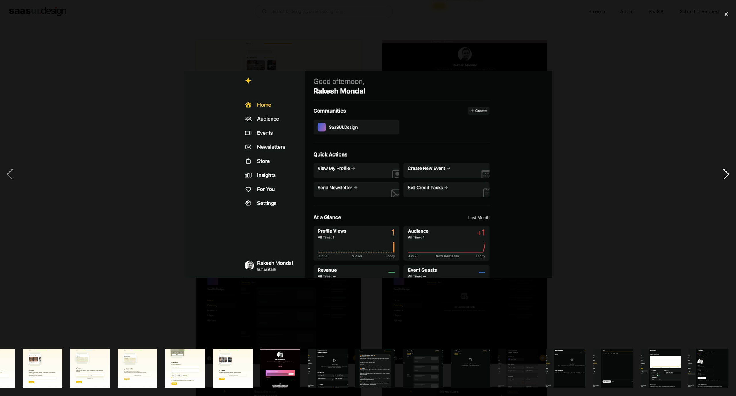
click at [728, 172] on div "next image" at bounding box center [726, 174] width 20 height 333
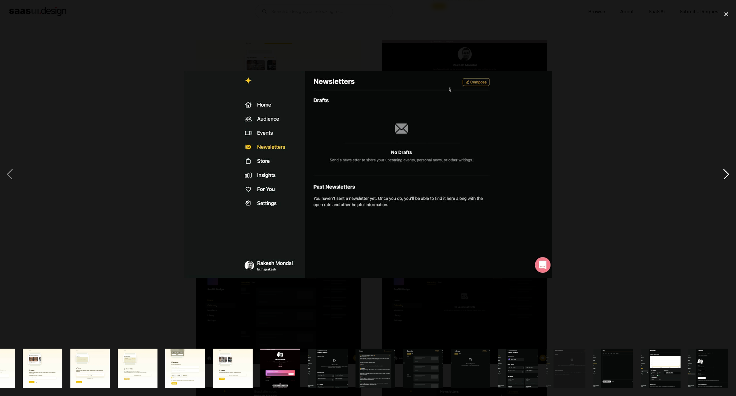
click at [726, 172] on div "next image" at bounding box center [726, 174] width 20 height 333
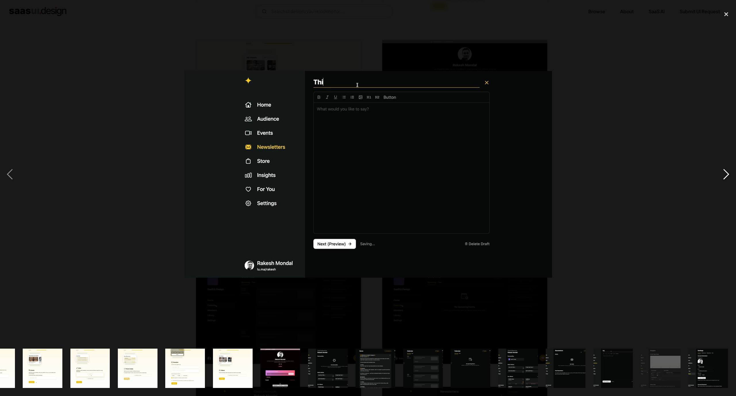
click at [726, 172] on div "next image" at bounding box center [726, 174] width 20 height 333
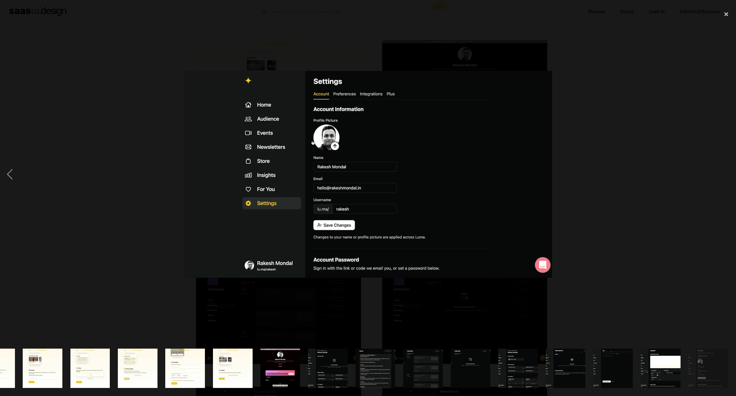
click at [725, 172] on div "next image" at bounding box center [726, 174] width 20 height 333
click at [646, 118] on div at bounding box center [368, 174] width 736 height 333
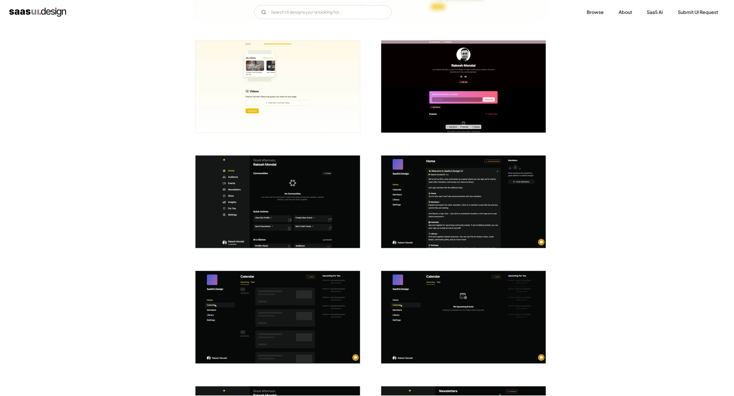
scroll to position [0, 0]
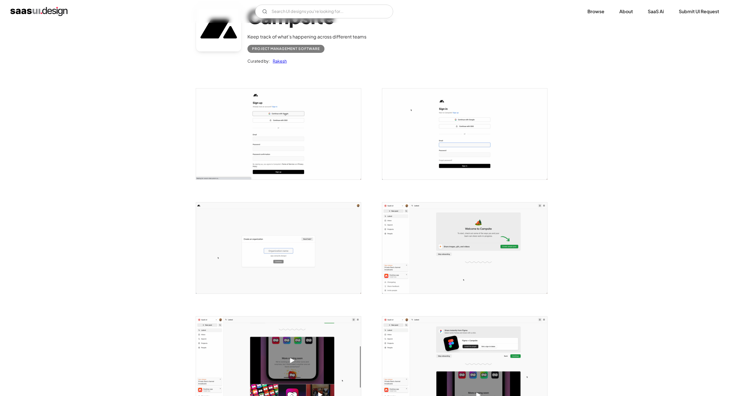
scroll to position [43, 0]
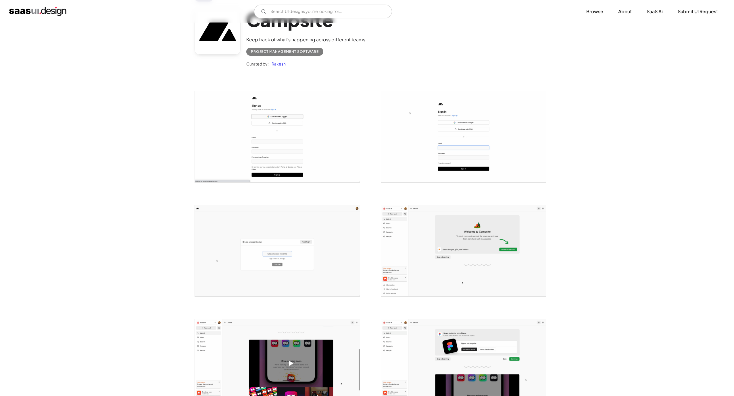
click at [439, 141] on img "open lightbox" at bounding box center [463, 136] width 165 height 91
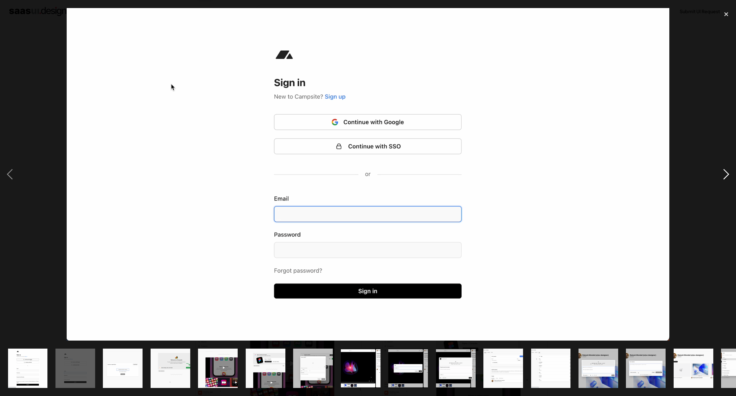
click at [726, 174] on div "next image" at bounding box center [726, 174] width 20 height 333
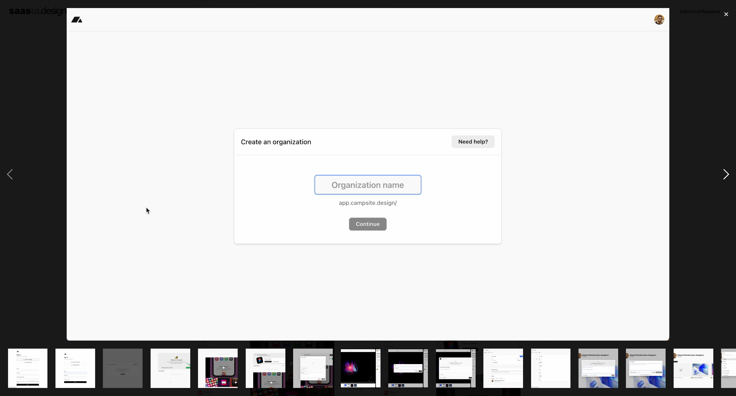
click at [724, 173] on div "next image" at bounding box center [726, 174] width 20 height 333
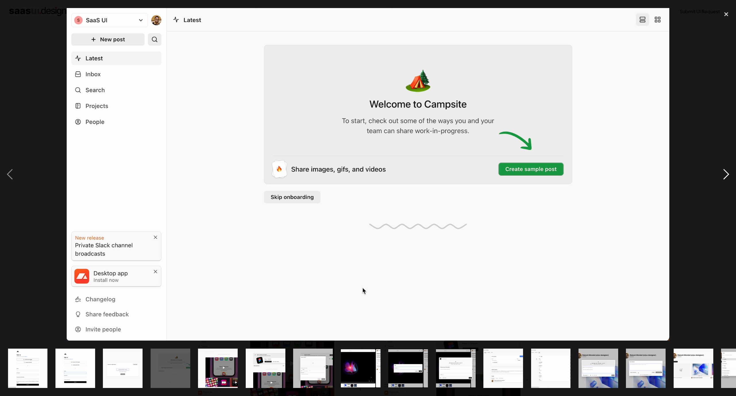
click at [720, 165] on div "next image" at bounding box center [726, 174] width 20 height 333
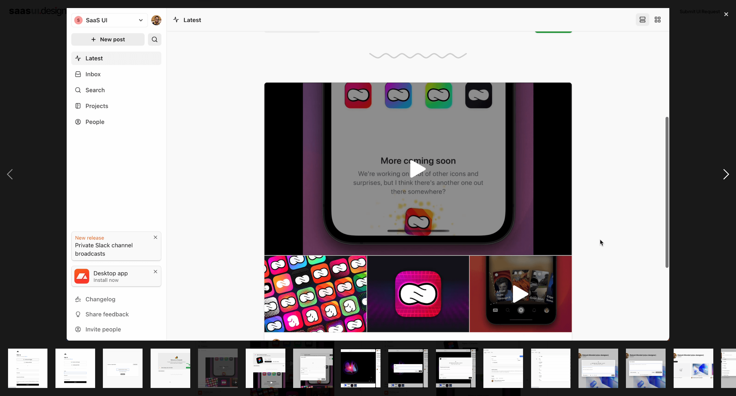
click at [720, 165] on div "next image" at bounding box center [726, 174] width 20 height 333
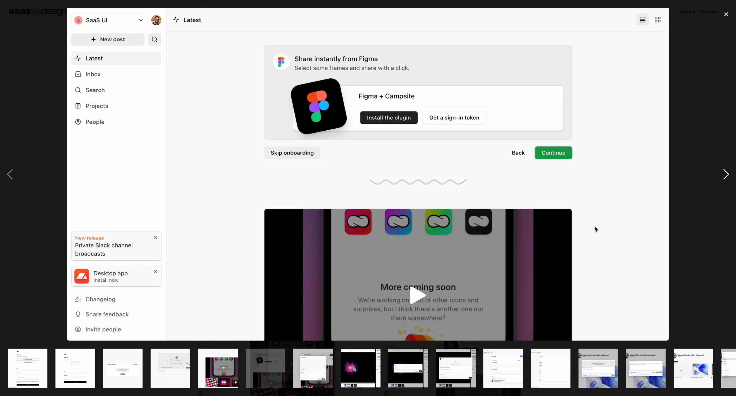
click at [720, 165] on div "next image" at bounding box center [726, 174] width 20 height 333
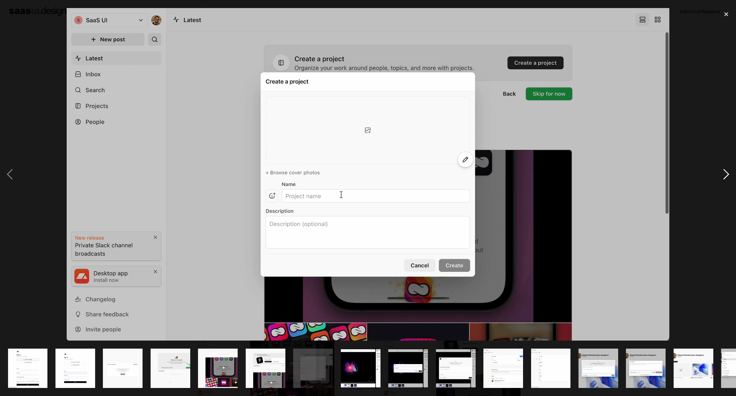
click at [720, 165] on div "next image" at bounding box center [726, 174] width 20 height 333
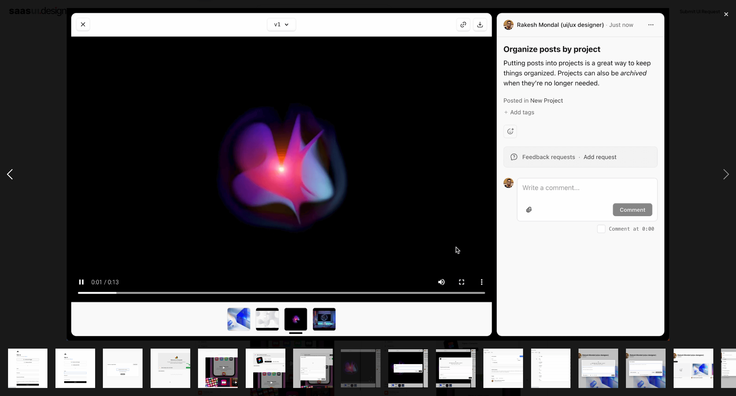
click at [3, 168] on div "previous image" at bounding box center [10, 174] width 20 height 333
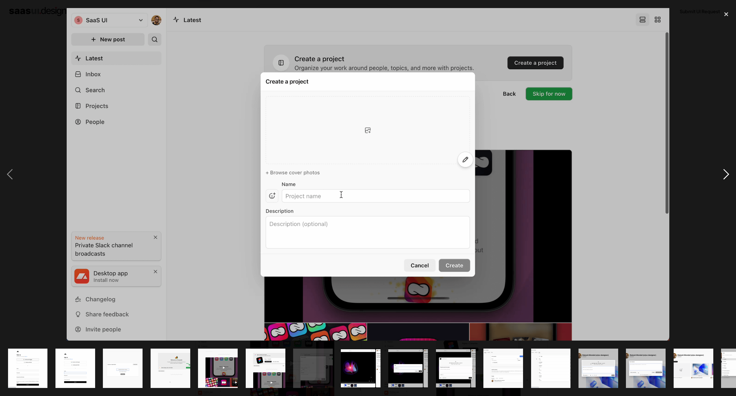
click at [729, 173] on div "next image" at bounding box center [726, 174] width 20 height 333
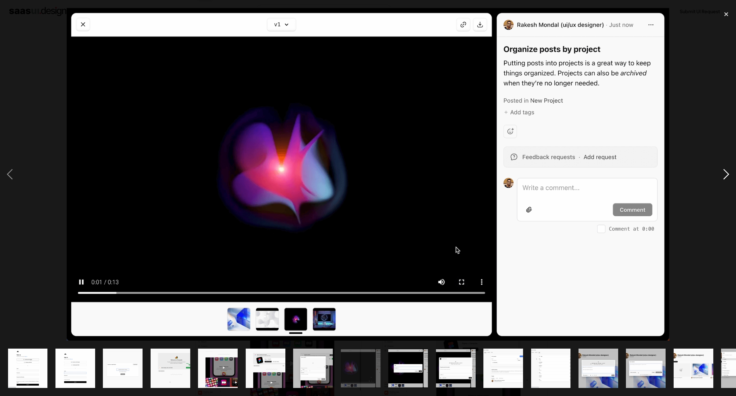
click at [729, 173] on div "next image" at bounding box center [726, 174] width 20 height 333
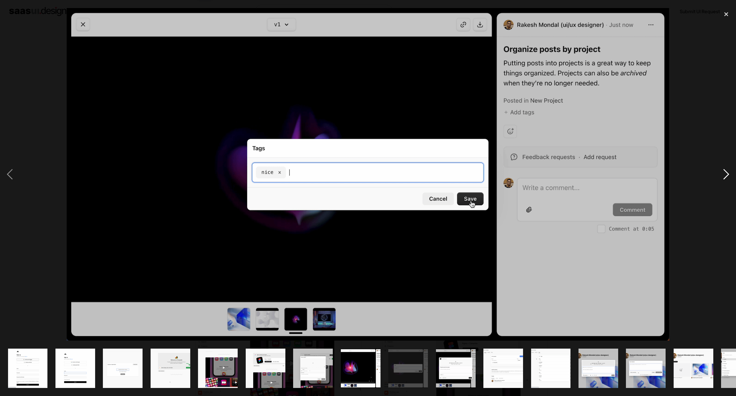
click at [729, 174] on div "next image" at bounding box center [726, 174] width 20 height 333
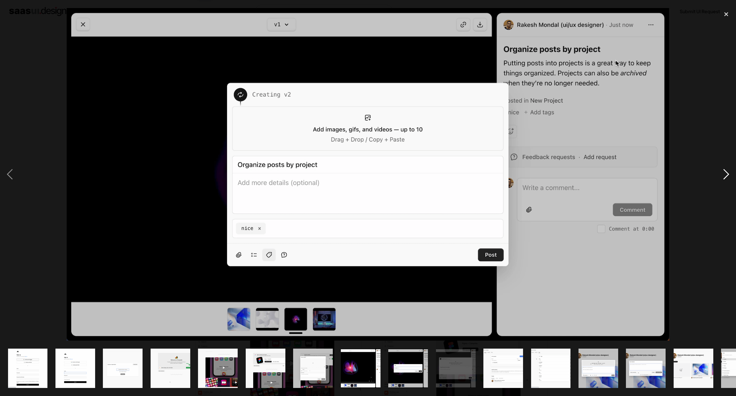
click at [729, 174] on div "next image" at bounding box center [726, 174] width 20 height 333
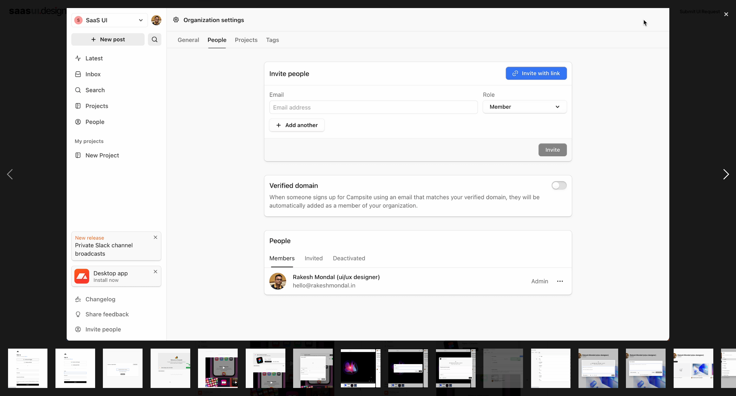
click at [729, 174] on div "next image" at bounding box center [726, 174] width 20 height 333
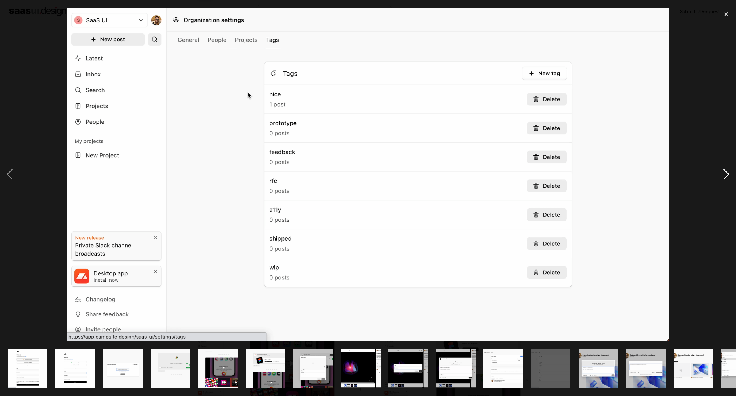
click at [729, 174] on div "next image" at bounding box center [726, 174] width 20 height 333
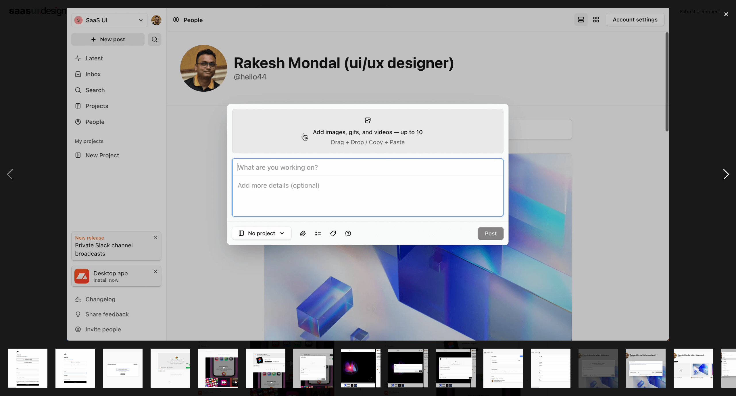
click at [729, 174] on div "next image" at bounding box center [726, 174] width 20 height 333
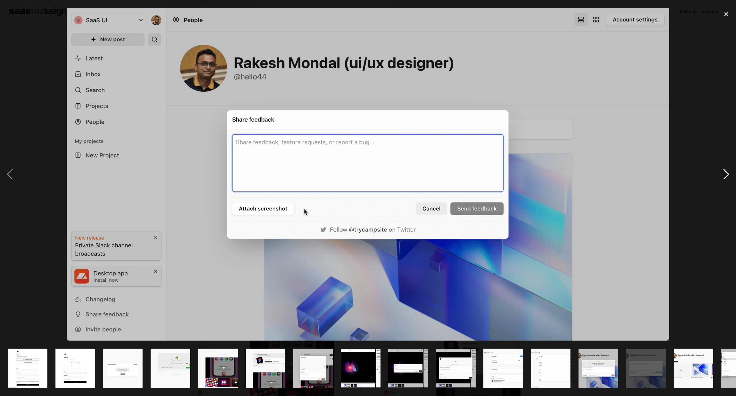
click at [729, 174] on div "next image" at bounding box center [726, 174] width 20 height 333
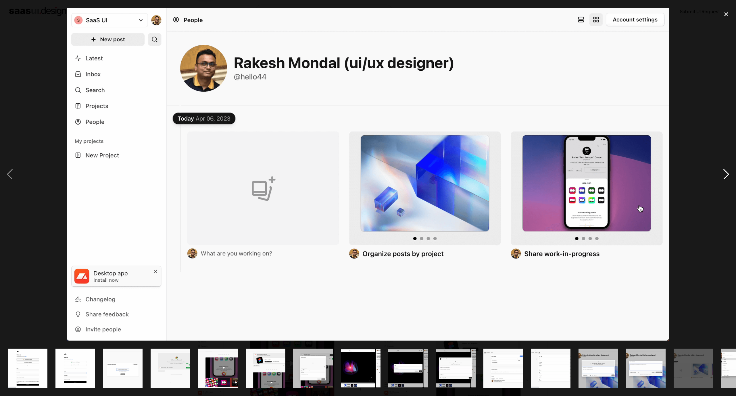
click at [729, 174] on div "next image" at bounding box center [726, 174] width 20 height 333
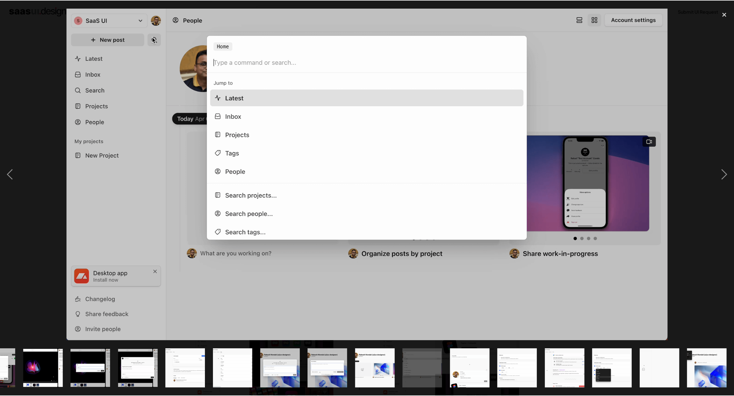
scroll to position [0, 318]
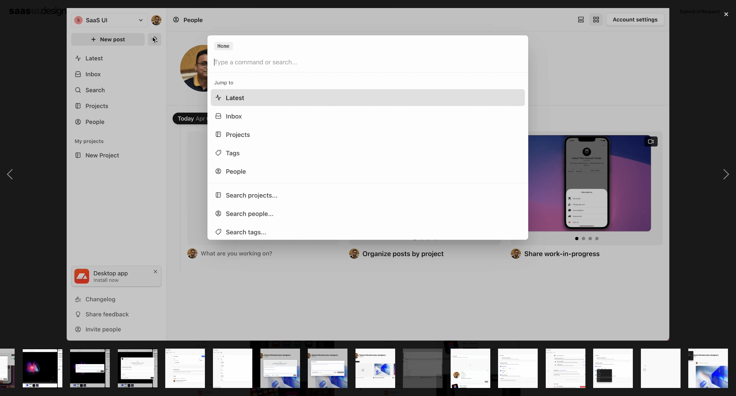
click at [44, 90] on div at bounding box center [368, 174] width 736 height 333
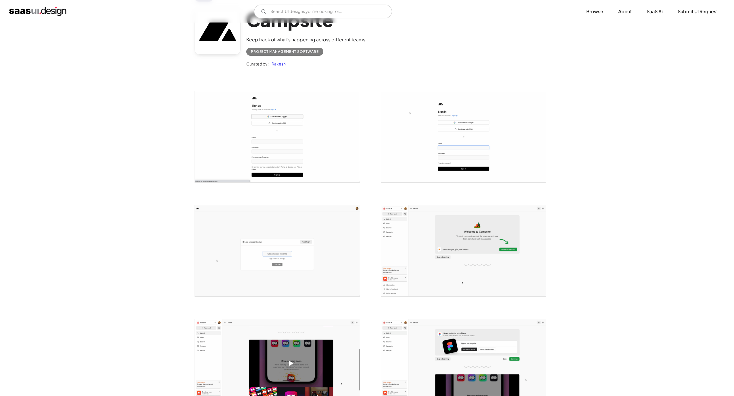
scroll to position [0, 0]
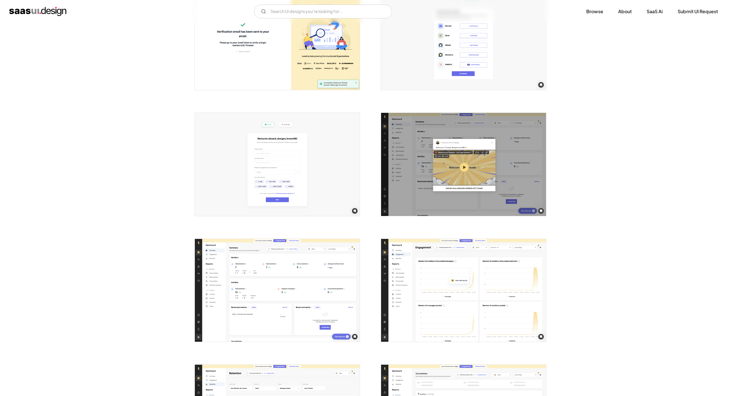
scroll to position [302, 0]
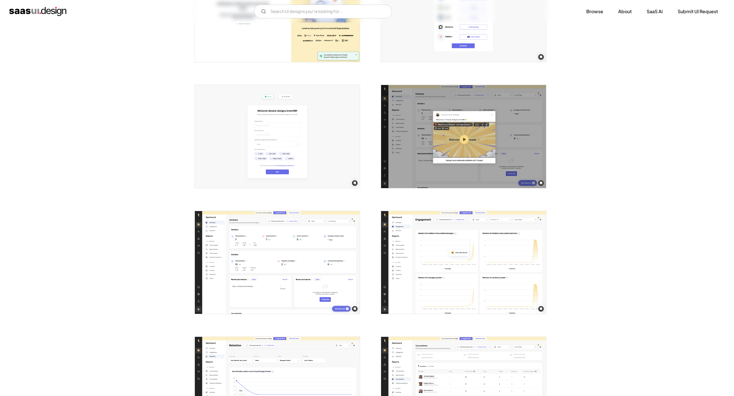
click at [288, 271] on img "open lightbox" at bounding box center [277, 262] width 165 height 103
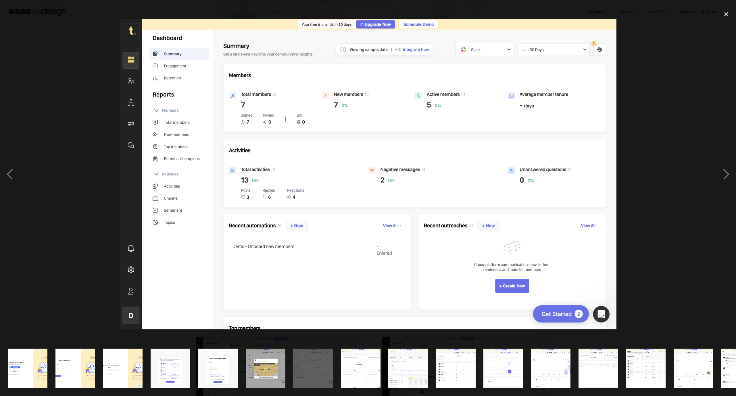
click at [58, 92] on div at bounding box center [368, 174] width 736 height 333
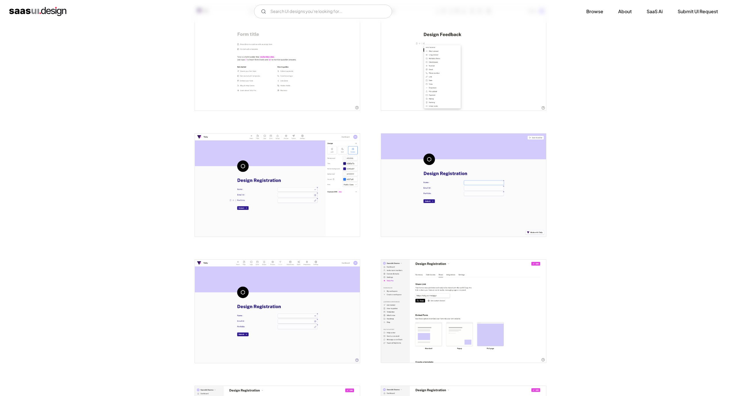
scroll to position [517, 0]
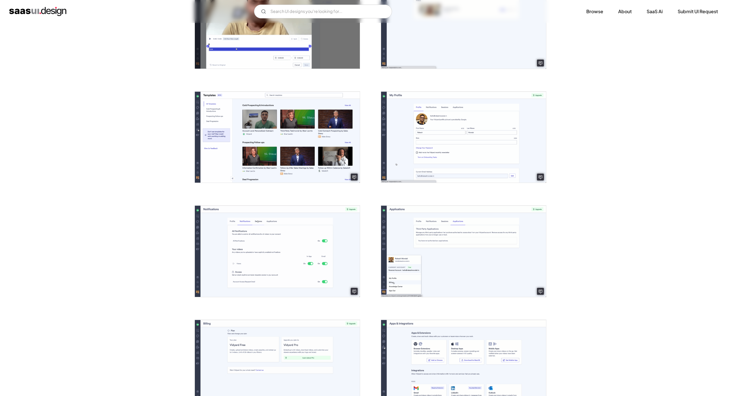
scroll to position [1120, 0]
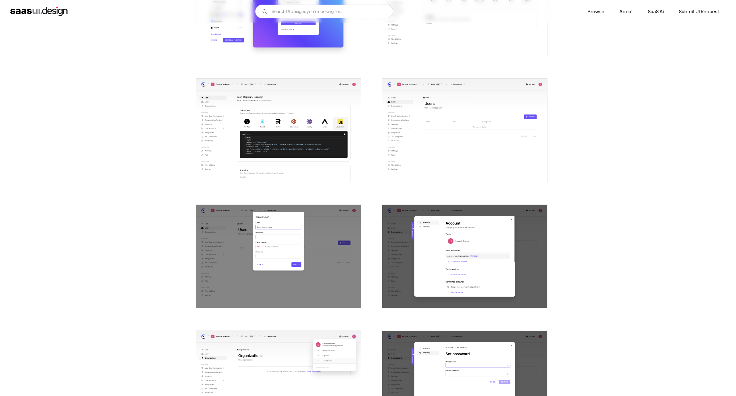
scroll to position [474, 0]
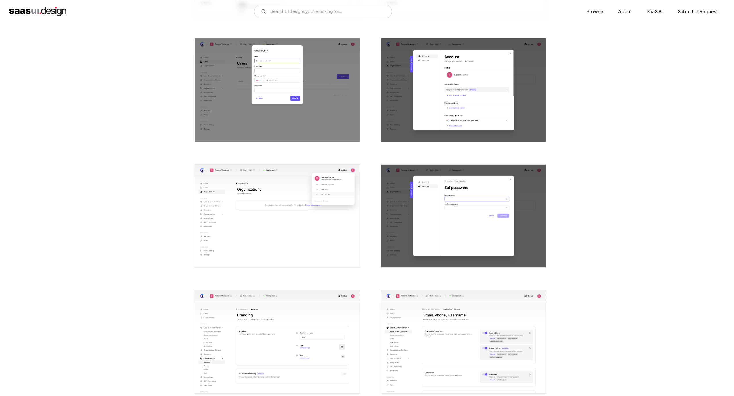
click at [284, 235] on img "open lightbox" at bounding box center [277, 216] width 165 height 103
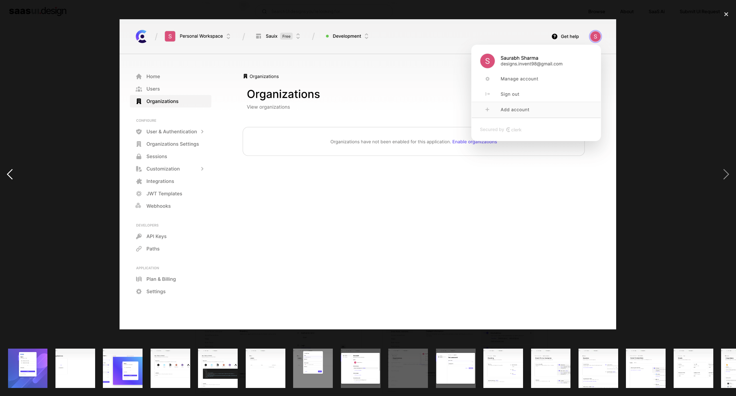
click at [6, 175] on div "previous image" at bounding box center [10, 174] width 20 height 333
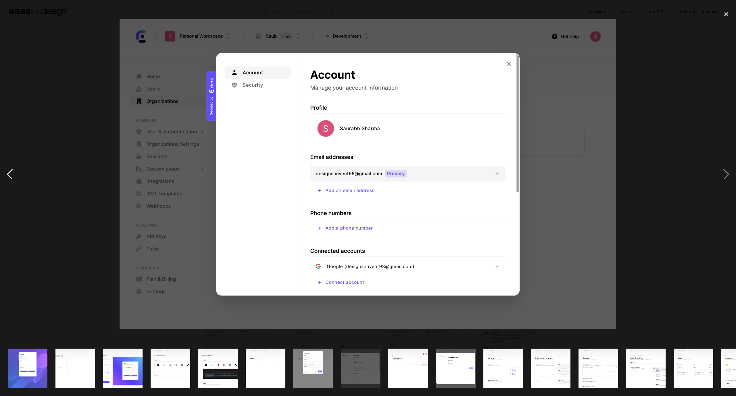
click at [6, 175] on div "previous image" at bounding box center [10, 174] width 20 height 333
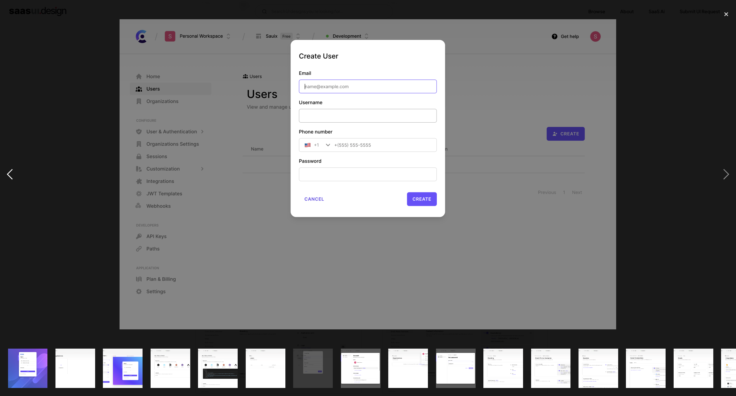
click at [6, 175] on div "previous image" at bounding box center [10, 174] width 20 height 333
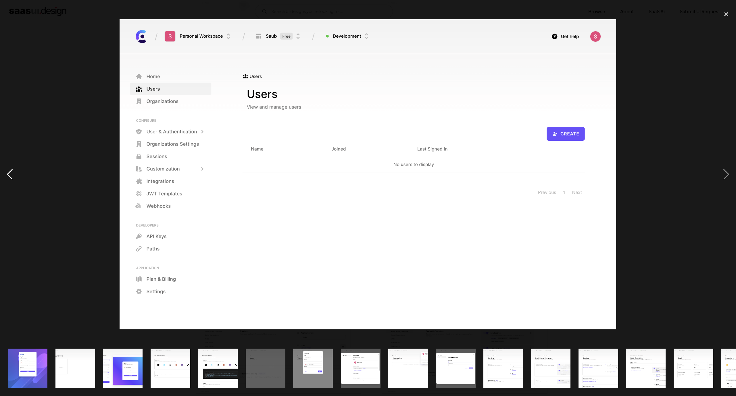
click at [6, 175] on div "previous image" at bounding box center [10, 174] width 20 height 333
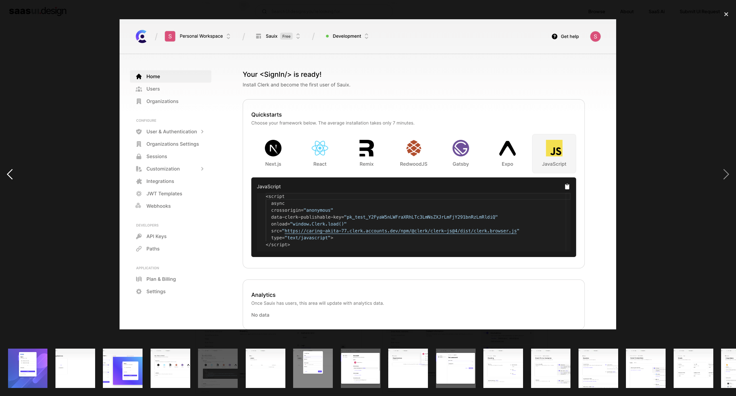
click at [6, 175] on div "previous image" at bounding box center [10, 174] width 20 height 333
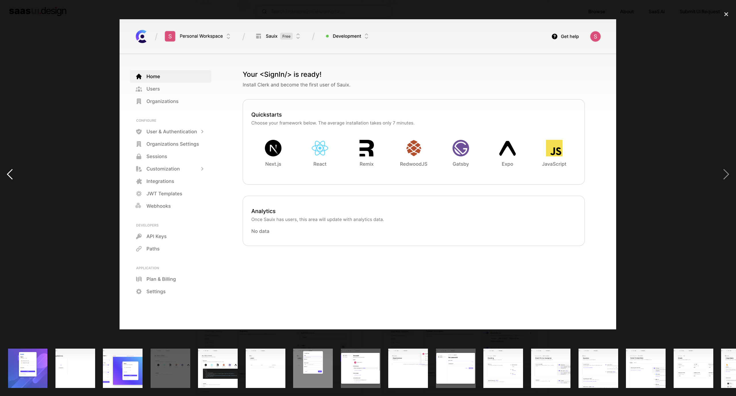
click at [6, 175] on div "previous image" at bounding box center [10, 174] width 20 height 333
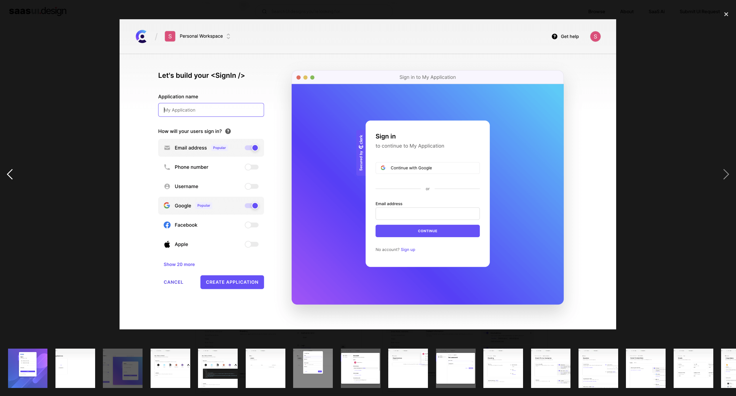
click at [6, 175] on div "previous image" at bounding box center [10, 174] width 20 height 333
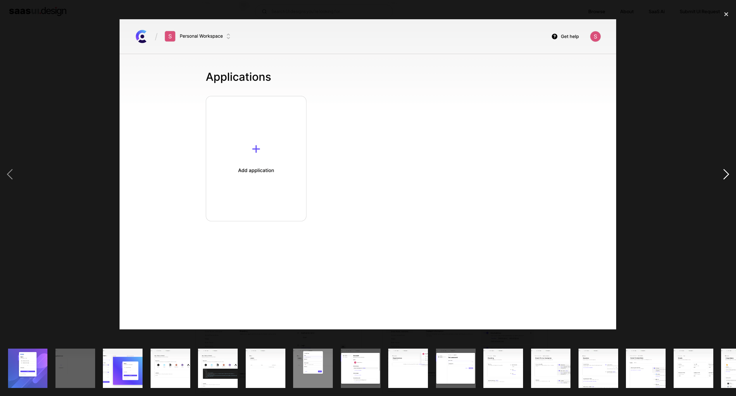
click at [724, 182] on div "next image" at bounding box center [726, 174] width 20 height 333
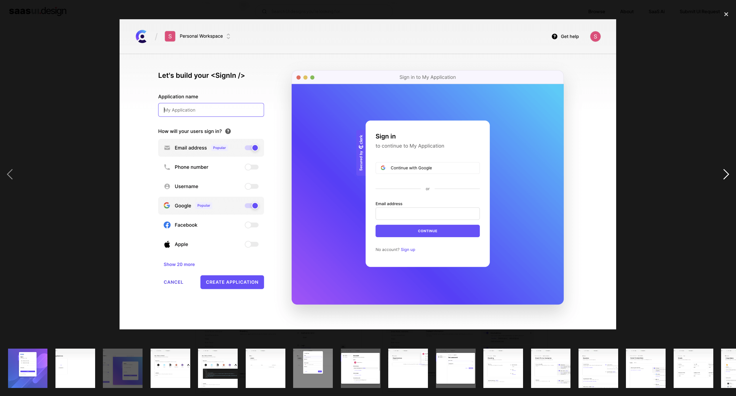
click at [724, 180] on div "next image" at bounding box center [726, 174] width 20 height 333
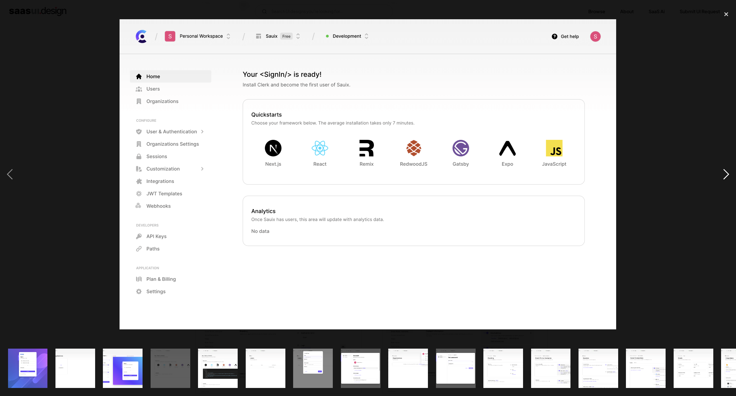
click at [724, 180] on div "next image" at bounding box center [726, 174] width 20 height 333
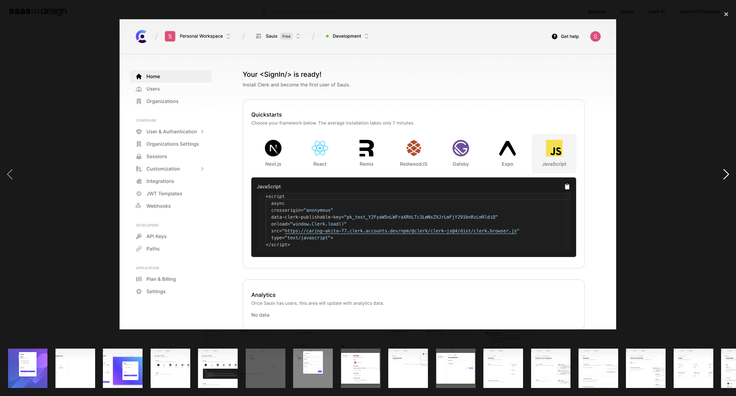
click at [724, 180] on div "next image" at bounding box center [726, 174] width 20 height 333
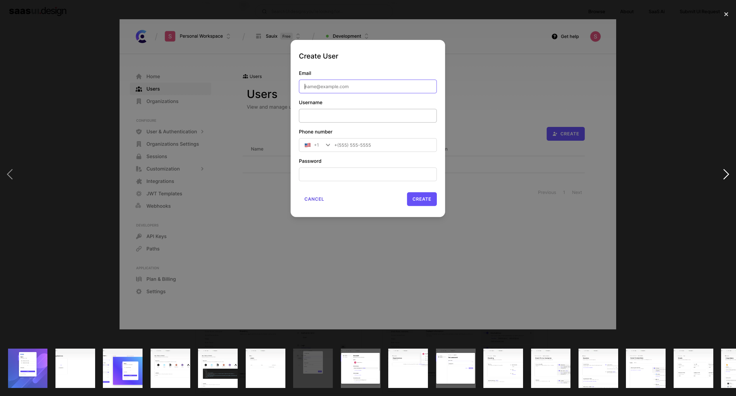
click at [724, 180] on div "next image" at bounding box center [726, 174] width 20 height 333
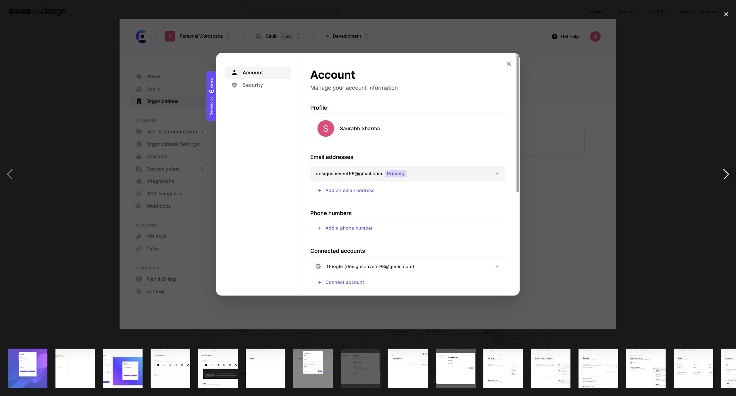
click at [724, 180] on div "next image" at bounding box center [726, 174] width 20 height 333
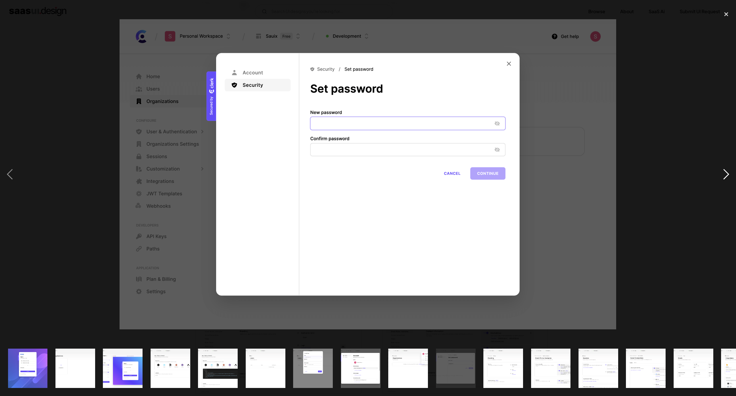
click at [724, 180] on div "next image" at bounding box center [726, 174] width 20 height 333
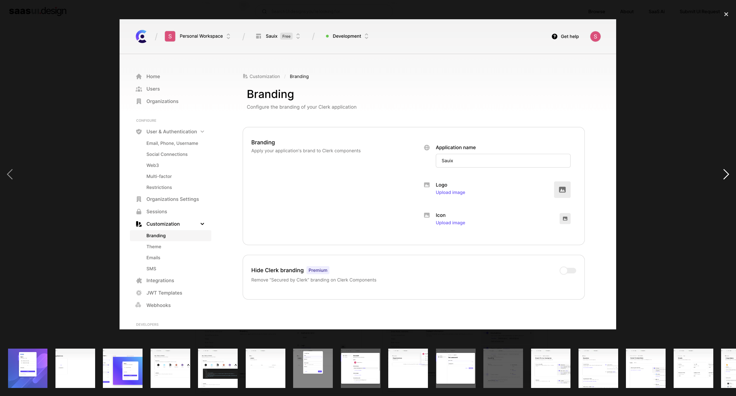
click at [724, 180] on div "next image" at bounding box center [726, 174] width 20 height 333
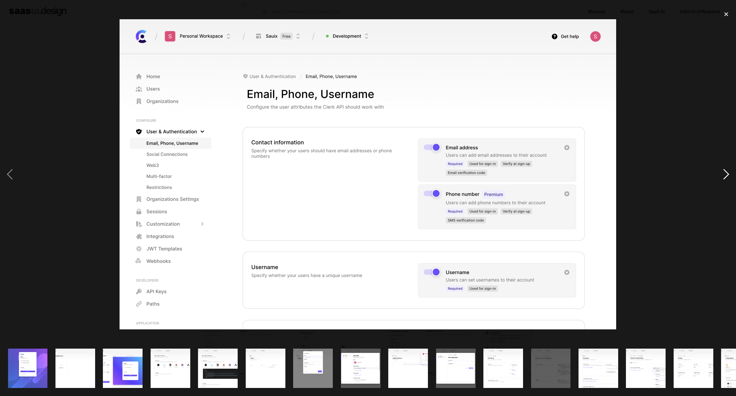
click at [724, 180] on div "next image" at bounding box center [726, 174] width 20 height 333
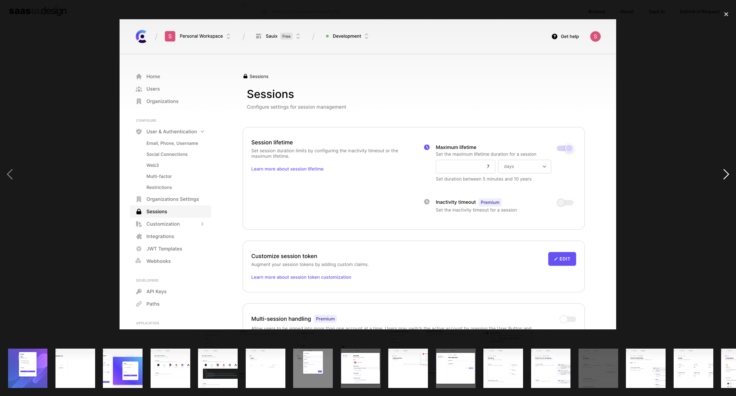
click at [724, 180] on div "next image" at bounding box center [726, 174] width 20 height 333
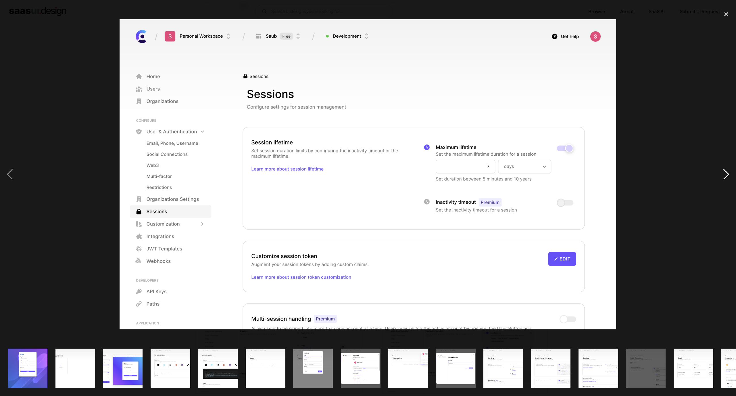
click at [724, 180] on div "next image" at bounding box center [726, 174] width 20 height 333
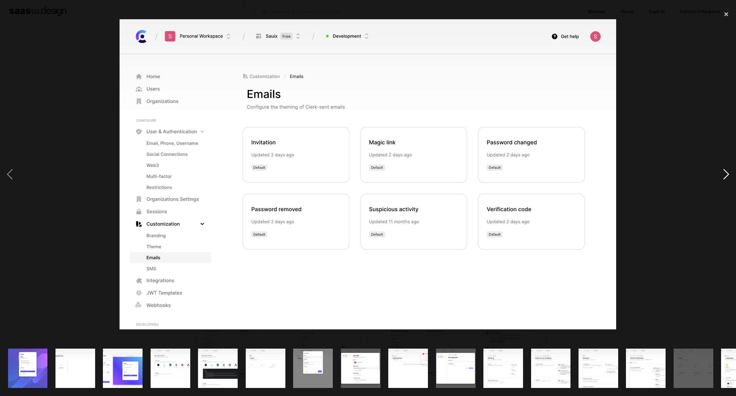
click at [724, 180] on div "next image" at bounding box center [726, 174] width 20 height 333
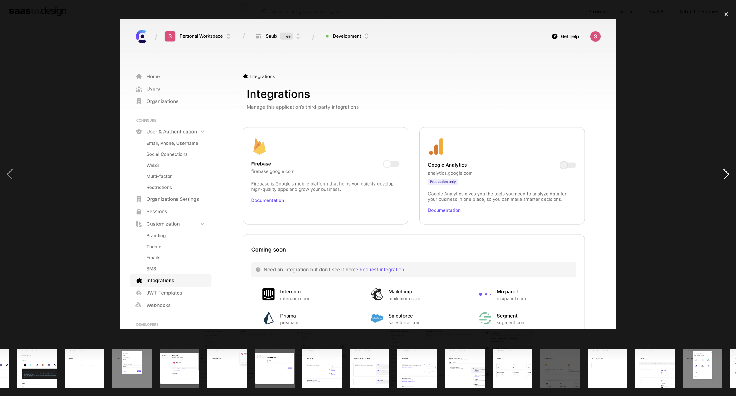
click at [724, 180] on div "next image" at bounding box center [726, 174] width 20 height 333
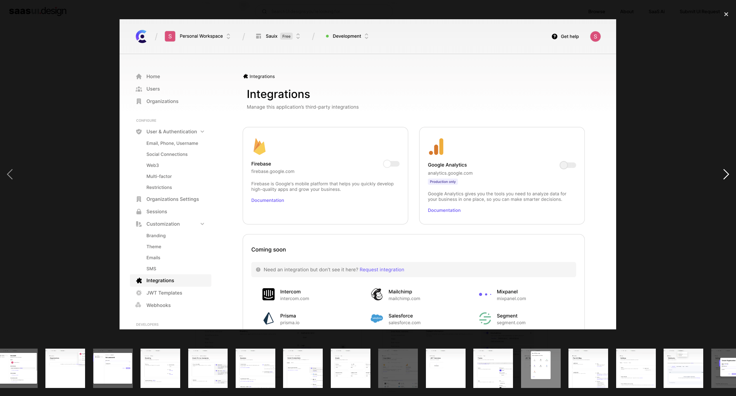
click at [724, 180] on div "next image" at bounding box center [726, 174] width 20 height 333
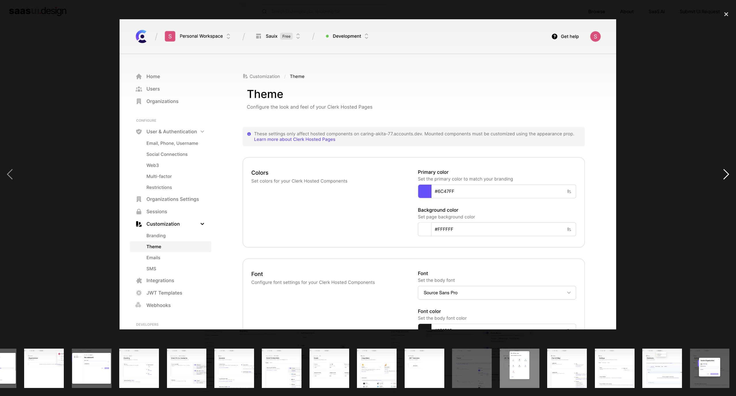
scroll to position [0, 365]
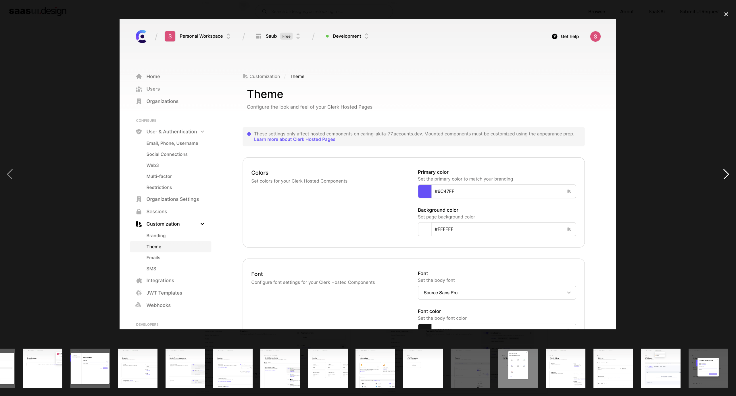
click at [724, 180] on div "next image" at bounding box center [726, 174] width 20 height 333
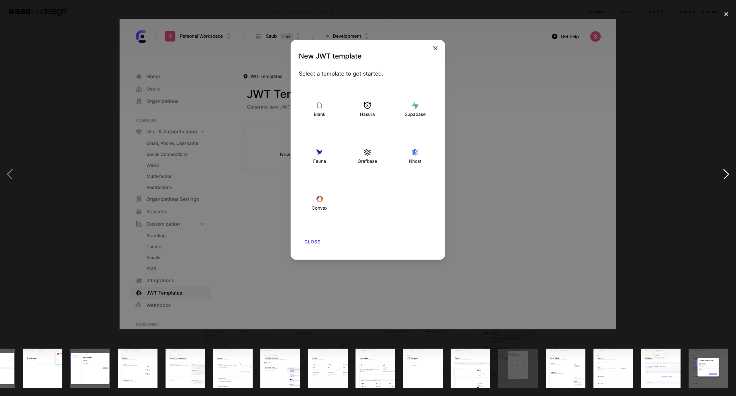
click at [724, 180] on div "next image" at bounding box center [726, 174] width 20 height 333
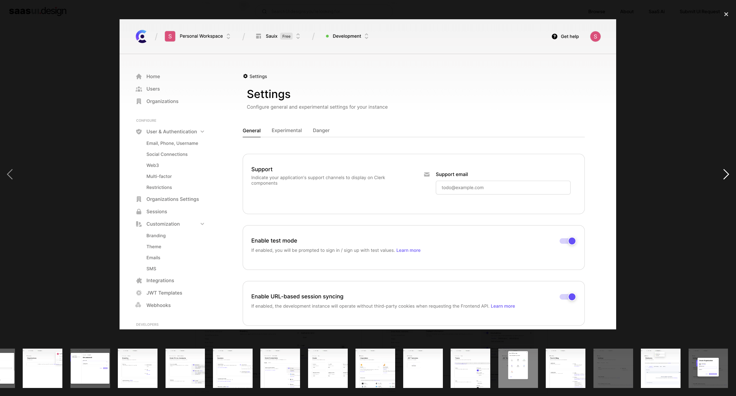
click at [724, 180] on div "next image" at bounding box center [726, 174] width 20 height 333
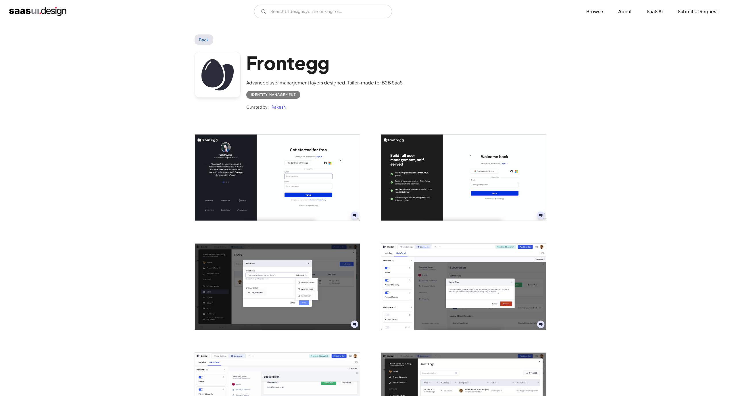
click at [433, 165] on img "open lightbox" at bounding box center [463, 177] width 165 height 86
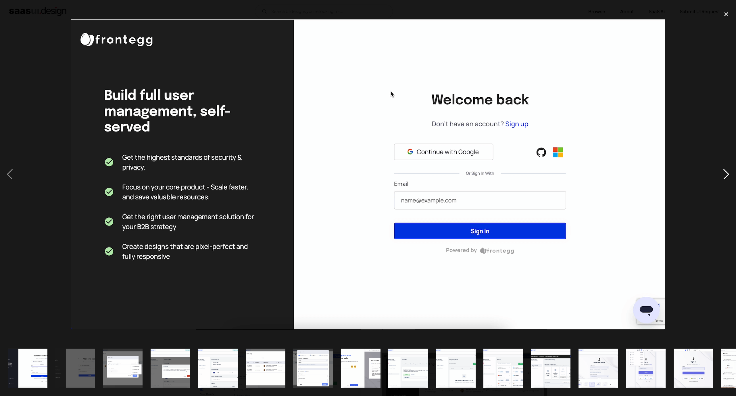
click at [724, 180] on div "next image" at bounding box center [726, 174] width 20 height 333
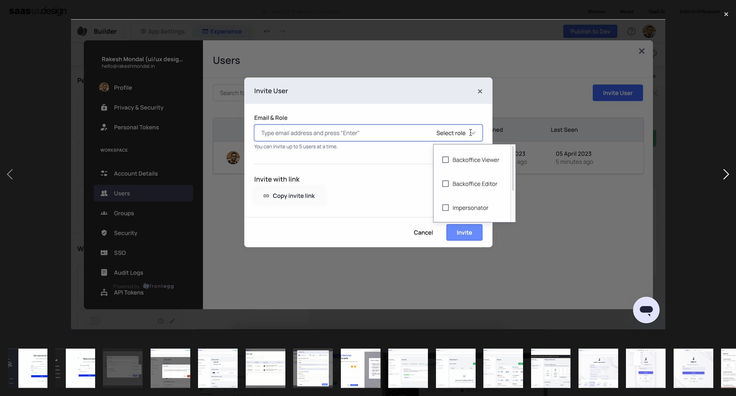
click at [724, 179] on div "next image" at bounding box center [726, 174] width 20 height 333
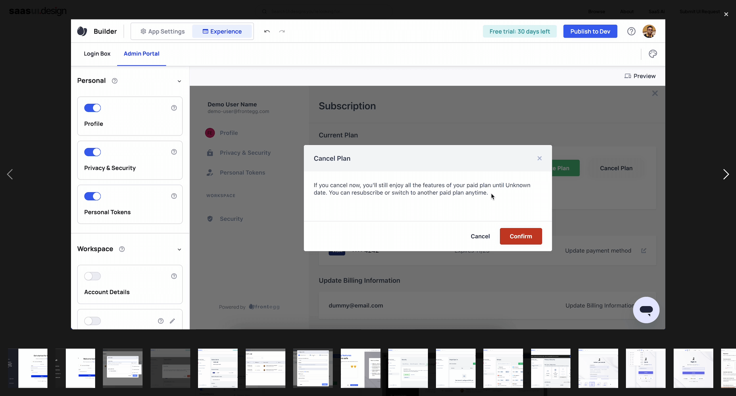
click at [724, 179] on div "next image" at bounding box center [726, 174] width 20 height 333
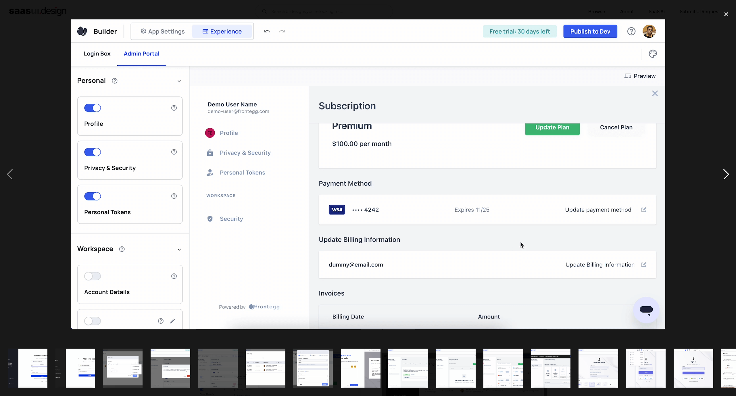
click at [724, 179] on div "next image" at bounding box center [726, 174] width 20 height 333
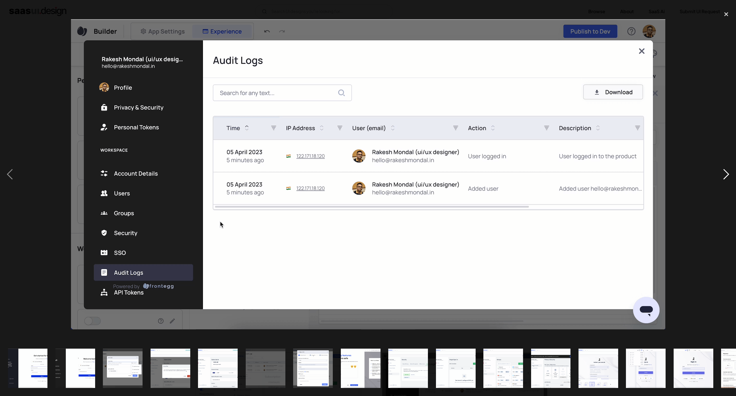
click at [724, 179] on div "next image" at bounding box center [726, 174] width 20 height 333
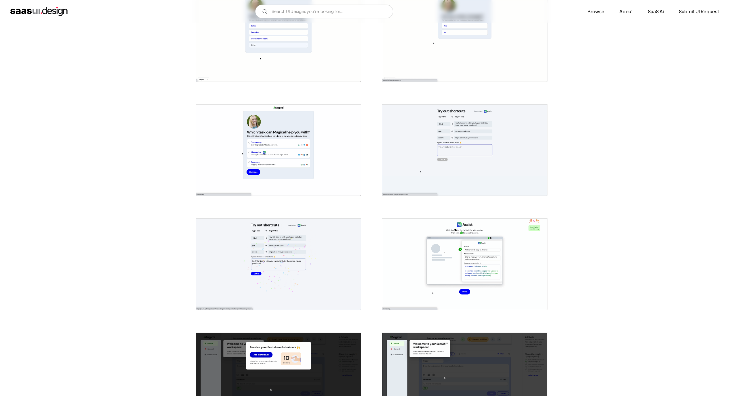
scroll to position [474, 0]
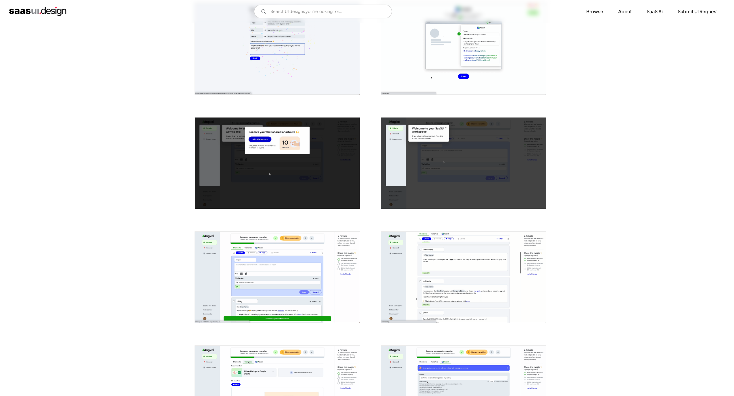
click at [286, 279] on img "open lightbox" at bounding box center [277, 277] width 165 height 91
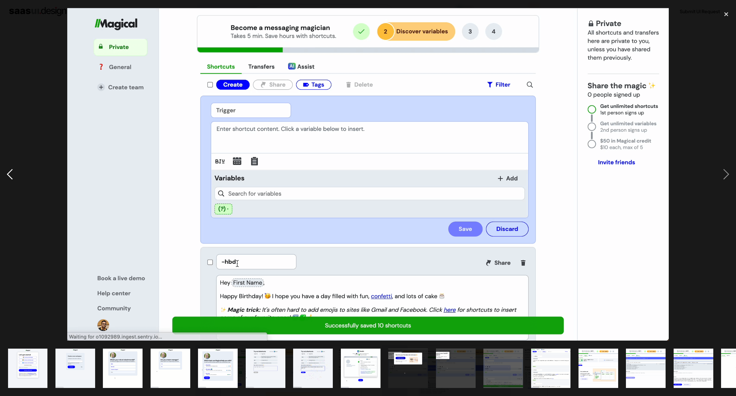
click at [16, 174] on div "previous image" at bounding box center [10, 174] width 20 height 333
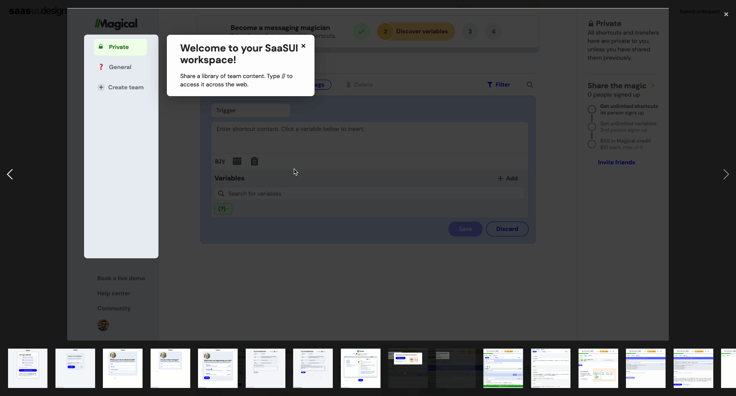
click at [16, 173] on div "previous image" at bounding box center [10, 174] width 20 height 333
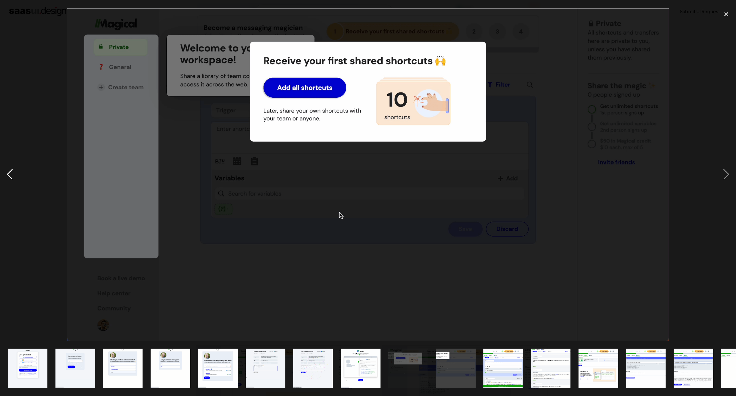
click at [16, 173] on div "previous image" at bounding box center [10, 174] width 20 height 333
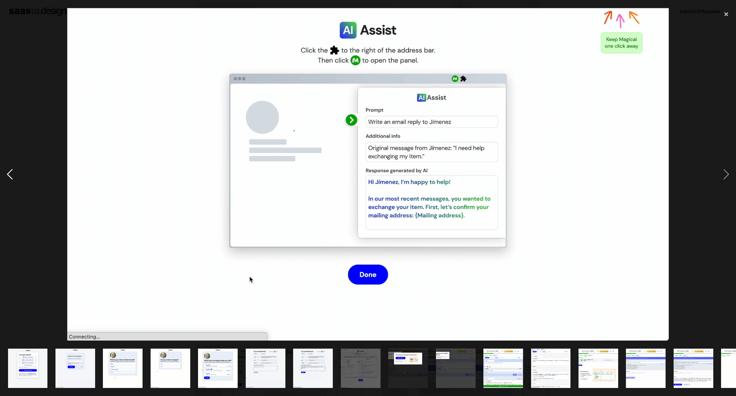
click at [16, 173] on div "previous image" at bounding box center [10, 174] width 20 height 333
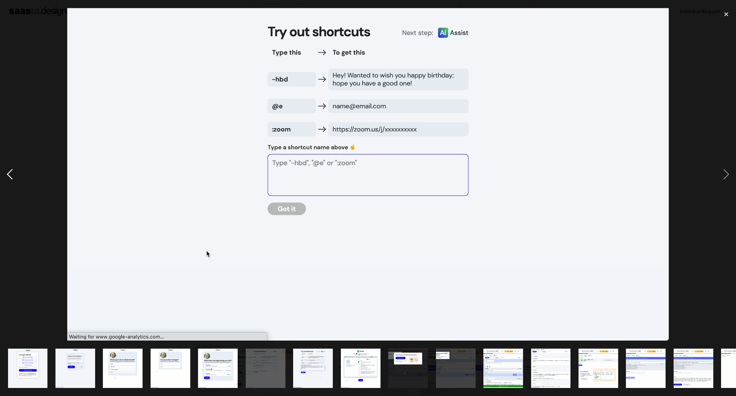
click at [16, 173] on div "previous image" at bounding box center [10, 174] width 20 height 333
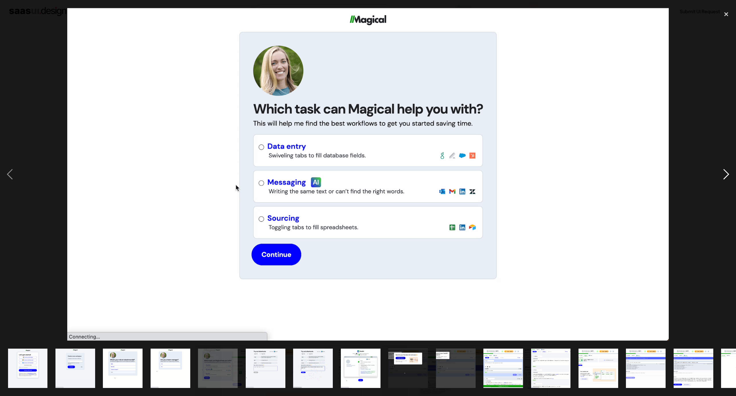
click at [722, 175] on div "next image" at bounding box center [726, 174] width 20 height 333
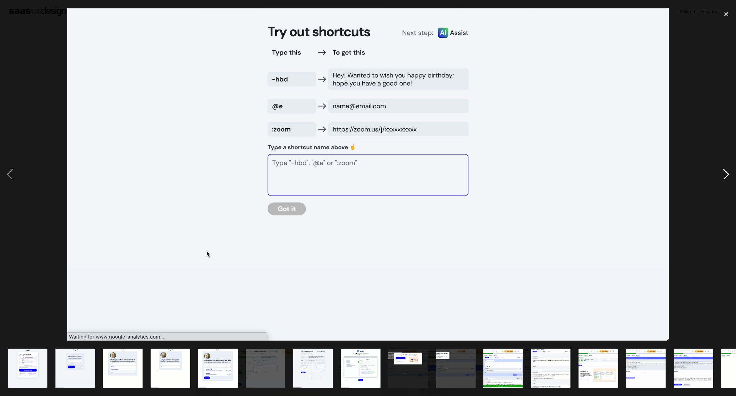
click at [723, 175] on div "next image" at bounding box center [726, 174] width 20 height 333
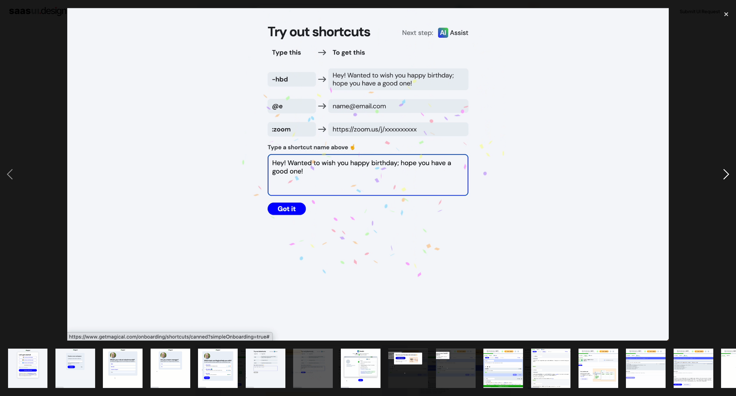
click at [723, 175] on div "next image" at bounding box center [726, 174] width 20 height 333
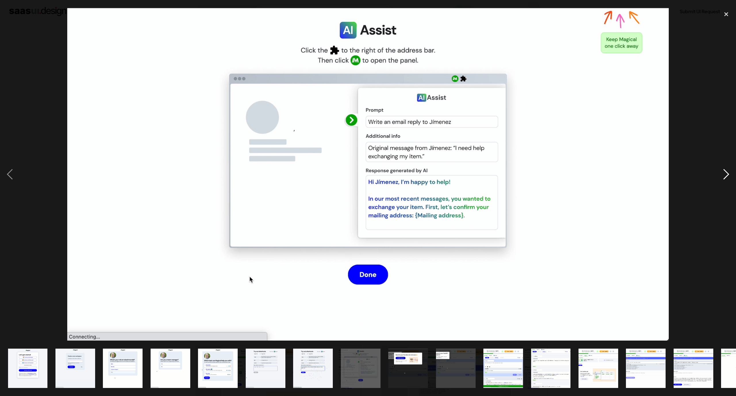
click at [723, 174] on div "next image" at bounding box center [726, 174] width 20 height 333
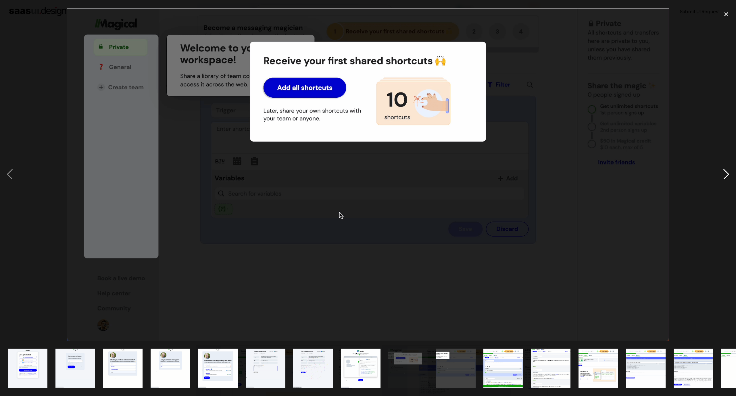
click at [722, 174] on div "next image" at bounding box center [726, 174] width 20 height 333
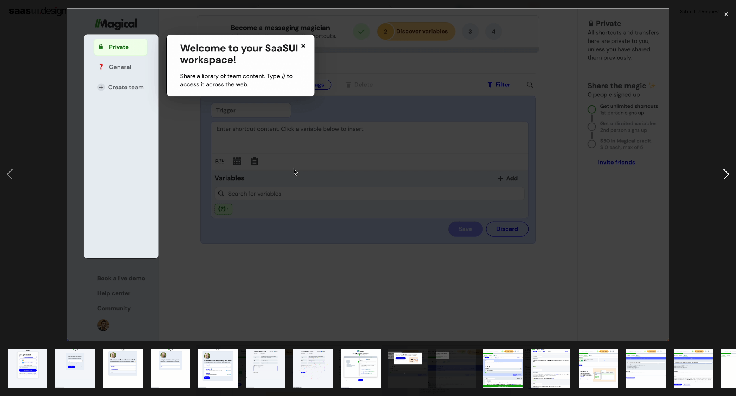
click at [722, 174] on div "next image" at bounding box center [726, 174] width 20 height 333
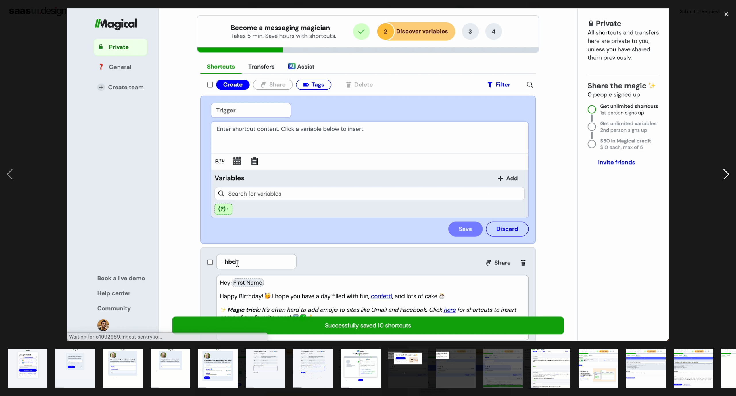
click at [722, 174] on div "next image" at bounding box center [726, 174] width 20 height 333
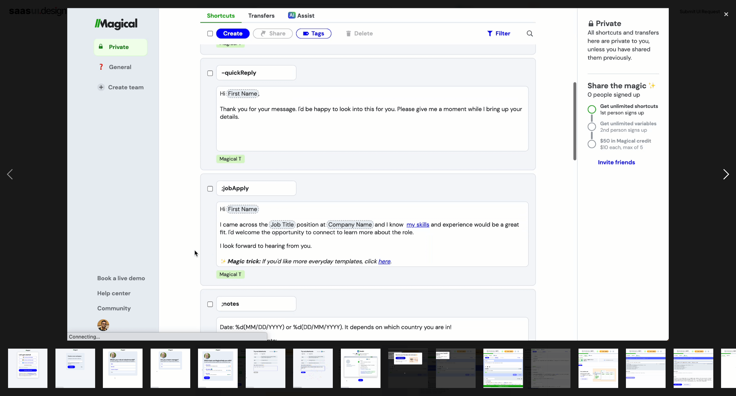
click at [722, 174] on div "next image" at bounding box center [726, 174] width 20 height 333
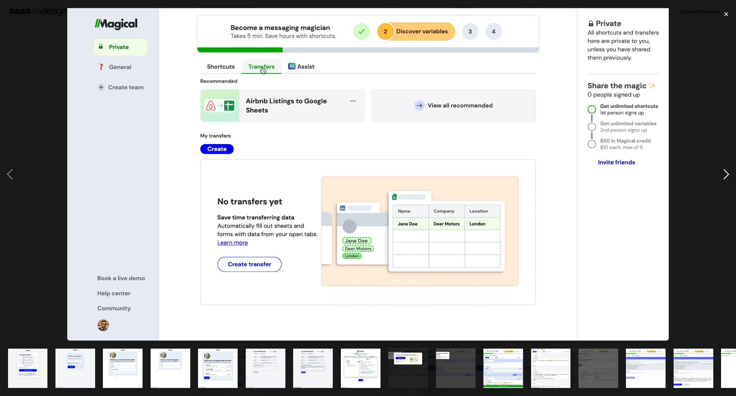
click at [722, 174] on div "next image" at bounding box center [726, 174] width 20 height 333
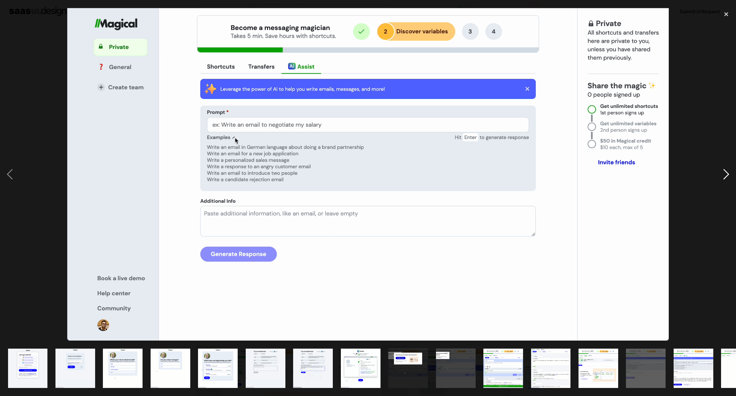
click at [722, 174] on div "next image" at bounding box center [726, 174] width 20 height 333
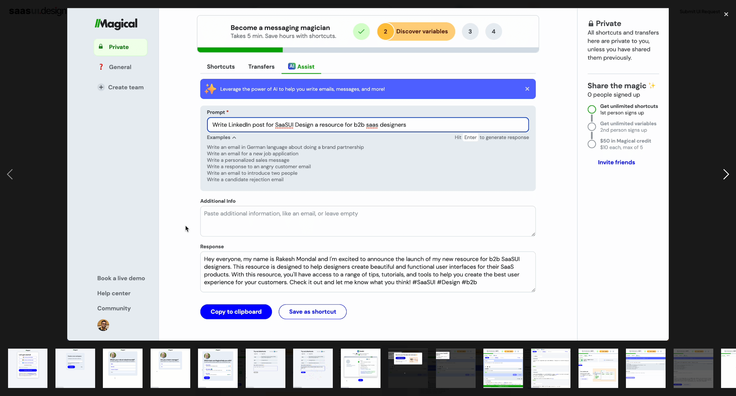
click at [722, 174] on div "next image" at bounding box center [726, 174] width 20 height 333
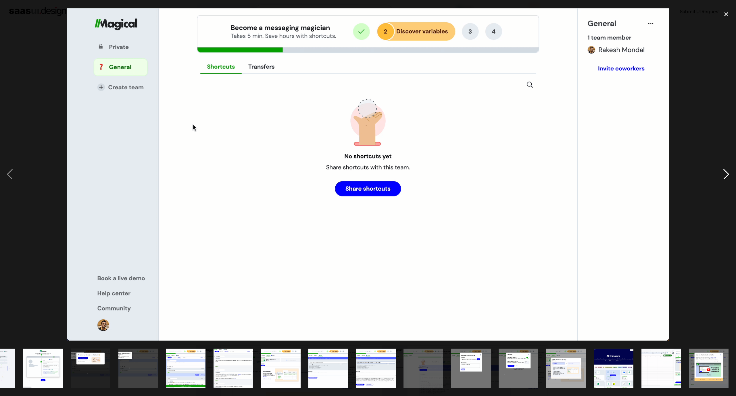
scroll to position [0, 318]
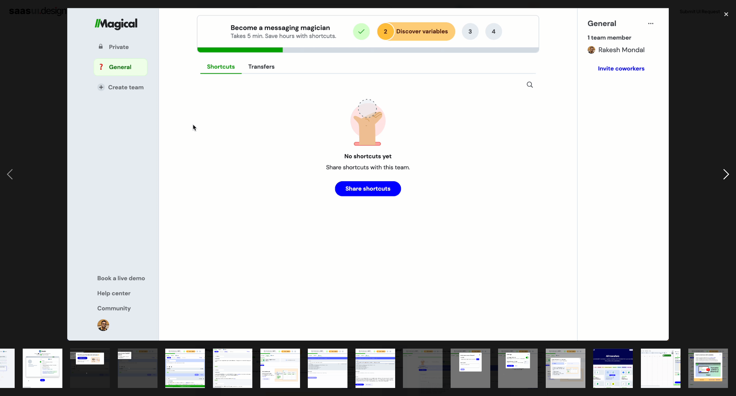
click at [722, 174] on div "next image" at bounding box center [726, 174] width 20 height 333
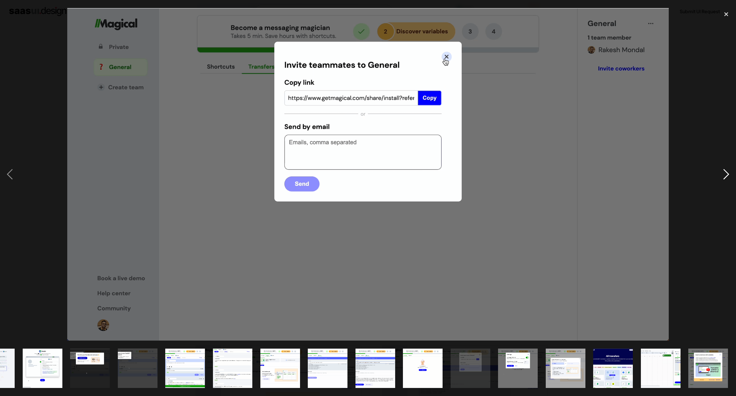
click at [722, 174] on div "next image" at bounding box center [726, 174] width 20 height 333
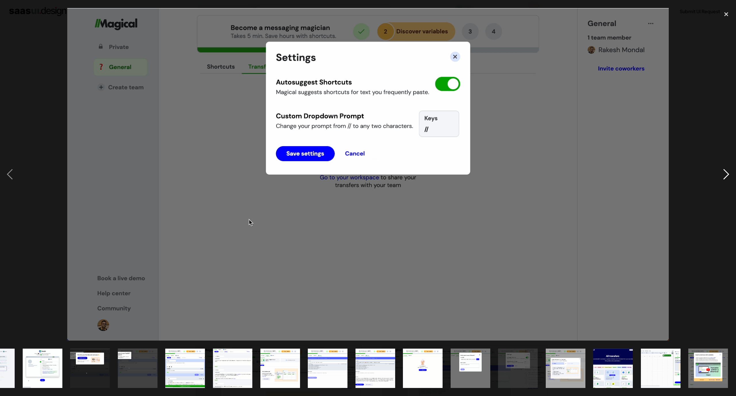
click at [722, 174] on div "next image" at bounding box center [726, 174] width 20 height 333
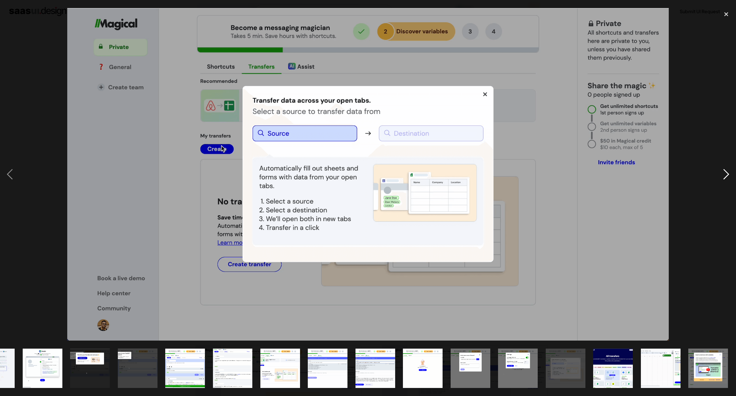
click at [722, 174] on div "next image" at bounding box center [726, 174] width 20 height 333
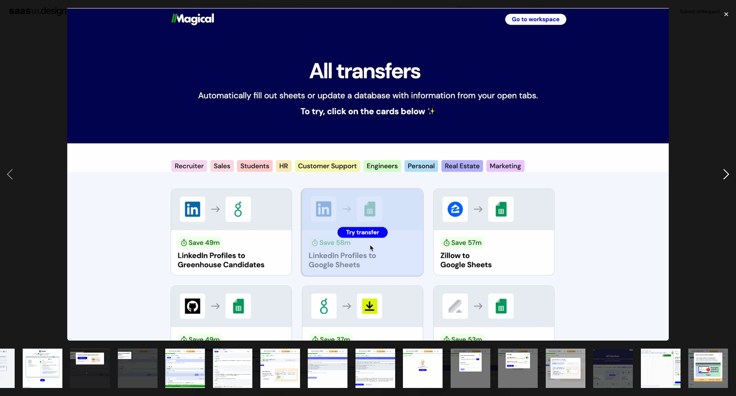
click at [722, 174] on div "next image" at bounding box center [726, 174] width 20 height 333
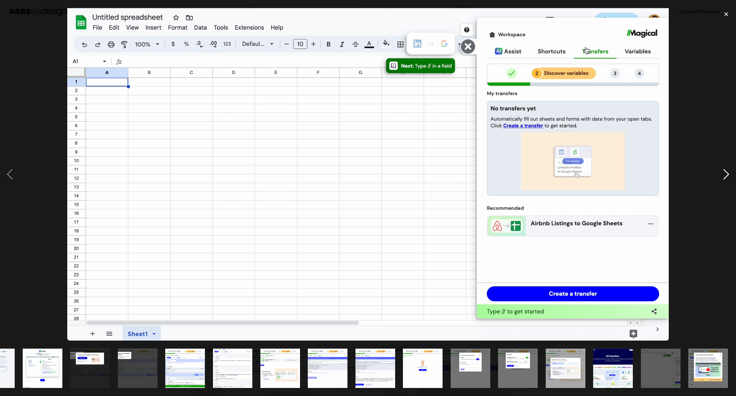
click at [722, 174] on div "next image" at bounding box center [726, 174] width 20 height 333
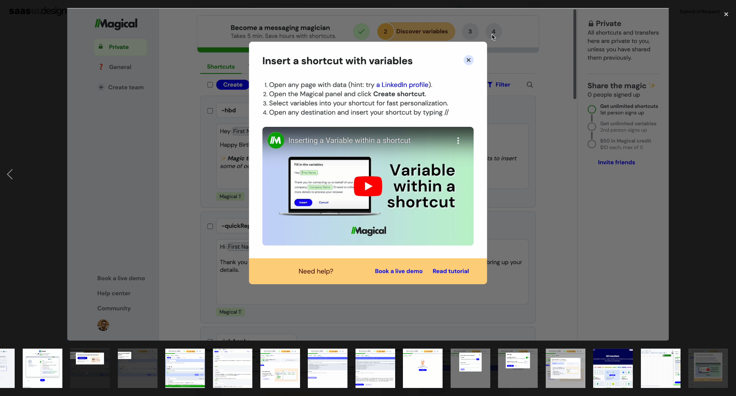
click at [722, 174] on div "next image" at bounding box center [726, 174] width 20 height 333
click at [658, 137] on img at bounding box center [367, 174] width 601 height 333
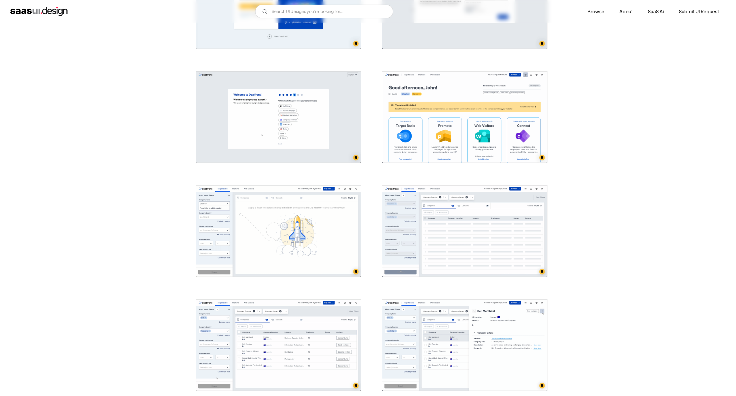
scroll to position [129, 0]
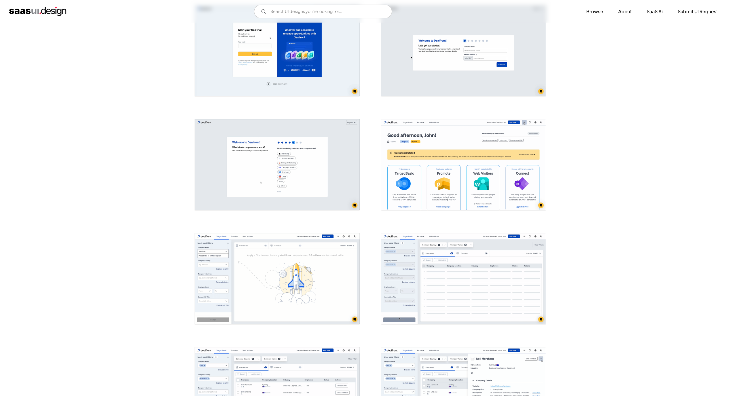
click at [453, 169] on img "open lightbox" at bounding box center [463, 164] width 165 height 91
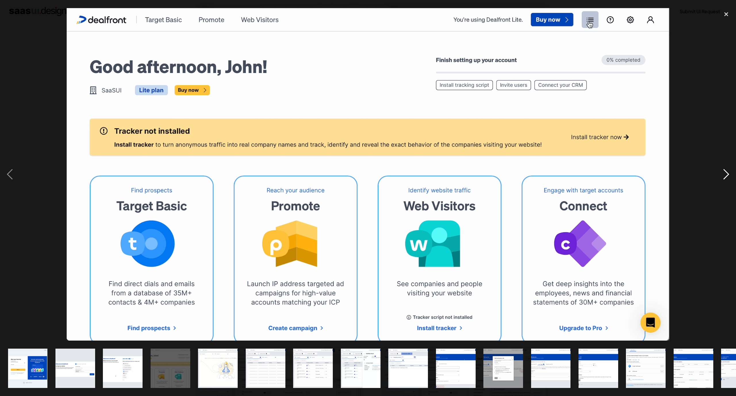
click at [729, 172] on div "next image" at bounding box center [726, 174] width 20 height 333
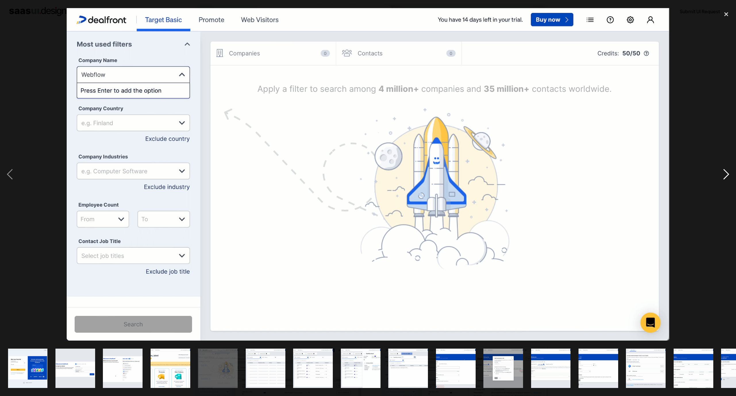
click at [728, 172] on div "next image" at bounding box center [726, 174] width 20 height 333
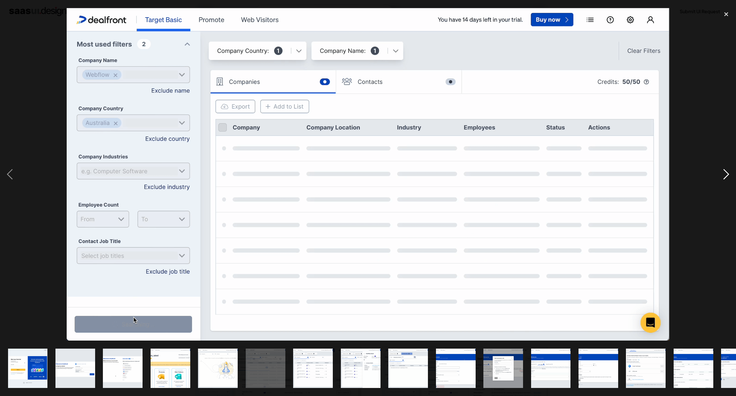
click at [728, 172] on div "next image" at bounding box center [726, 174] width 20 height 333
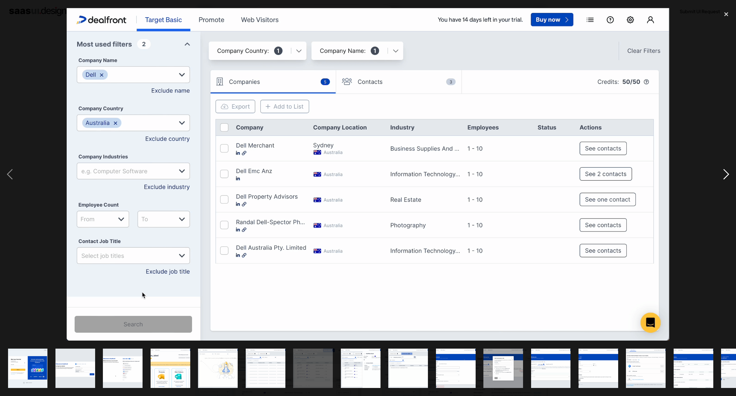
click at [728, 172] on div "next image" at bounding box center [726, 174] width 20 height 333
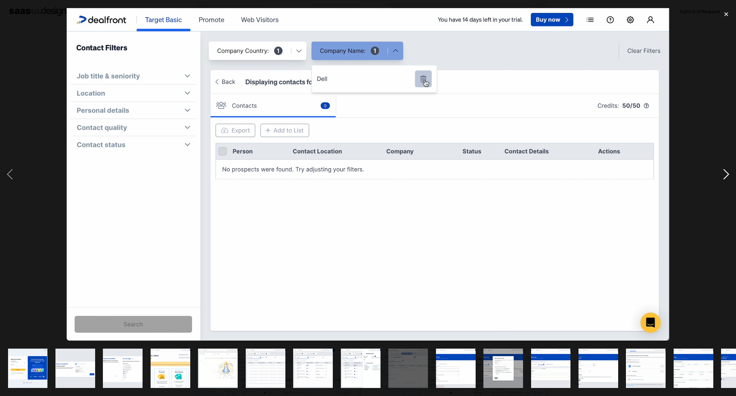
click at [728, 172] on div "next image" at bounding box center [726, 174] width 20 height 333
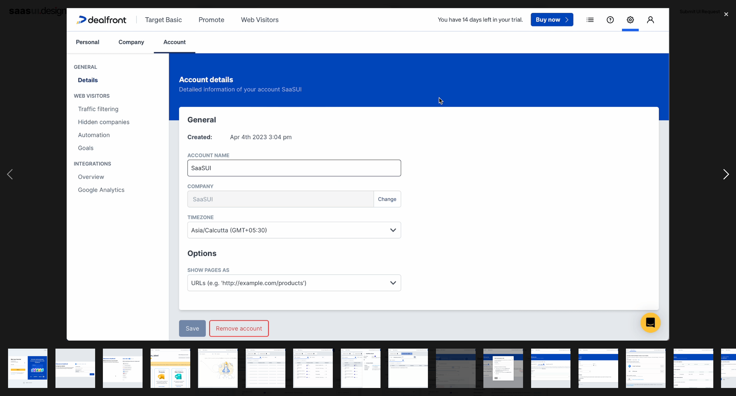
click at [728, 172] on div "next image" at bounding box center [726, 174] width 20 height 333
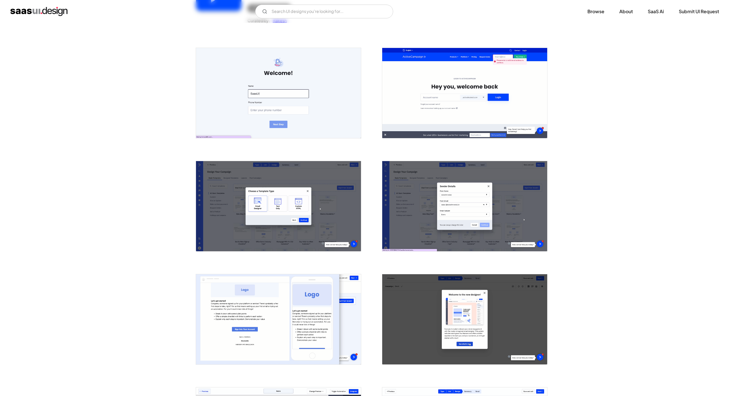
scroll to position [86, 0]
click at [439, 104] on img "open lightbox" at bounding box center [463, 93] width 165 height 90
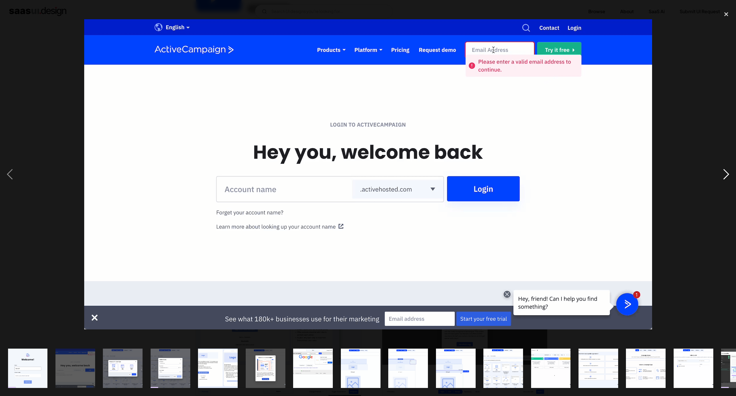
click at [725, 178] on div "next image" at bounding box center [726, 174] width 20 height 333
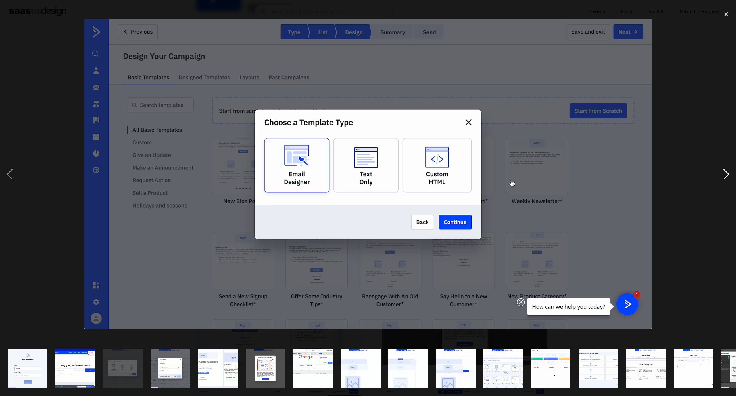
click at [725, 178] on div "next image" at bounding box center [726, 174] width 20 height 333
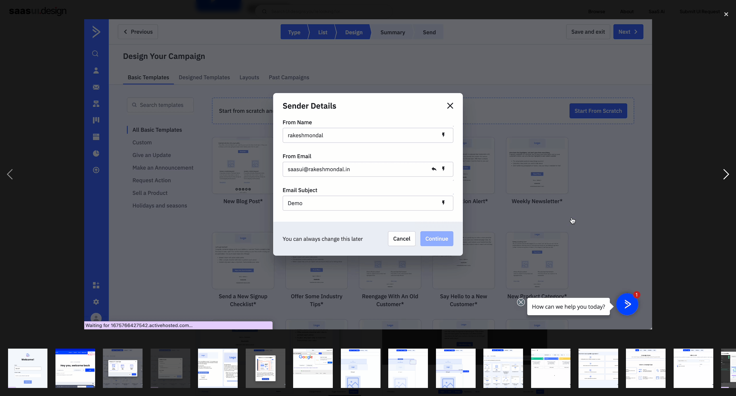
click at [725, 178] on div "next image" at bounding box center [726, 174] width 20 height 333
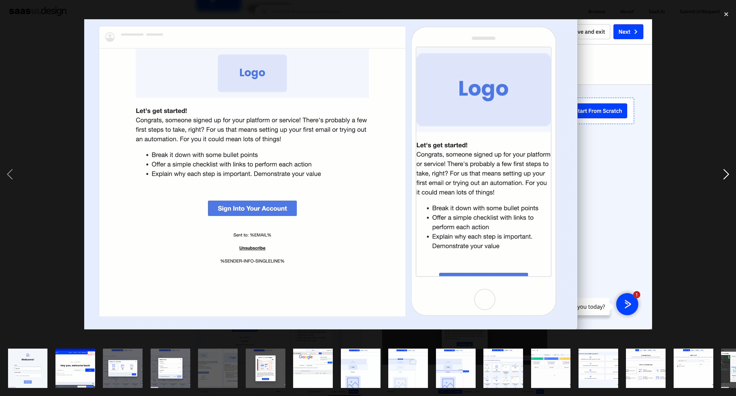
click at [725, 178] on div "next image" at bounding box center [726, 174] width 20 height 333
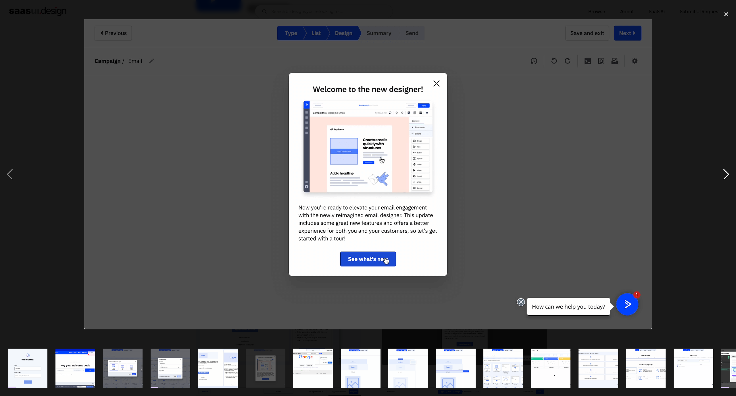
click at [725, 178] on div "next image" at bounding box center [726, 174] width 20 height 333
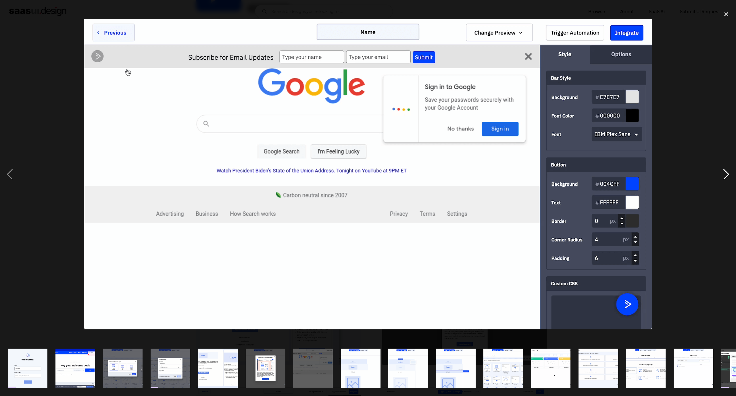
click at [725, 178] on div "next image" at bounding box center [726, 174] width 20 height 333
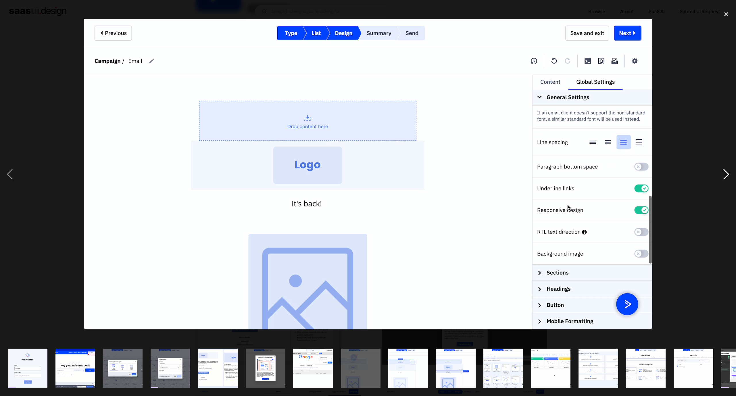
click at [725, 178] on div "next image" at bounding box center [726, 174] width 20 height 333
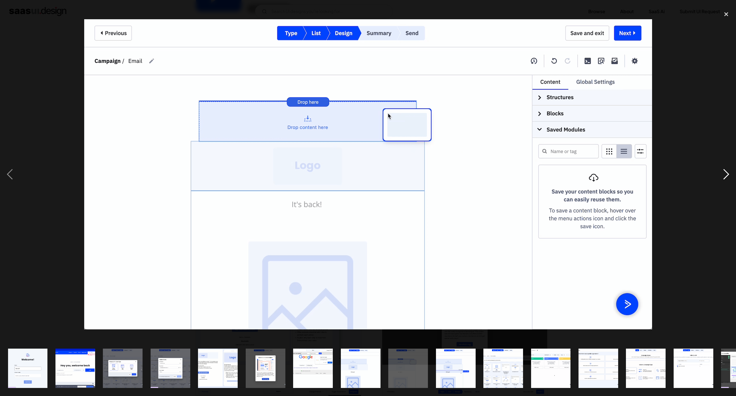
click at [725, 178] on div "next image" at bounding box center [726, 174] width 20 height 333
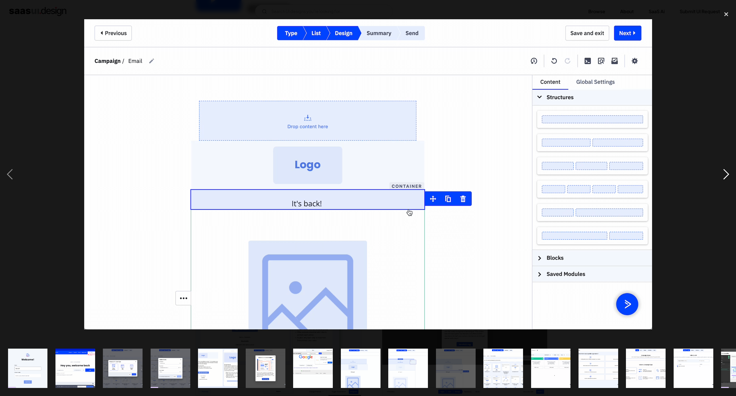
click at [725, 178] on div "next image" at bounding box center [726, 174] width 20 height 333
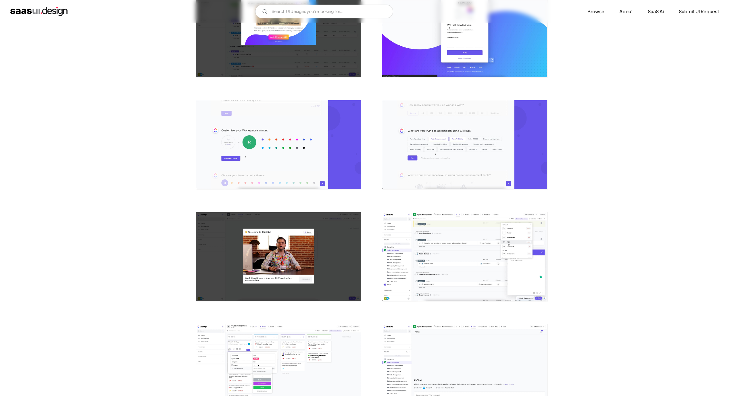
scroll to position [388, 0]
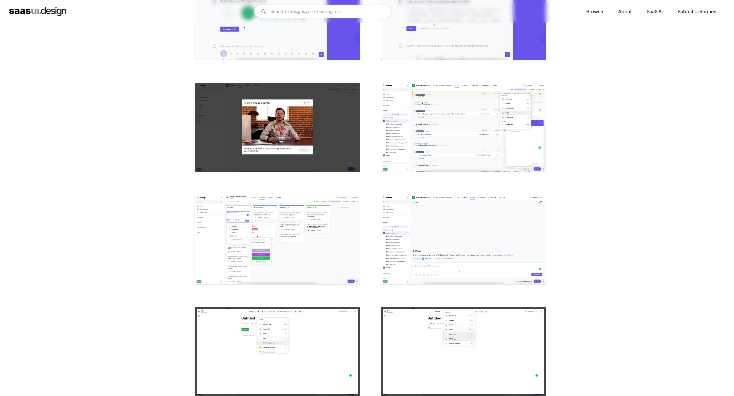
click at [439, 109] on img "open lightbox" at bounding box center [463, 127] width 165 height 89
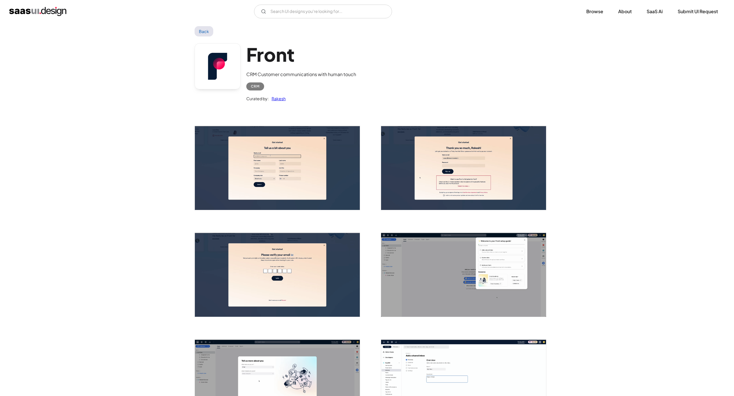
scroll to position [258, 0]
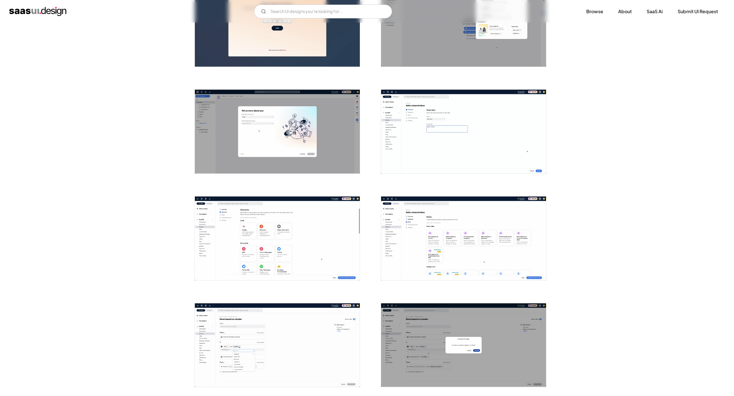
click at [418, 115] on img "open lightbox" at bounding box center [463, 132] width 165 height 84
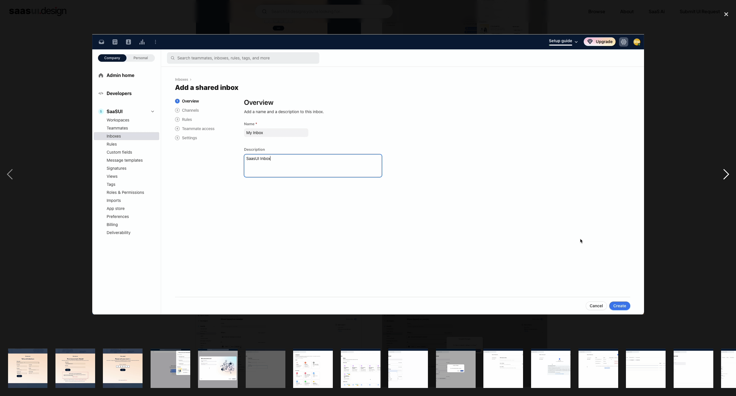
click at [722, 173] on div "next image" at bounding box center [726, 174] width 20 height 333
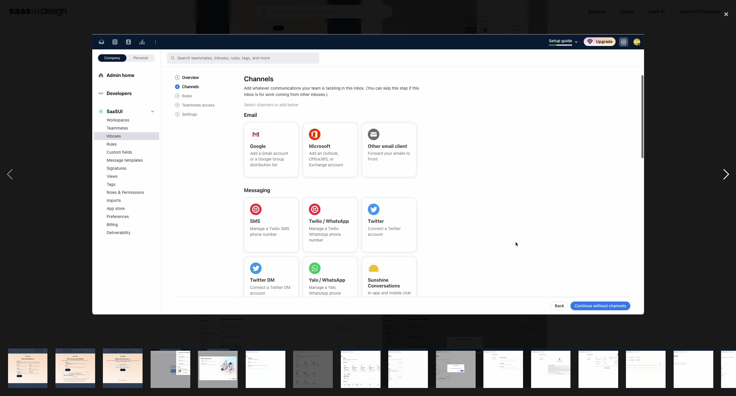
click at [722, 173] on div "next image" at bounding box center [726, 174] width 20 height 333
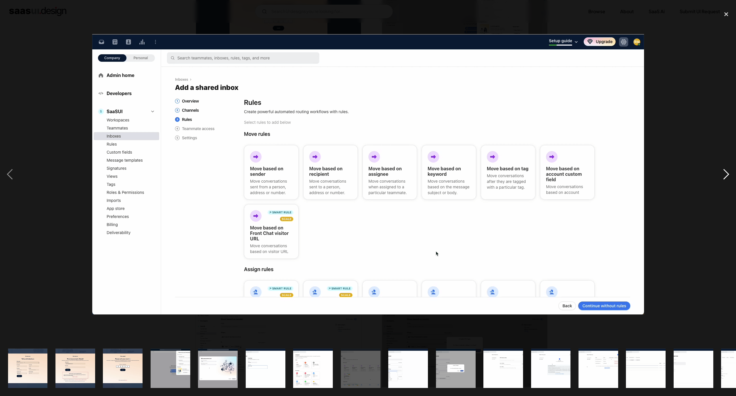
click at [722, 173] on div "next image" at bounding box center [726, 174] width 20 height 333
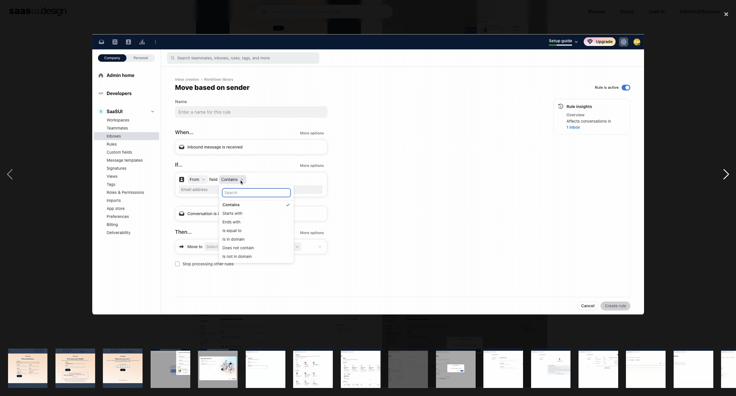
click at [722, 173] on div "next image" at bounding box center [726, 174] width 20 height 333
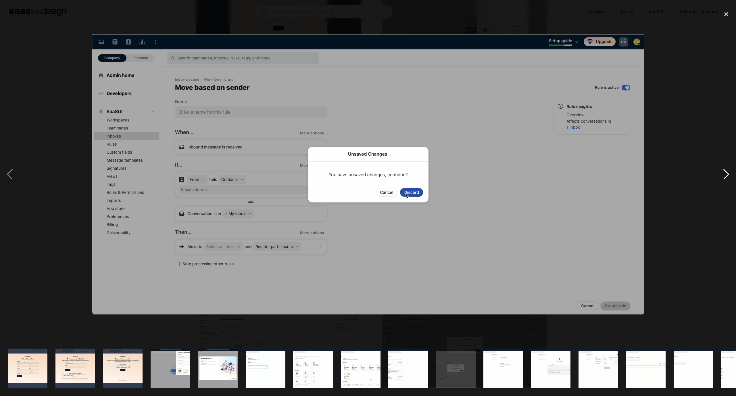
click at [722, 173] on div "next image" at bounding box center [726, 174] width 20 height 333
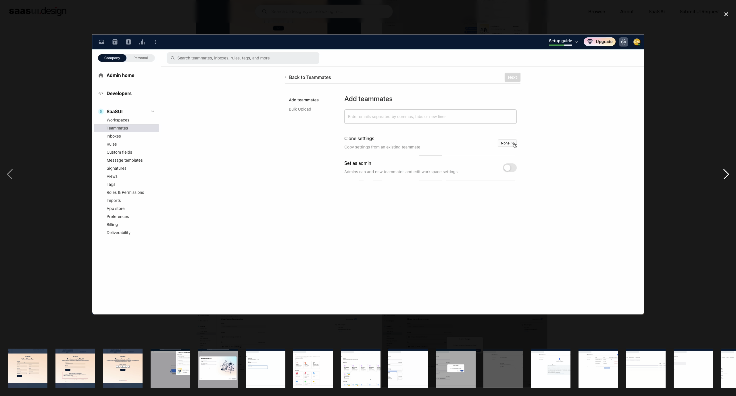
click at [722, 173] on div "next image" at bounding box center [726, 174] width 20 height 333
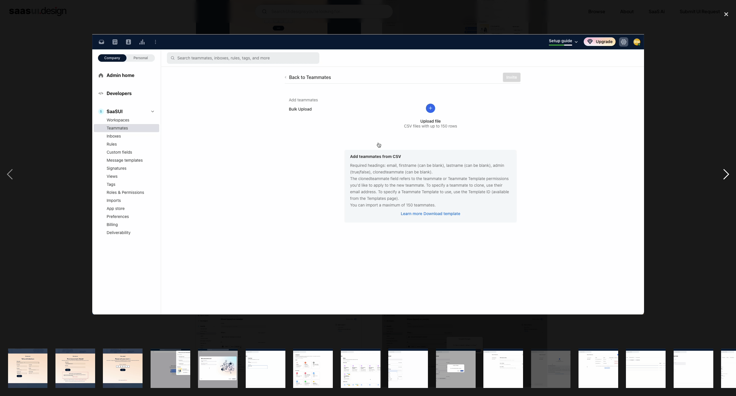
click at [722, 173] on div "next image" at bounding box center [726, 174] width 20 height 333
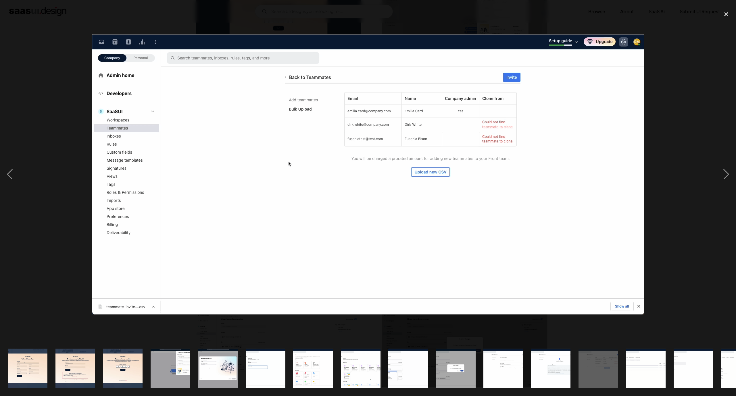
click at [708, 103] on div at bounding box center [368, 174] width 736 height 333
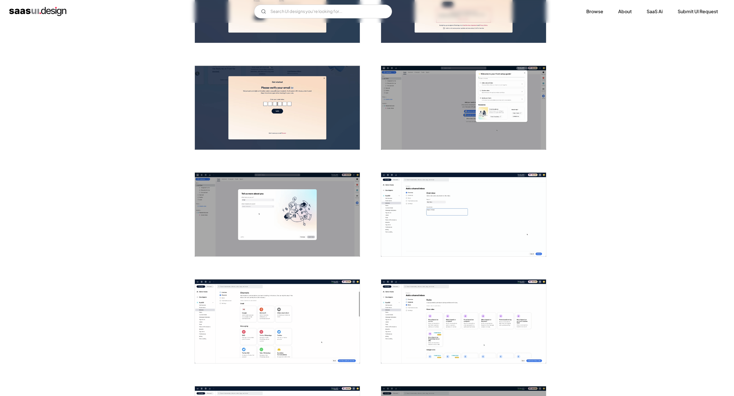
scroll to position [172, 0]
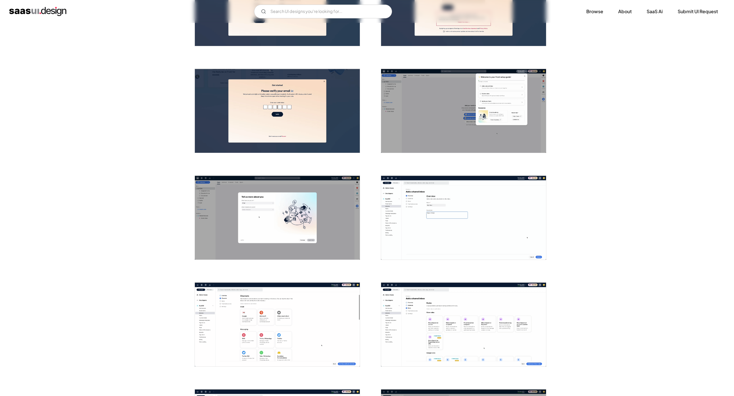
click at [481, 103] on img "open lightbox" at bounding box center [463, 111] width 165 height 84
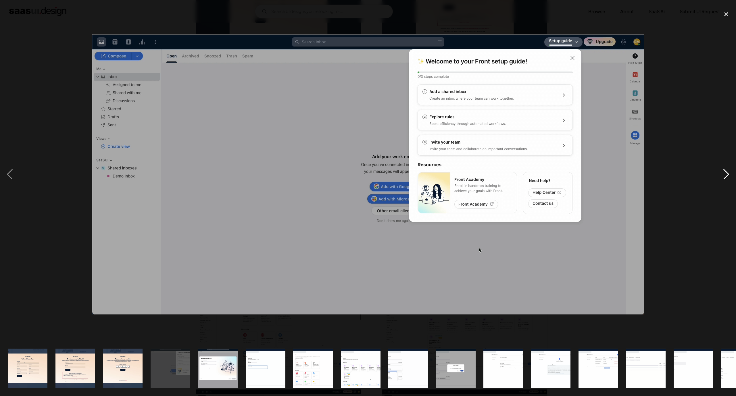
click at [723, 179] on div "next image" at bounding box center [726, 174] width 20 height 333
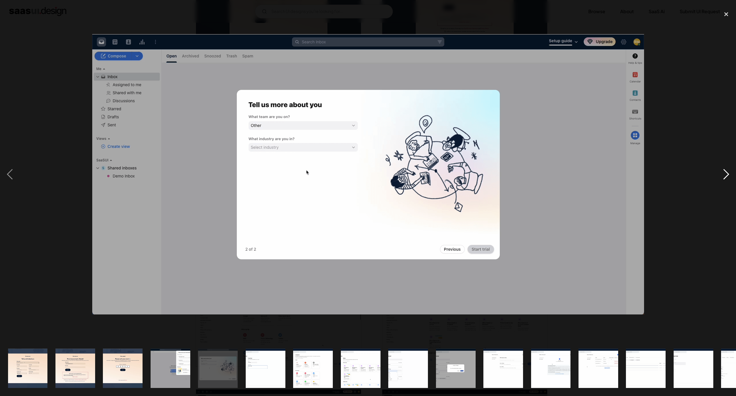
click at [723, 179] on div "next image" at bounding box center [726, 174] width 20 height 333
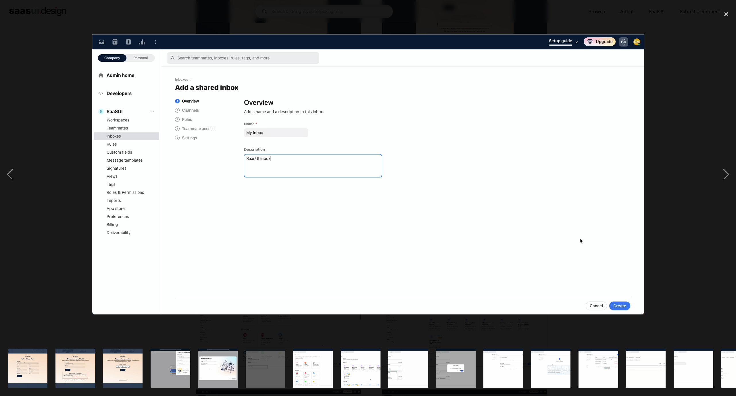
click at [60, 75] on div at bounding box center [368, 174] width 736 height 333
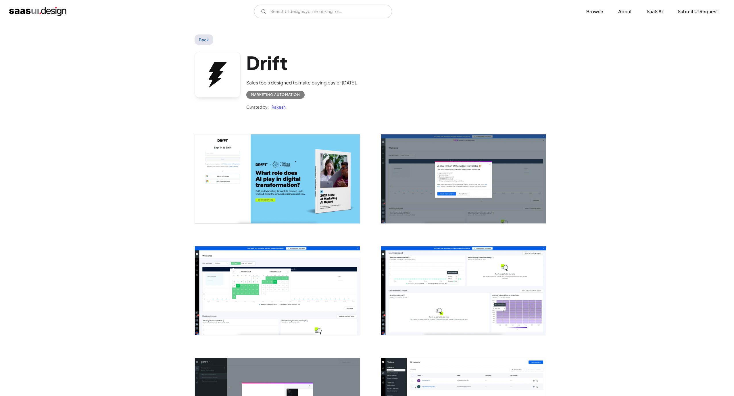
click at [461, 161] on img "open lightbox" at bounding box center [463, 178] width 165 height 89
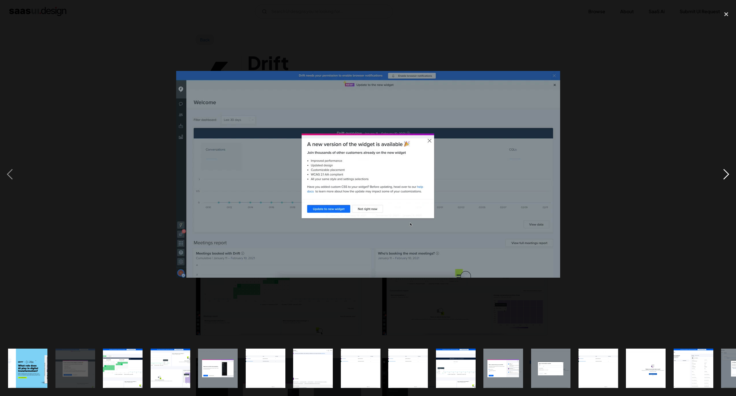
click at [723, 174] on div "next image" at bounding box center [726, 174] width 20 height 333
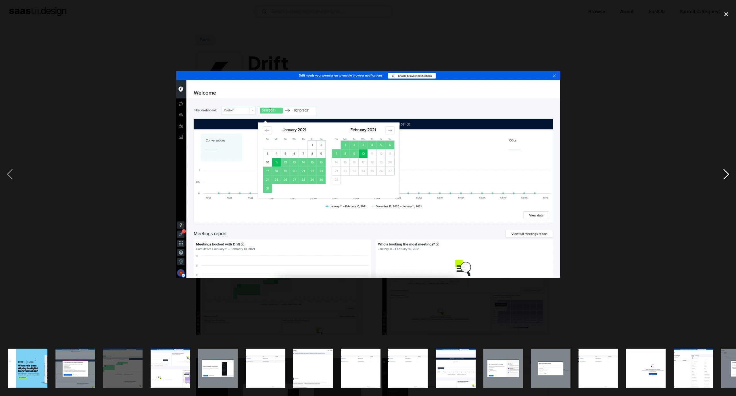
click at [723, 173] on div "next image" at bounding box center [726, 174] width 20 height 333
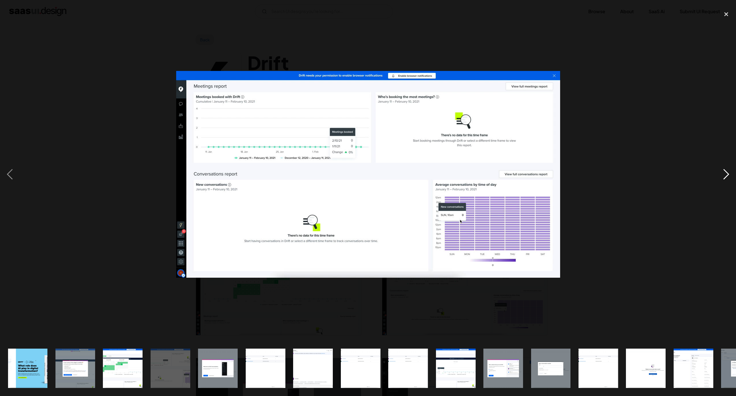
click at [723, 173] on div "next image" at bounding box center [726, 174] width 20 height 333
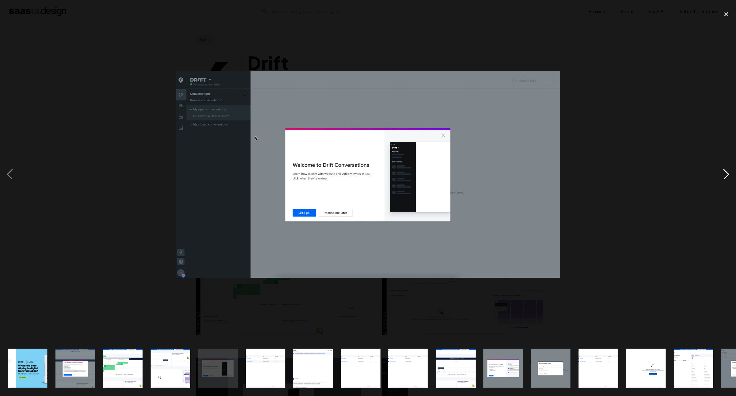
click at [721, 180] on div "next image" at bounding box center [726, 174] width 20 height 333
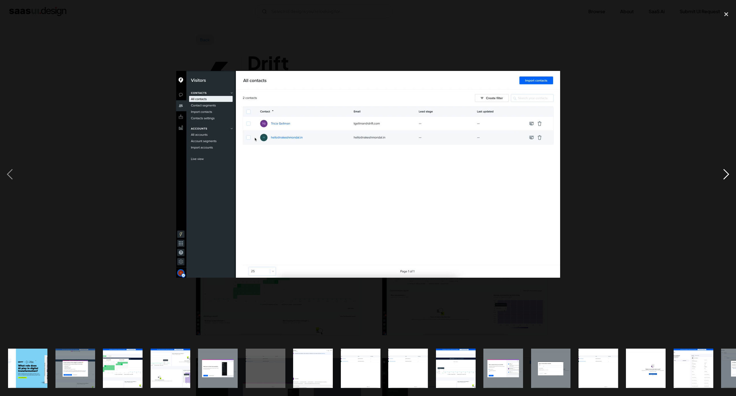
click at [723, 179] on div "next image" at bounding box center [726, 174] width 20 height 333
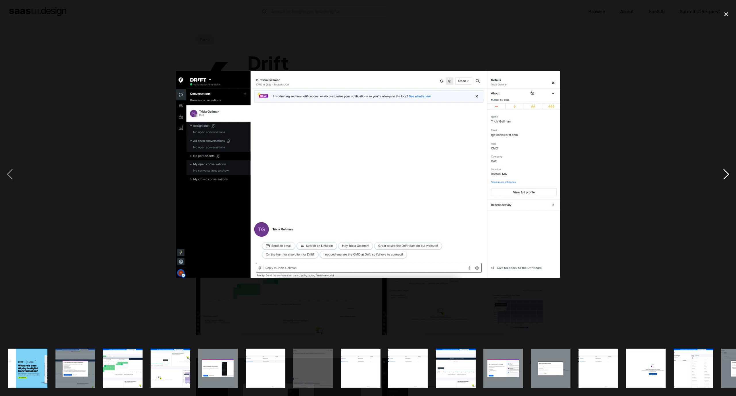
click at [723, 179] on div "next image" at bounding box center [726, 174] width 20 height 333
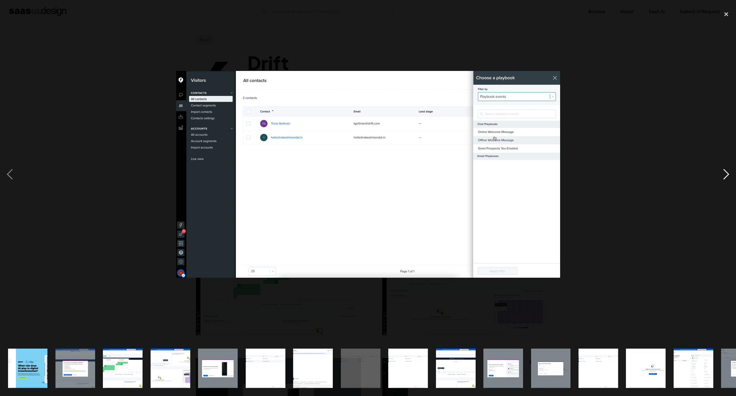
click at [723, 179] on div "next image" at bounding box center [726, 174] width 20 height 333
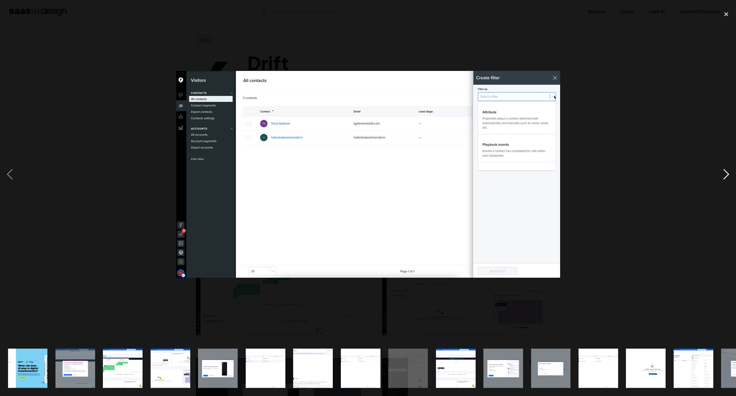
click at [723, 179] on div "next image" at bounding box center [726, 174] width 20 height 333
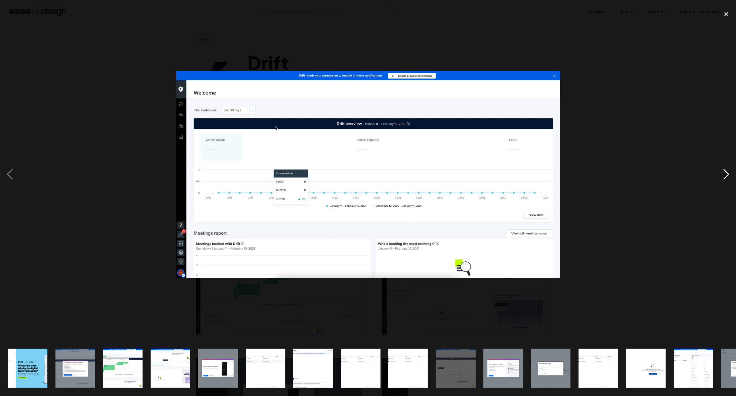
click at [723, 179] on div "next image" at bounding box center [726, 174] width 20 height 333
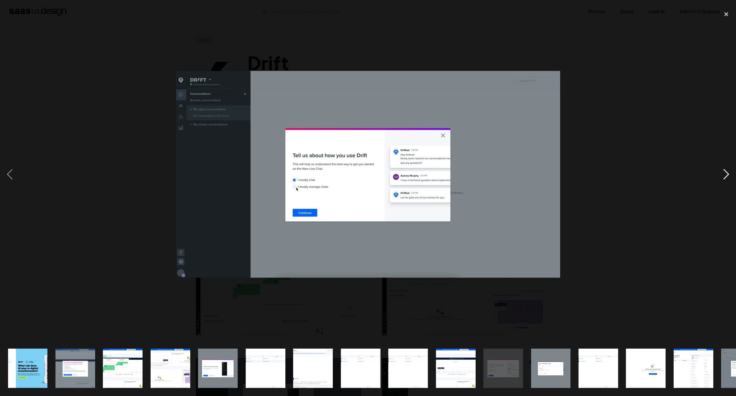
click at [723, 179] on div "next image" at bounding box center [726, 174] width 20 height 333
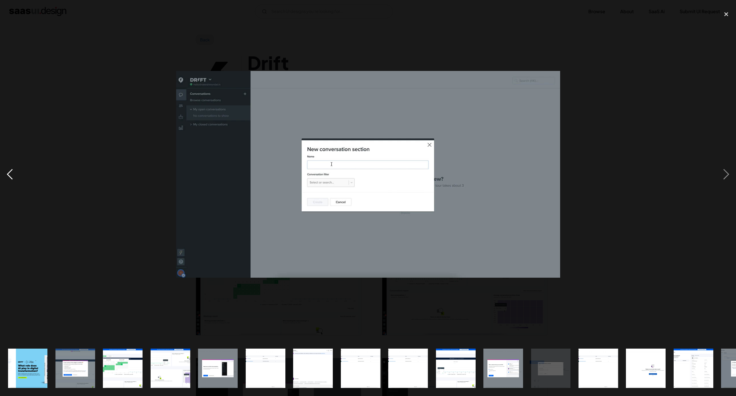
click at [11, 173] on div "previous image" at bounding box center [10, 174] width 20 height 333
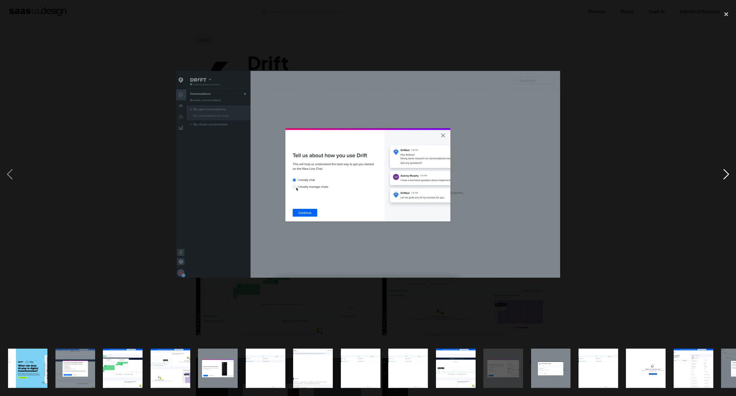
click at [724, 172] on div "next image" at bounding box center [726, 174] width 20 height 333
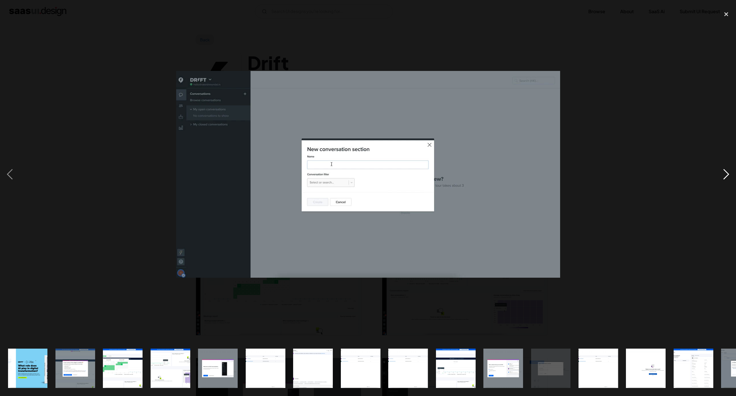
click at [724, 172] on div "next image" at bounding box center [726, 174] width 20 height 333
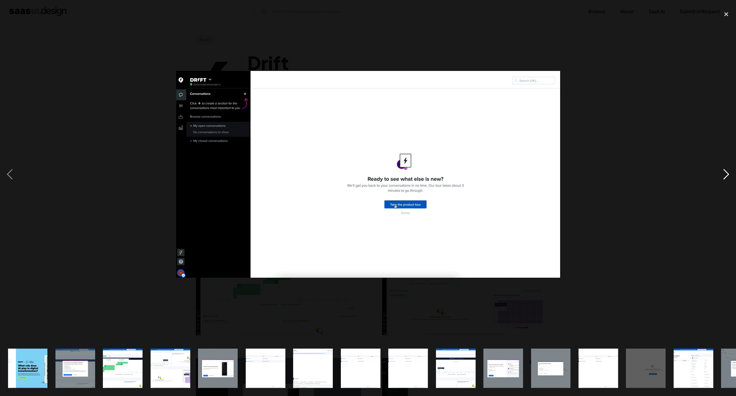
click at [724, 172] on div "next image" at bounding box center [726, 174] width 20 height 333
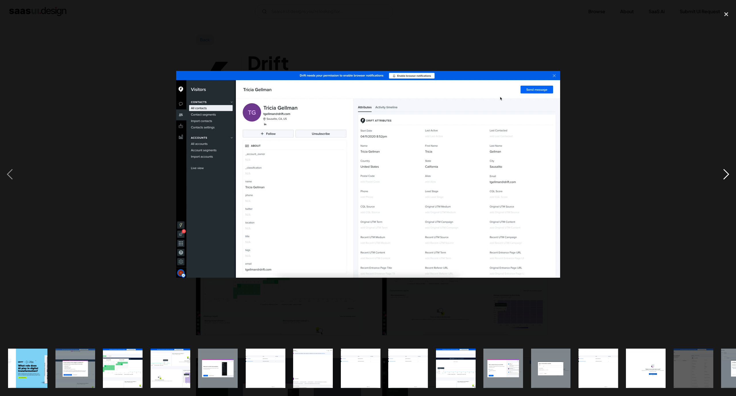
click at [724, 172] on div "next image" at bounding box center [726, 174] width 20 height 333
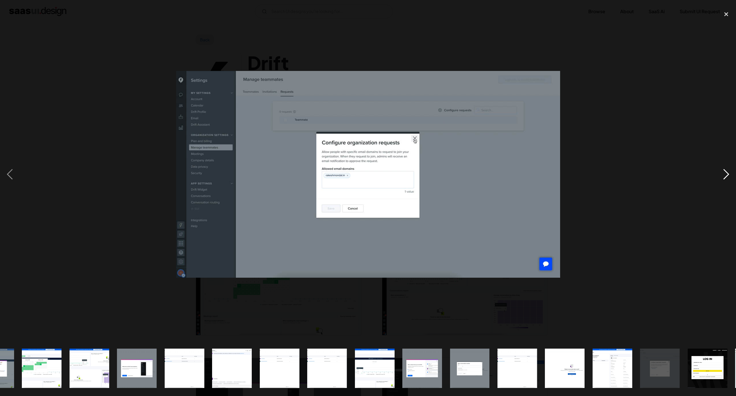
click at [724, 172] on div "next image" at bounding box center [726, 174] width 20 height 333
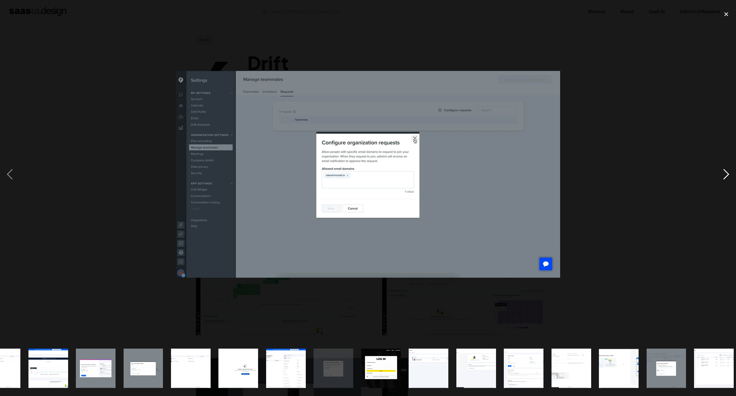
click at [724, 172] on div "next image" at bounding box center [726, 174] width 20 height 333
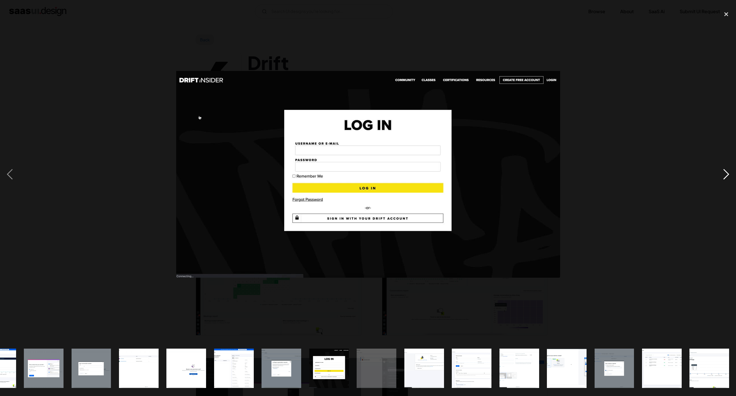
click at [724, 172] on div "next image" at bounding box center [726, 174] width 20 height 333
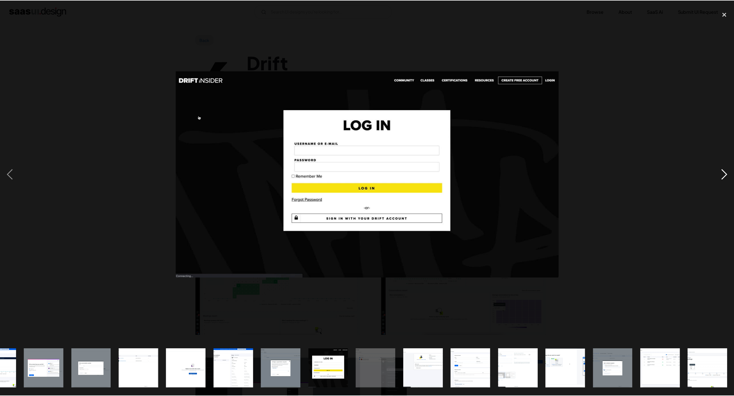
scroll to position [0, 460]
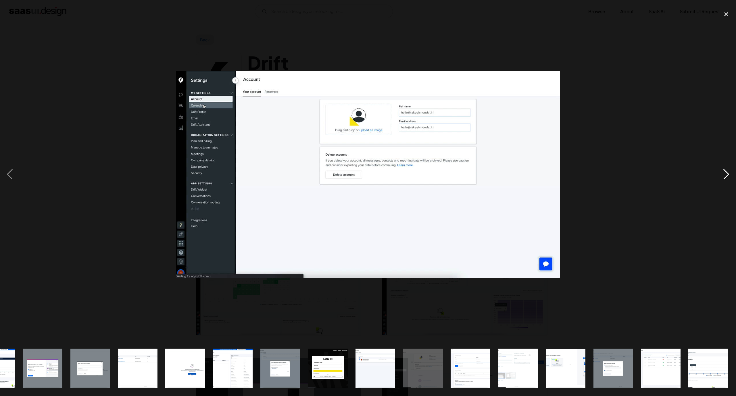
click at [724, 172] on div "next image" at bounding box center [726, 174] width 20 height 333
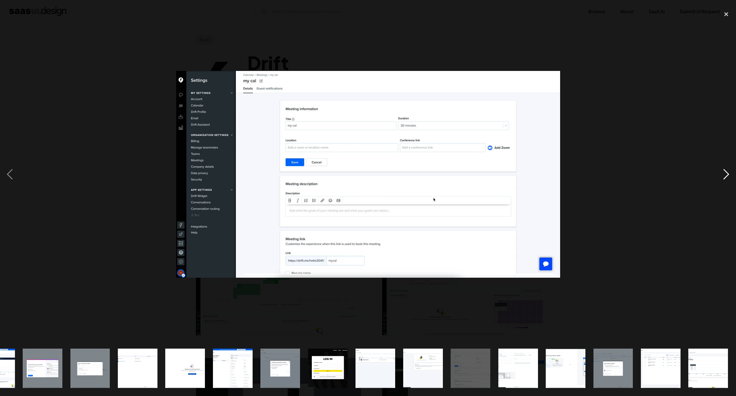
click at [724, 172] on div "next image" at bounding box center [726, 174] width 20 height 333
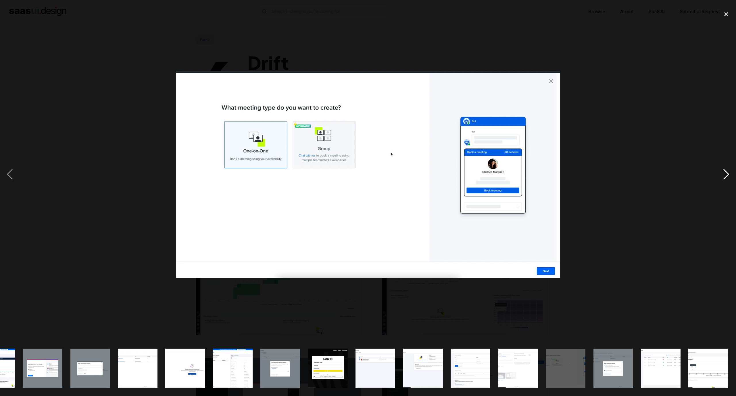
click at [724, 172] on div "next image" at bounding box center [726, 174] width 20 height 333
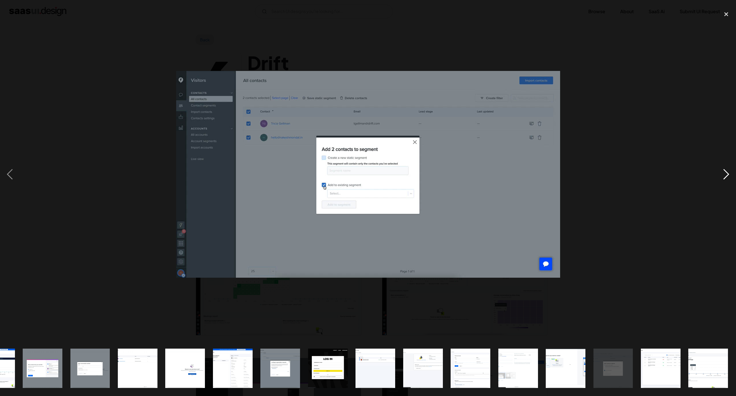
click at [724, 172] on div "next image" at bounding box center [726, 174] width 20 height 333
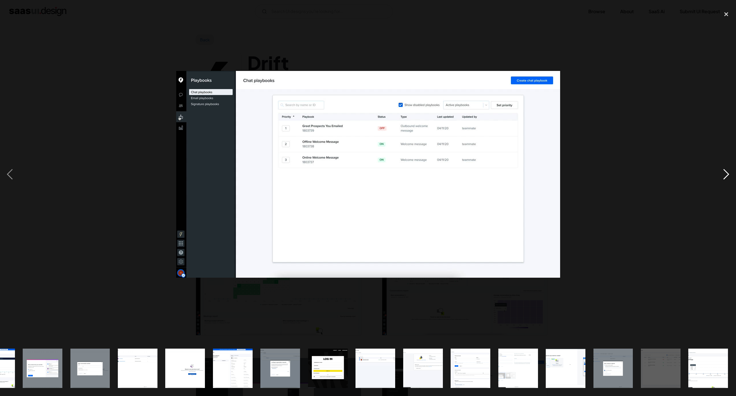
click at [724, 172] on div "next image" at bounding box center [726, 174] width 20 height 333
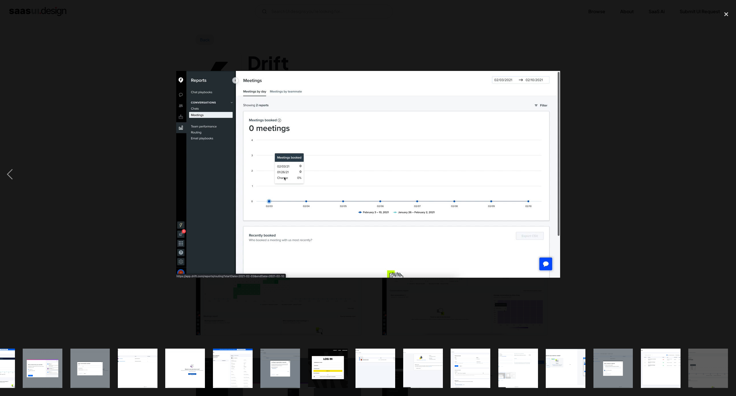
click at [724, 172] on div "next image" at bounding box center [726, 174] width 20 height 333
click at [58, 73] on div at bounding box center [368, 174] width 736 height 333
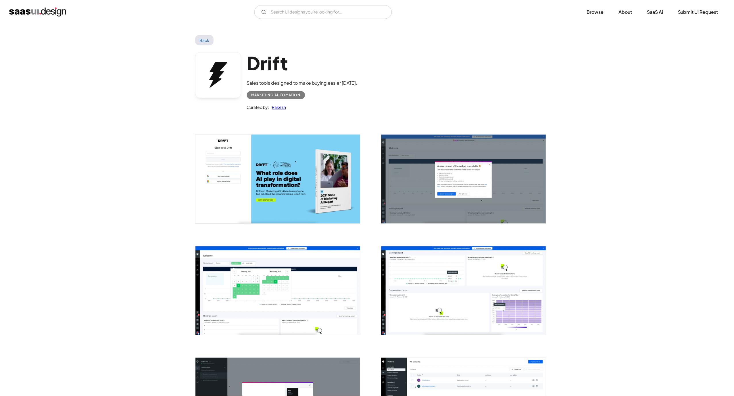
scroll to position [0, 0]
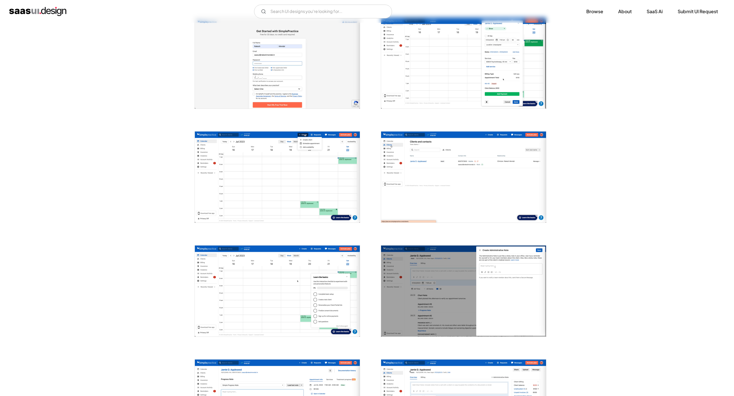
scroll to position [129, 0]
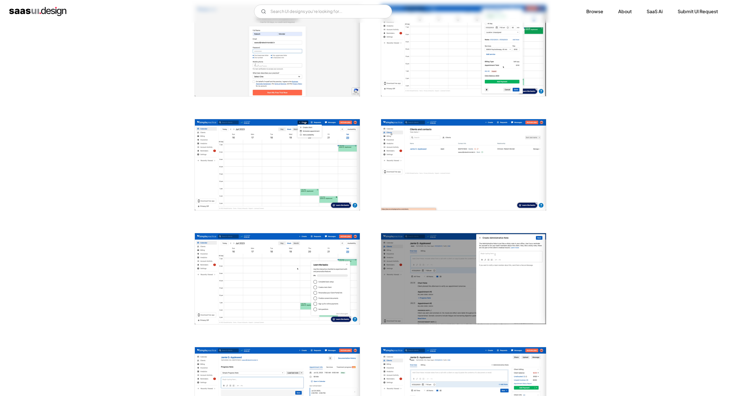
click at [497, 166] on img "open lightbox" at bounding box center [463, 164] width 165 height 91
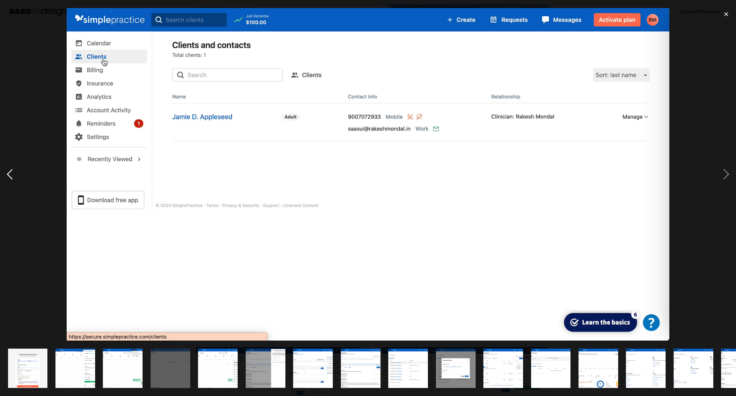
click at [18, 111] on div "previous image" at bounding box center [10, 174] width 20 height 333
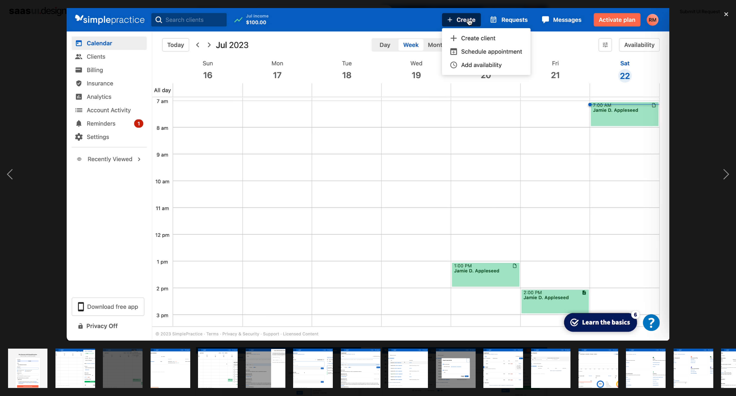
click at [35, 70] on div at bounding box center [368, 174] width 736 height 333
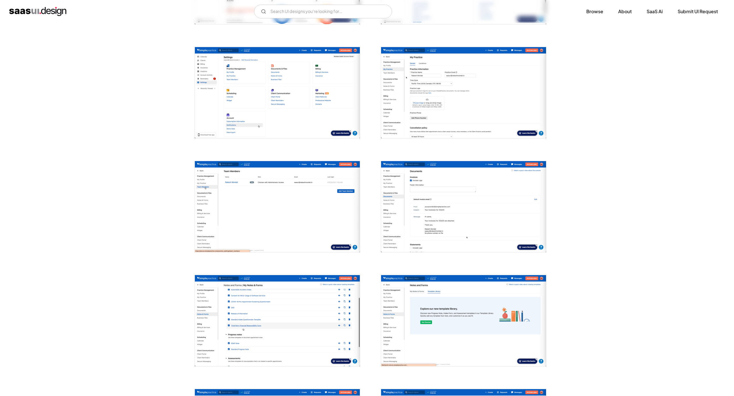
scroll to position [991, 0]
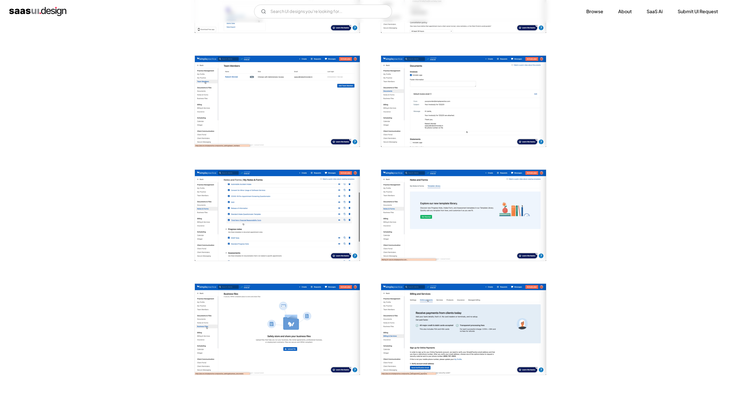
click at [465, 213] on img "open lightbox" at bounding box center [463, 215] width 165 height 91
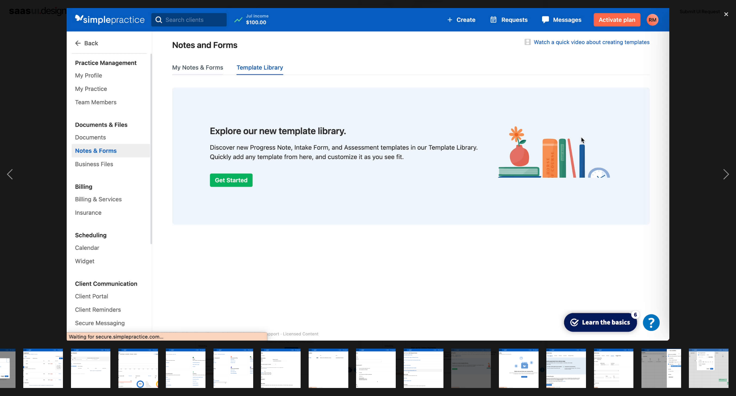
scroll to position [0, 460]
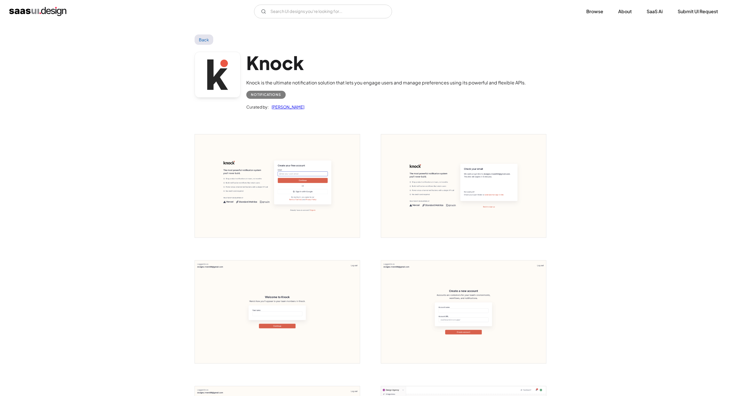
click at [316, 194] on img "open lightbox" at bounding box center [277, 185] width 165 height 103
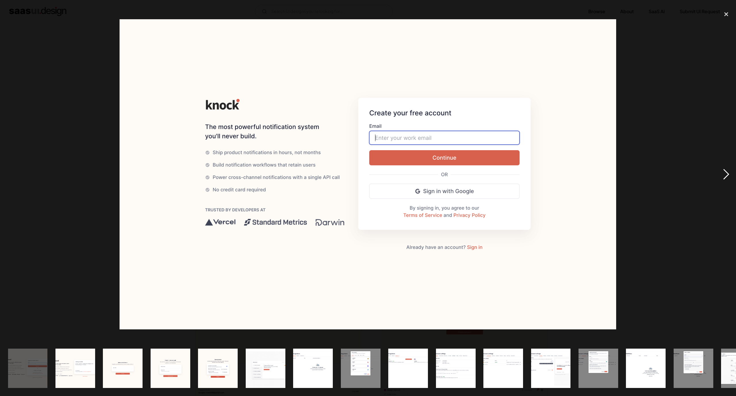
click at [720, 174] on div "next image" at bounding box center [726, 174] width 20 height 333
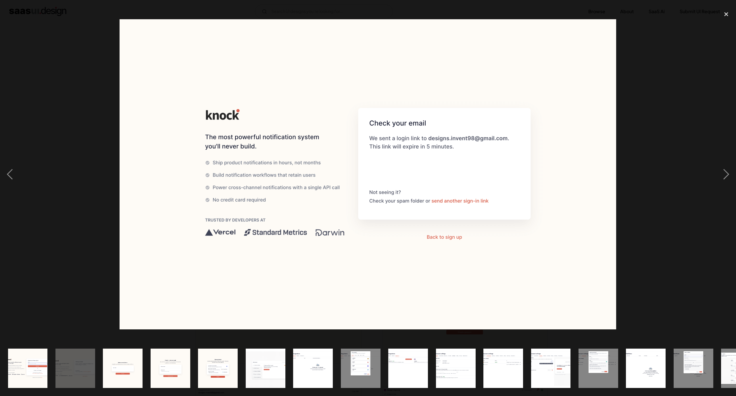
click at [688, 171] on div at bounding box center [368, 174] width 736 height 333
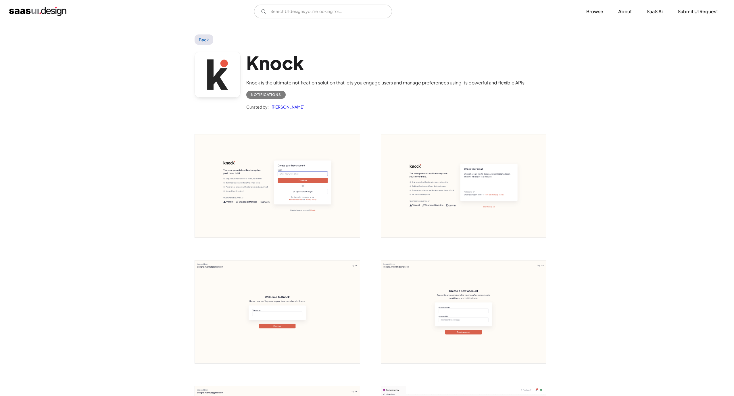
click at [242, 192] on img "open lightbox" at bounding box center [277, 185] width 165 height 103
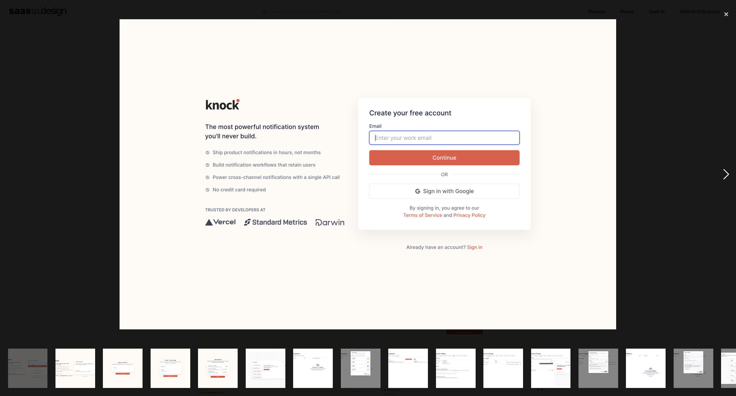
click at [720, 176] on div "next image" at bounding box center [726, 174] width 20 height 333
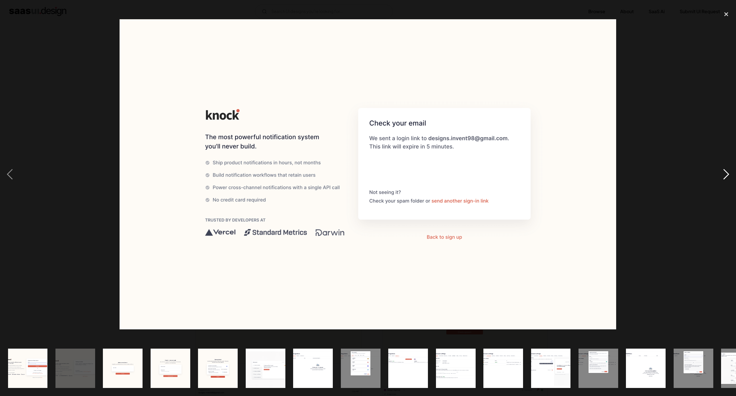
click at [720, 174] on div "next image" at bounding box center [726, 174] width 20 height 333
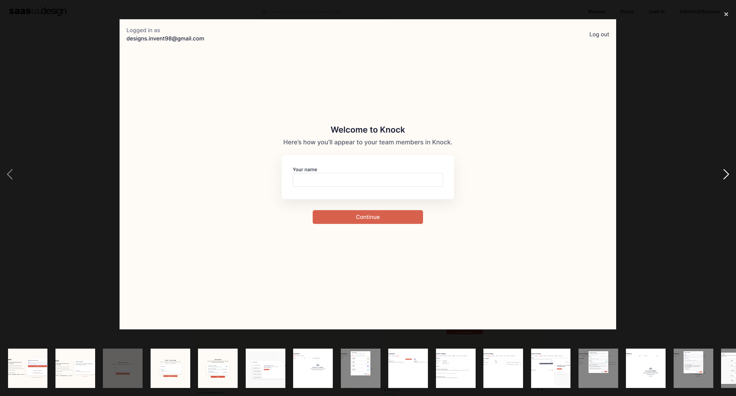
click at [720, 174] on div "next image" at bounding box center [726, 174] width 20 height 333
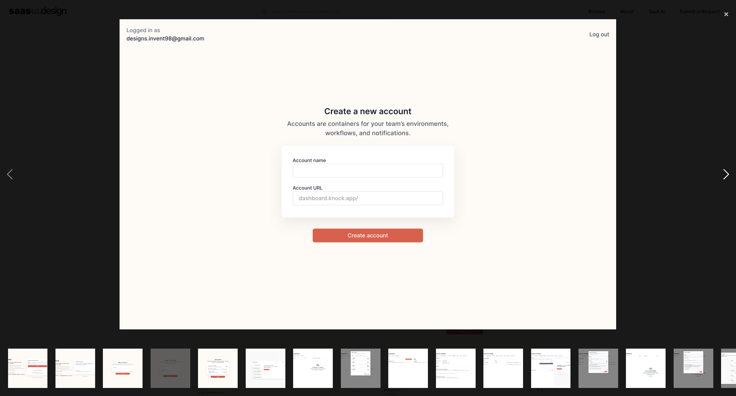
click at [720, 174] on div "next image" at bounding box center [726, 174] width 20 height 333
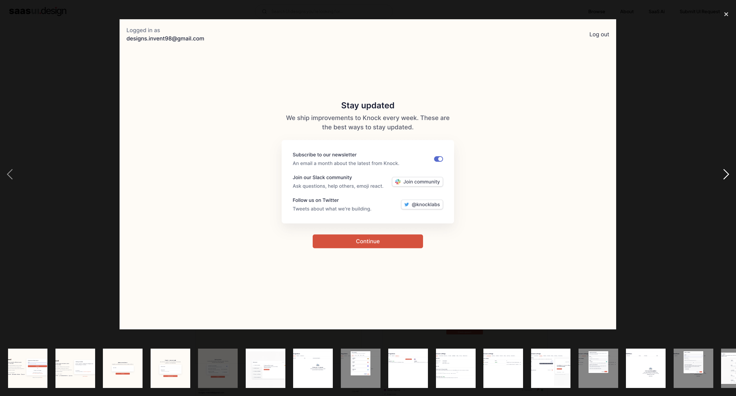
click at [720, 174] on div "next image" at bounding box center [726, 174] width 20 height 333
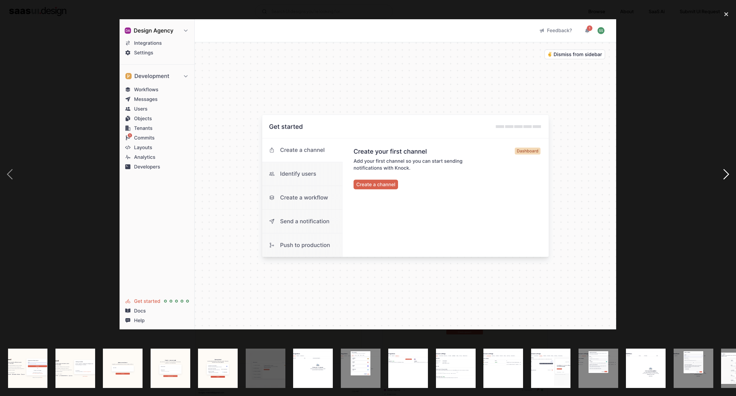
click at [720, 171] on div "next image" at bounding box center [726, 174] width 20 height 333
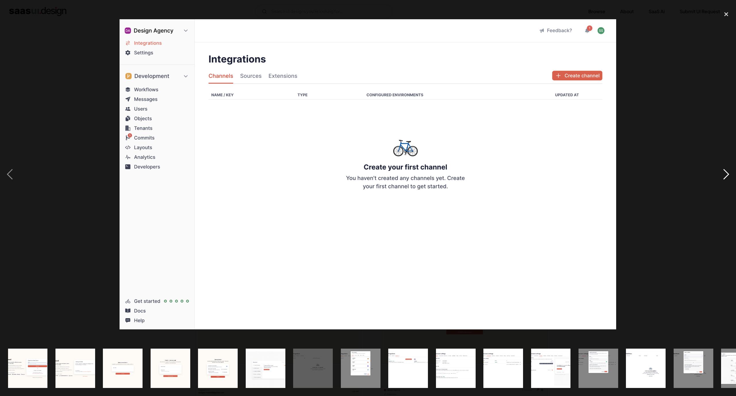
click at [720, 171] on div "next image" at bounding box center [726, 174] width 20 height 333
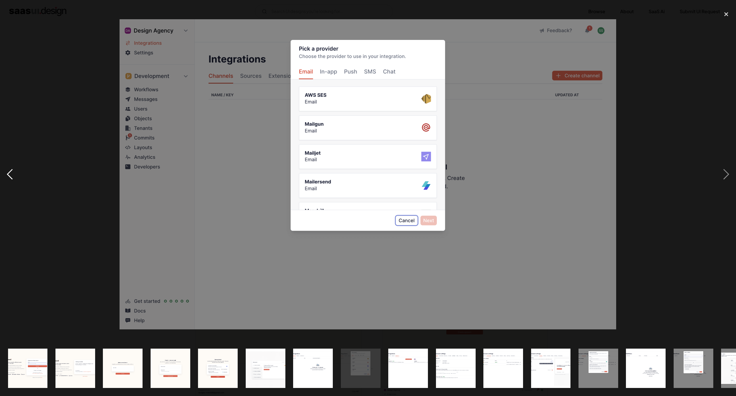
click at [6, 171] on div "previous image" at bounding box center [10, 174] width 20 height 333
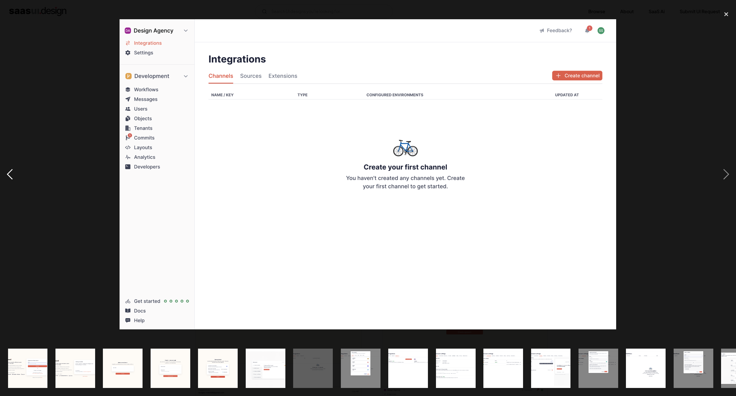
click at [6, 171] on div "previous image" at bounding box center [10, 174] width 20 height 333
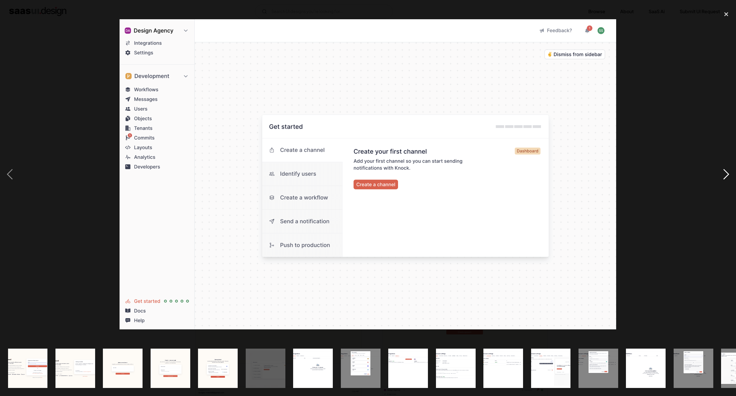
click at [727, 177] on div "next image" at bounding box center [726, 174] width 20 height 333
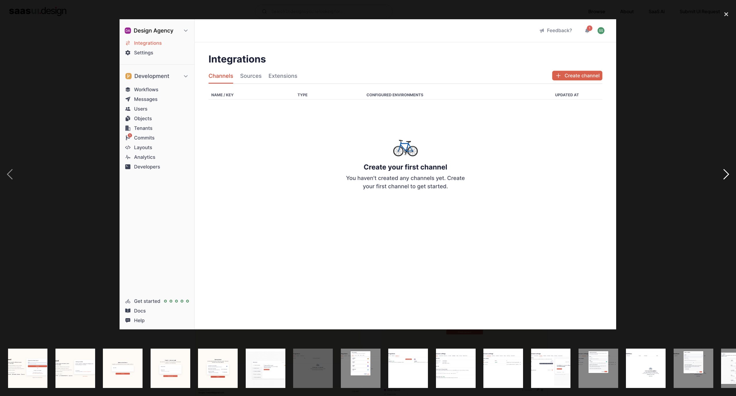
click at [726, 176] on div "next image" at bounding box center [726, 174] width 20 height 333
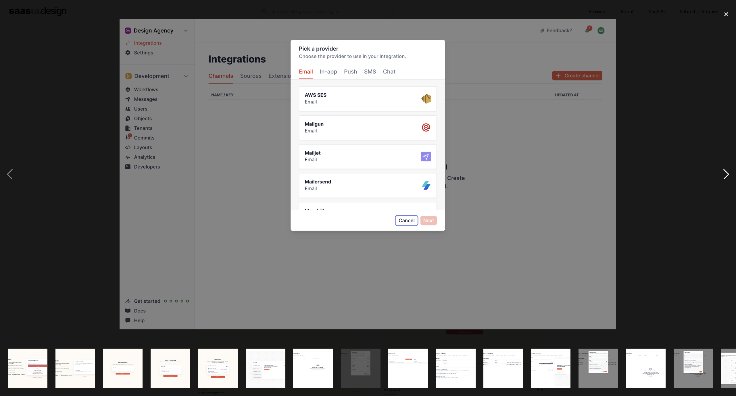
click at [726, 176] on div "next image" at bounding box center [726, 174] width 20 height 333
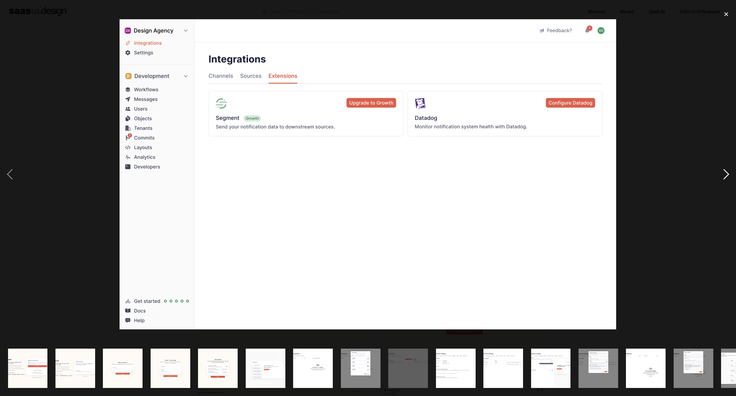
click at [726, 176] on div "next image" at bounding box center [726, 174] width 20 height 333
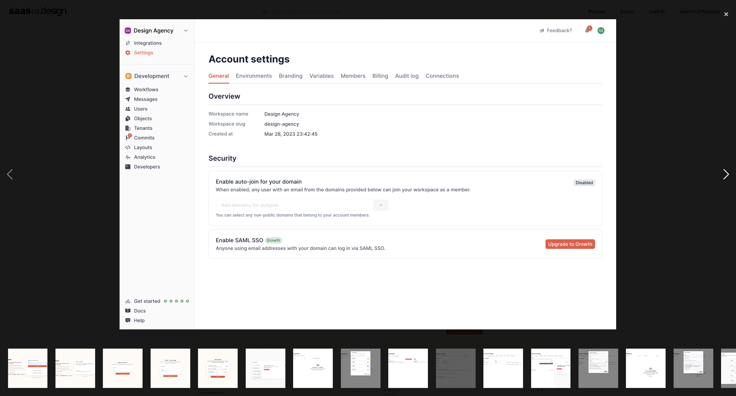
click at [725, 169] on div "next image" at bounding box center [726, 174] width 20 height 333
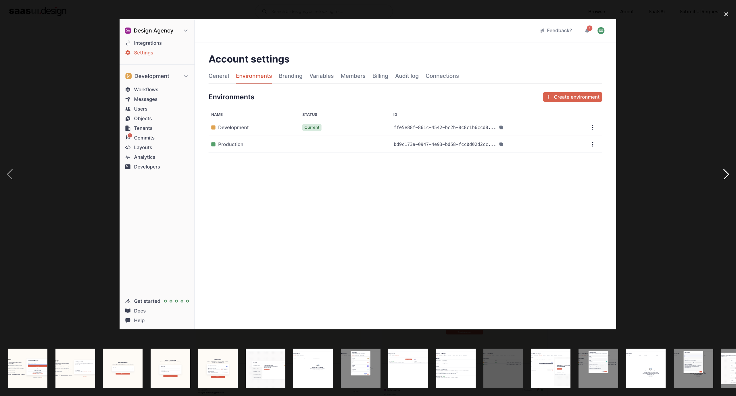
click at [727, 166] on div "next image" at bounding box center [726, 174] width 20 height 333
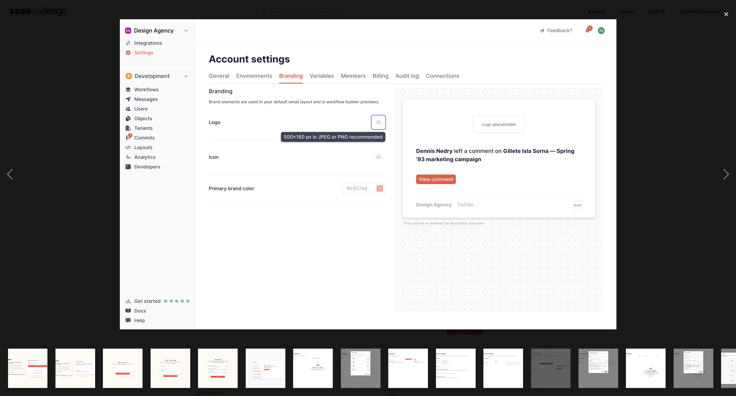
click at [706, 171] on div at bounding box center [368, 174] width 736 height 333
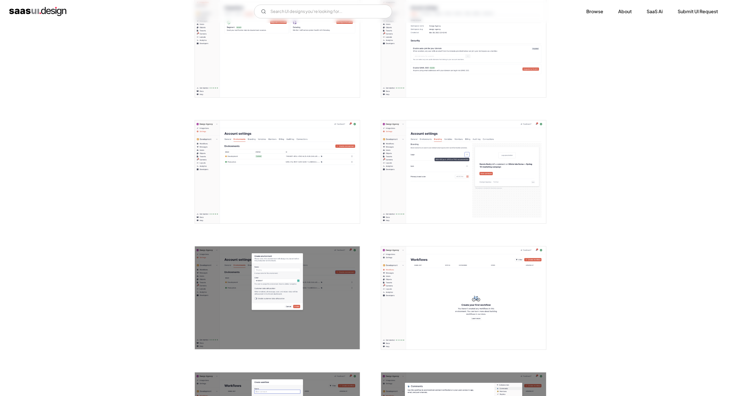
scroll to position [646, 0]
